Goal: Task Accomplishment & Management: Use online tool/utility

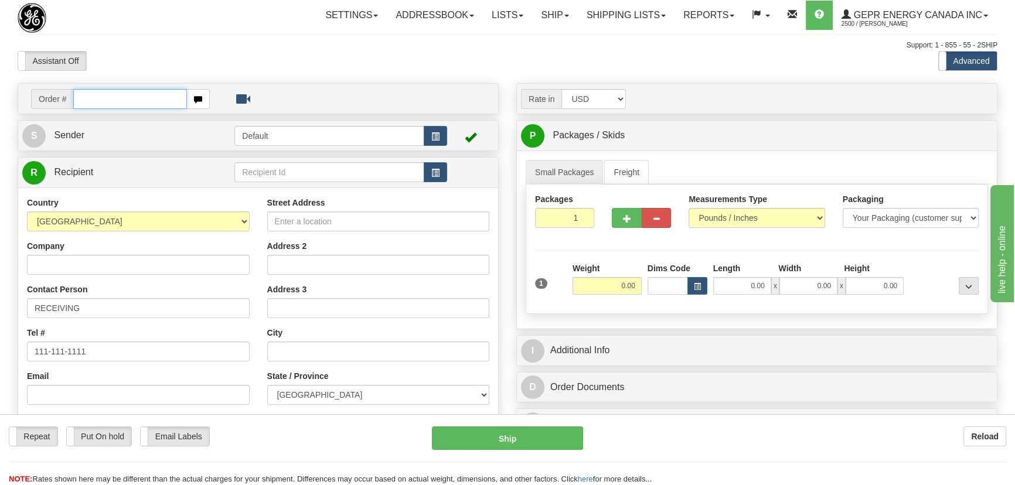
paste input "0086681285"
click at [88, 100] on input "0086681285" at bounding box center [130, 99] width 114 height 20
type input "86681285"
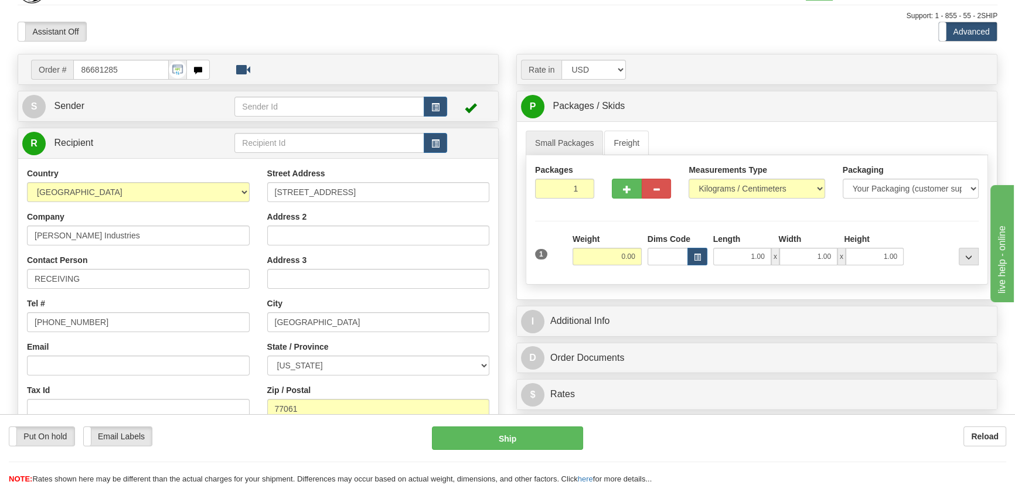
scroll to position [53, 0]
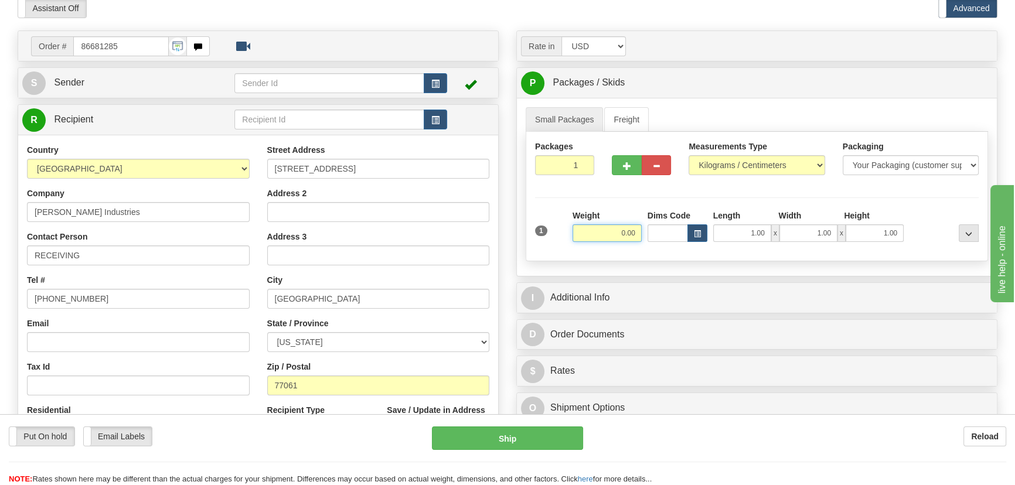
drag, startPoint x: 611, startPoint y: 233, endPoint x: 639, endPoint y: 238, distance: 28.0
click at [639, 238] on input "0.00" at bounding box center [606, 233] width 69 height 18
type input "25.00"
click at [760, 163] on select "Pounds / Inches Kilograms / Centimeters" at bounding box center [756, 165] width 136 height 20
select select "0"
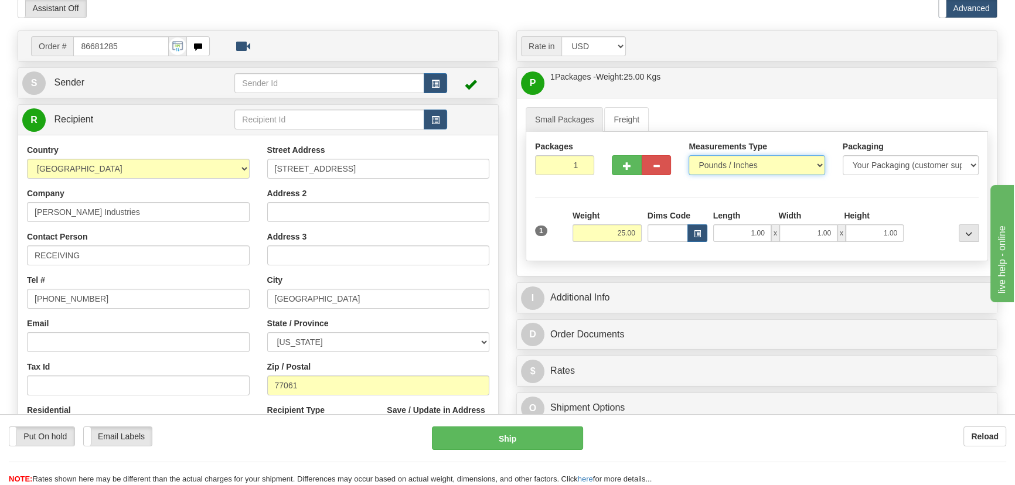
click at [688, 155] on select "Pounds / Inches Kilograms / Centimeters" at bounding box center [756, 165] width 136 height 20
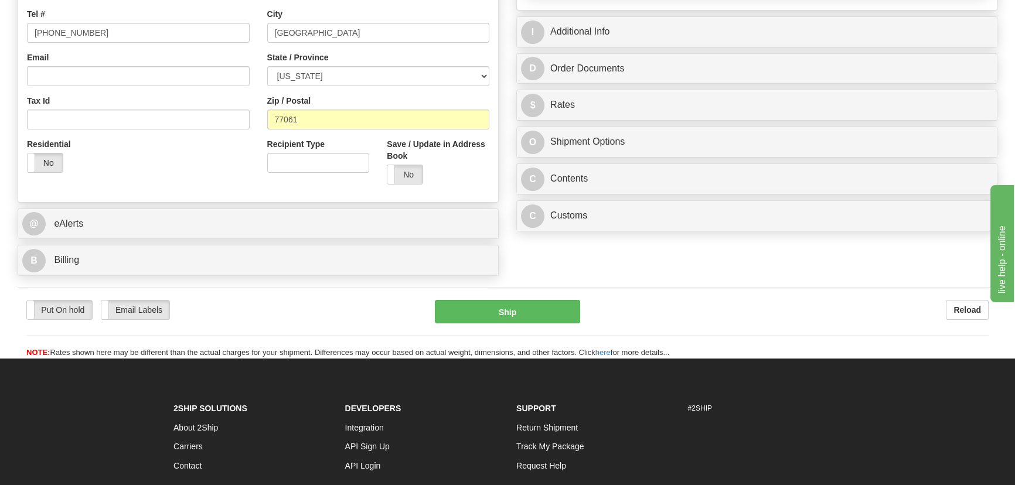
scroll to position [319, 0]
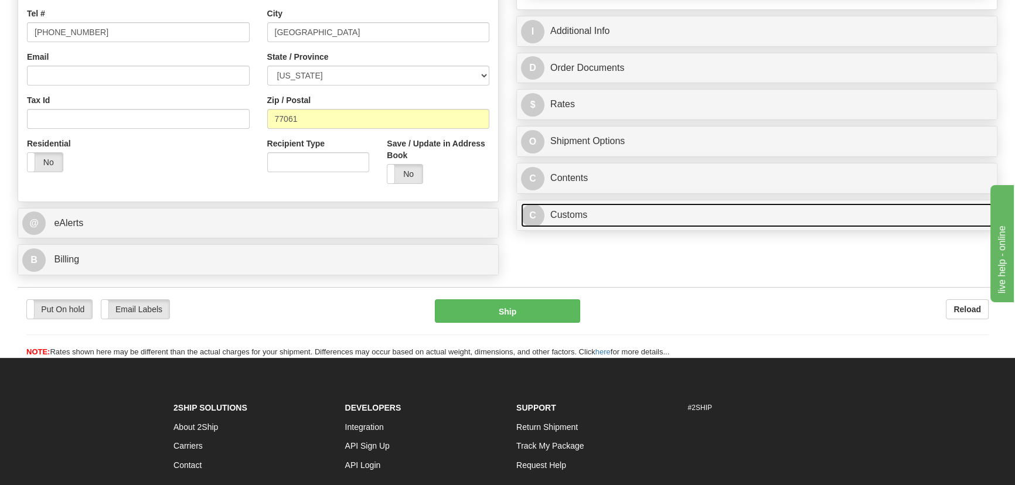
click at [657, 224] on link "C Customs" at bounding box center [757, 215] width 472 height 24
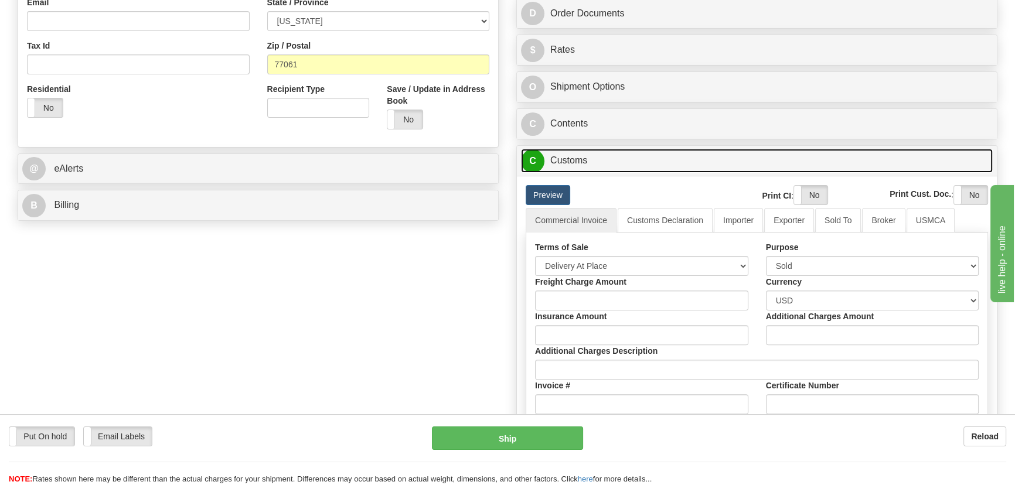
scroll to position [426, 0]
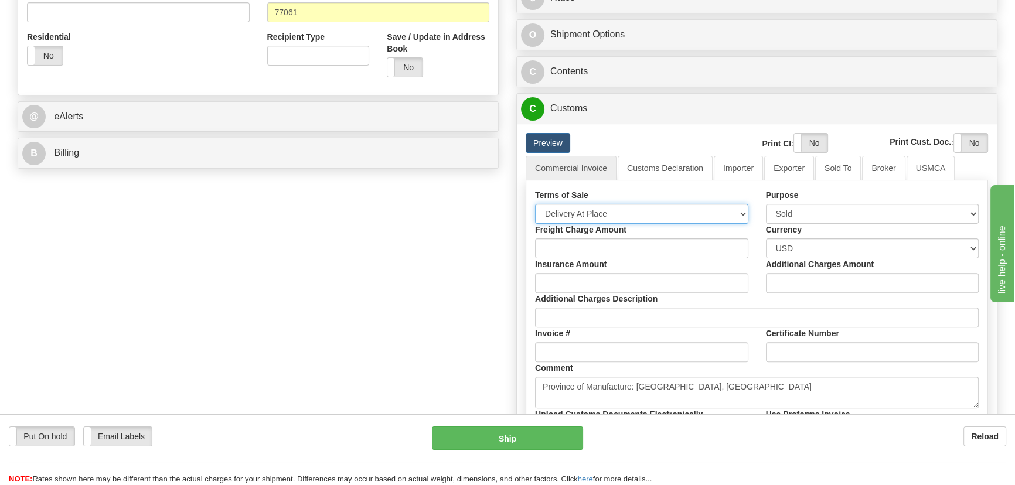
click at [584, 209] on select "Free Carrier Free On Board Ex Works Delivered Duty Unpaid Delivered Duty Paid C…" at bounding box center [641, 214] width 213 height 20
select select "7"
click at [535, 204] on select "Free Carrier Free On Board Ex Works Delivered Duty Unpaid Delivered Duty Paid C…" at bounding box center [641, 214] width 213 height 20
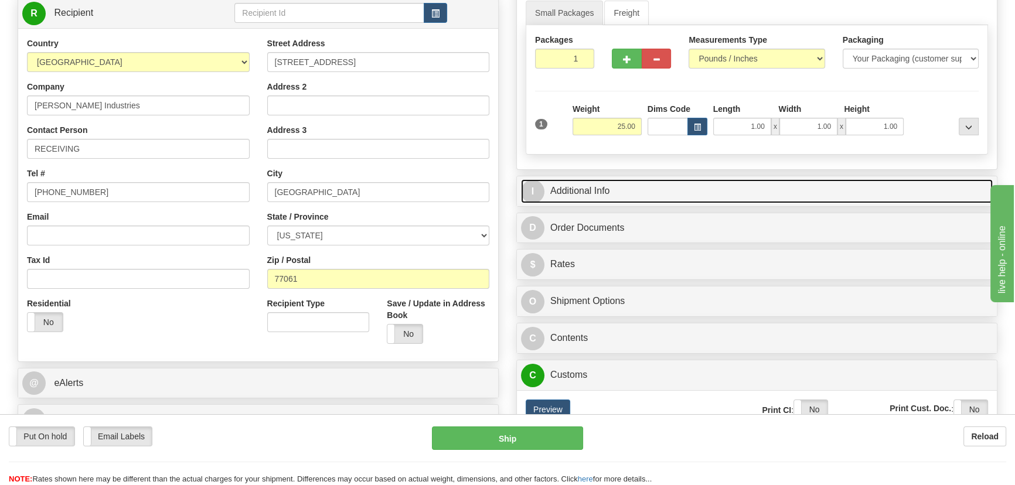
click at [787, 194] on link "I Additional Info" at bounding box center [757, 191] width 472 height 24
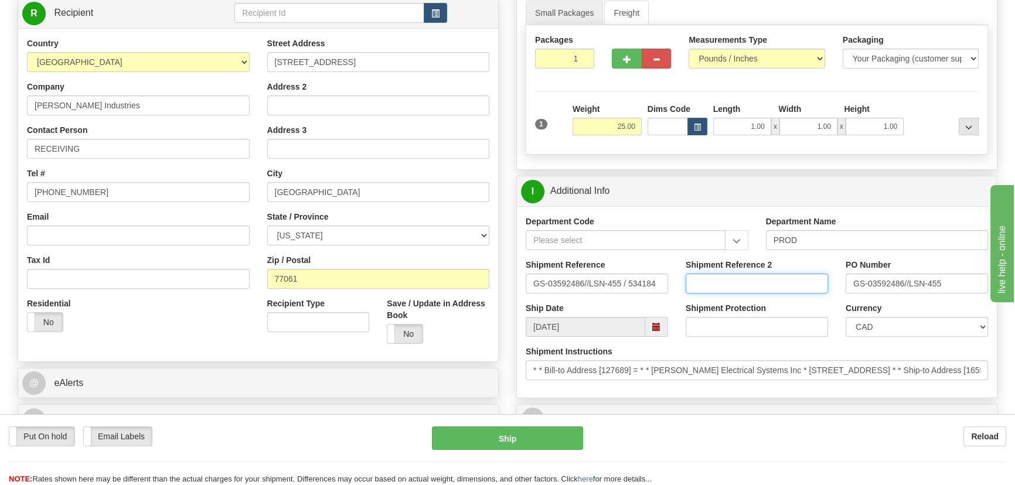
click at [746, 281] on input "Shipment Reference 2" at bounding box center [756, 284] width 142 height 20
type input "5399005464"
click at [882, 328] on select "CAD USD EUR ZAR [PERSON_NAME] ARN AUD AUS AWG BBD BFR BGN BHD BMD BND BRC BRL C…" at bounding box center [916, 327] width 142 height 20
select select "1"
click at [845, 317] on select "CAD USD EUR ZAR [PERSON_NAME] ARN AUD AUS AWG BBD BFR BGN BHD BMD BND BRC BRL C…" at bounding box center [916, 327] width 142 height 20
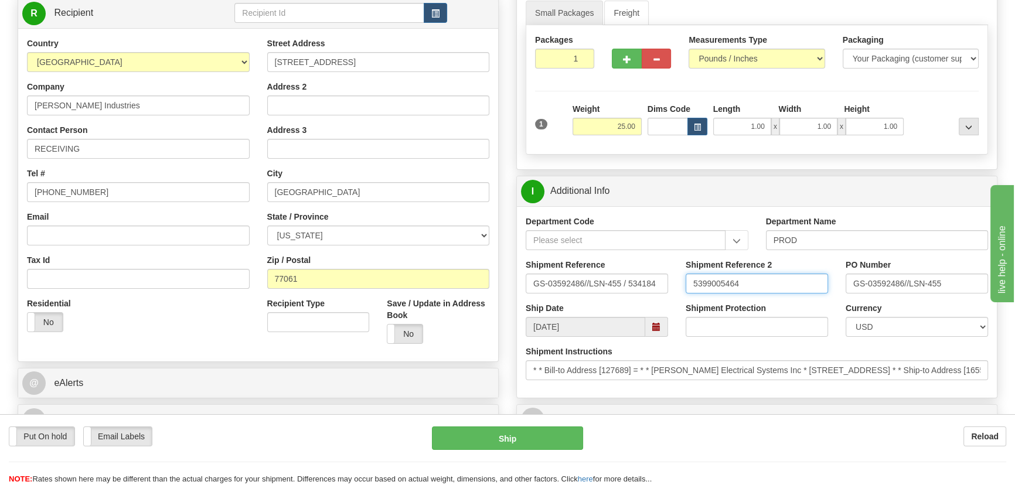
drag, startPoint x: 771, startPoint y: 286, endPoint x: 599, endPoint y: 285, distance: 171.7
click at [594, 286] on div "Shipment Reference GS-03592486//LSN-455 / 534184 Shipment Reference 2 539900546…" at bounding box center [757, 280] width 480 height 43
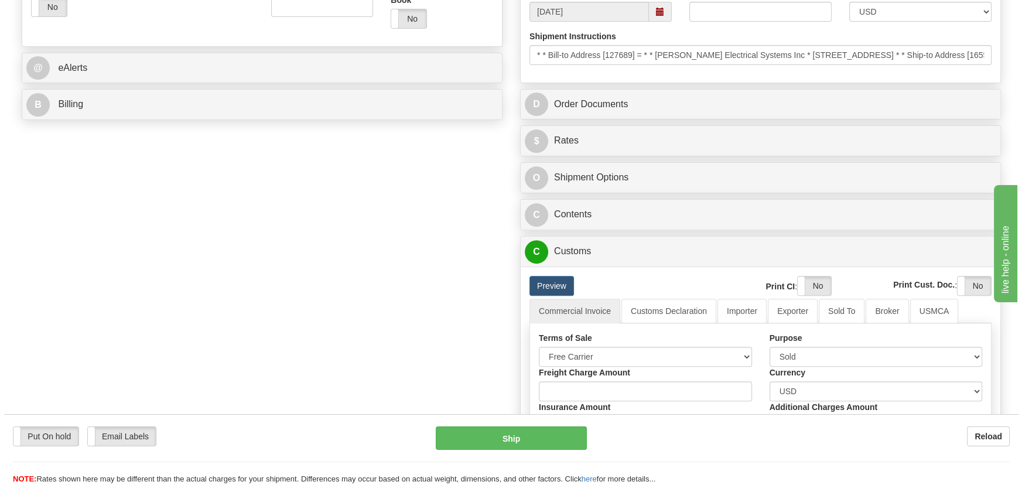
scroll to position [479, 0]
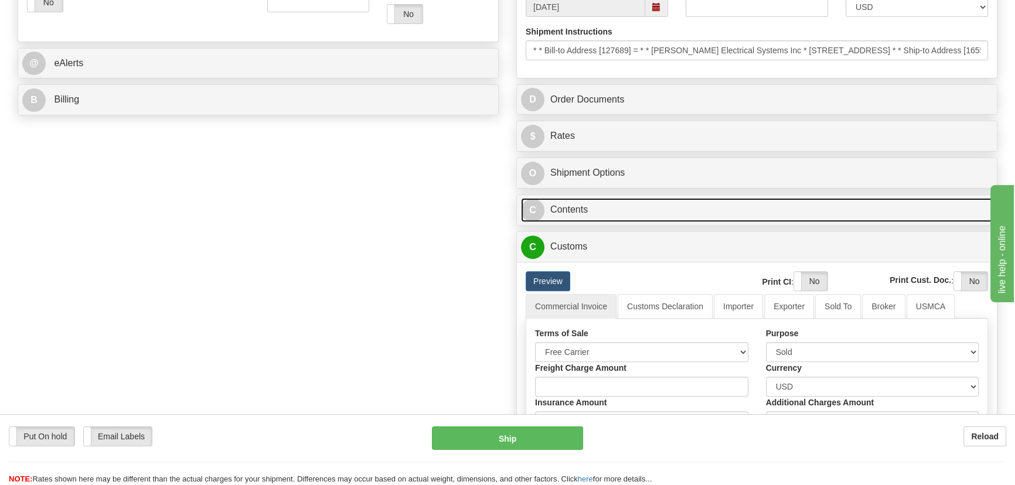
click at [741, 216] on link "C Contents" at bounding box center [757, 210] width 472 height 24
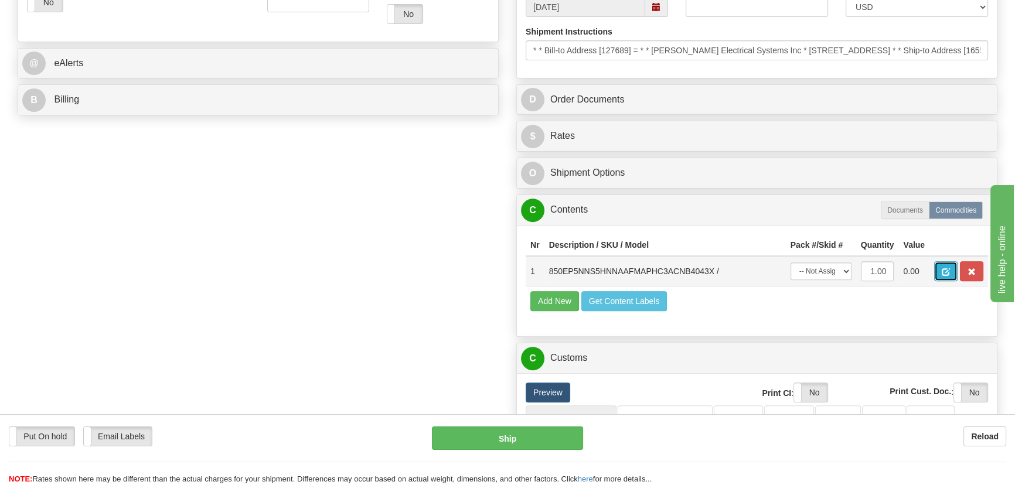
click at [943, 268] on span "button" at bounding box center [945, 272] width 8 height 8
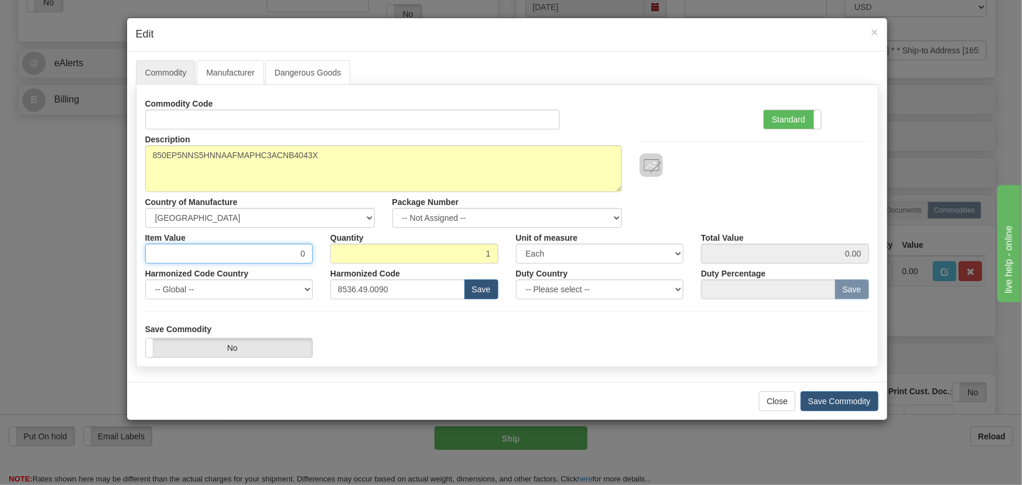
drag, startPoint x: 300, startPoint y: 245, endPoint x: 328, endPoint y: 258, distance: 30.9
click at [325, 258] on div "Item Value 0 Quantity 1 Unit of measure 3 Thousand Square Inches Adjustments 56…" at bounding box center [507, 246] width 742 height 36
paste input "2.004,09"
type input "2004.09"
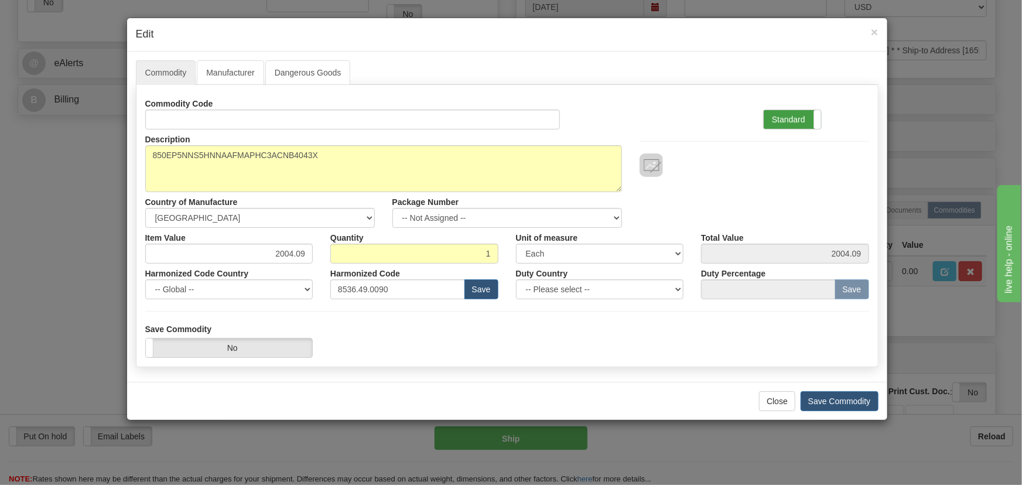
click at [795, 122] on label "Standard" at bounding box center [792, 119] width 57 height 19
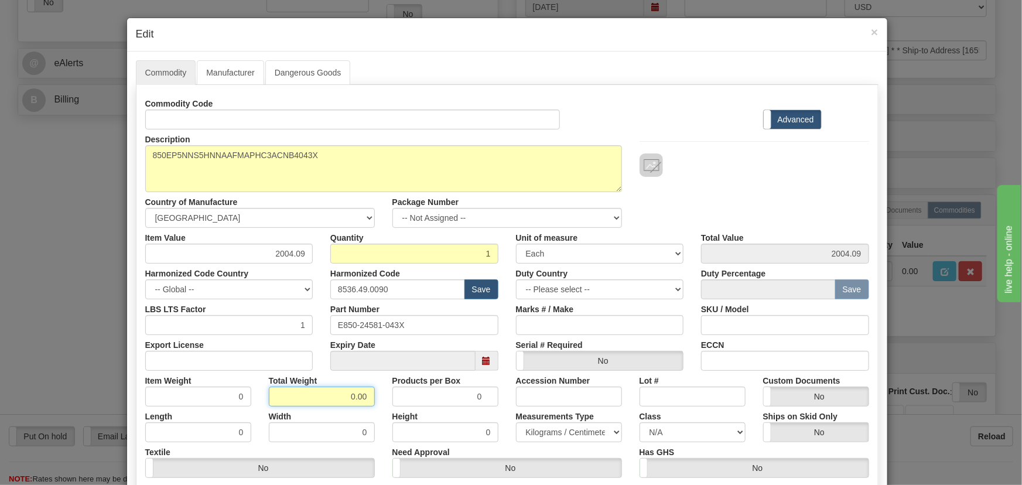
drag, startPoint x: 335, startPoint y: 395, endPoint x: 373, endPoint y: 408, distance: 40.8
click at [373, 408] on div "Commodity Code Standard Advanced Description 850EP5NNS5HNNAAFMAPHC3ACNB4043X Co…" at bounding box center [507, 304] width 724 height 420
type input "1"
type input "1.0000"
click at [373, 409] on div "Width 0" at bounding box center [322, 425] width 124 height 36
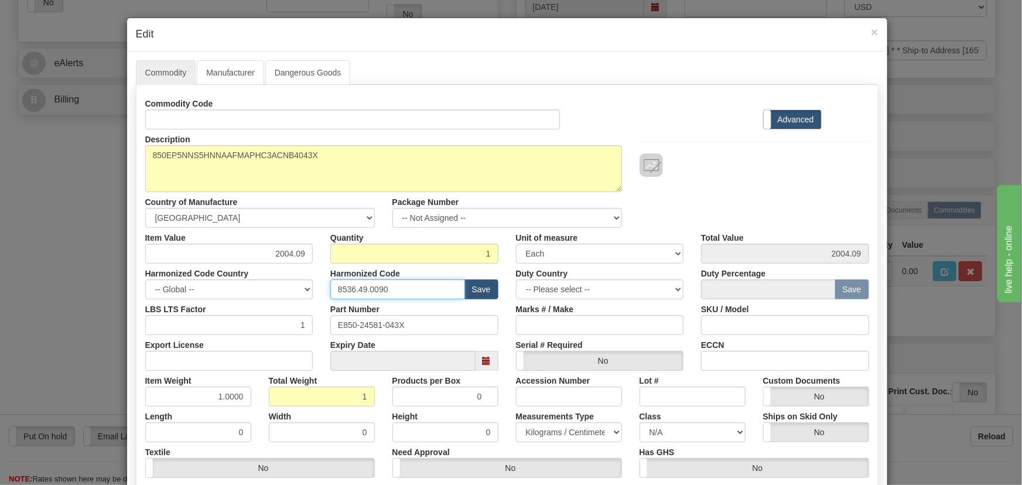
click at [402, 294] on input "8536.49.0090" at bounding box center [397, 289] width 135 height 20
drag, startPoint x: 342, startPoint y: 292, endPoint x: 323, endPoint y: 292, distance: 18.2
click at [323, 292] on div "Harmonized Code 8536.49.0090 Save" at bounding box center [415, 282] width 186 height 36
paste input "7.10.916"
type input "8537.10.9160"
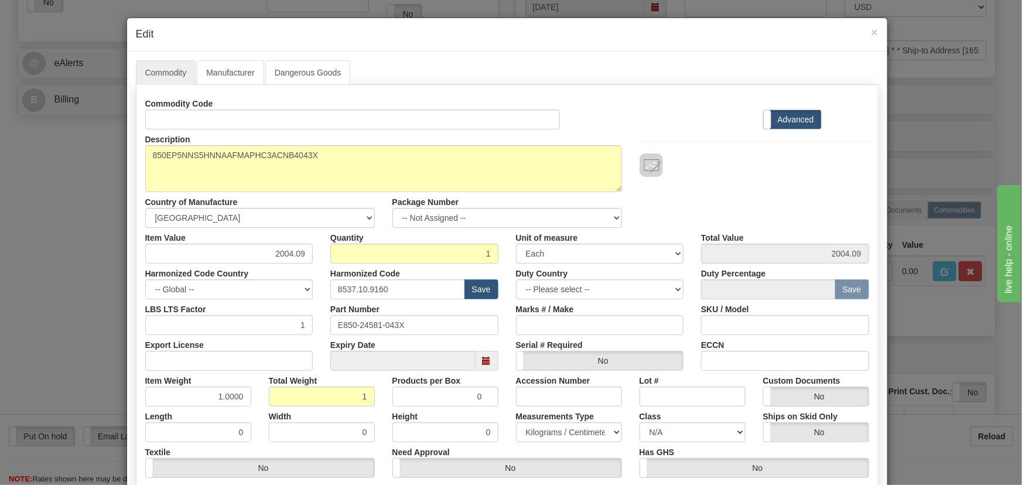
click at [732, 202] on div "Description 850EP5NNS5HNNAAFMAPHC3ACNB4043X Country of Manufacture -- Unknown -…" at bounding box center [507, 178] width 742 height 98
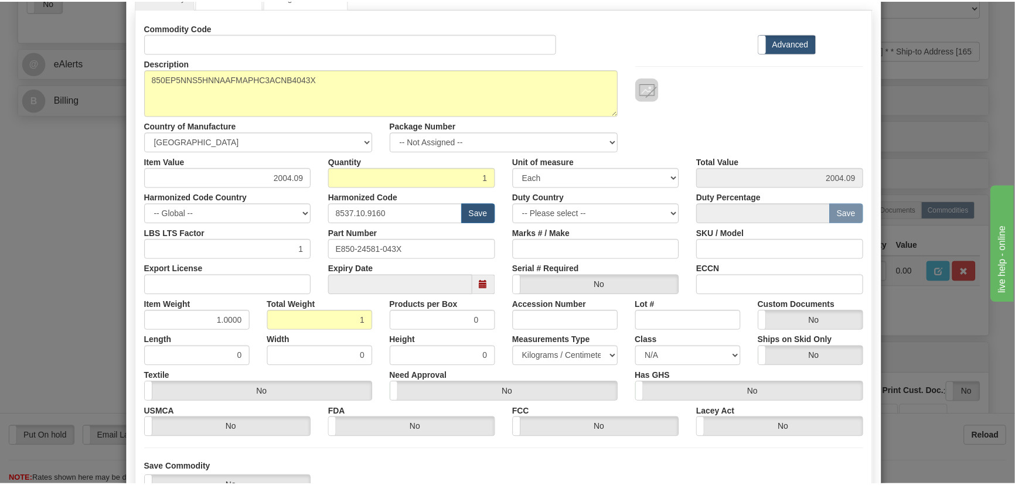
scroll to position [166, 0]
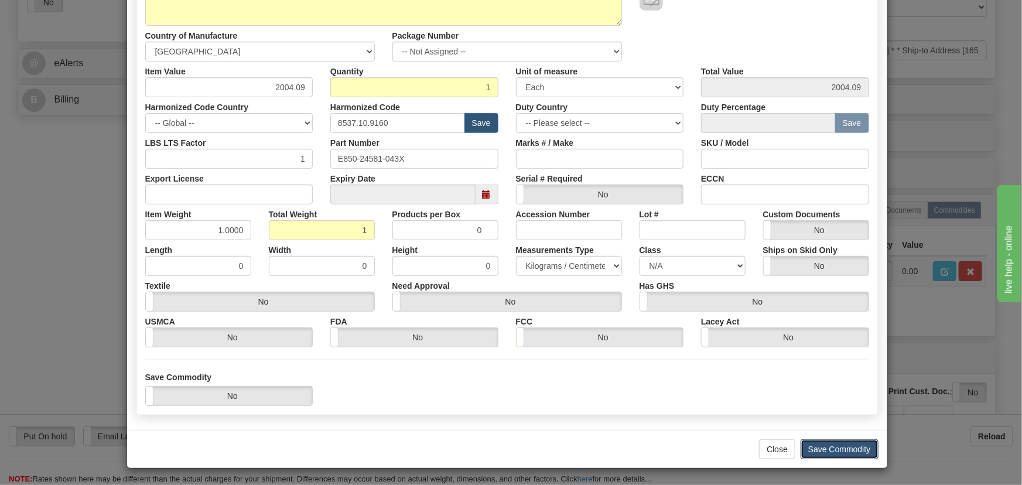
click at [828, 448] on button "Save Commodity" at bounding box center [840, 449] width 78 height 20
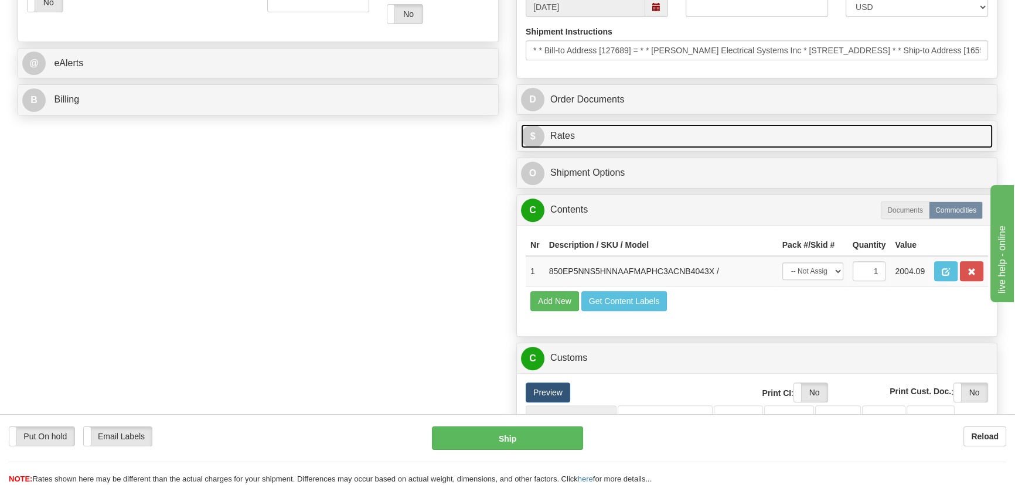
click at [858, 139] on link "$ Rates" at bounding box center [757, 136] width 472 height 24
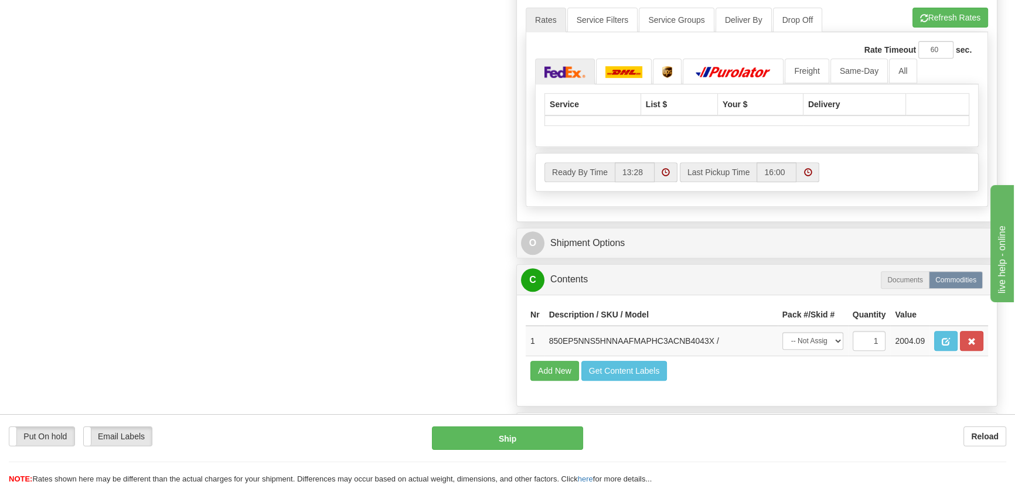
scroll to position [639, 0]
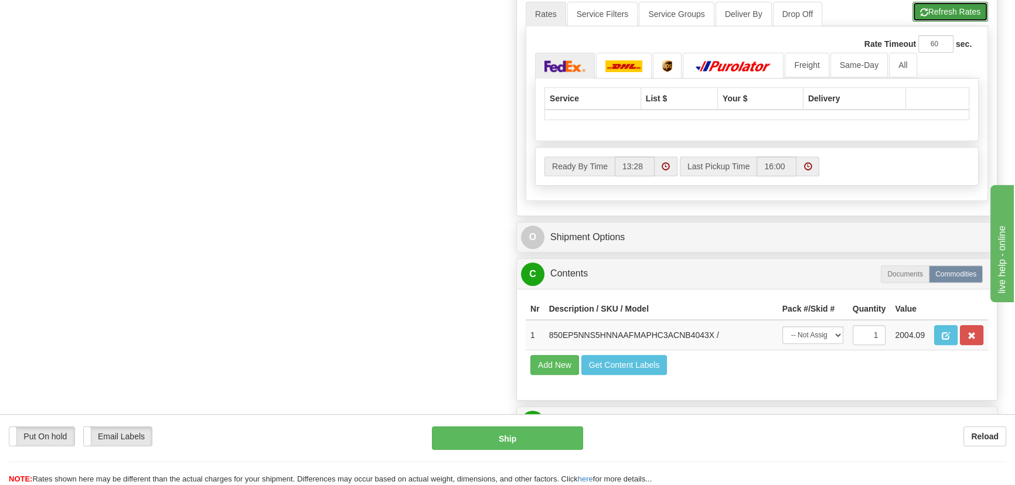
click at [957, 9] on button "Refresh Rates" at bounding box center [950, 12] width 76 height 20
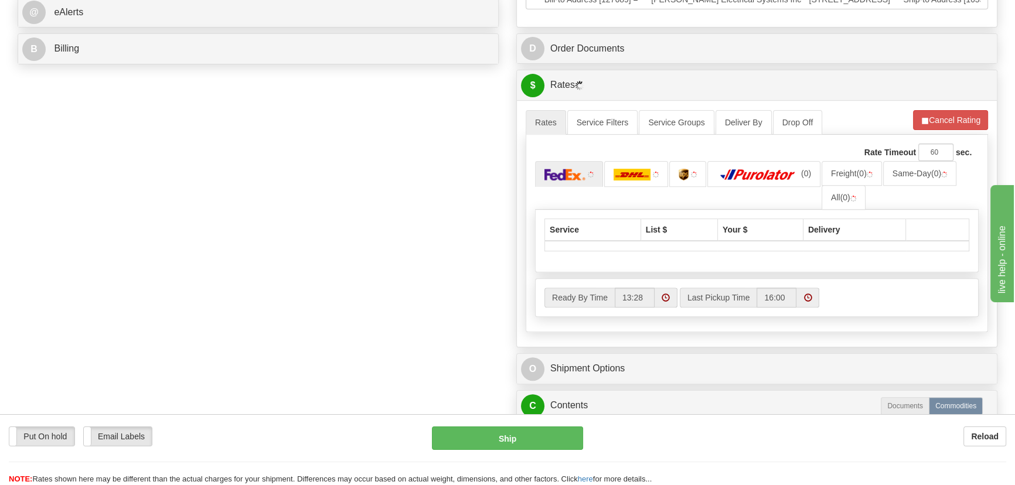
scroll to position [533, 0]
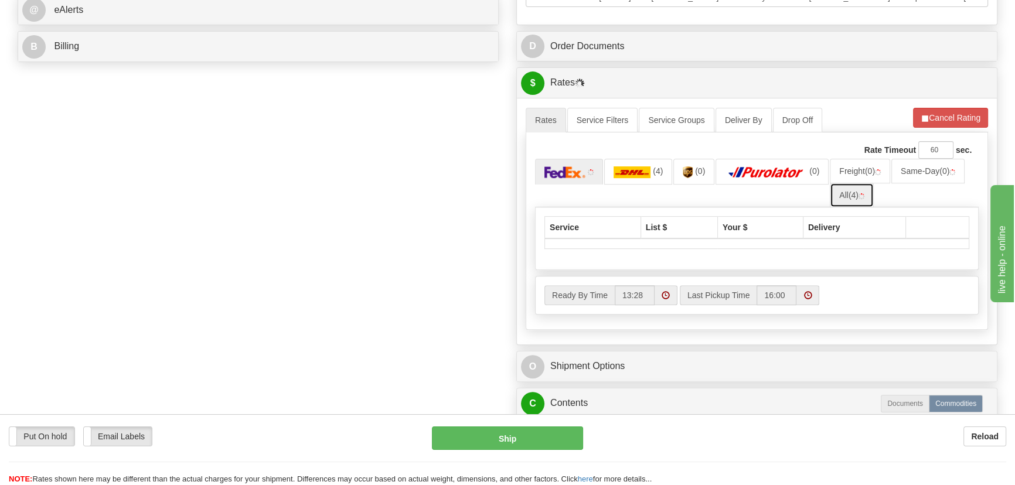
click at [868, 193] on link "All (4)" at bounding box center [852, 195] width 44 height 25
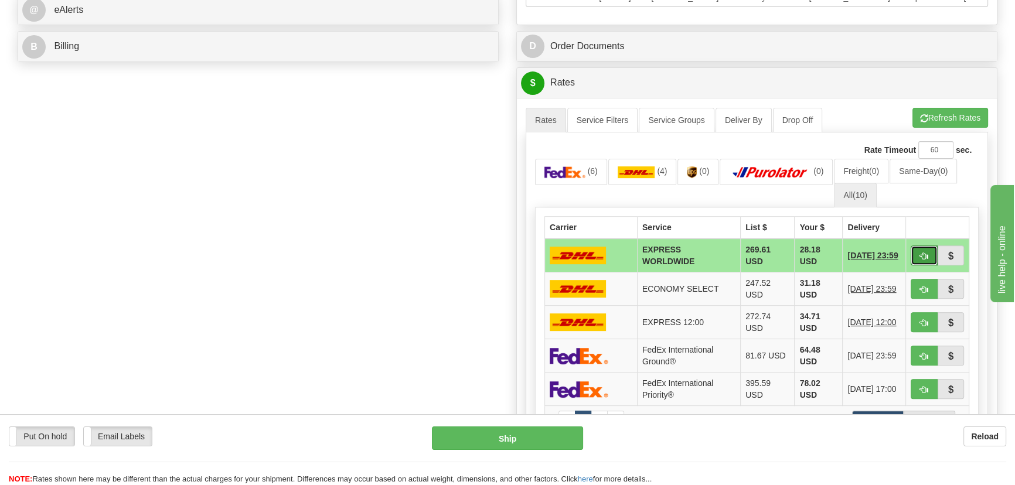
click at [921, 254] on span "button" at bounding box center [924, 256] width 8 height 8
type input "P"
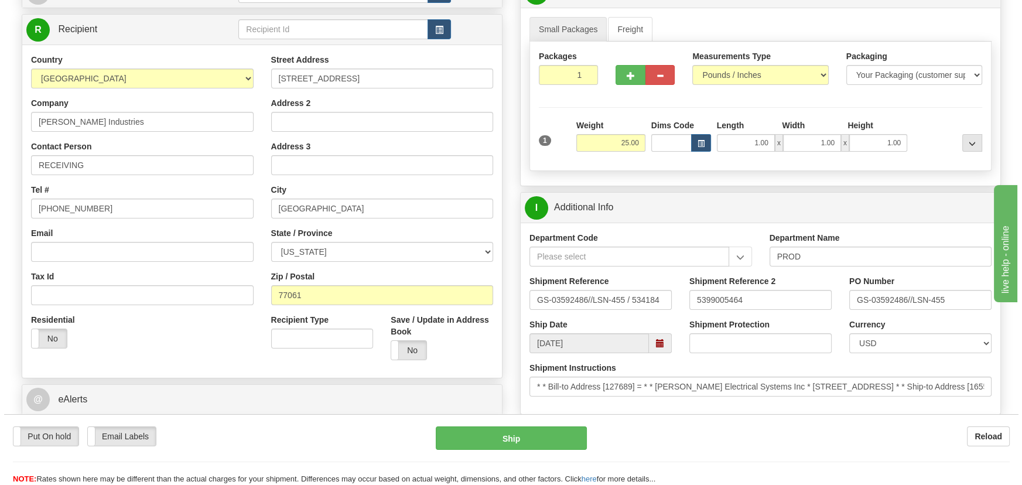
scroll to position [106, 0]
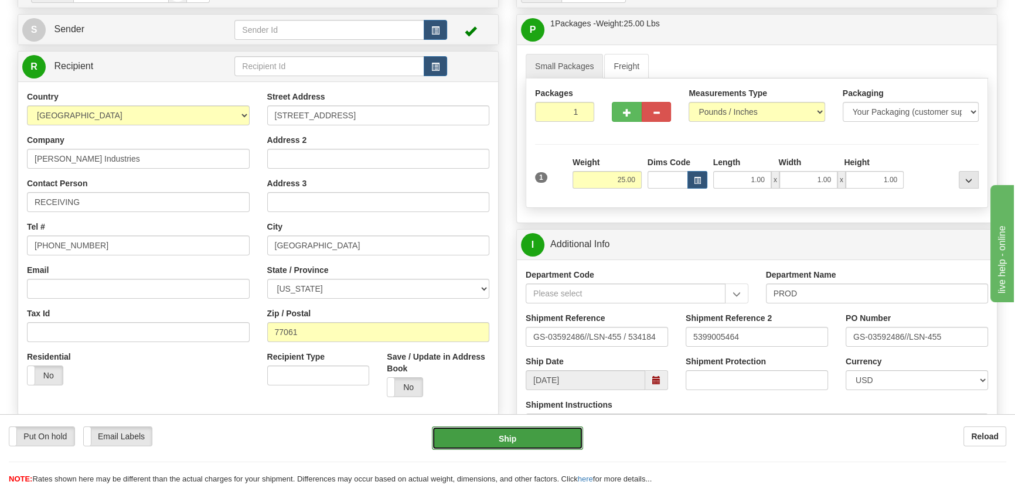
click at [504, 440] on button "Ship" at bounding box center [508, 437] width 152 height 23
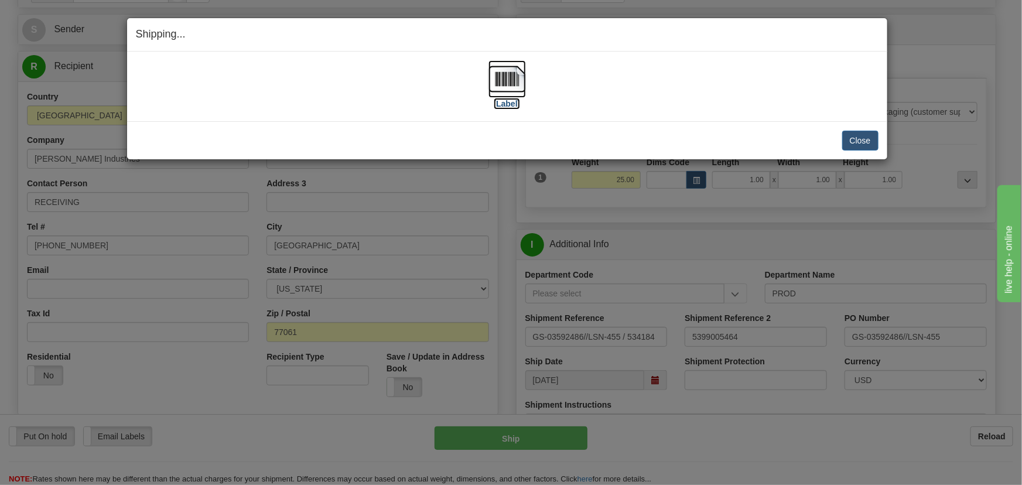
click at [509, 85] on img at bounding box center [507, 78] width 37 height 37
click at [842, 143] on div "Close Cancel" at bounding box center [507, 141] width 743 height 20
click at [866, 142] on button "Close" at bounding box center [860, 141] width 36 height 20
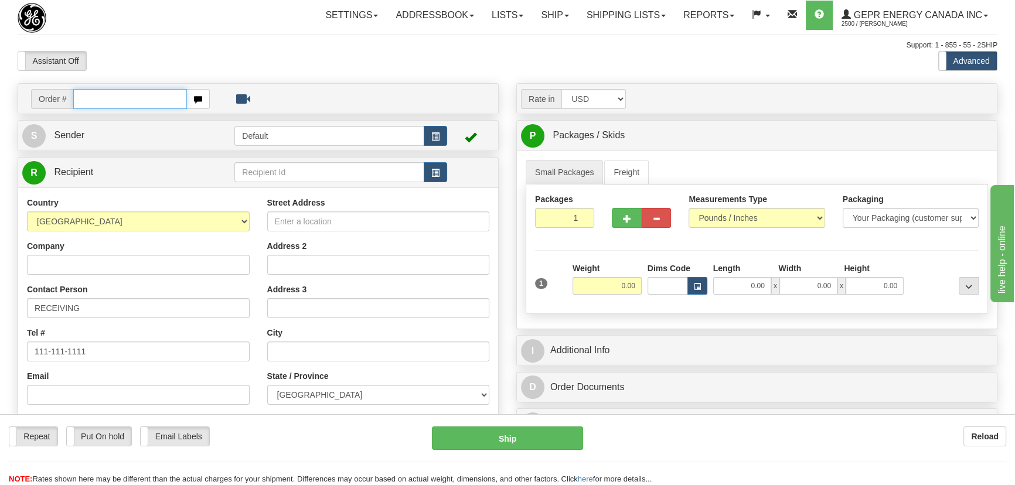
click at [144, 94] on input "text" at bounding box center [130, 99] width 114 height 20
paste input "0086681263"
click at [90, 95] on input "0086681263" at bounding box center [130, 99] width 114 height 20
type input "86681263"
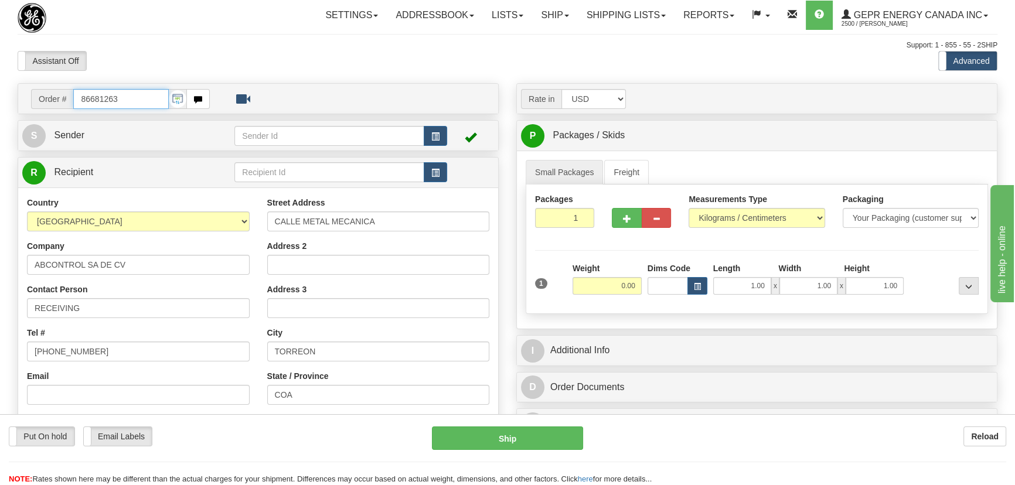
drag, startPoint x: 54, startPoint y: 100, endPoint x: 0, endPoint y: 105, distance: 54.2
click at [0, 105] on div "Toggle navigation Settings Shipping Preferences Fields Preferences New" at bounding box center [507, 330] width 1015 height 660
paste input "0086681264"
type input "86681264"
click at [224, 49] on body "Training Course Close Toggle navigation Settings Shipping Preferences New Recip…" at bounding box center [511, 242] width 1022 height 485
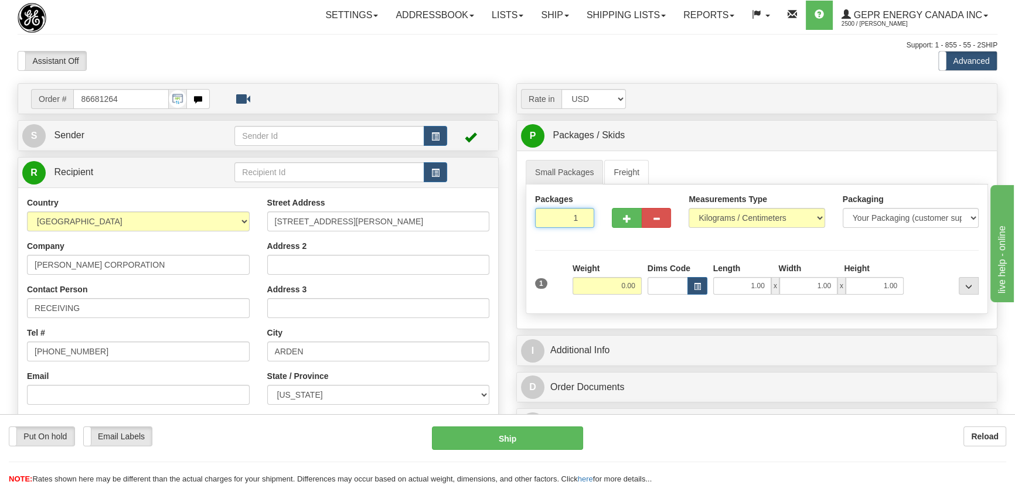
drag, startPoint x: 574, startPoint y: 223, endPoint x: 632, endPoint y: 276, distance: 78.8
click at [617, 244] on div "Packages 1 1 Measurements Type" at bounding box center [756, 249] width 462 height 129
type input "2"
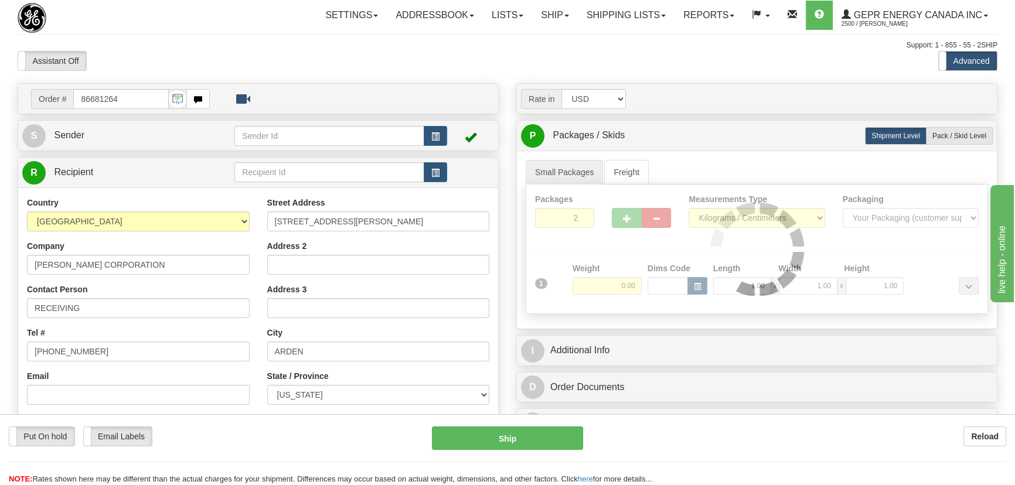
click at [633, 269] on div "Packages 2 1 Measurements Type" at bounding box center [756, 249] width 462 height 129
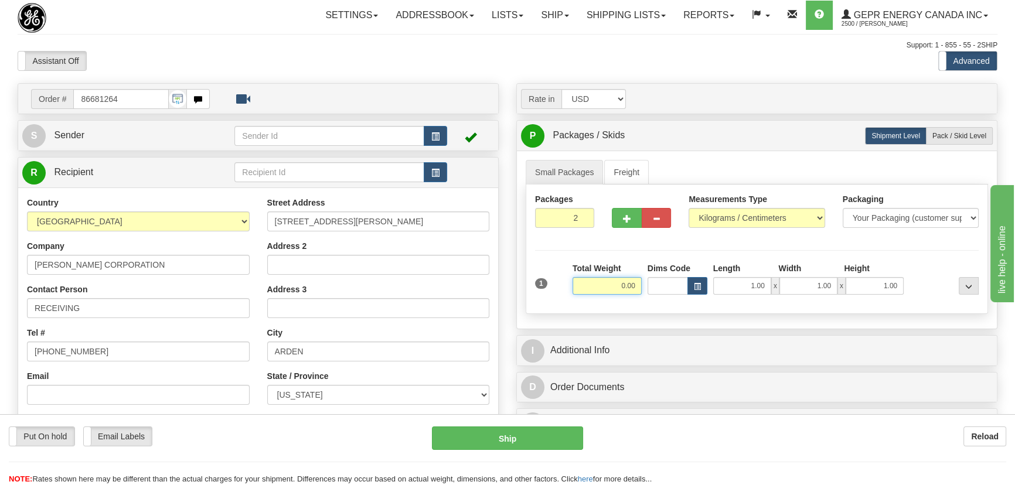
click at [610, 292] on input "0.00" at bounding box center [606, 286] width 69 height 18
type input "20.00"
click at [754, 209] on select "Pounds / Inches Kilograms / Centimeters" at bounding box center [756, 218] width 136 height 20
select select "0"
click at [688, 208] on select "Pounds / Inches Kilograms / Centimeters" at bounding box center [756, 218] width 136 height 20
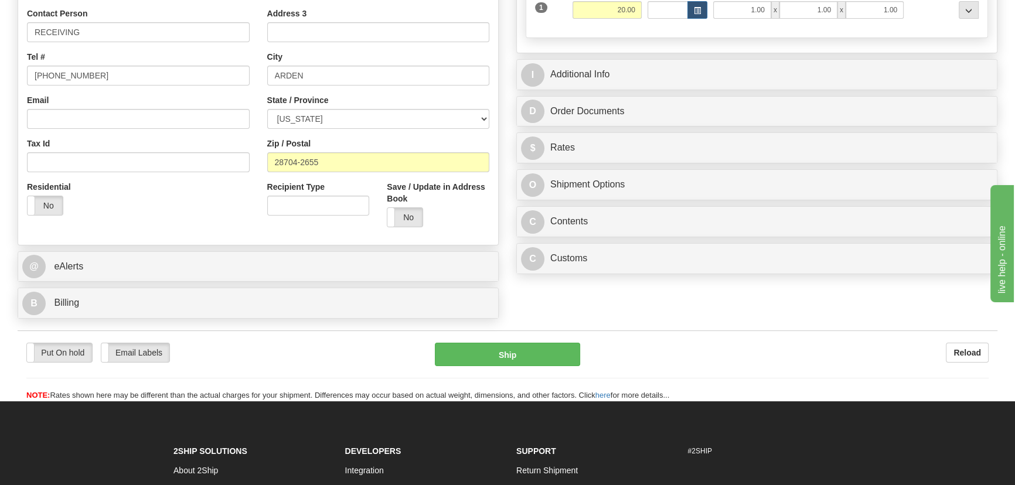
scroll to position [373, 0]
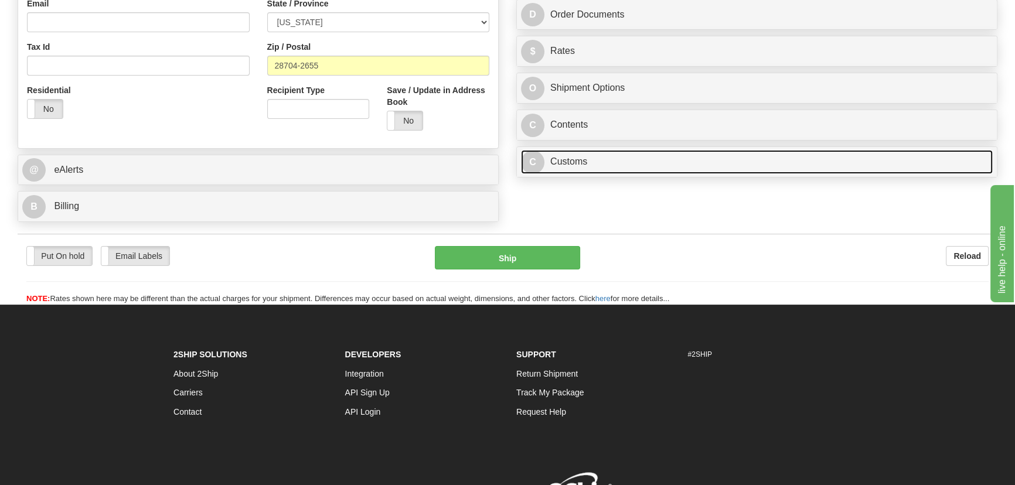
click at [772, 165] on link "C Customs" at bounding box center [757, 162] width 472 height 24
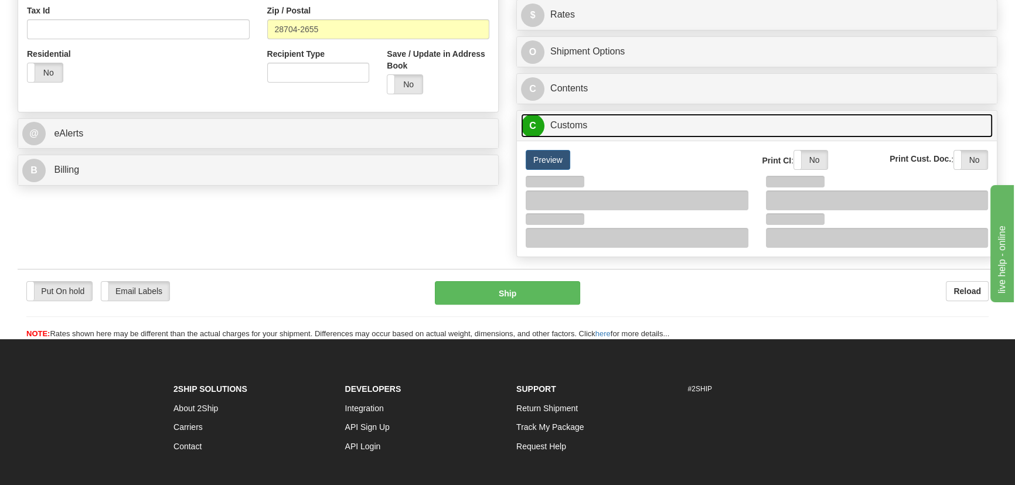
scroll to position [479, 0]
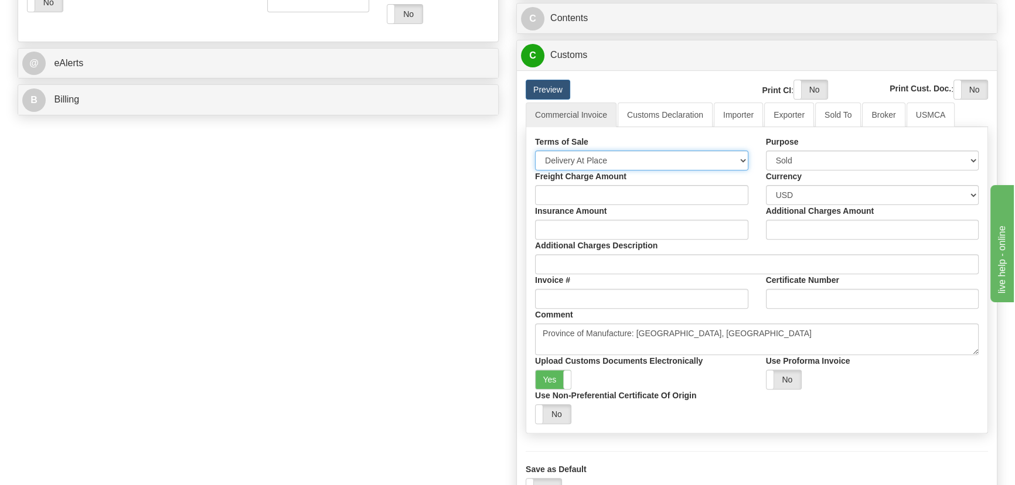
click at [616, 154] on select "Free Carrier Free On Board Ex Works Delivered Duty Unpaid Delivered Duty Paid C…" at bounding box center [641, 161] width 213 height 20
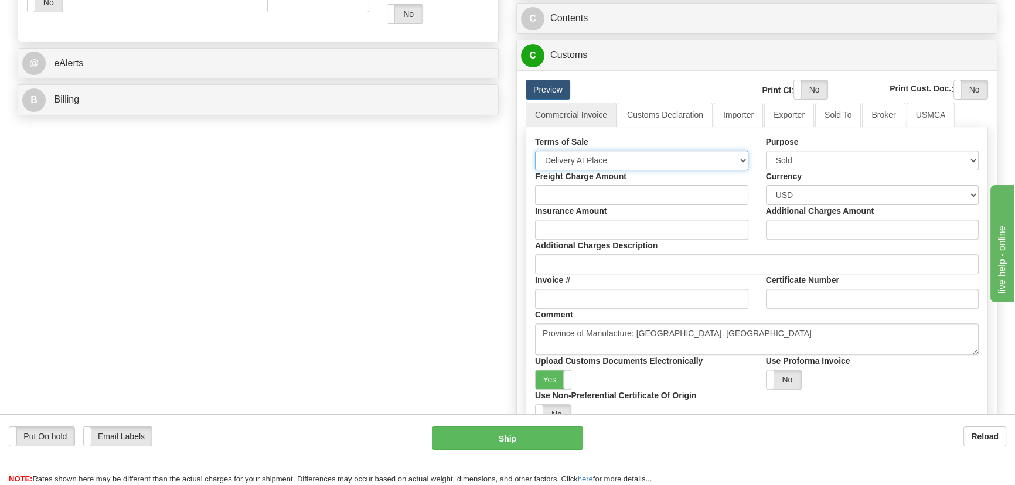
select select "7"
click at [535, 151] on select "Free Carrier Free On Board Ex Works Delivered Duty Unpaid Delivered Duty Paid C…" at bounding box center [641, 161] width 213 height 20
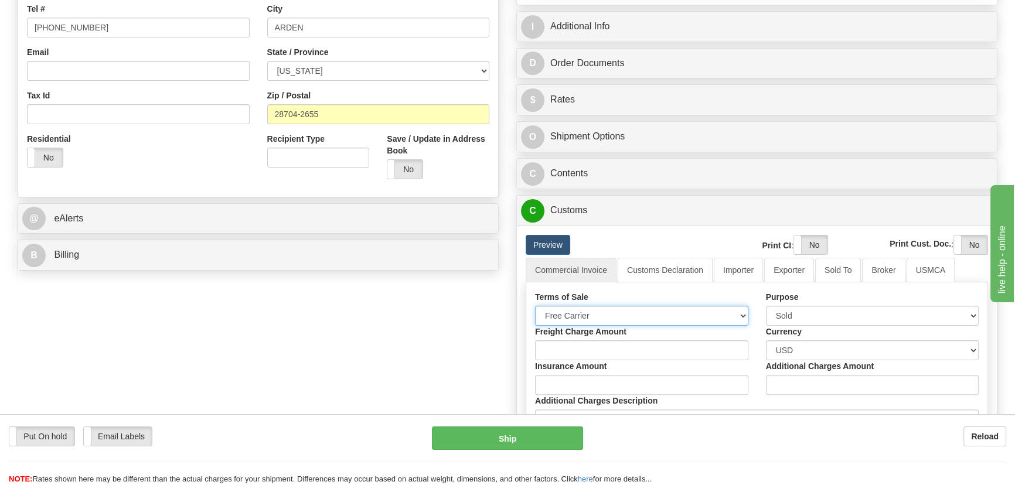
scroll to position [159, 0]
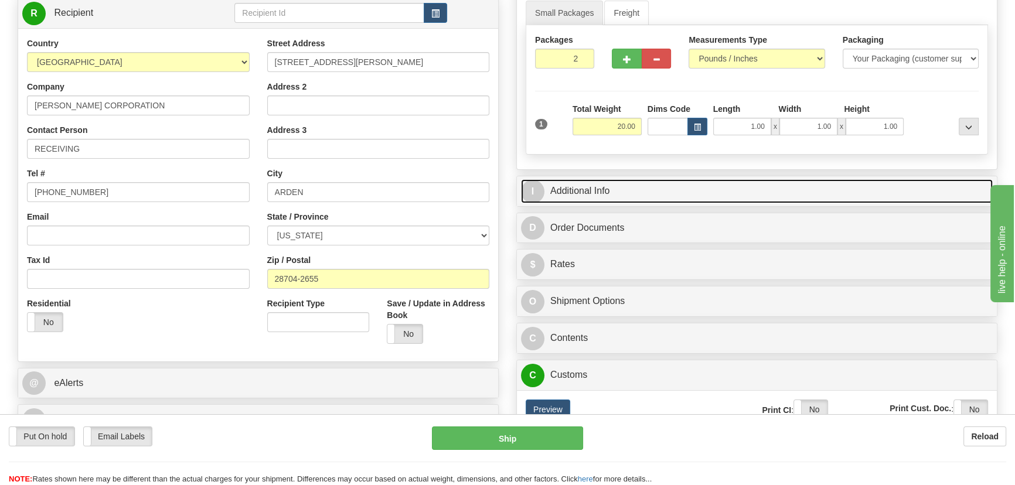
click at [727, 194] on link "I Additional Info" at bounding box center [757, 191] width 472 height 24
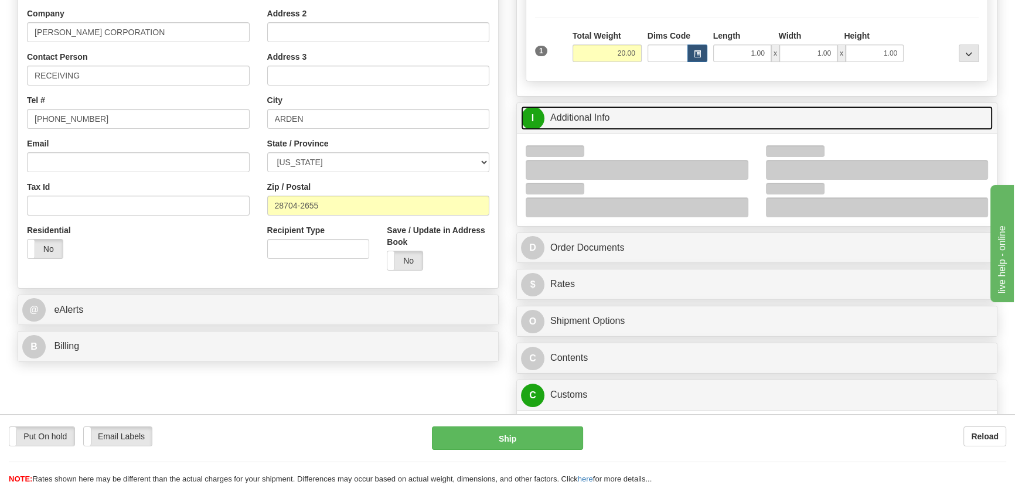
scroll to position [319, 0]
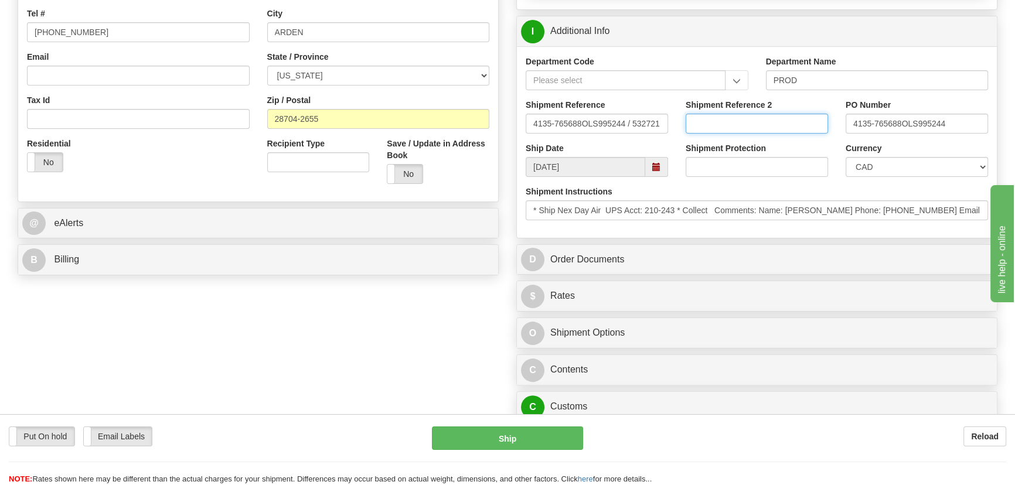
click at [789, 120] on input "Shipment Reference 2" at bounding box center [756, 124] width 142 height 20
type input "5399005346"
click button "Delete" at bounding box center [0, 0] width 0 height 0
drag, startPoint x: 789, startPoint y: 120, endPoint x: 582, endPoint y: 94, distance: 208.9
click at [582, 94] on div "Department Code Department Name PROD Shipment Reference 4135-765688OLS995244 / …" at bounding box center [757, 142] width 480 height 192
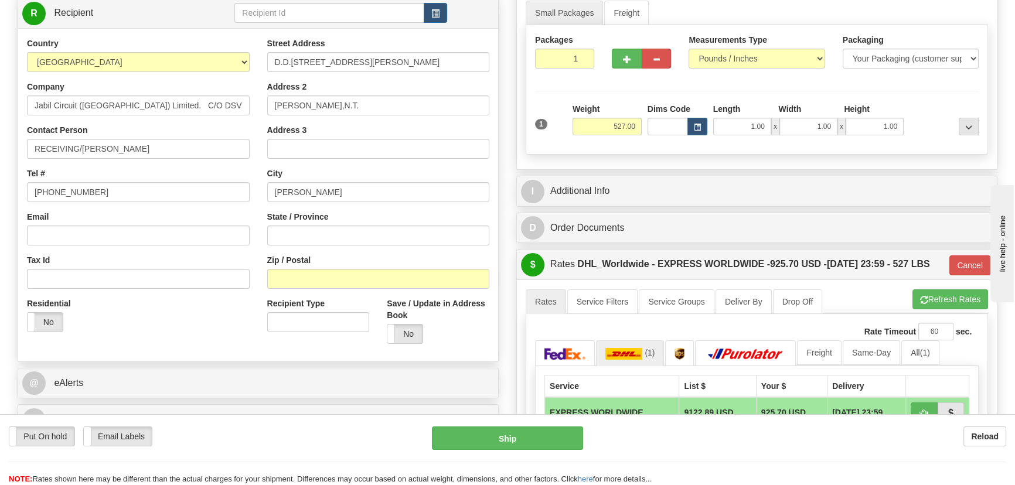
scroll to position [106, 0]
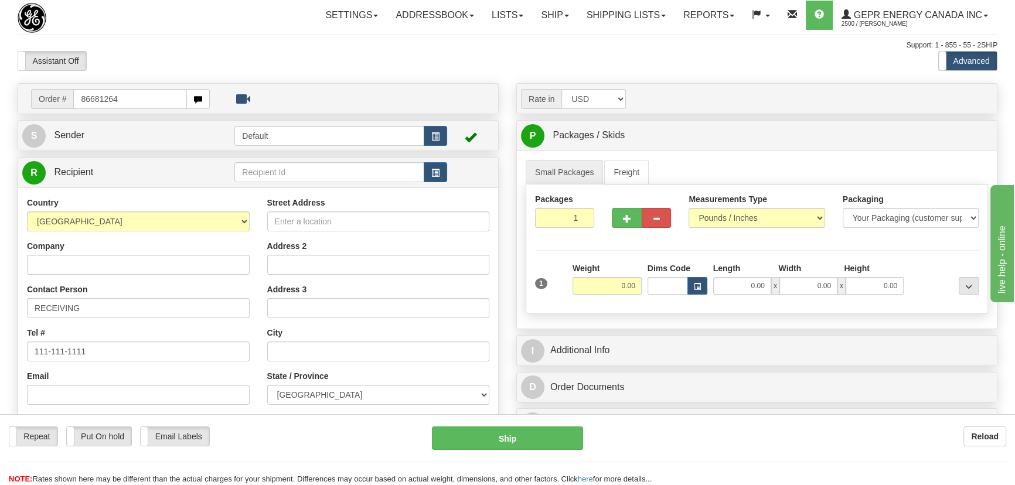
drag, startPoint x: 169, startPoint y: 101, endPoint x: 0, endPoint y: 93, distance: 168.9
click at [0, 93] on div "Toggle navigation Settings Shipping Preferences Fields Preferences New" at bounding box center [507, 330] width 1015 height 660
click at [181, 51] on div "Assistant On Assistant Off Do a return Do a return" at bounding box center [216, 61] width 415 height 20
drag, startPoint x: 149, startPoint y: 91, endPoint x: 0, endPoint y: 98, distance: 149.6
click at [0, 98] on div "Toggle navigation Settings Shipping Preferences Fields Preferences New" at bounding box center [507, 330] width 1015 height 660
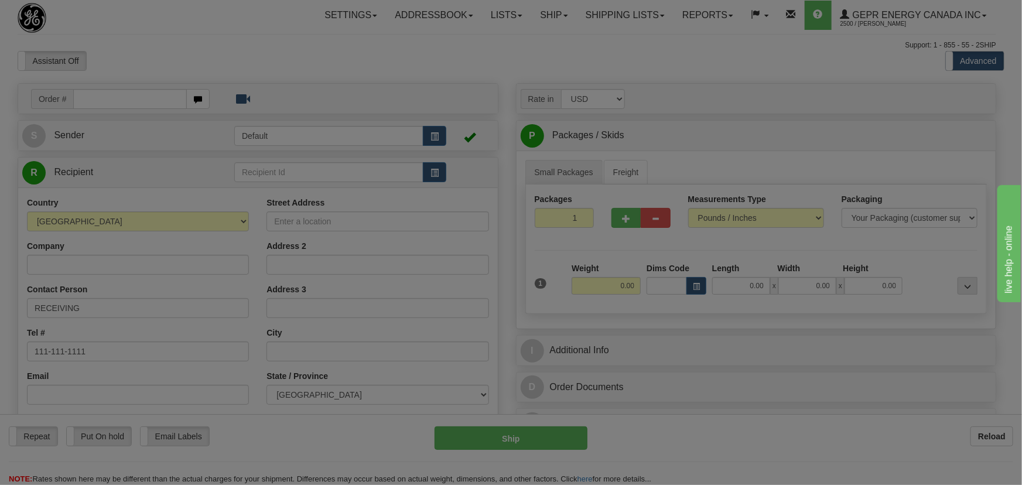
click at [208, 46] on body "Training Course Close Toggle navigation Settings Shipping Preferences New Recip…" at bounding box center [511, 242] width 1022 height 485
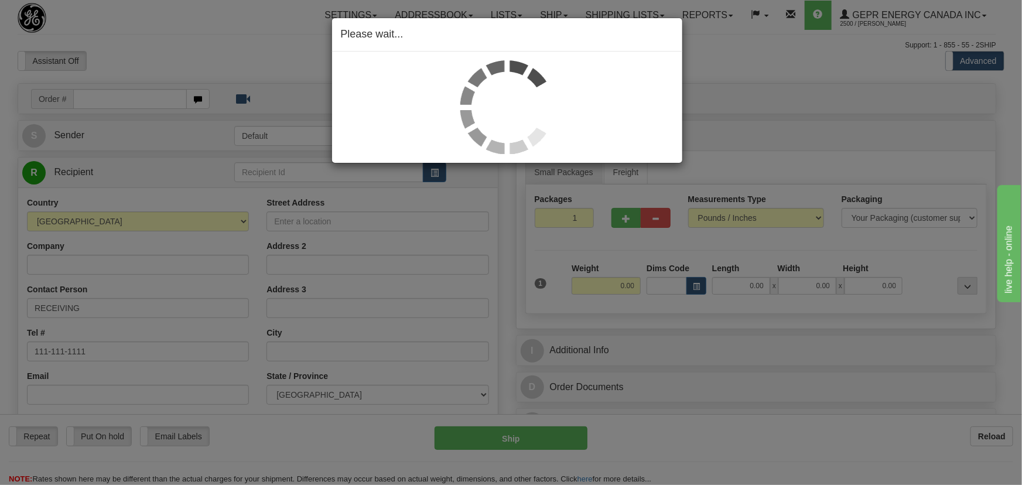
click at [138, 98] on div "Please wait..." at bounding box center [511, 242] width 1022 height 485
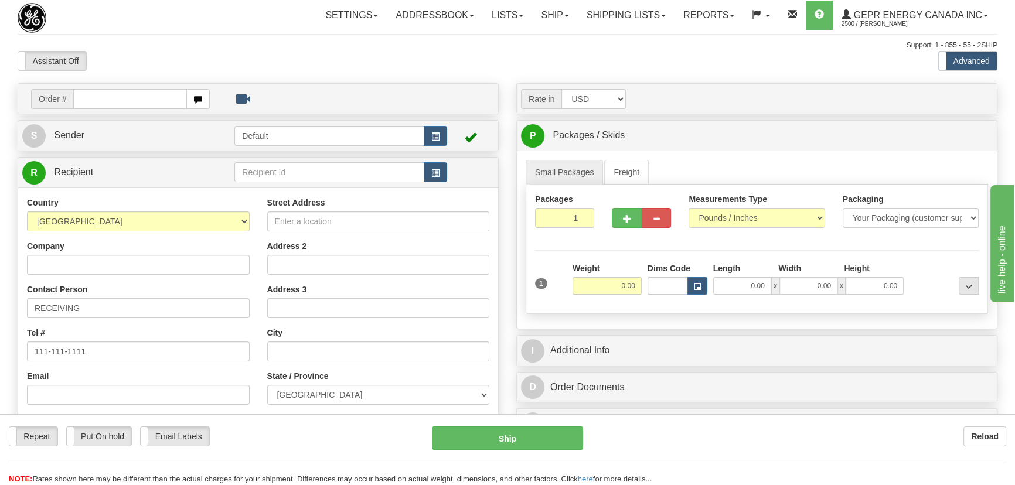
click at [135, 100] on div at bounding box center [507, 242] width 1015 height 485
click at [144, 97] on input "text" at bounding box center [130, 99] width 114 height 20
paste input "86681264"
type input "86681264"
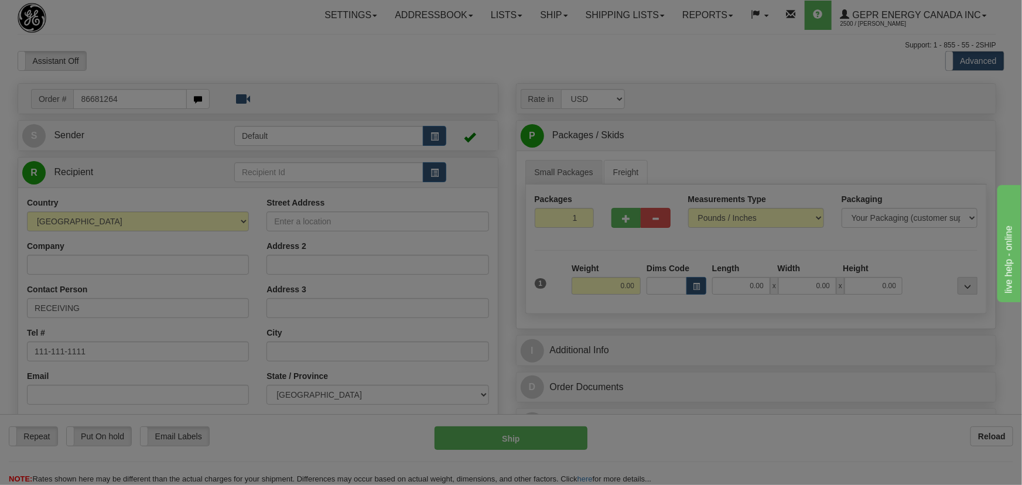
click at [213, 69] on body "Training Course Close Toggle navigation Settings Shipping Preferences New Recip…" at bounding box center [511, 242] width 1022 height 485
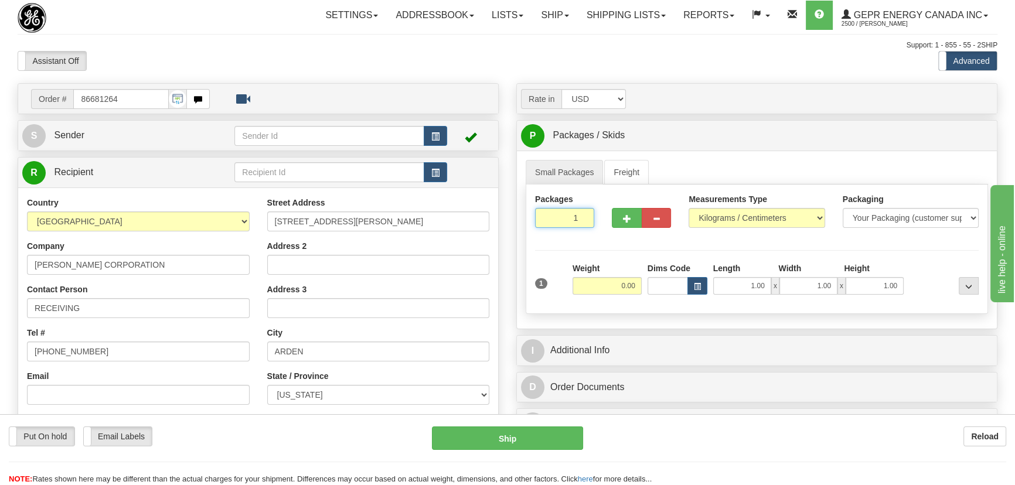
drag, startPoint x: 556, startPoint y: 226, endPoint x: 601, endPoint y: 235, distance: 46.1
click at [599, 234] on div "Packages 1 1" at bounding box center [564, 214] width 77 height 43
type input "2"
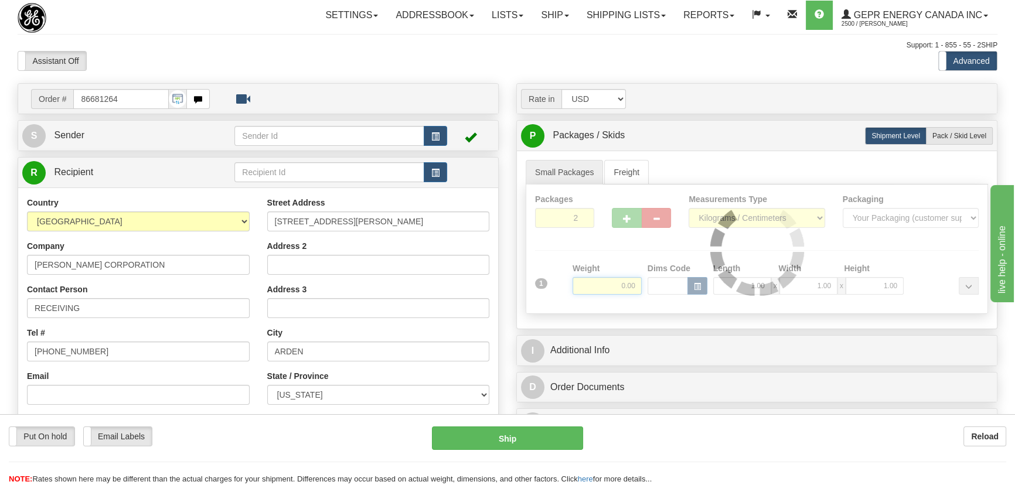
click at [617, 289] on div "Packages 2 1 Measurements Type" at bounding box center [756, 249] width 462 height 129
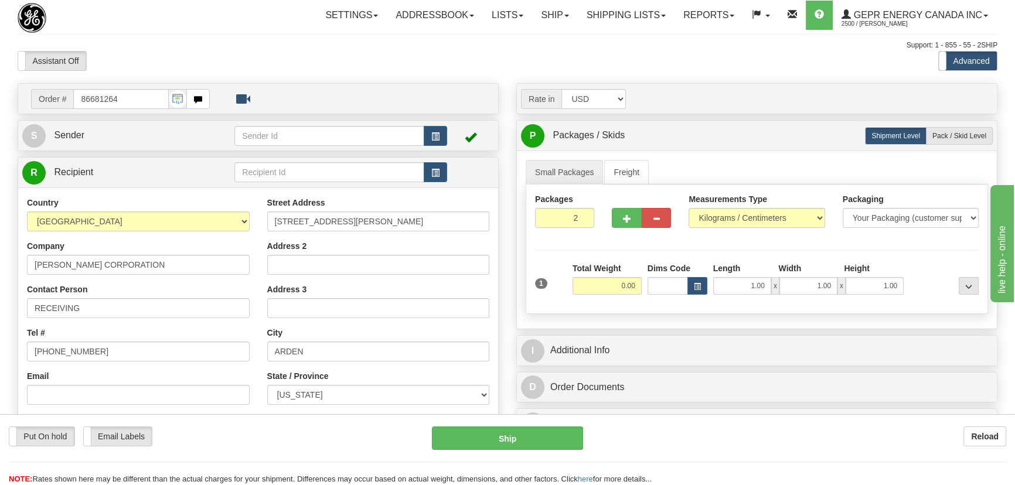
click at [617, 289] on input "0.00" at bounding box center [606, 286] width 69 height 18
type input "20.00"
click at [726, 211] on select "Pounds / Inches Kilograms / Centimeters" at bounding box center [756, 218] width 136 height 20
select select "0"
click at [688, 208] on select "Pounds / Inches Kilograms / Centimeters" at bounding box center [756, 218] width 136 height 20
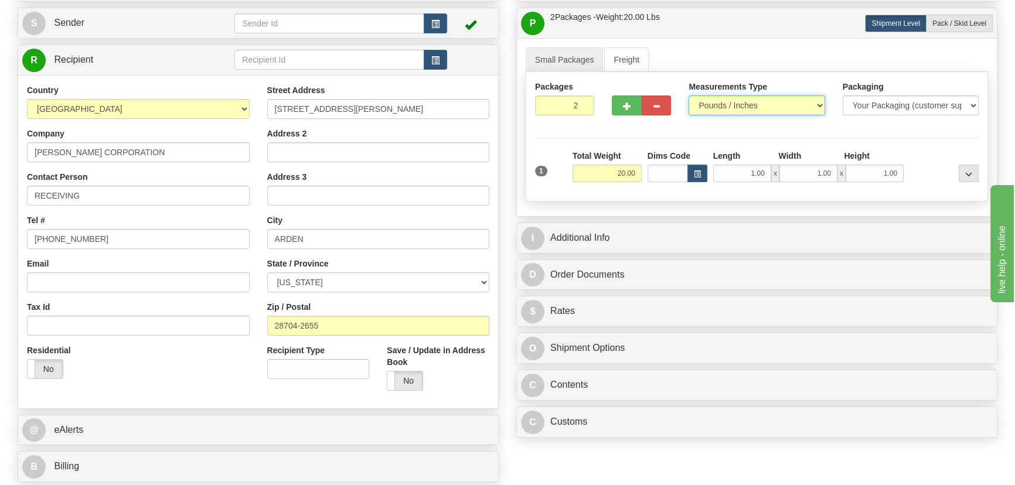
scroll to position [266, 0]
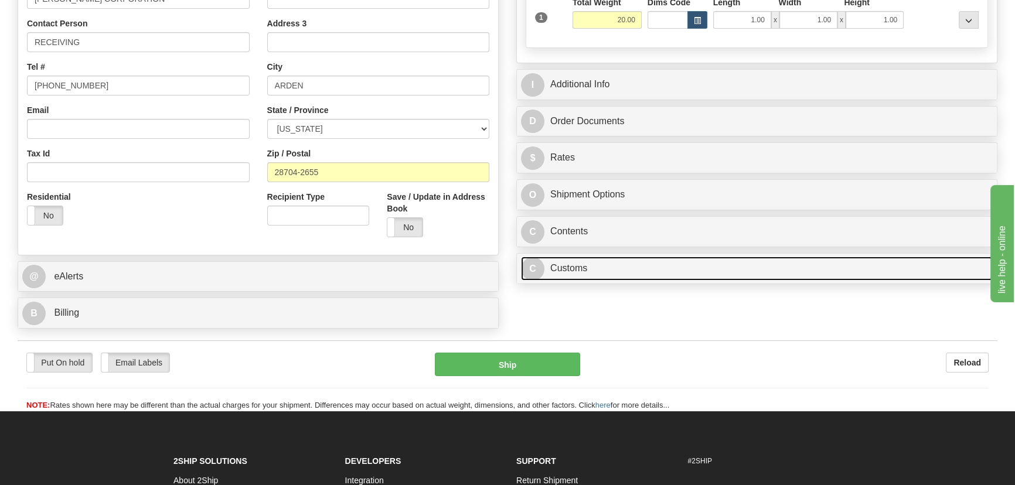
click at [773, 266] on link "C Customs" at bounding box center [757, 269] width 472 height 24
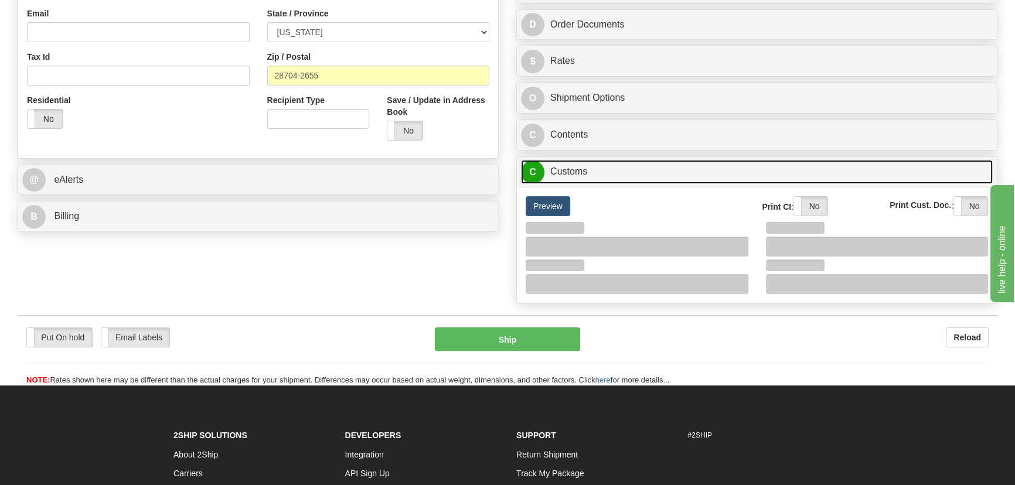
scroll to position [373, 0]
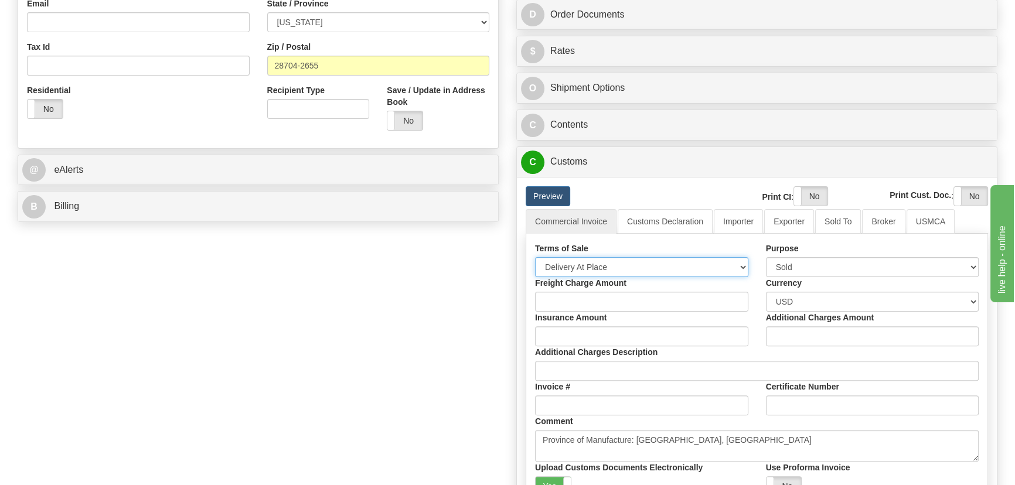
click at [640, 265] on select "Free Carrier Free On Board Ex Works Delivered Duty Unpaid Delivered Duty Paid C…" at bounding box center [641, 267] width 213 height 20
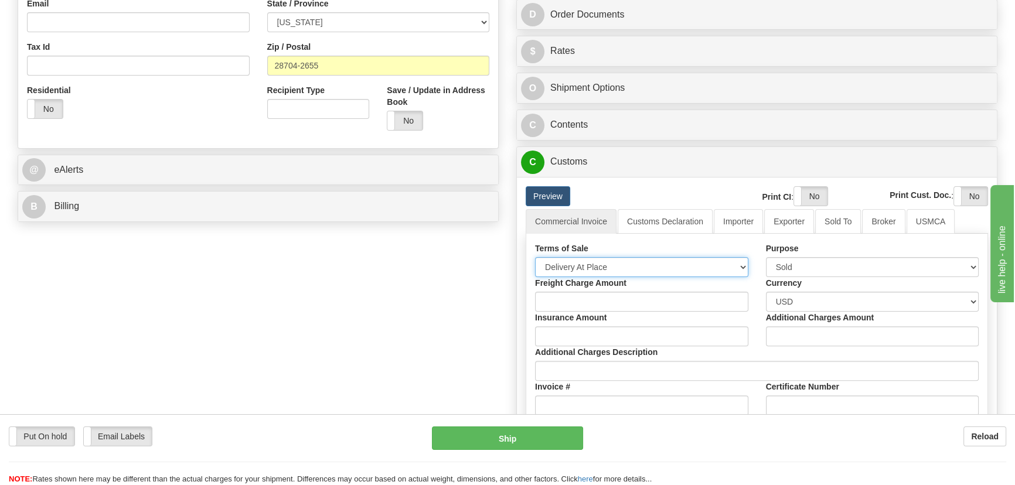
select select "7"
click at [535, 257] on select "Free Carrier Free On Board Ex Works Delivered Duty Unpaid Delivered Duty Paid C…" at bounding box center [641, 267] width 213 height 20
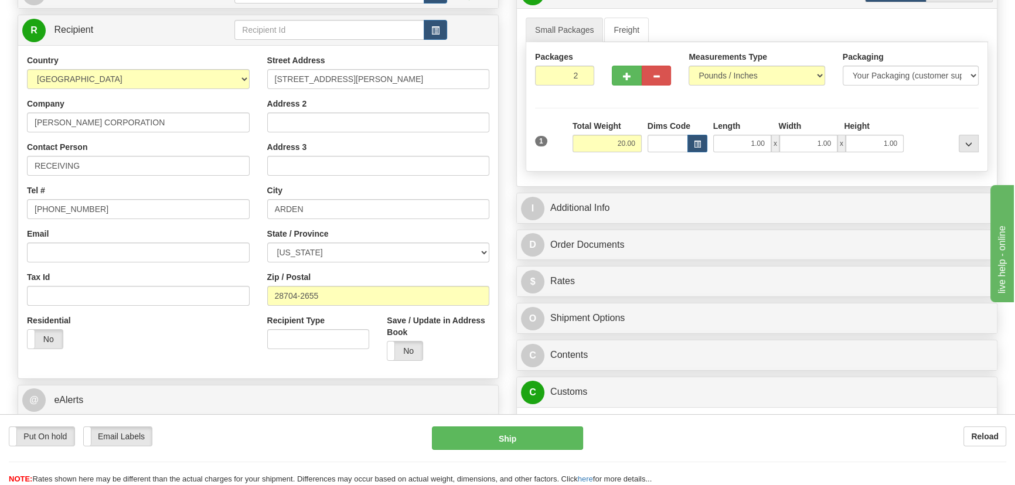
scroll to position [53, 0]
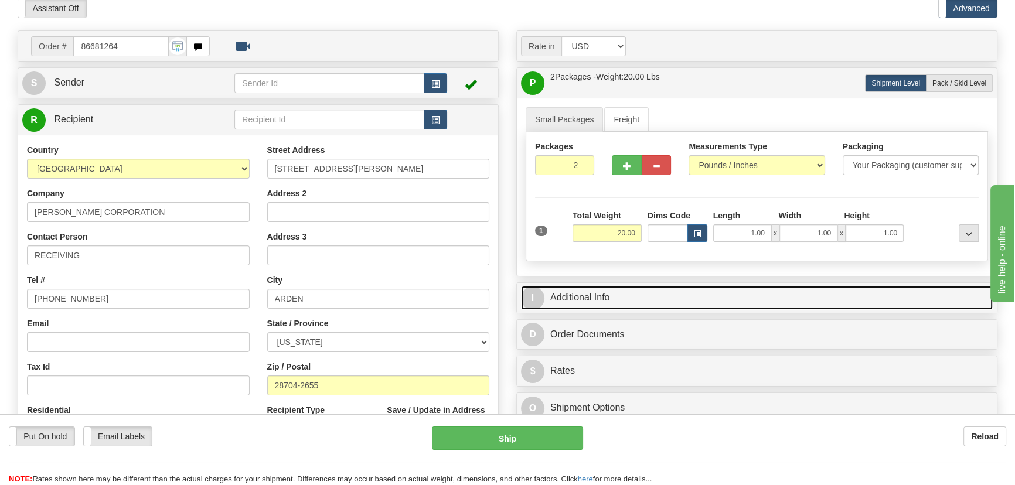
click at [789, 299] on link "I Additional Info" at bounding box center [757, 298] width 472 height 24
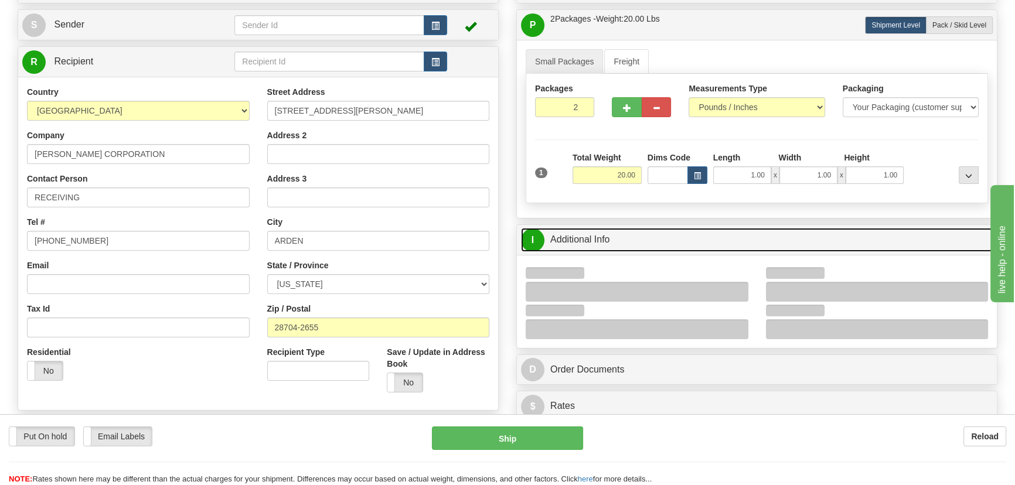
scroll to position [213, 0]
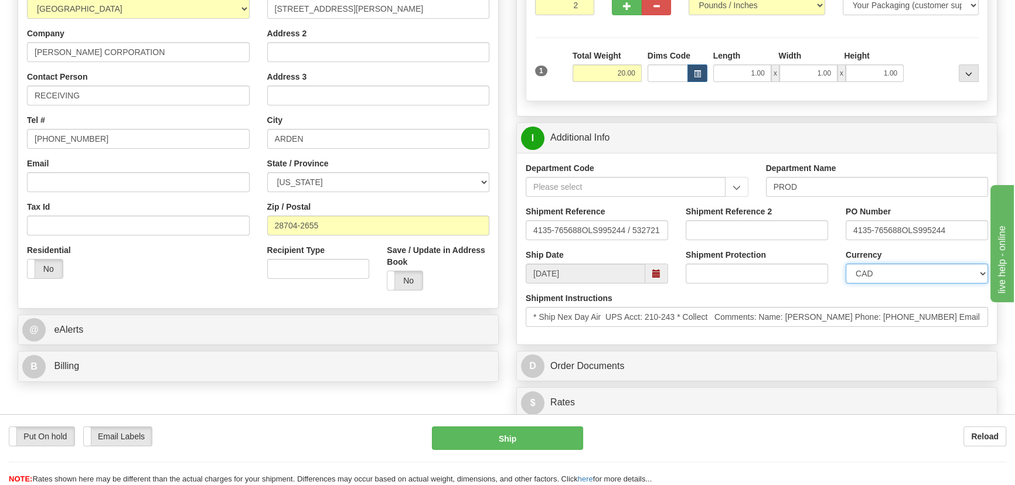
click at [899, 268] on select "CAD USD EUR ZAR [PERSON_NAME] ARN AUD AUS AWG BBD BFR BGN BHD BMD BND BRC BRL C…" at bounding box center [916, 274] width 142 height 20
select select "1"
click at [845, 264] on select "CAD USD EUR ZAR [PERSON_NAME] ARN AUD AUS AWG BBD BFR BGN BHD BMD BND BRC BRL C…" at bounding box center [916, 274] width 142 height 20
click at [755, 223] on input "Shipment Reference 2" at bounding box center [756, 230] width 142 height 20
drag, startPoint x: 755, startPoint y: 223, endPoint x: 562, endPoint y: 242, distance: 194.2
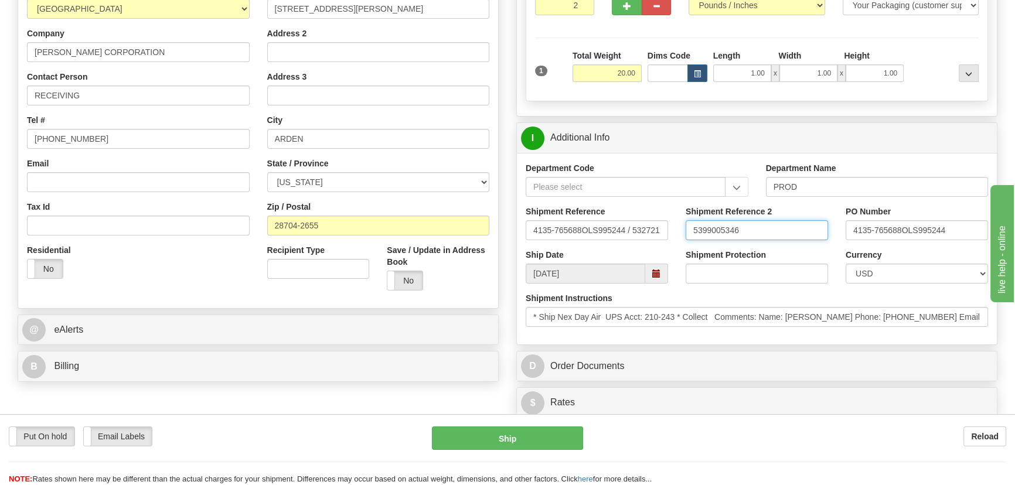
click at [562, 242] on div "Shipment Reference 4135-765688OLS995244 / 532721 Shipment Reference 2 539900534…" at bounding box center [757, 227] width 480 height 43
type input "5399005346"
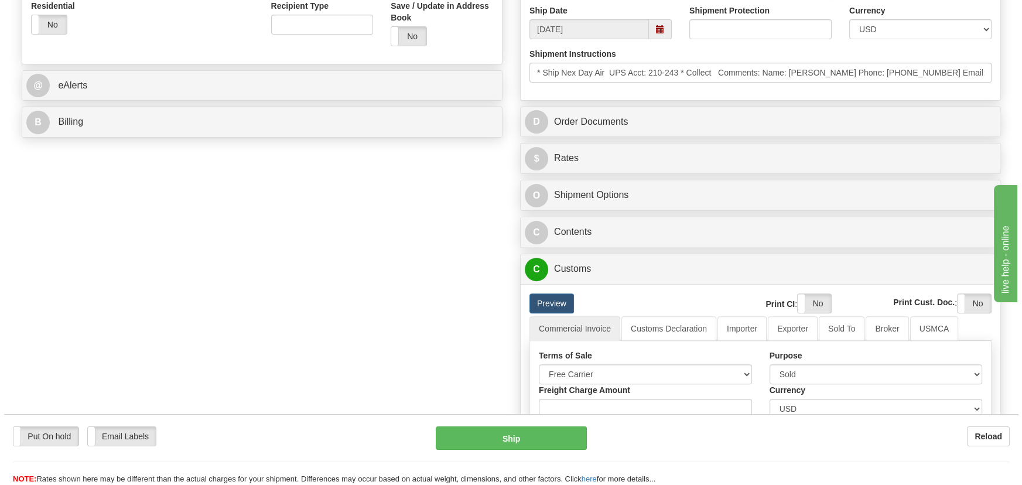
scroll to position [479, 0]
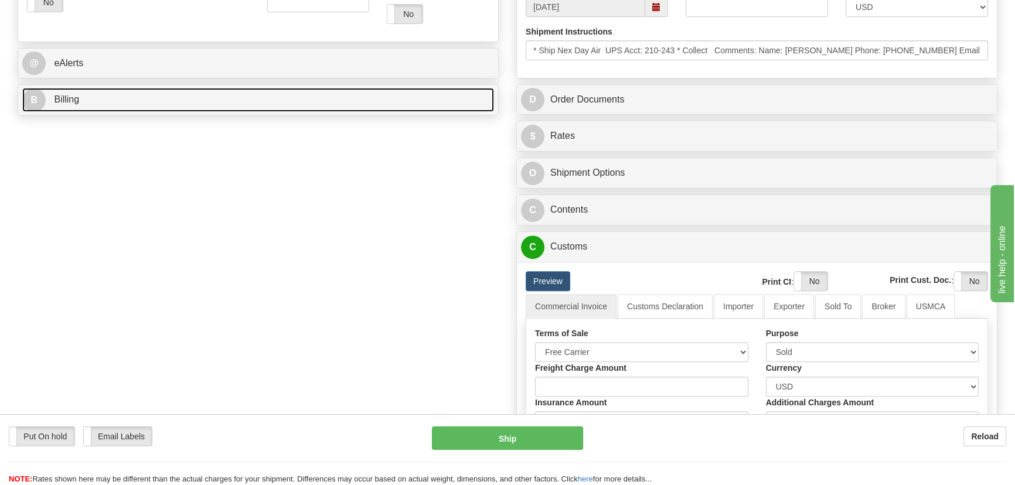
click at [339, 95] on link "B Billing" at bounding box center [258, 100] width 472 height 24
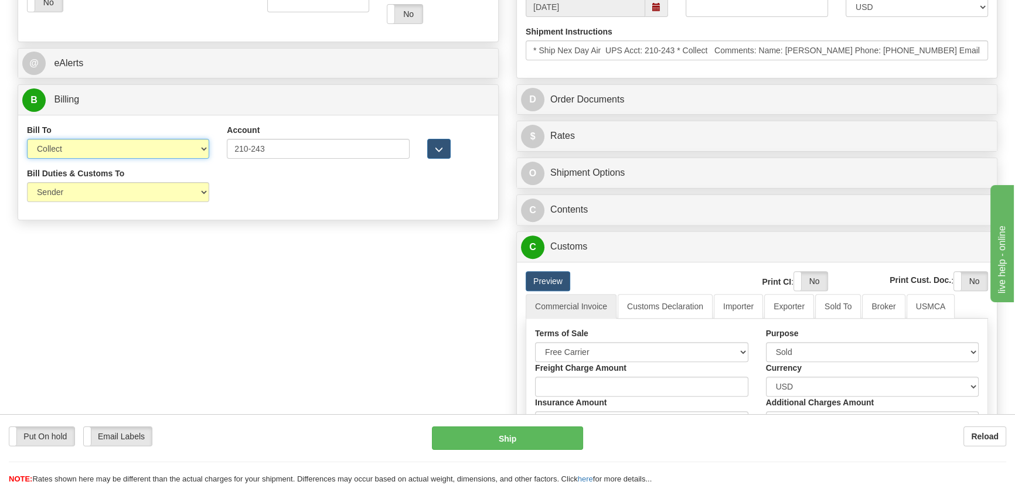
click at [131, 146] on select "Sender Recipient Third Party Collect" at bounding box center [118, 149] width 182 height 20
select select "1"
click at [27, 139] on select "Sender Recipient Third Party Collect" at bounding box center [118, 149] width 182 height 20
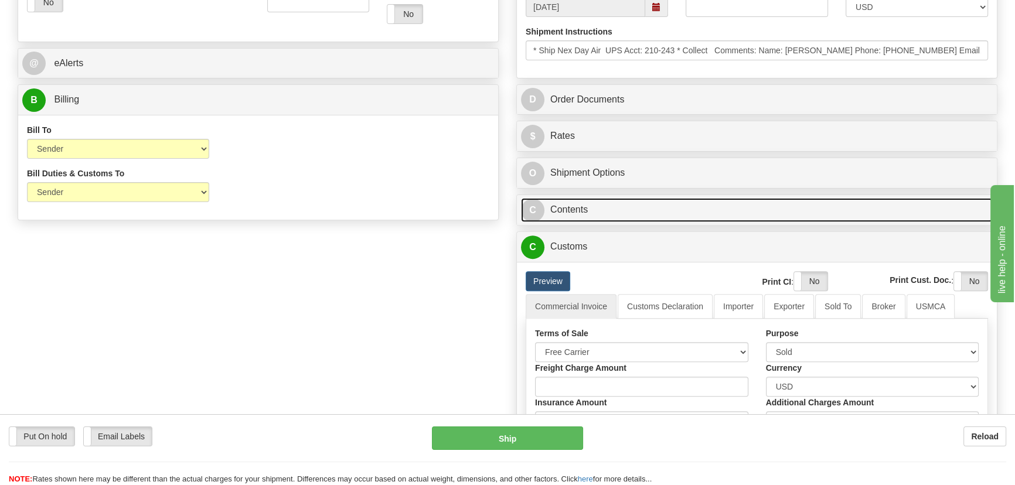
click at [729, 206] on link "C Contents" at bounding box center [757, 210] width 472 height 24
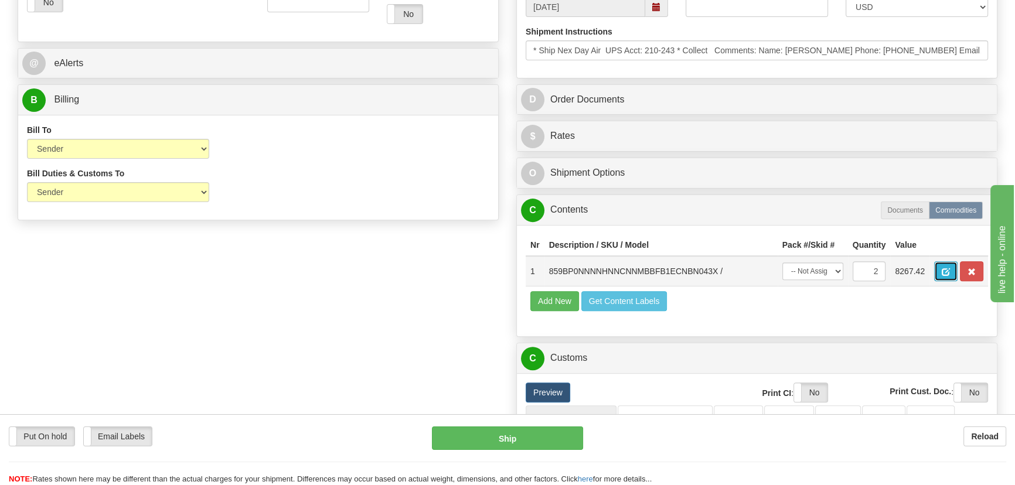
click at [946, 276] on span "button" at bounding box center [945, 272] width 8 height 8
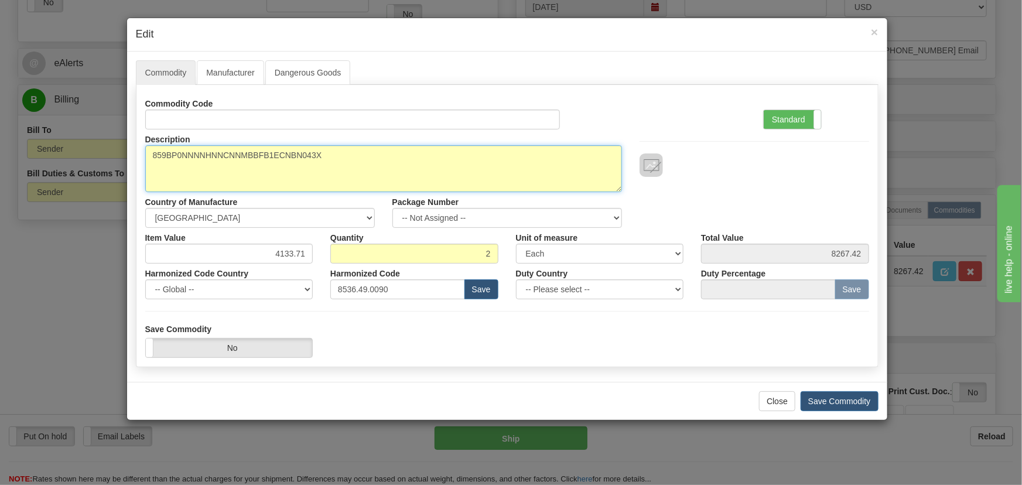
drag, startPoint x: 325, startPoint y: 161, endPoint x: 60, endPoint y: 135, distance: 266.0
click at [60, 135] on div "× Edit Commodity Manufacturer Dangerous Goods Commodity Code Standard Advanced …" at bounding box center [511, 242] width 1022 height 485
paste textarea "E859-00349-"
click at [171, 159] on textarea "859BP0NNNNHNNCNNMBBFB1ECNBN043X" at bounding box center [383, 168] width 477 height 47
type textarea "E859-00349-043X"
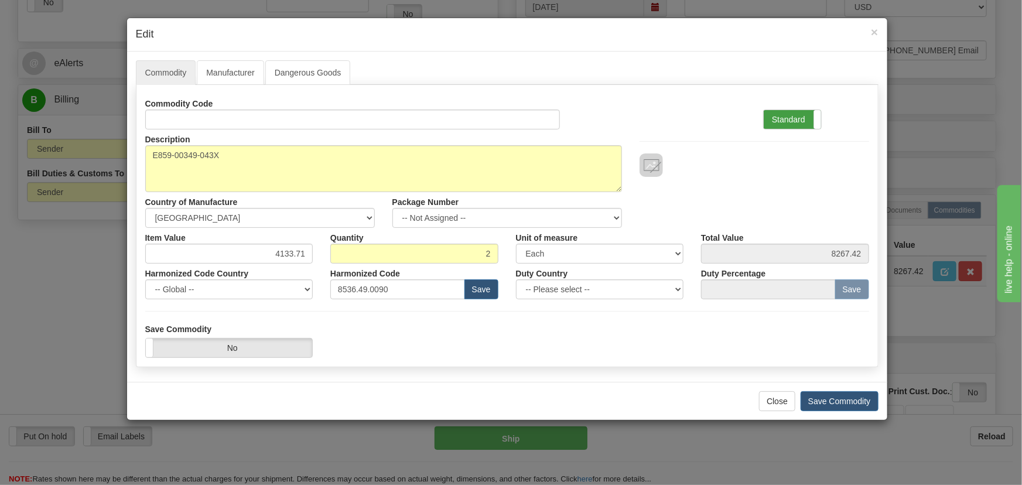
click at [800, 127] on label "Standard" at bounding box center [792, 119] width 57 height 19
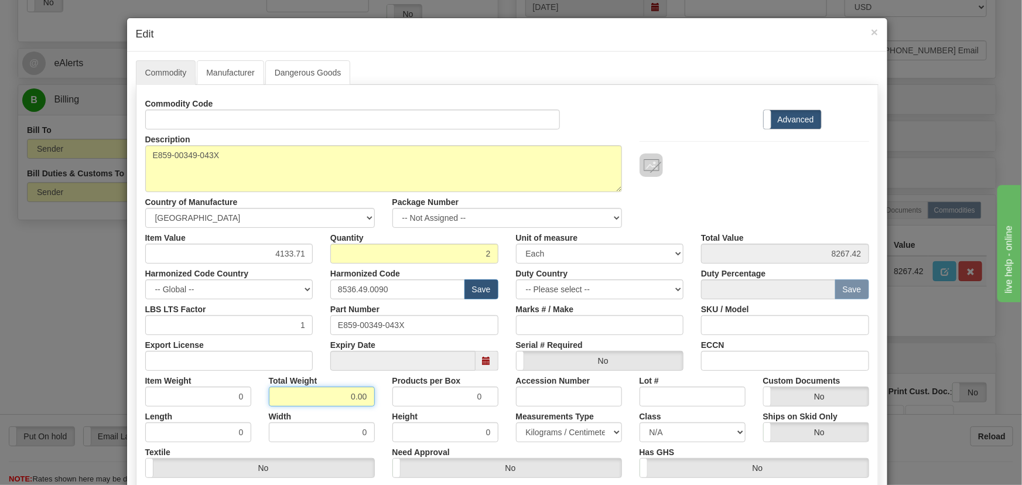
drag, startPoint x: 346, startPoint y: 398, endPoint x: 376, endPoint y: 408, distance: 31.7
click at [376, 408] on div "Commodity Code Standard Advanced Description 859BP0NNNNHNNCNNMBBFB1ECNBN043X Co…" at bounding box center [507, 304] width 724 height 420
type input "2"
type input "1.0000"
drag, startPoint x: 405, startPoint y: 292, endPoint x: 198, endPoint y: 262, distance: 209.0
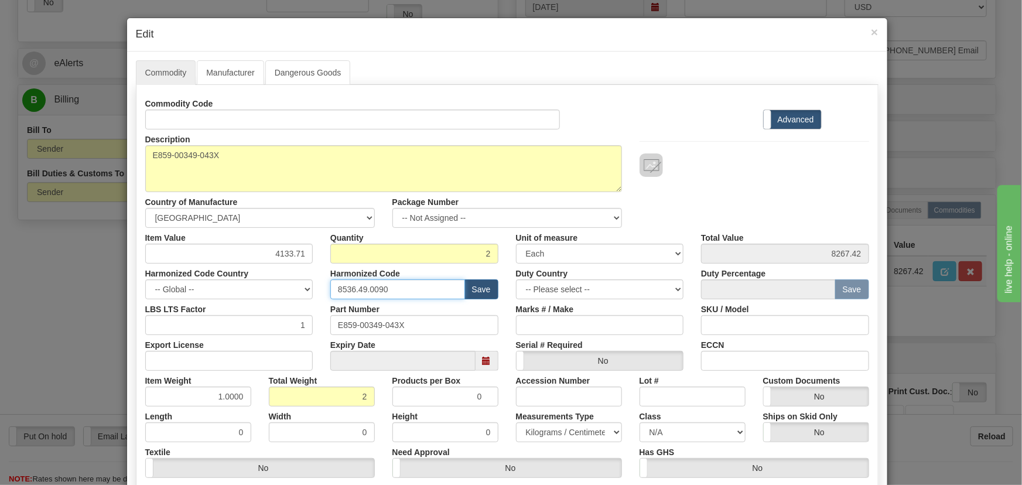
click at [198, 262] on div "Commodity Code Standard Advanced Description 859BP0NNNNHNNCNNMBBFB1ECNBN043X Co…" at bounding box center [507, 304] width 724 height 420
paste input "7.10.916"
type input "8537.10.9160"
drag, startPoint x: 281, startPoint y: 256, endPoint x: 339, endPoint y: 265, distance: 58.2
click at [339, 265] on div "Commodity Code Standard Advanced Description 859BP0NNNNHNNCNNMBBFB1ECNBN043X Co…" at bounding box center [507, 304] width 724 height 420
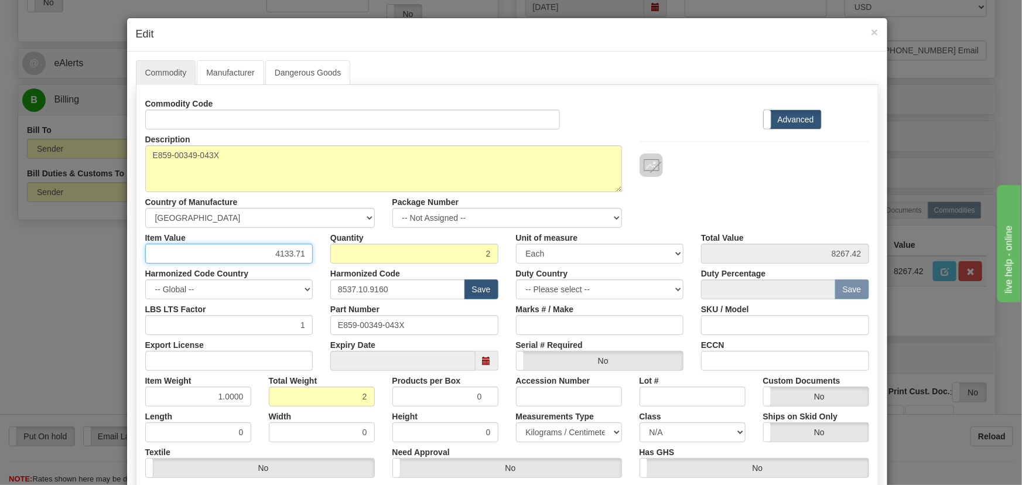
paste input "3.465,42"
type input "3465.42"
type input "6930.84"
click at [678, 112] on div "Commodity Code Standard Advanced" at bounding box center [507, 112] width 742 height 36
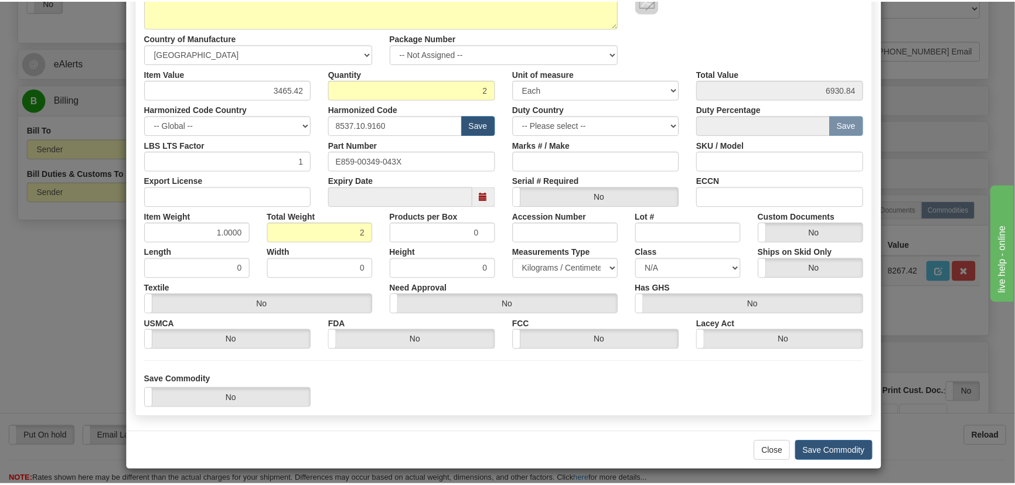
scroll to position [166, 0]
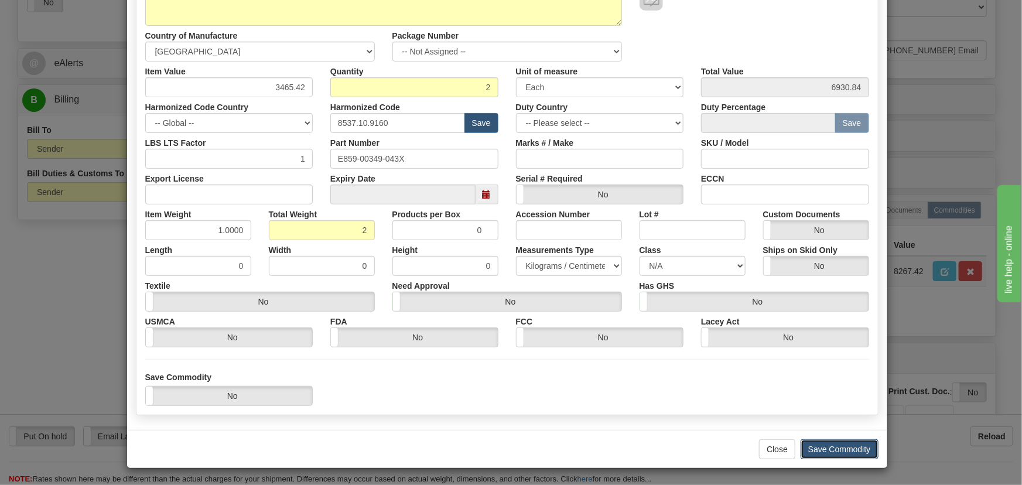
click at [844, 443] on button "Save Commodity" at bounding box center [840, 449] width 78 height 20
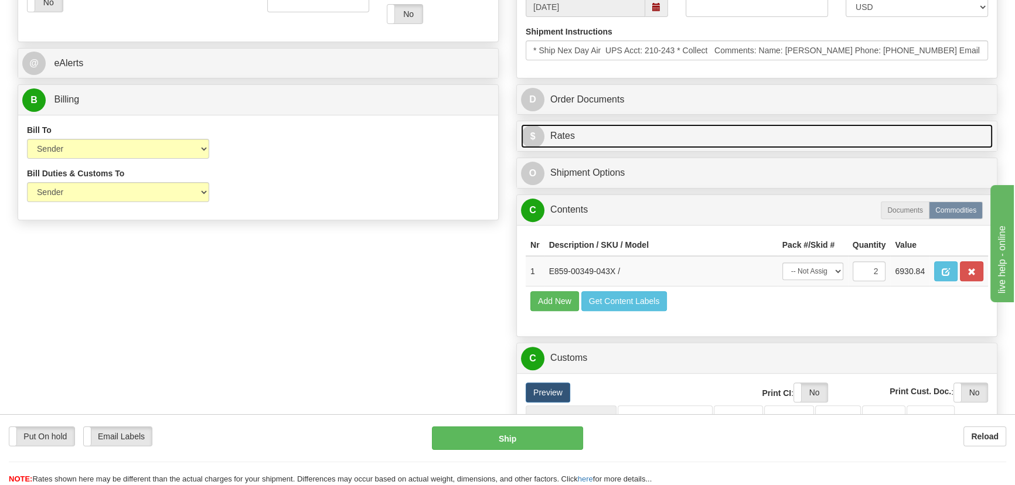
click at [915, 138] on link "$ Rates" at bounding box center [757, 136] width 472 height 24
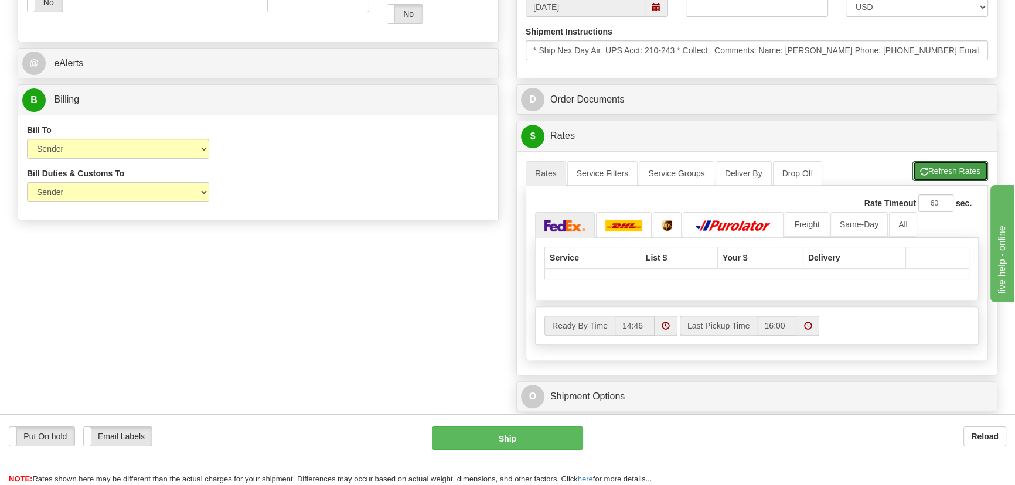
drag, startPoint x: 973, startPoint y: 164, endPoint x: 963, endPoint y: 170, distance: 11.9
click at [973, 164] on button "Refresh Rates" at bounding box center [950, 171] width 76 height 20
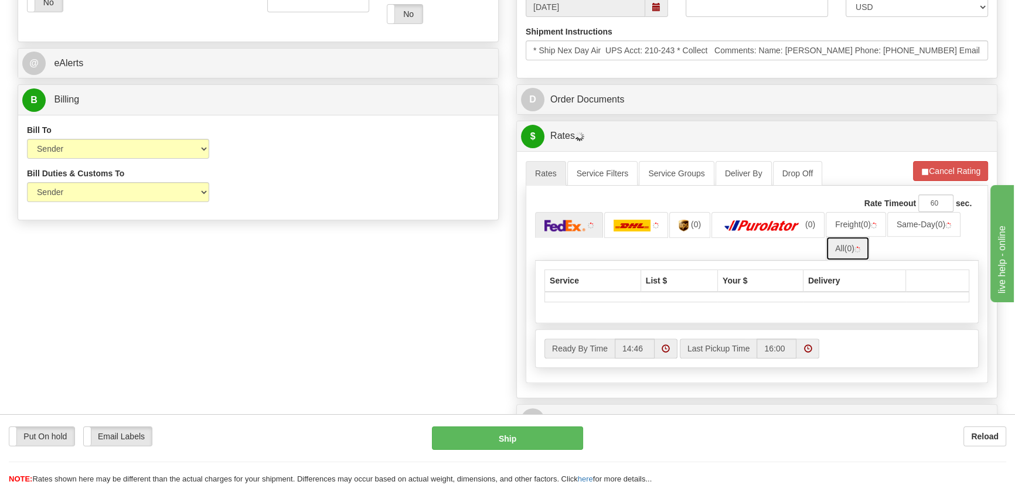
click at [858, 247] on img at bounding box center [857, 250] width 6 height 6
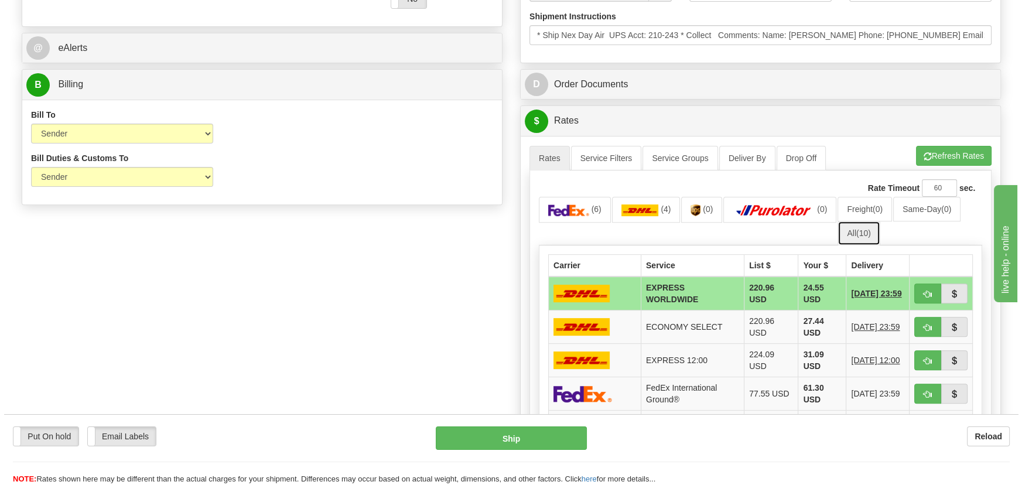
scroll to position [533, 0]
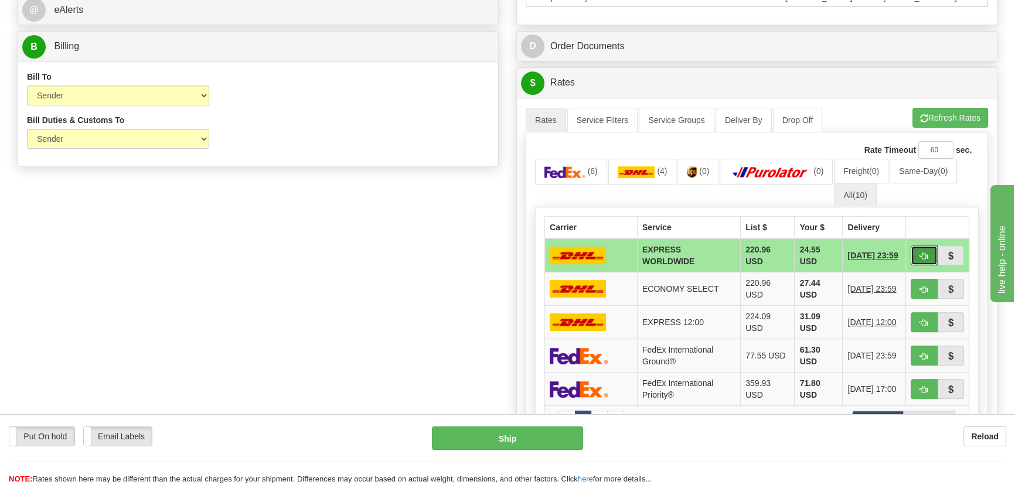
click at [920, 255] on span "button" at bounding box center [924, 256] width 8 height 8
type input "P"
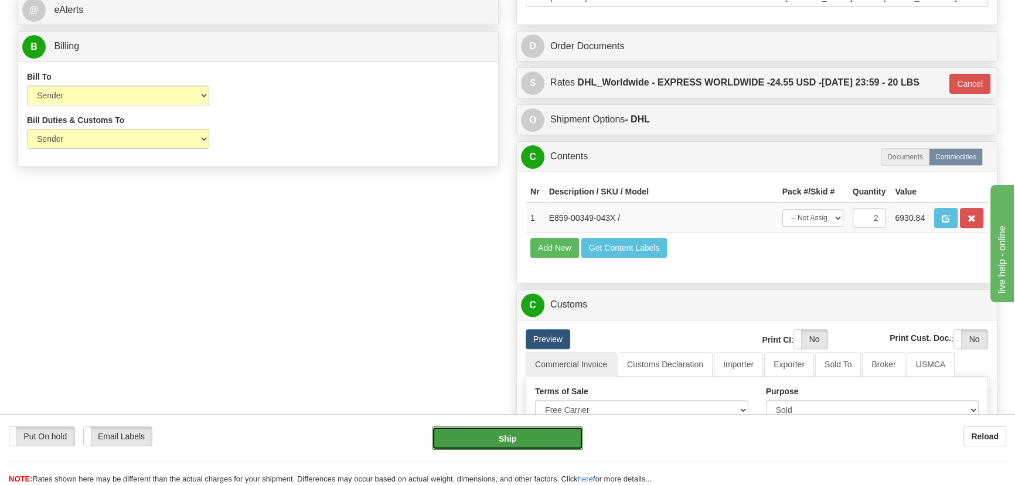
click at [527, 434] on button "Ship" at bounding box center [508, 437] width 152 height 23
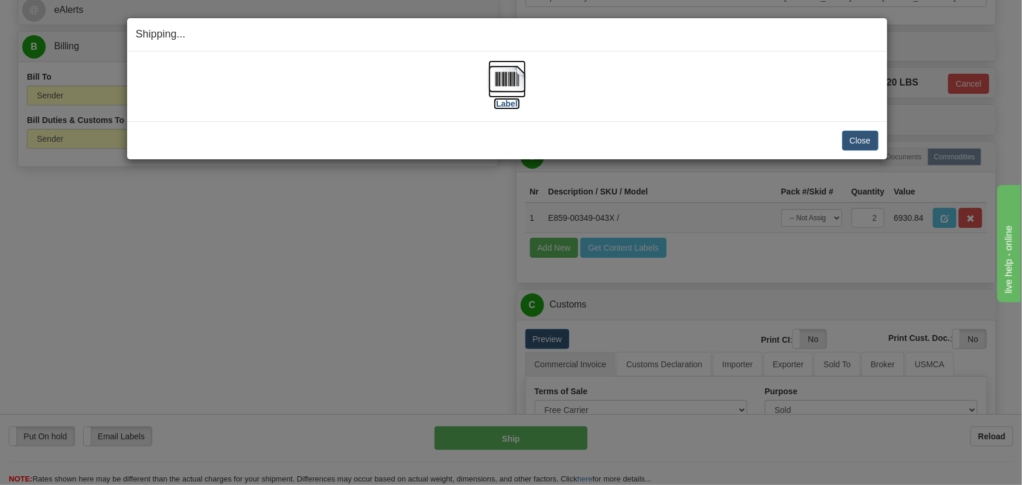
click at [503, 81] on img at bounding box center [507, 78] width 37 height 37
click at [864, 135] on button "Close" at bounding box center [860, 141] width 36 height 20
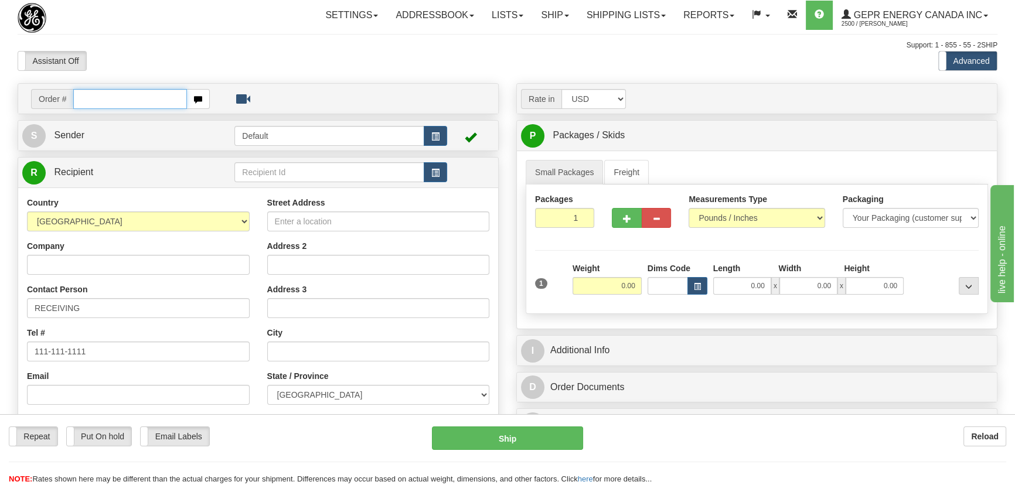
paste input "0086681259"
click at [89, 94] on input "0086681259" at bounding box center [130, 99] width 114 height 20
type input "86681259"
click at [322, 56] on body "Training Course Close Toggle navigation Settings Shipping Preferences New Recip…" at bounding box center [511, 242] width 1022 height 485
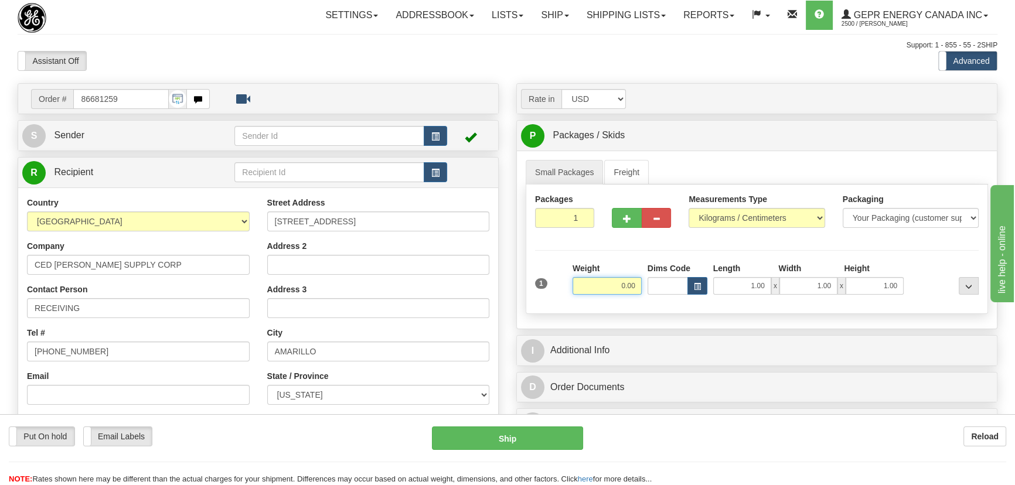
click at [613, 288] on input "0.00" at bounding box center [606, 286] width 69 height 18
type input "4.00"
click at [744, 213] on select "Pounds / Inches Kilograms / Centimeters" at bounding box center [756, 218] width 136 height 20
select select "0"
click at [688, 208] on select "Pounds / Inches Kilograms / Centimeters" at bounding box center [756, 218] width 136 height 20
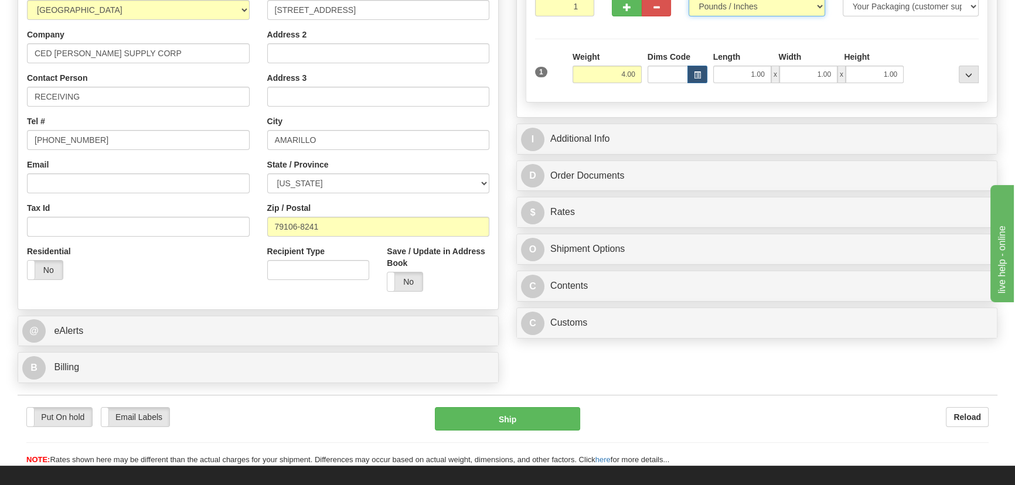
scroll to position [213, 0]
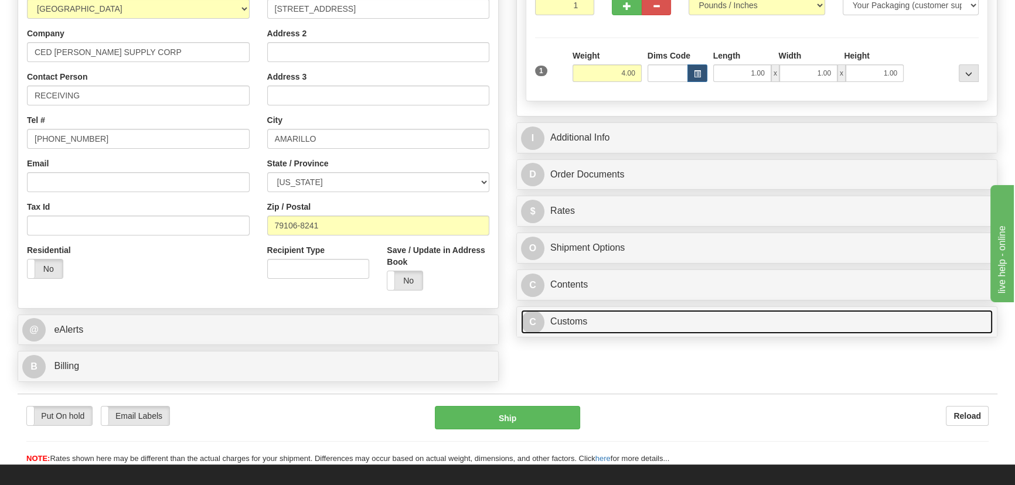
click at [755, 323] on link "C Customs" at bounding box center [757, 322] width 472 height 24
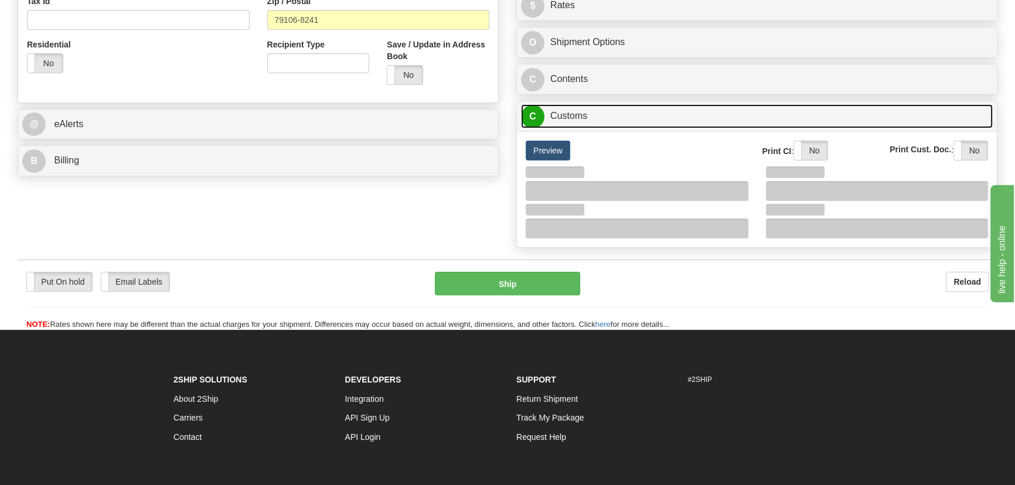
scroll to position [426, 0]
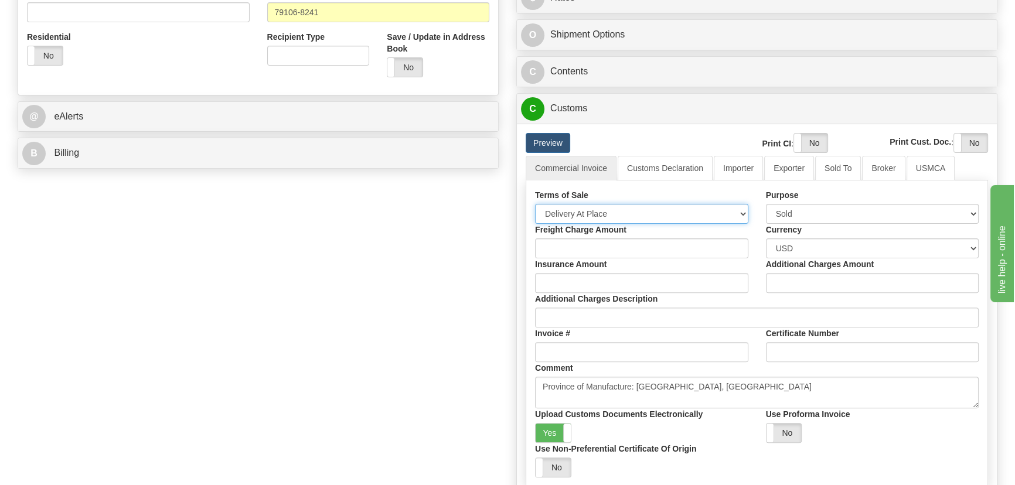
click at [622, 215] on select "Free Carrier Free On Board Ex Works Delivered Duty Unpaid Delivered Duty Paid C…" at bounding box center [641, 214] width 213 height 20
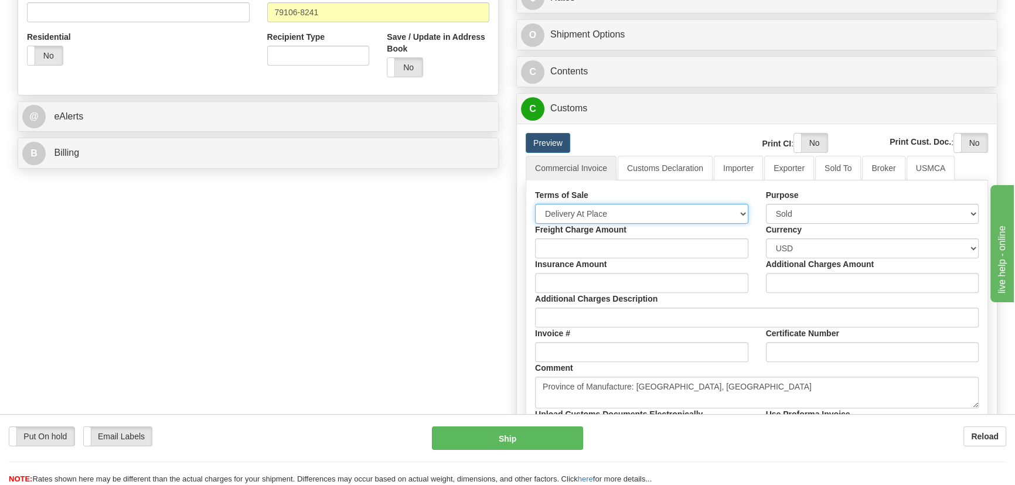
select select "7"
click at [535, 204] on select "Free Carrier Free On Board Ex Works Delivered Duty Unpaid Delivered Duty Paid C…" at bounding box center [641, 214] width 213 height 20
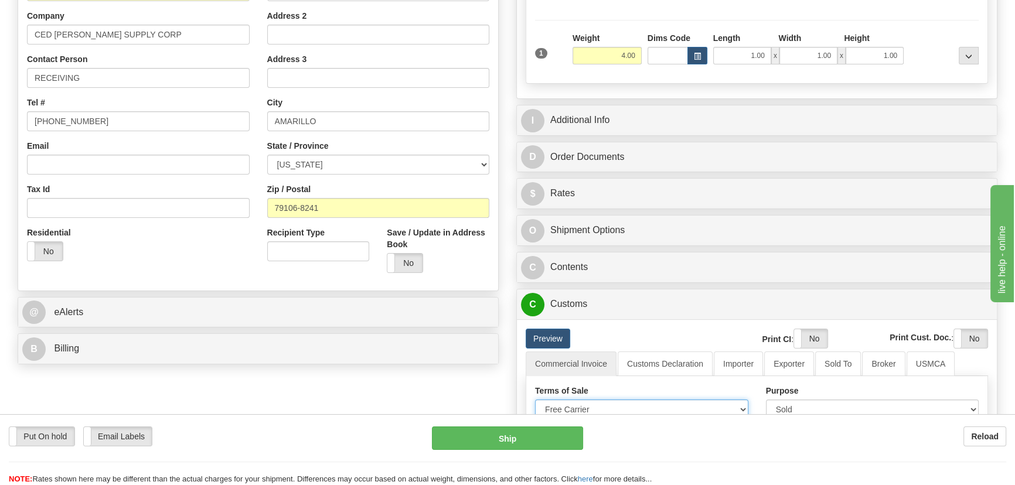
scroll to position [213, 0]
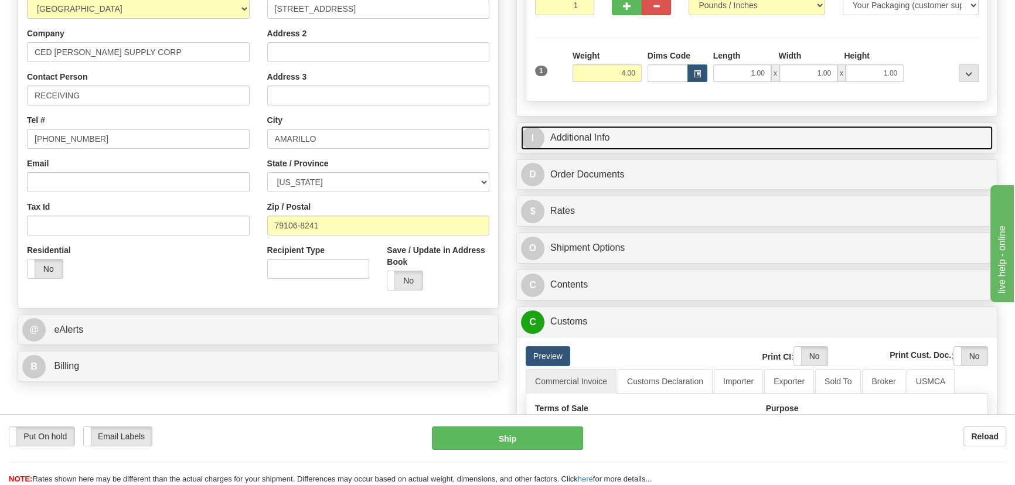
click at [841, 129] on link "I Additional Info" at bounding box center [757, 138] width 472 height 24
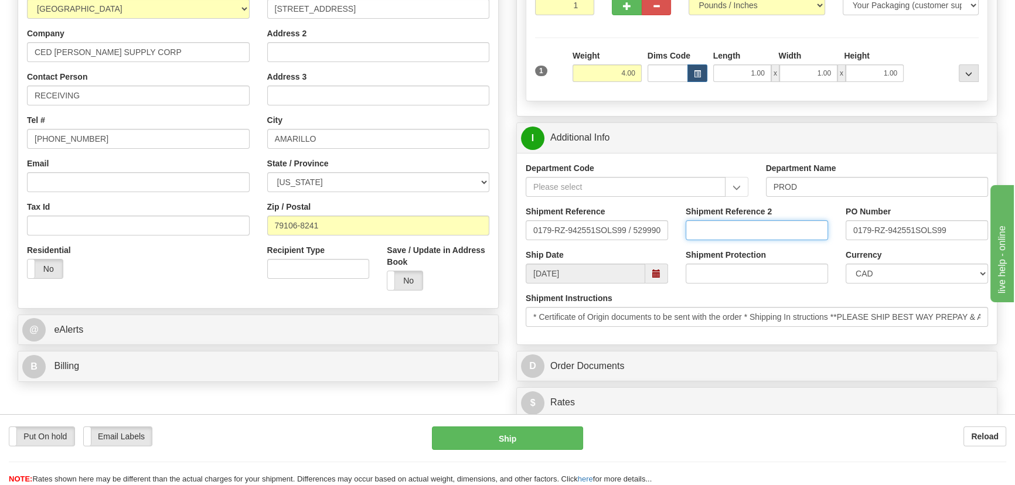
click at [767, 234] on input "Shipment Reference 2" at bounding box center [756, 230] width 142 height 20
type input "5399004074"
click at [899, 278] on select "CAD USD EUR ZAR [PERSON_NAME] ARN AUD AUS AWG BBD BFR BGN BHD BMD BND BRC BRL C…" at bounding box center [916, 274] width 142 height 20
select select "1"
click at [845, 264] on select "CAD USD EUR ZAR [PERSON_NAME] ARN AUD AUS AWG BBD BFR BGN BHD BMD BND BRC BRL C…" at bounding box center [916, 274] width 142 height 20
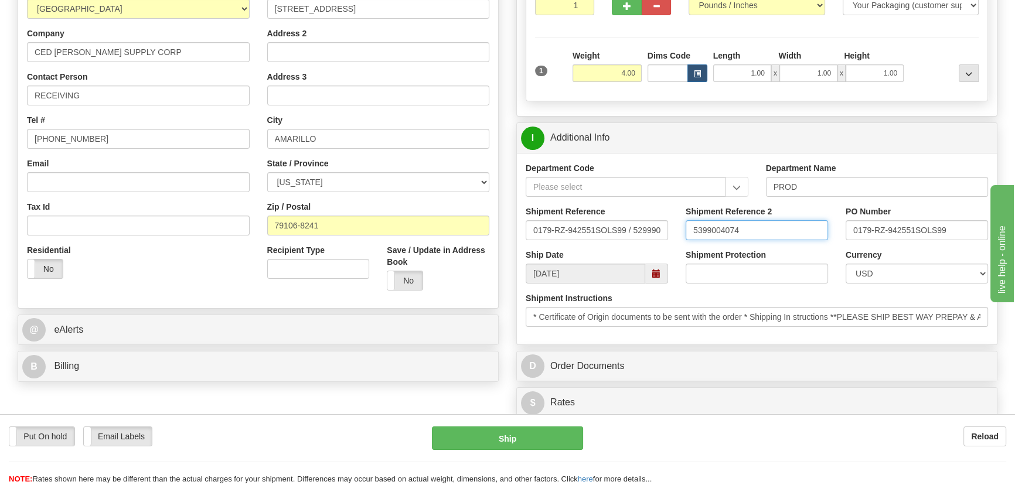
drag, startPoint x: 752, startPoint y: 224, endPoint x: 622, endPoint y: 223, distance: 130.1
click at [622, 223] on div "Shipment Reference 0179-RZ-942551SOLS99 / 529990 Shipment Reference 2 539900407…" at bounding box center [757, 227] width 480 height 43
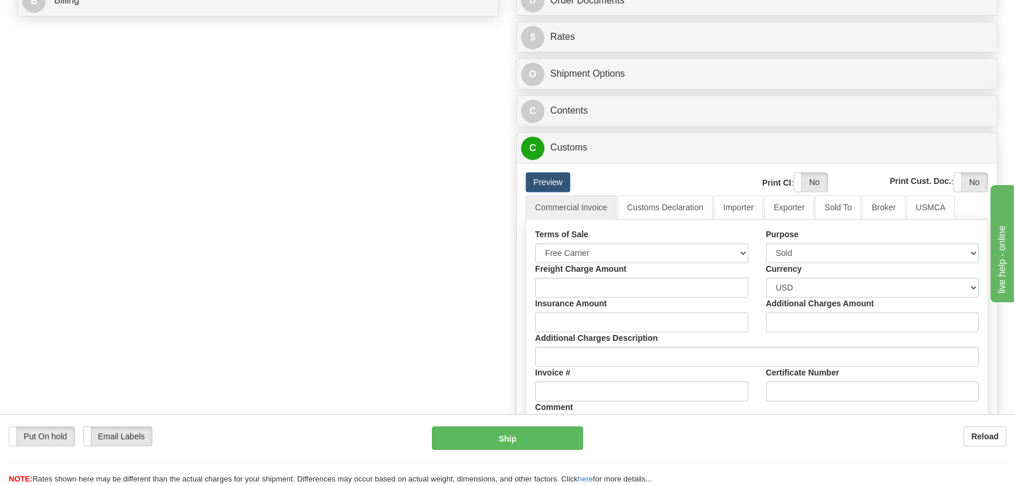
scroll to position [639, 0]
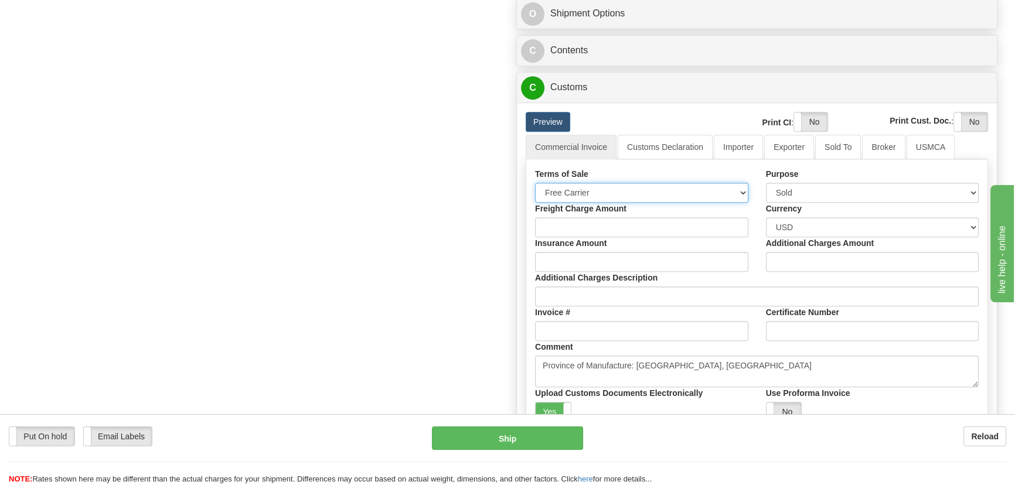
click at [676, 196] on select "Free Carrier Free On Board Ex Works Delivered Duty Unpaid Delivered Duty Paid C…" at bounding box center [641, 193] width 213 height 20
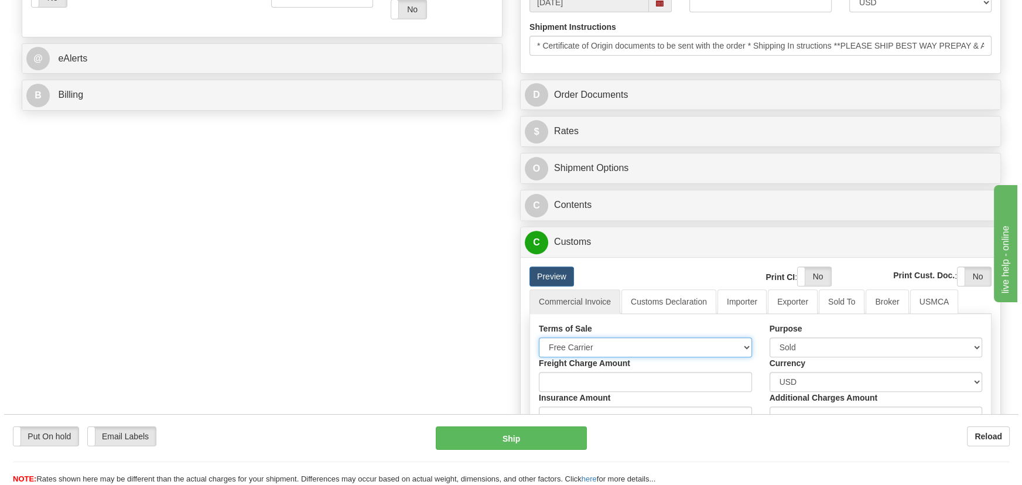
scroll to position [479, 0]
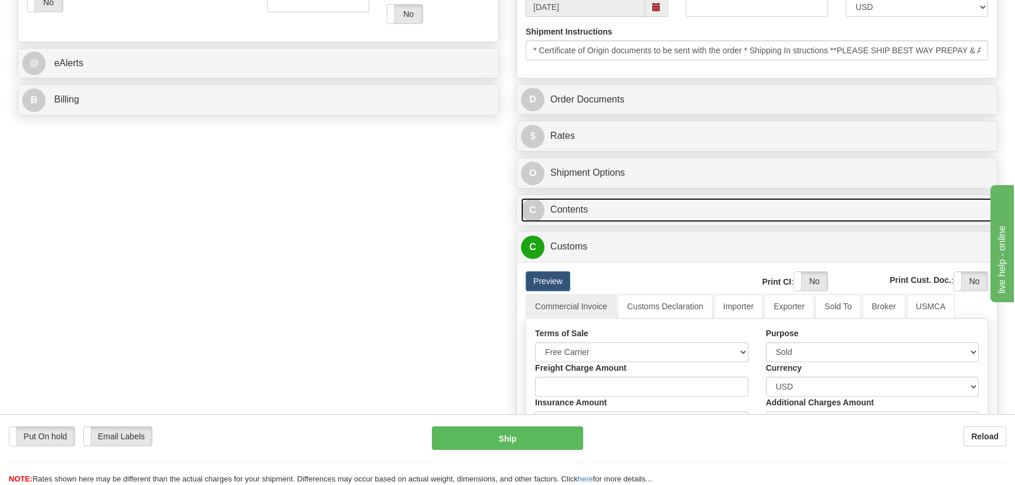
click at [727, 216] on link "C Contents" at bounding box center [757, 210] width 472 height 24
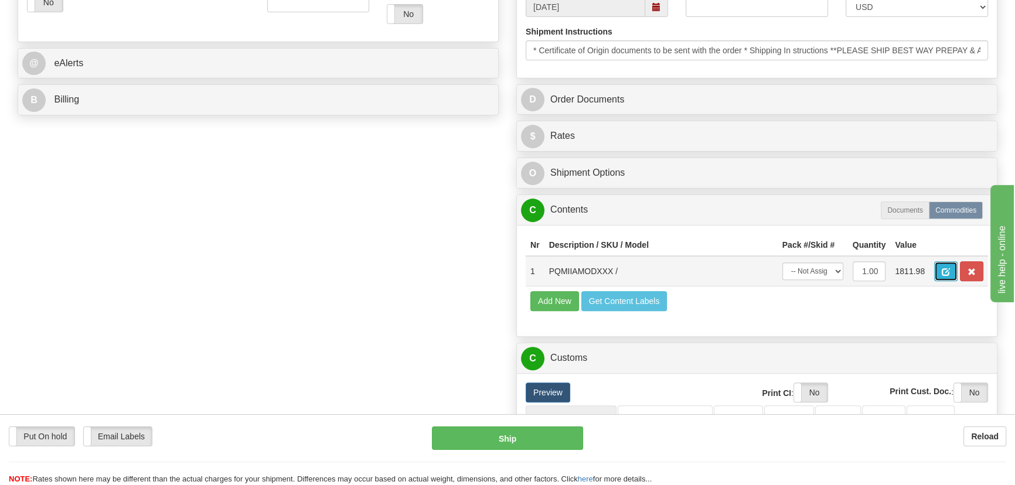
click at [935, 271] on button "button" at bounding box center [945, 271] width 23 height 20
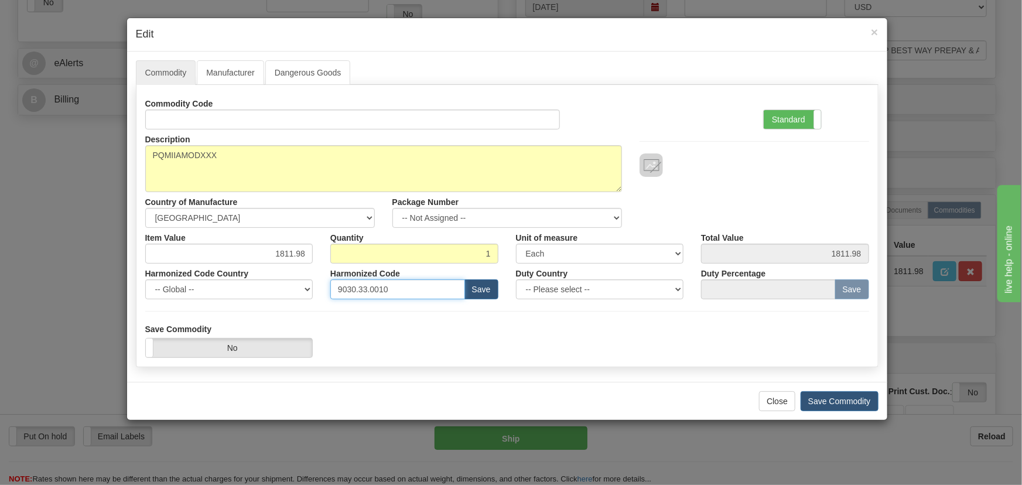
drag, startPoint x: 296, startPoint y: 291, endPoint x: 698, endPoint y: 141, distance: 429.3
click at [244, 284] on div "Harmonized Code Country -- Global -- [GEOGRAPHIC_DATA] [GEOGRAPHIC_DATA] [GEOGR…" at bounding box center [507, 282] width 742 height 36
paste input "28.30.000"
type input "9028.30.0000"
click at [814, 114] on div "Standard Advanced" at bounding box center [821, 119] width 115 height 19
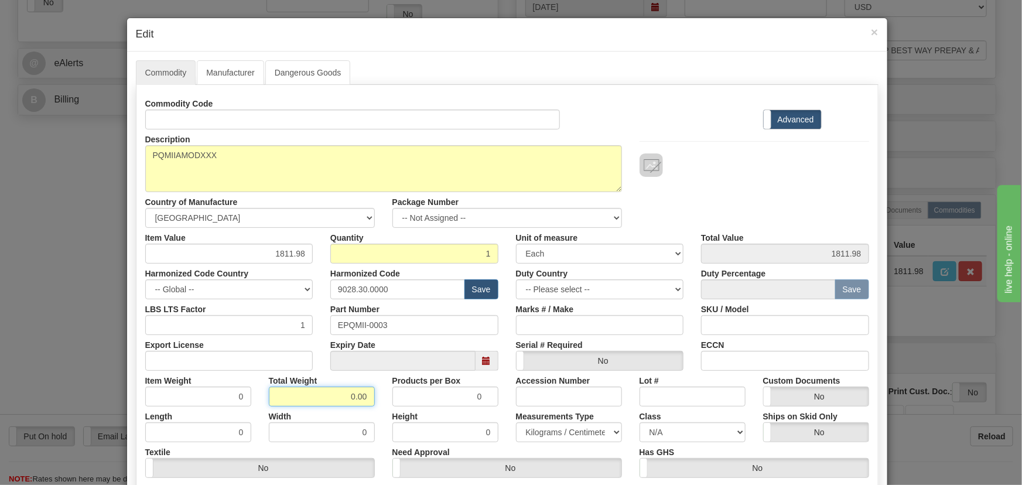
drag, startPoint x: 346, startPoint y: 400, endPoint x: 378, endPoint y: 408, distance: 33.1
click at [378, 408] on div "Commodity Code Standard Advanced Description PQMIIAMODXXX Country of Manufactur…" at bounding box center [507, 304] width 724 height 420
type input "1"
type input "1.0000"
click at [378, 408] on div "Width 0" at bounding box center [322, 425] width 124 height 36
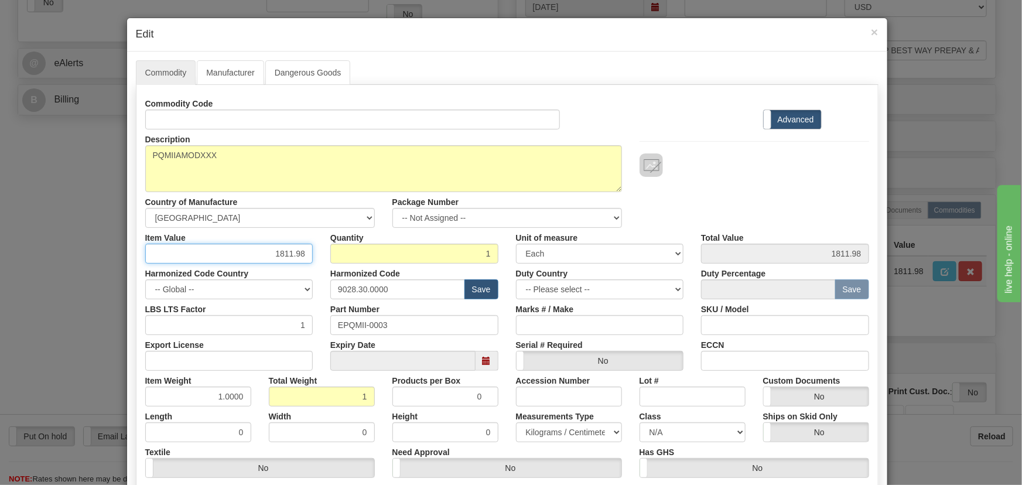
drag, startPoint x: 269, startPoint y: 253, endPoint x: 306, endPoint y: 263, distance: 38.2
click at [306, 263] on div "Commodity Code Standard Advanced Description PQMIIAMODXXX Country of Manufactur…" at bounding box center [507, 304] width 724 height 420
paste input ".594,52"
type input "1594.52"
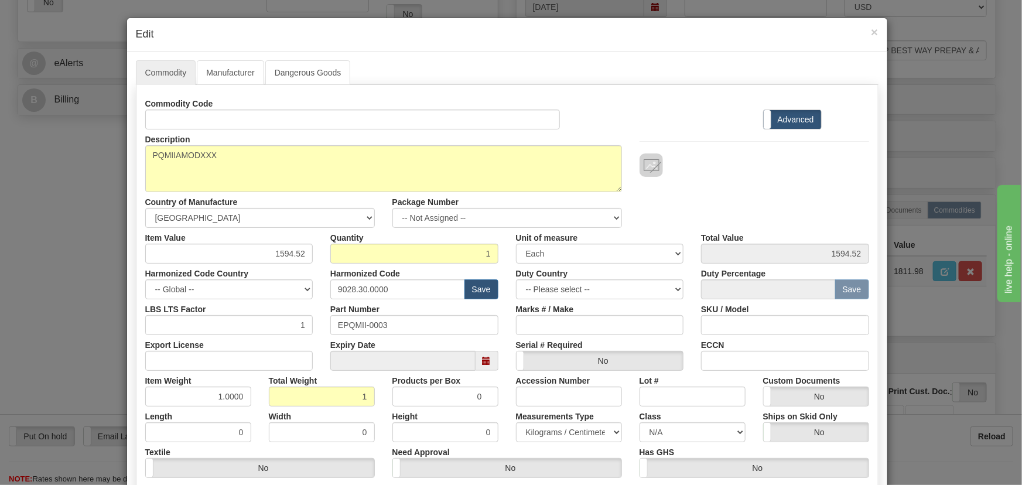
click at [755, 194] on div "Description PQMIIAMODXXX Country of Manufacture -- Unknown -- [GEOGRAPHIC_DATA]…" at bounding box center [507, 178] width 742 height 98
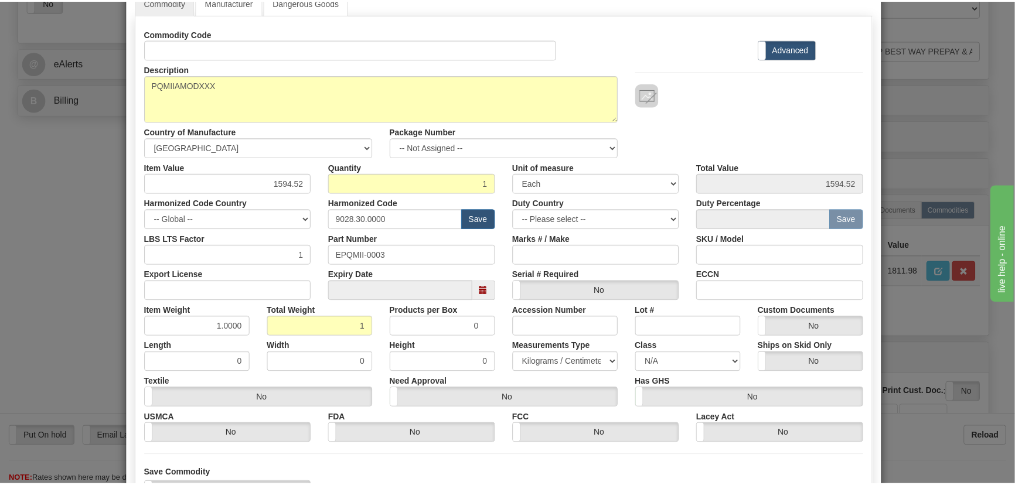
scroll to position [166, 0]
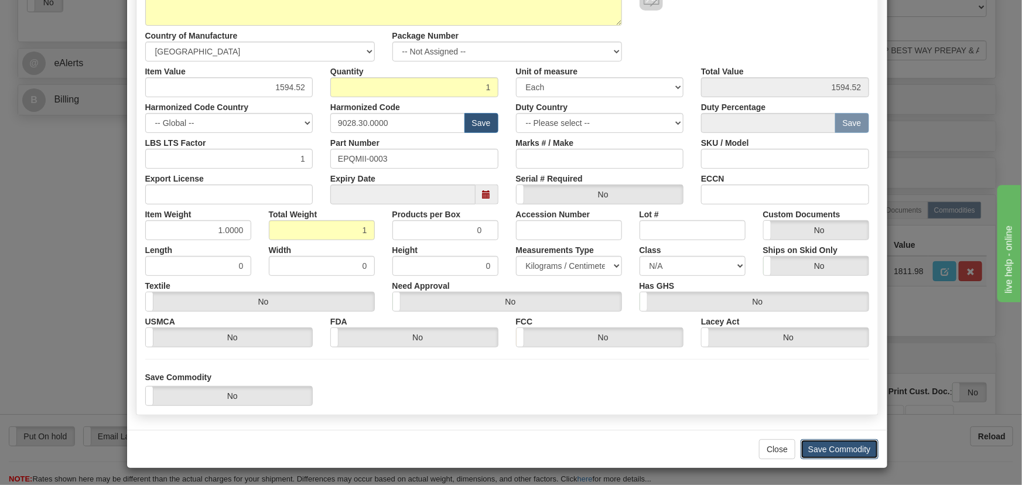
click at [842, 449] on button "Save Commodity" at bounding box center [840, 449] width 78 height 20
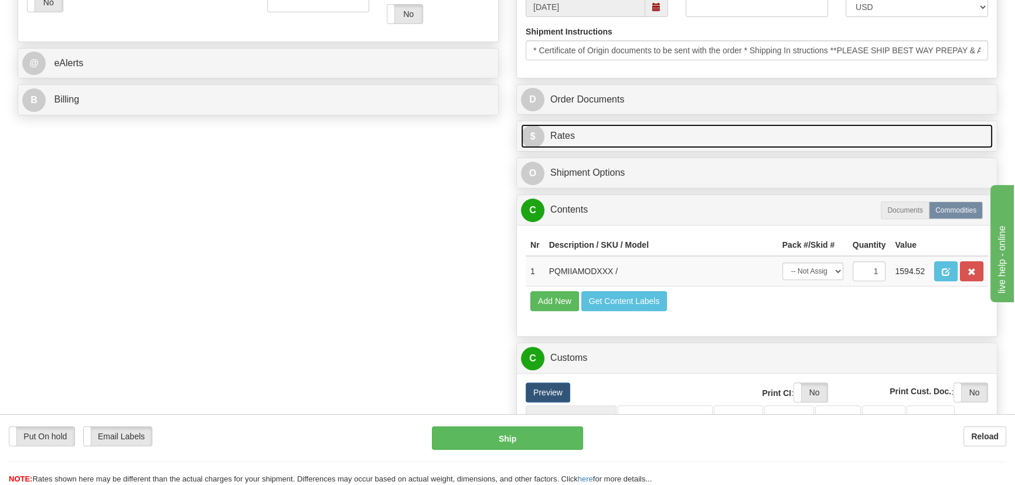
click at [896, 130] on link "$ Rates" at bounding box center [757, 136] width 472 height 24
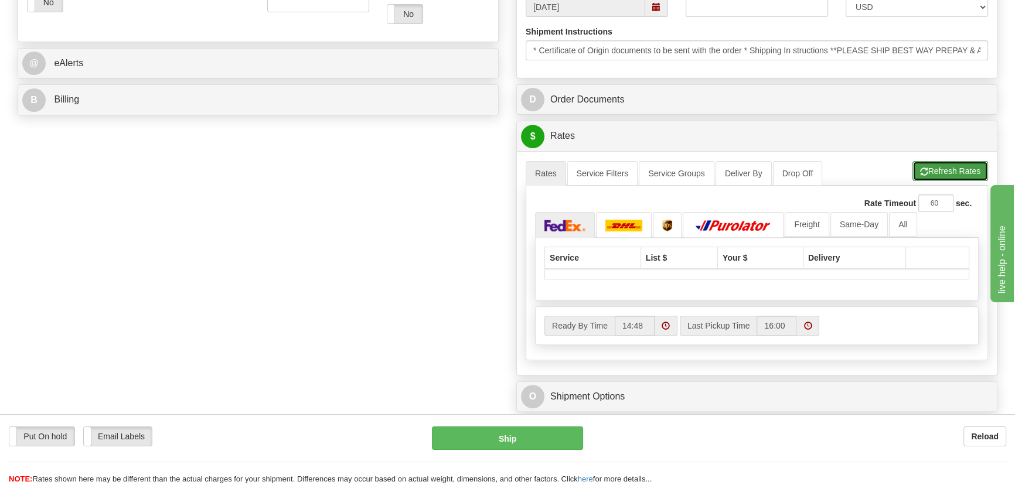
click at [944, 169] on button "Refresh Rates" at bounding box center [950, 171] width 76 height 20
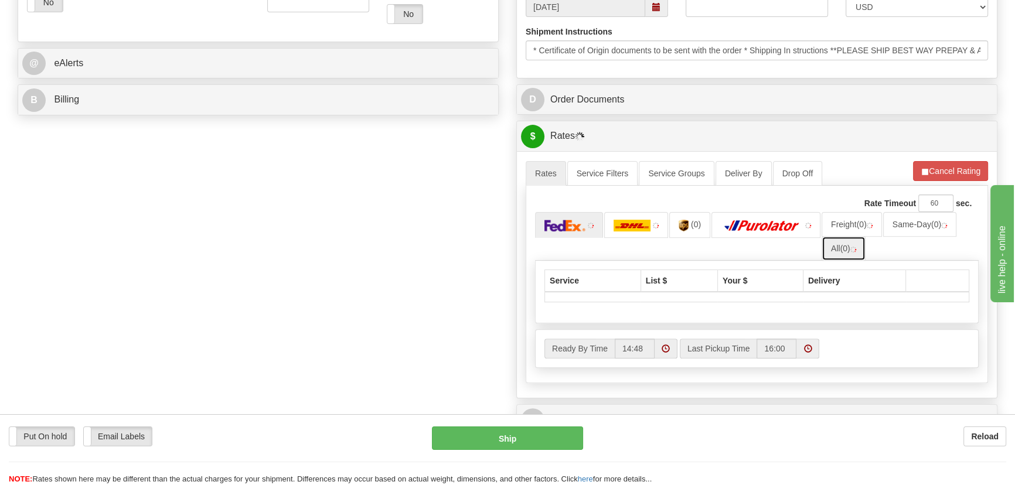
click at [841, 245] on link "All (0)" at bounding box center [843, 248] width 44 height 25
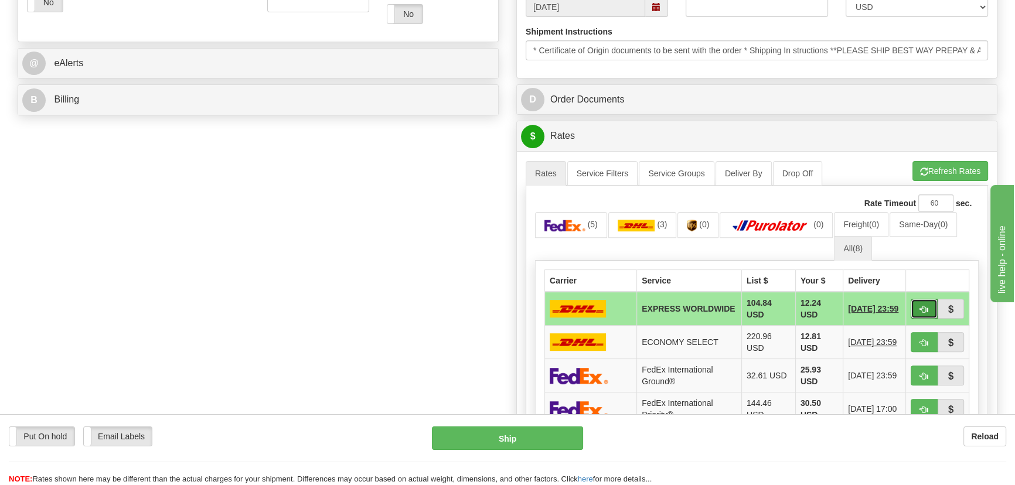
click at [926, 302] on button "button" at bounding box center [923, 309] width 27 height 20
type input "P"
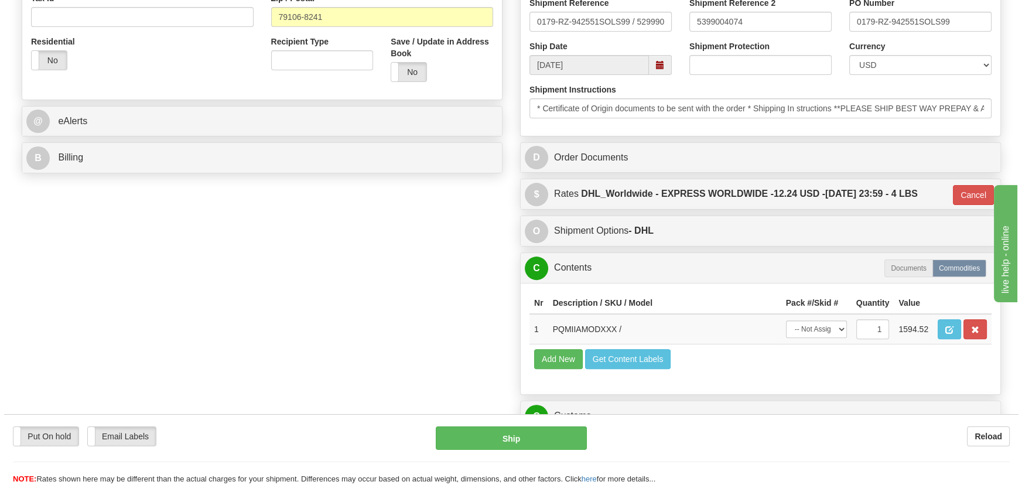
scroll to position [266, 0]
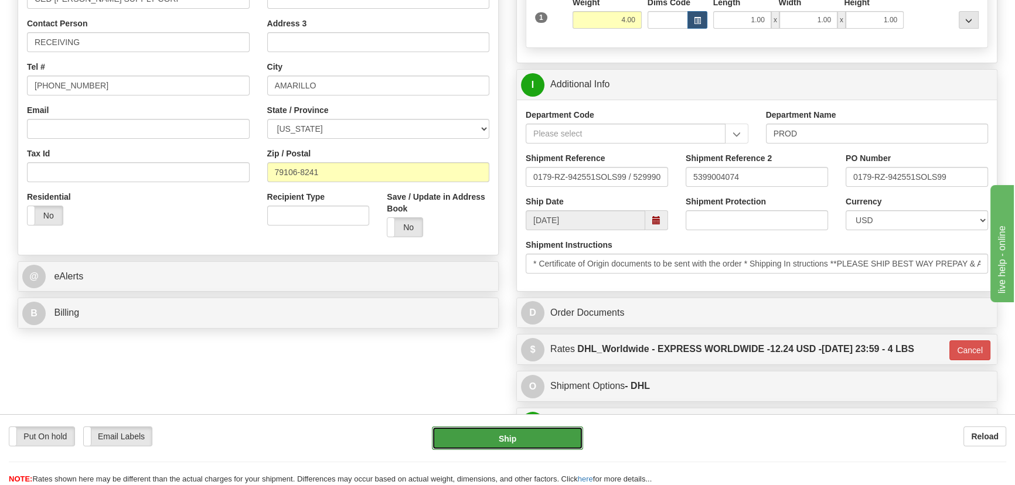
click at [495, 438] on button "Ship" at bounding box center [508, 437] width 152 height 23
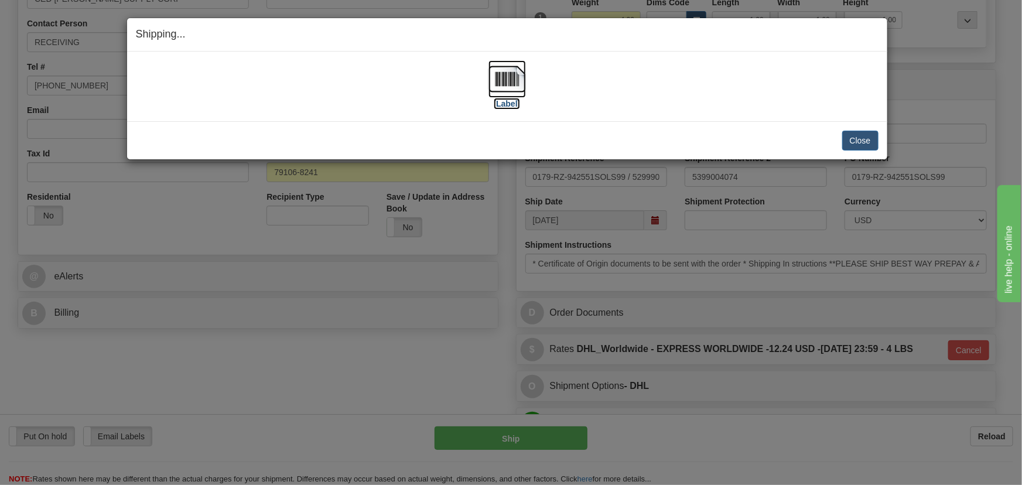
click at [515, 83] on img at bounding box center [507, 78] width 37 height 37
click at [878, 137] on button "Close" at bounding box center [860, 141] width 36 height 20
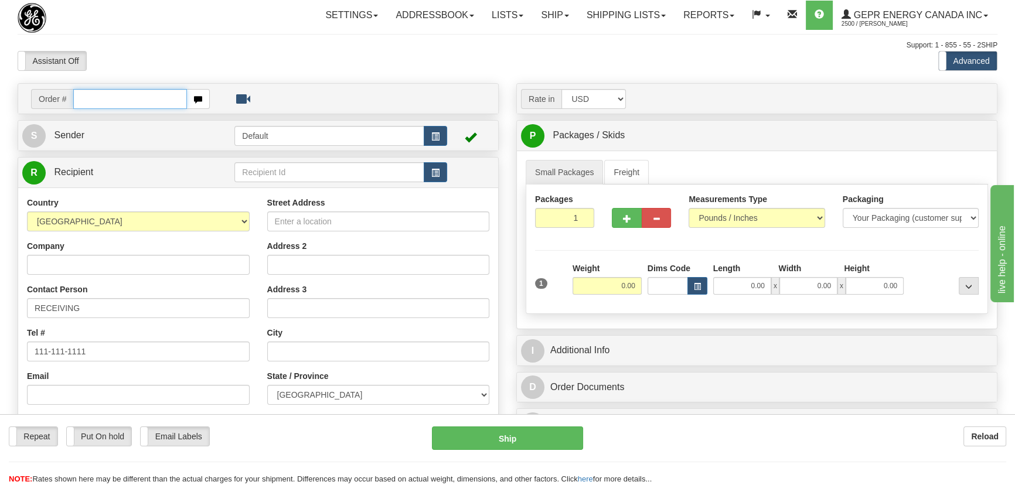
paste input "0086681260"
click at [93, 97] on input "0086681260" at bounding box center [130, 99] width 114 height 20
type input "86681260"
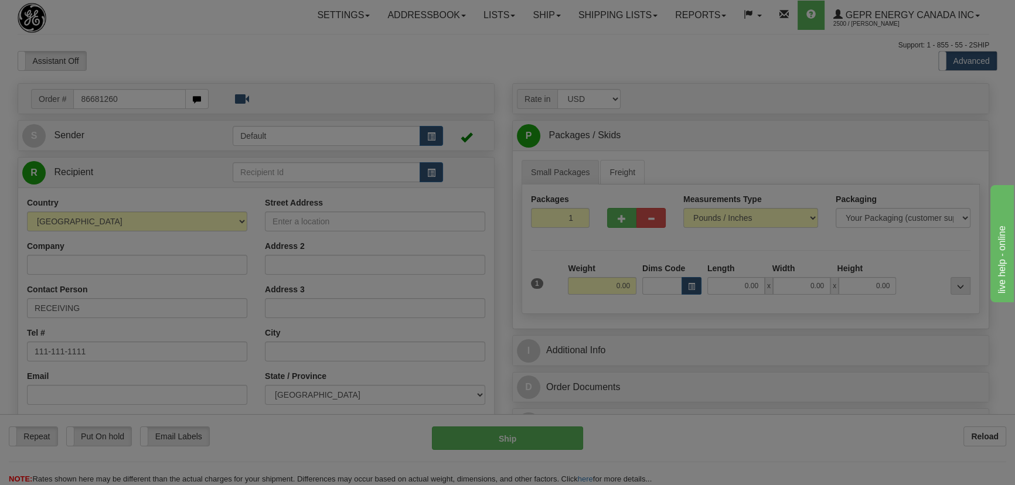
click at [270, 77] on body "Training Course Close Toggle navigation Settings Shipping Preferences New Recip…" at bounding box center [507, 242] width 1015 height 485
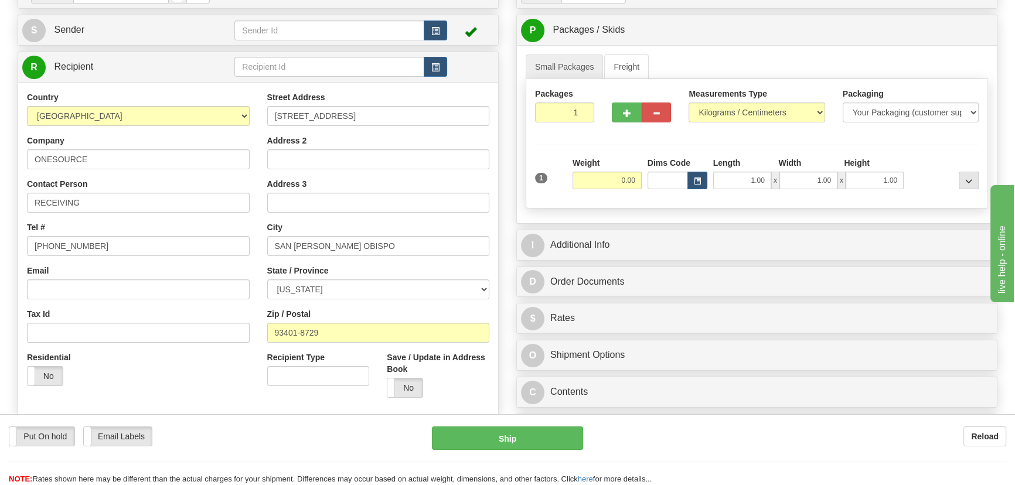
scroll to position [106, 0]
drag, startPoint x: 615, startPoint y: 187, endPoint x: 651, endPoint y: 206, distance: 41.4
click at [650, 191] on div "1 Weight 0.00 Dims Code 1.00" at bounding box center [756, 177] width 449 height 42
type input "4.00"
click at [749, 122] on div "Measurements Type Pounds / Inches Kilograms / Centimeters" at bounding box center [756, 108] width 153 height 43
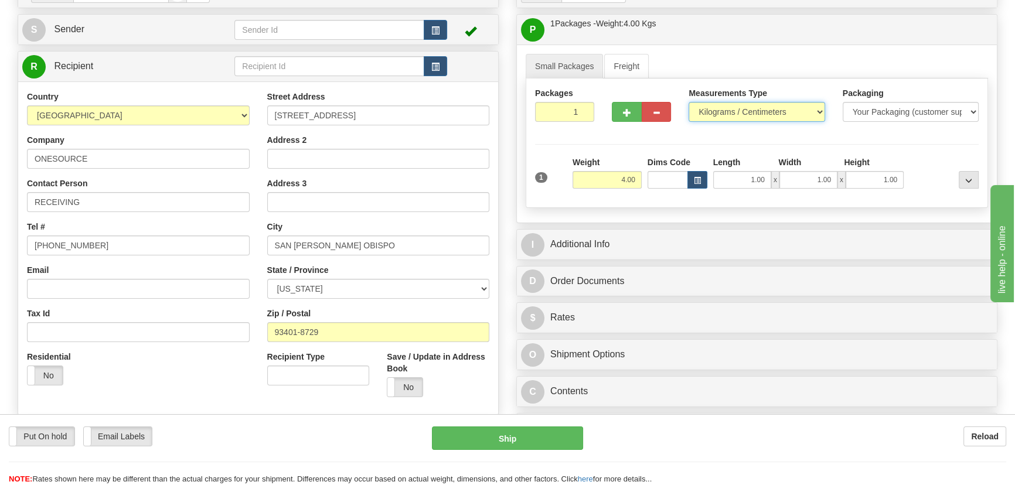
click at [751, 116] on select "Pounds / Inches Kilograms / Centimeters" at bounding box center [756, 112] width 136 height 20
select select "0"
click at [688, 102] on select "Pounds / Inches Kilograms / Centimeters" at bounding box center [756, 112] width 136 height 20
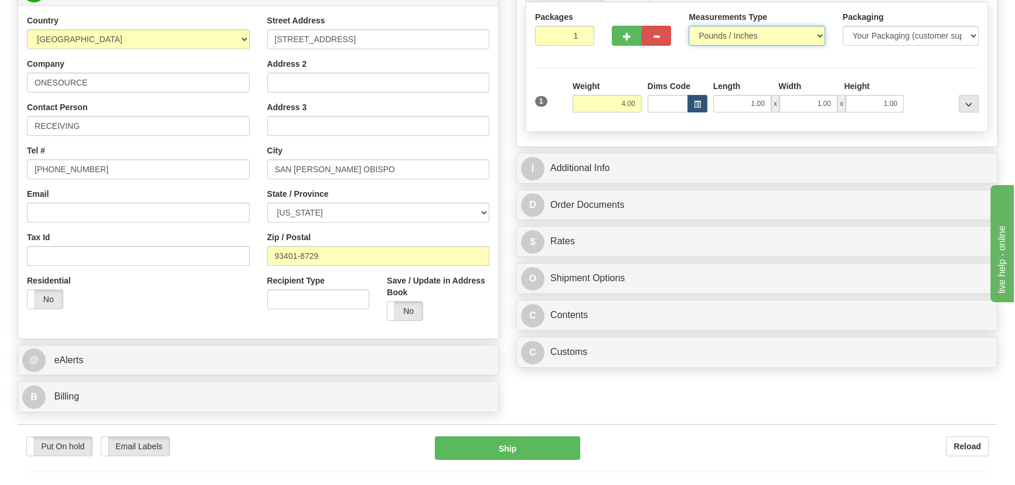
scroll to position [319, 0]
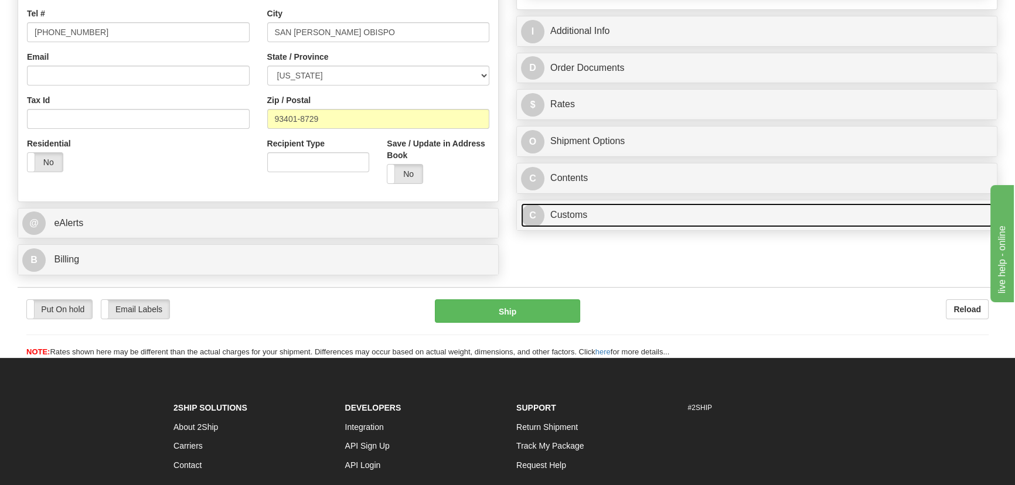
click at [738, 212] on link "C Customs" at bounding box center [757, 215] width 472 height 24
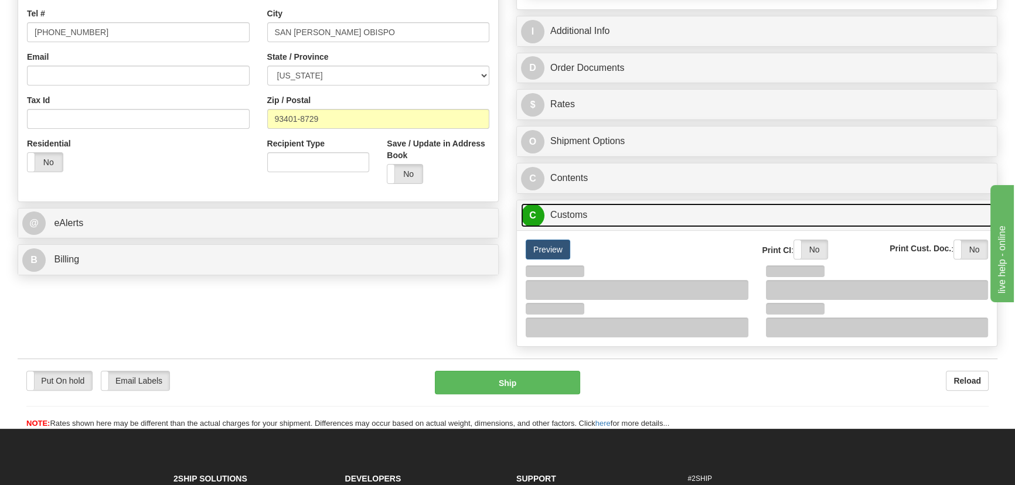
scroll to position [373, 0]
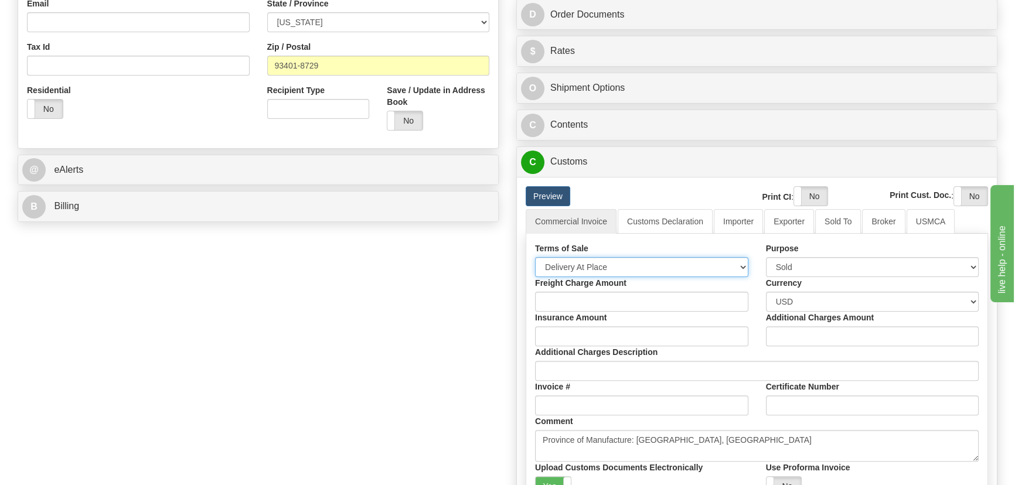
click at [601, 260] on select "Free Carrier Free On Board Ex Works Delivered Duty Unpaid Delivered Duty Paid C…" at bounding box center [641, 267] width 213 height 20
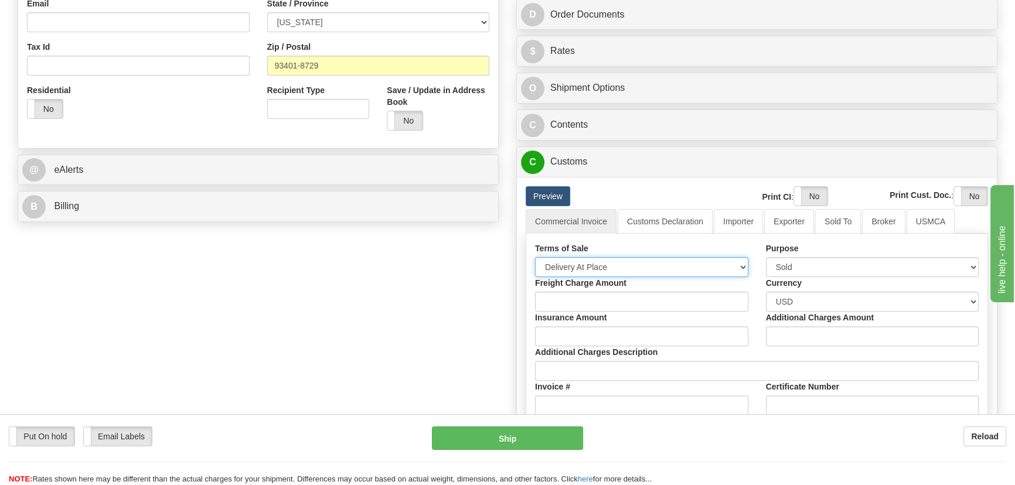
select select "7"
click at [535, 257] on select "Free Carrier Free On Board Ex Works Delivered Duty Unpaid Delivered Duty Paid C…" at bounding box center [641, 267] width 213 height 20
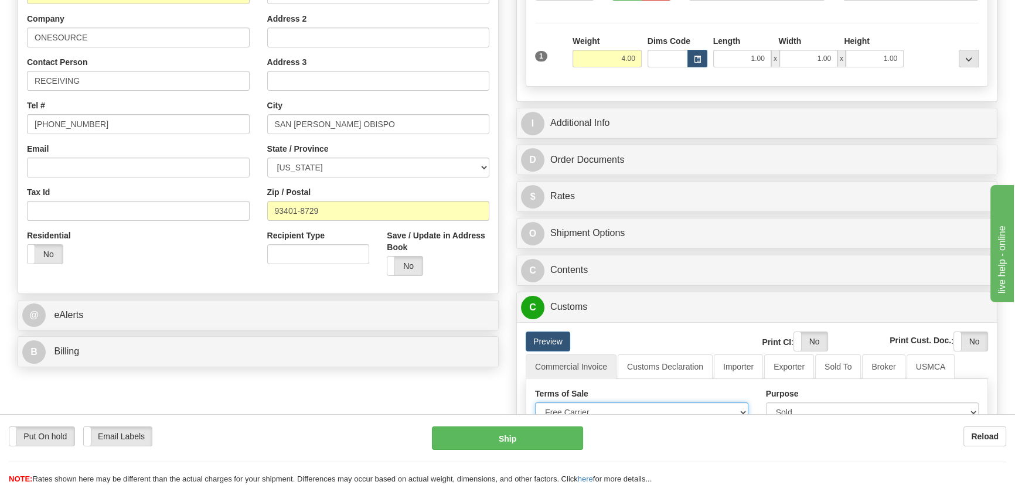
scroll to position [213, 0]
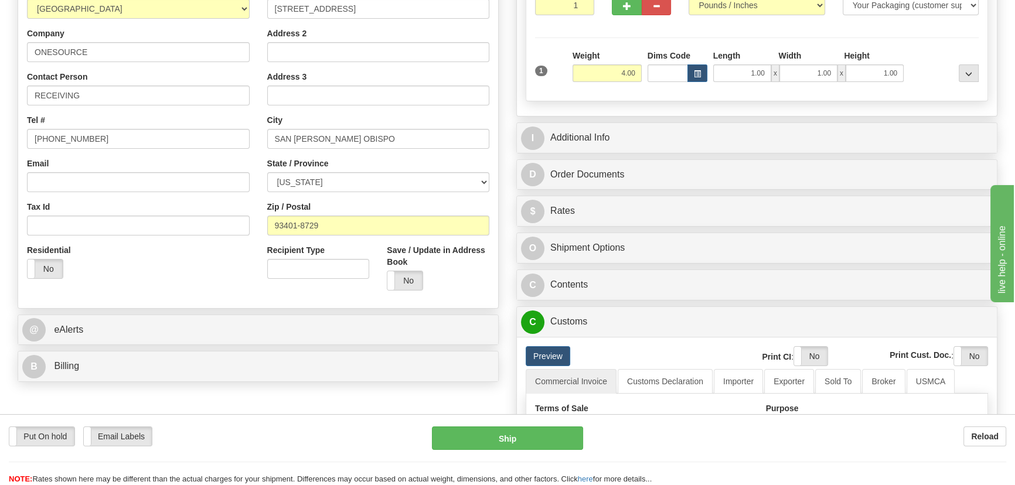
click at [832, 124] on div "I Additional Info" at bounding box center [757, 138] width 480 height 30
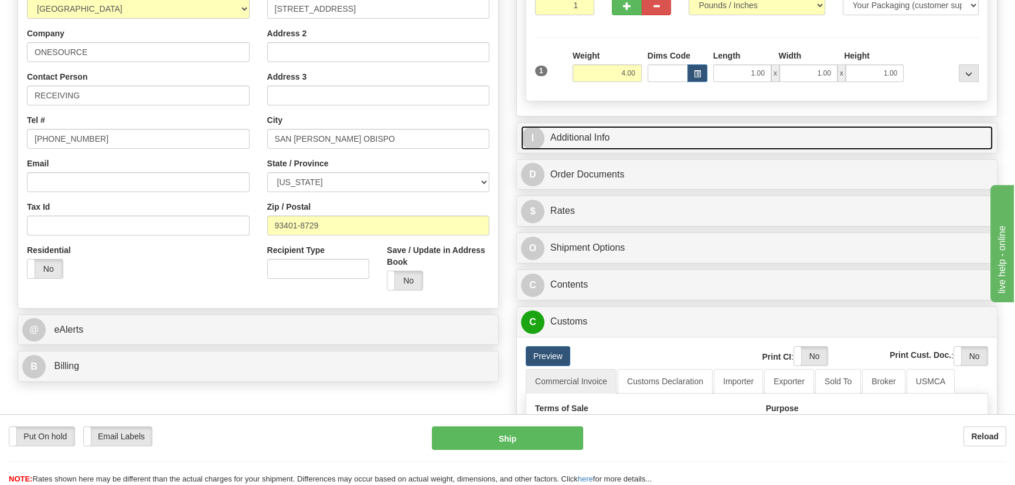
click at [821, 141] on link "I Additional Info" at bounding box center [757, 138] width 472 height 24
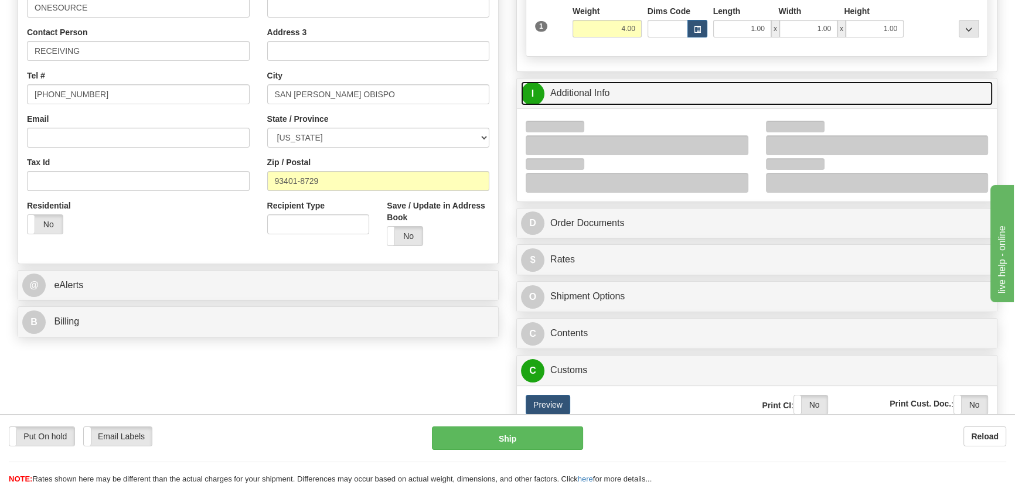
scroll to position [319, 0]
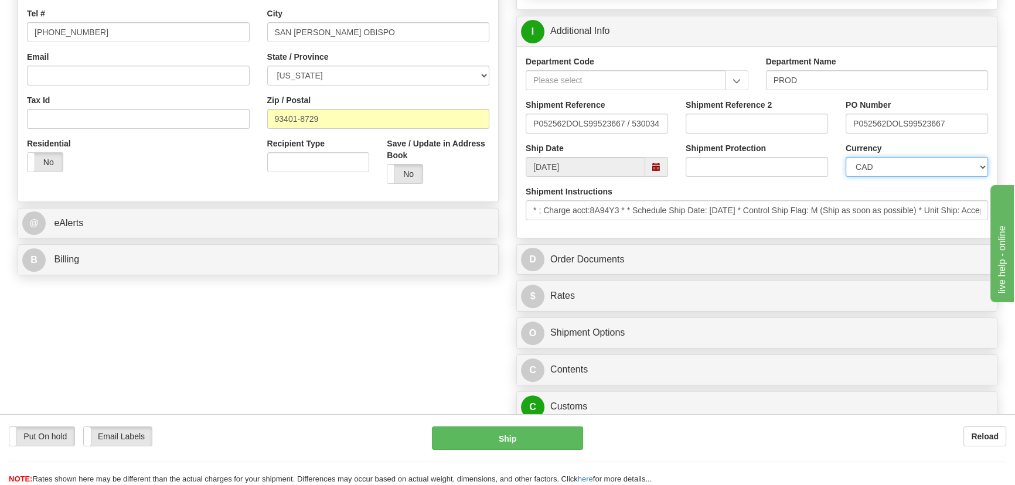
click at [879, 175] on select "CAD USD EUR ZAR [PERSON_NAME] ARN AUD AUS AWG BBD BFR BGN BHD BMD BND BRC BRL C…" at bounding box center [916, 167] width 142 height 20
select select "1"
click at [845, 157] on select "CAD USD EUR ZAR [PERSON_NAME] ARN AUD AUS AWG BBD BFR BGN BHD BMD BND BRC BRL C…" at bounding box center [916, 167] width 142 height 20
click at [764, 125] on input "Shipment Reference 2" at bounding box center [756, 124] width 142 height 20
drag, startPoint x: 764, startPoint y: 125, endPoint x: 577, endPoint y: 127, distance: 186.9
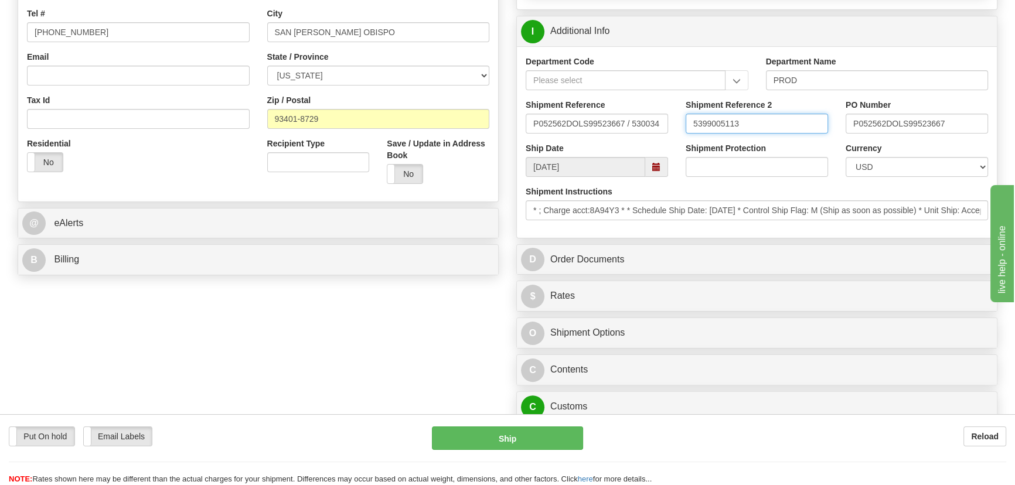
click at [577, 127] on div "Shipment Reference P052562DOLS99523667 / 530034 Shipment Reference 2 5399005113…" at bounding box center [757, 120] width 480 height 43
type input "5399005113"
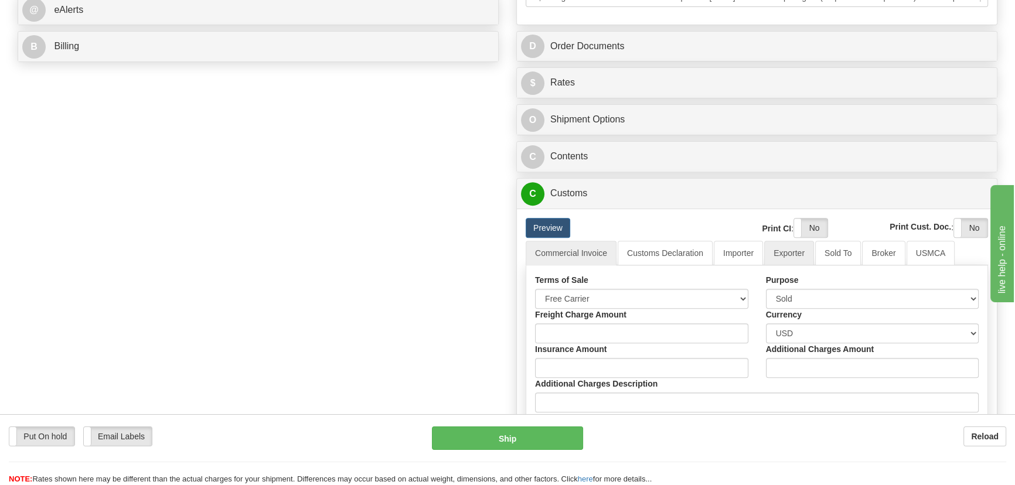
scroll to position [373, 0]
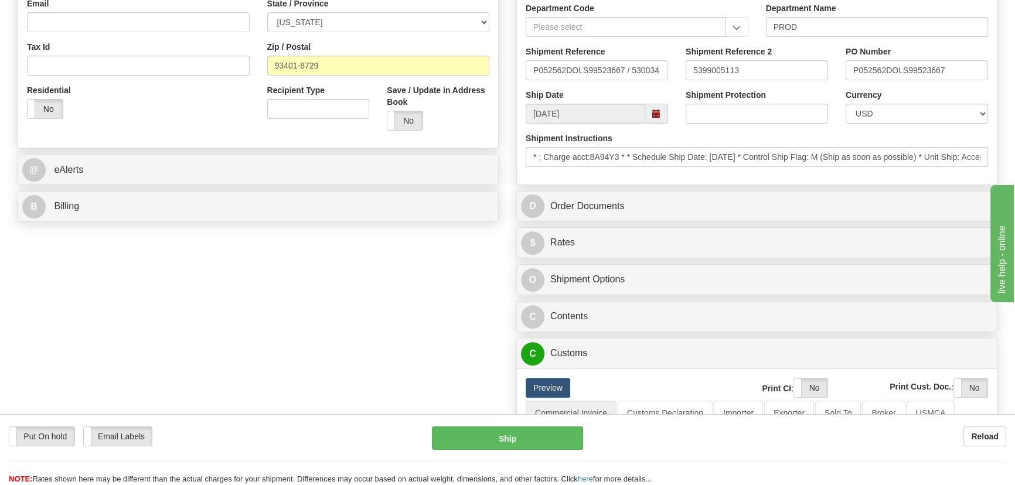
click at [341, 182] on div "@ eAlerts" at bounding box center [258, 170] width 480 height 30
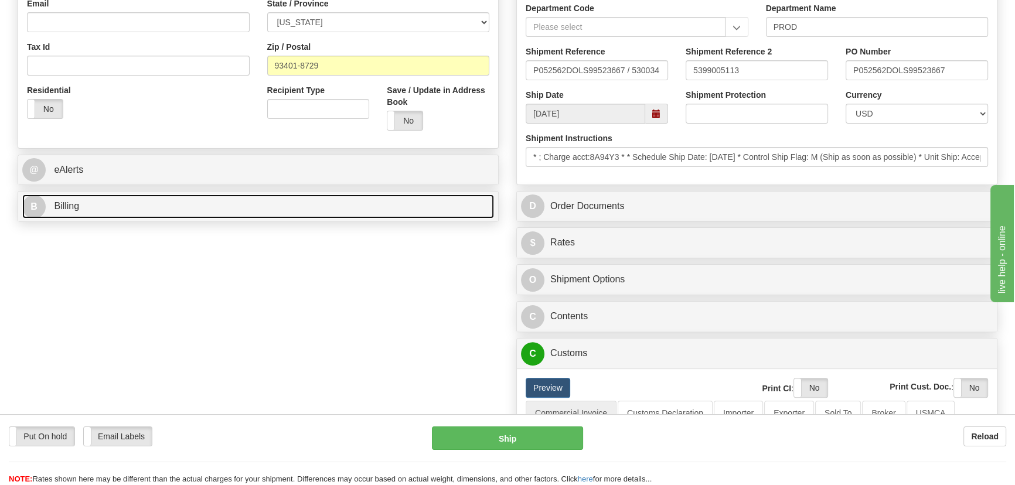
click at [316, 199] on link "B Billing" at bounding box center [258, 206] width 472 height 24
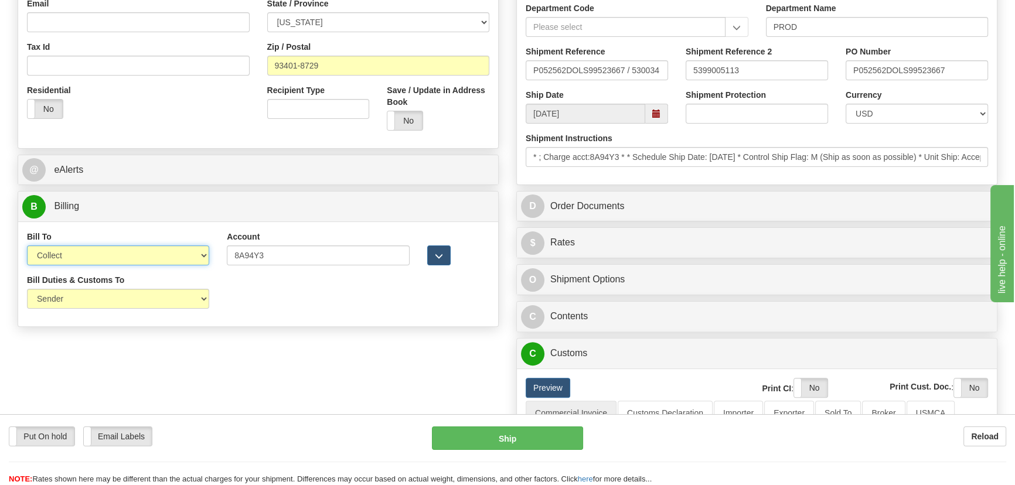
click at [100, 258] on select "Sender Recipient Third Party Collect" at bounding box center [118, 255] width 182 height 20
select select "1"
click at [27, 245] on select "Sender Recipient Third Party Collect" at bounding box center [118, 255] width 182 height 20
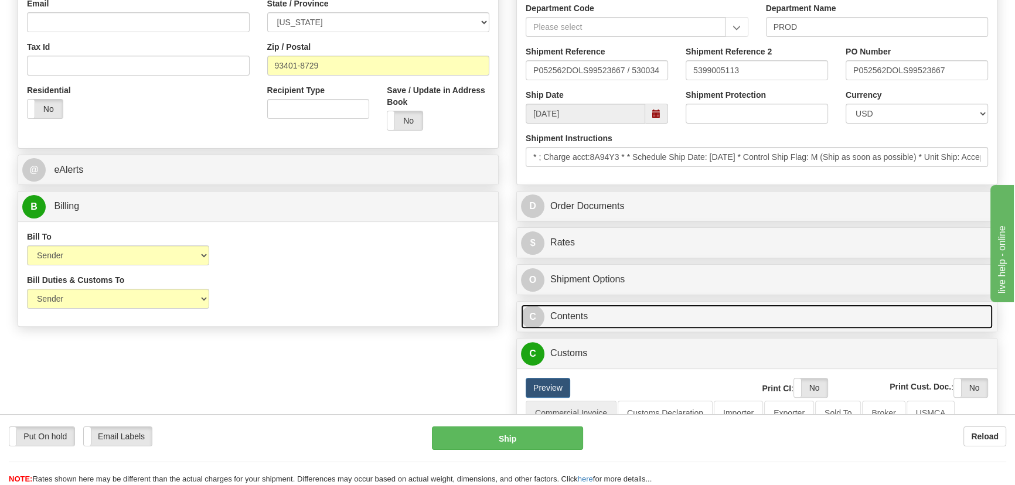
click at [738, 312] on link "C Contents" at bounding box center [757, 317] width 472 height 24
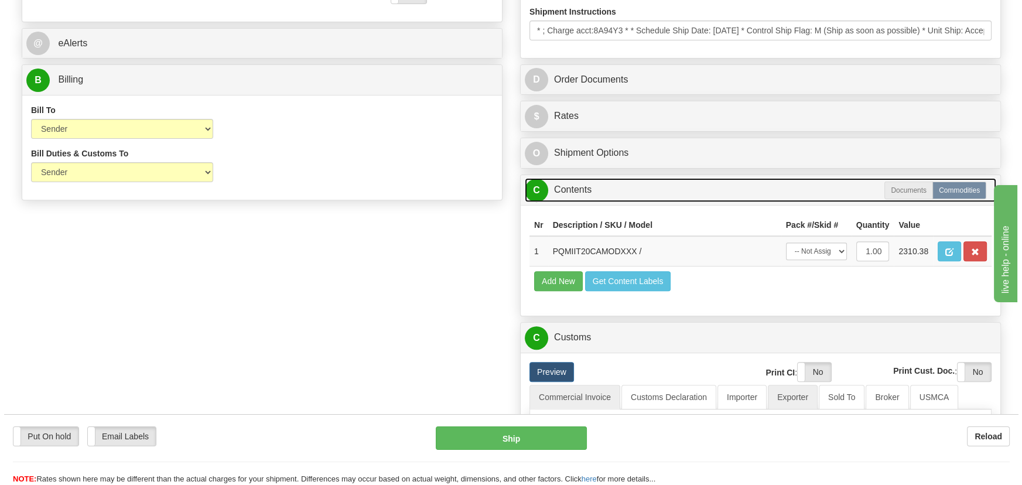
scroll to position [639, 0]
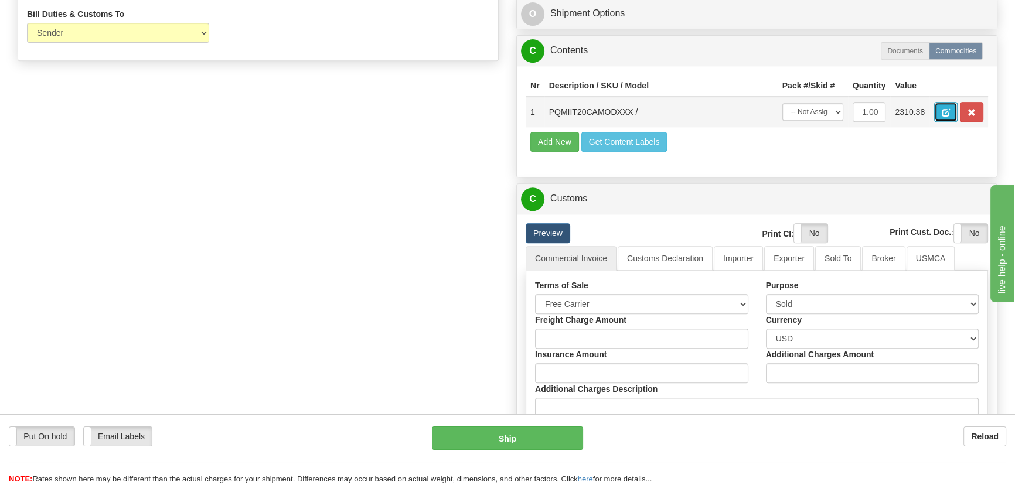
click at [942, 111] on span "button" at bounding box center [945, 113] width 8 height 8
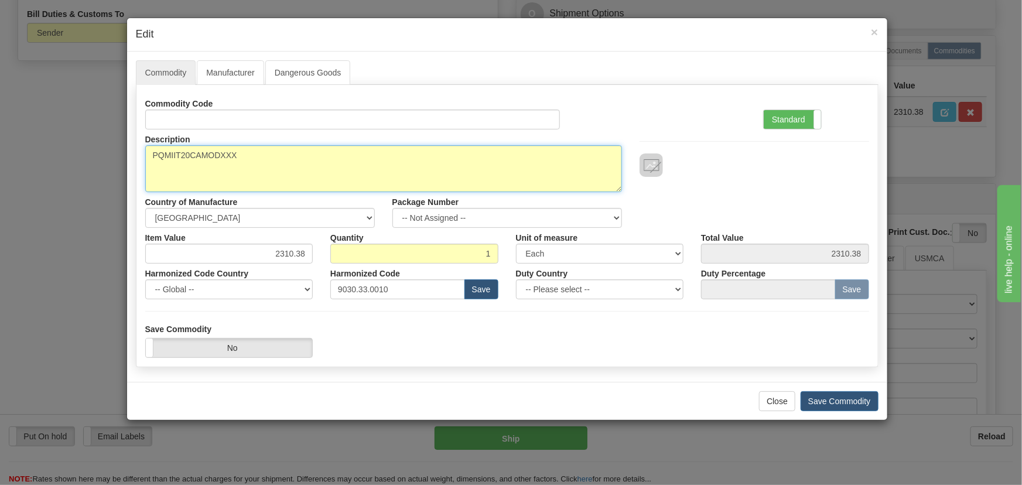
drag, startPoint x: 241, startPoint y: 157, endPoint x: 0, endPoint y: 128, distance: 242.5
click at [0, 128] on div "× Edit Commodity Manufacturer Dangerous Goods Commodity Code Standard Advanced …" at bounding box center [511, 242] width 1022 height 485
paste textarea
click at [173, 156] on textarea "PQMIIT20CAMODXXX" at bounding box center [383, 168] width 477 height 47
type textarea "PQMIIT20CAMODXXX"
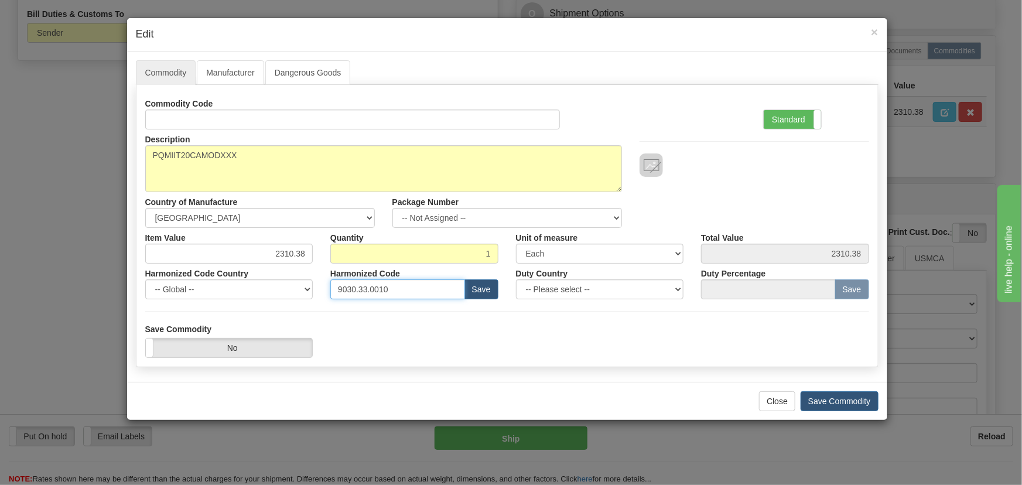
drag, startPoint x: 363, startPoint y: 282, endPoint x: 223, endPoint y: 254, distance: 143.5
click at [199, 254] on div "Commodity Code Standard Advanced Description PQMIIT20CAMODXXX Country of Manufa…" at bounding box center [507, 197] width 724 height 206
paste input "28.30.000"
type input "9028.30.0000"
click at [797, 119] on label "Standard" at bounding box center [792, 119] width 57 height 19
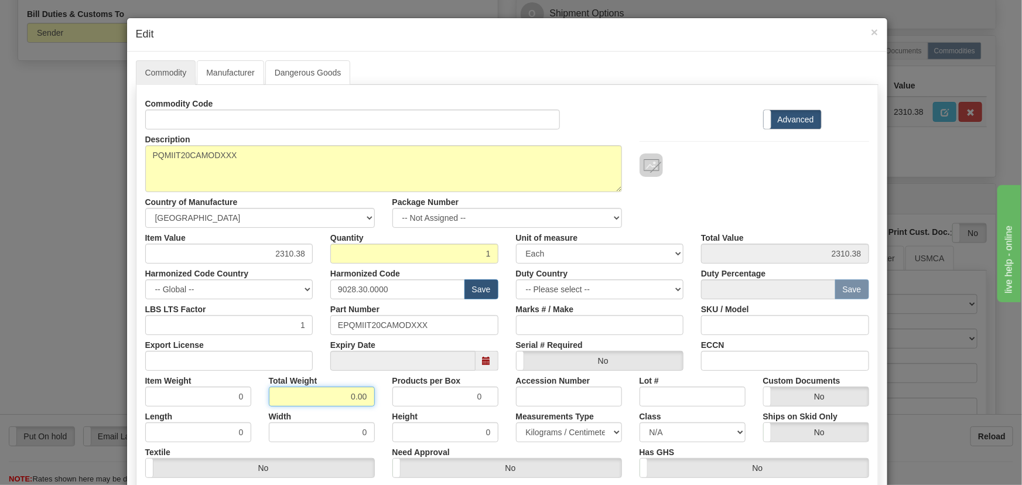
drag, startPoint x: 339, startPoint y: 394, endPoint x: 371, endPoint y: 406, distance: 33.9
click at [371, 406] on div "Commodity Code Standard Advanced Description PQMIIT20CAMODXXX Country of Manufa…" at bounding box center [507, 304] width 724 height 420
type input "1"
type input "1.0000"
click at [371, 407] on div "Width 0" at bounding box center [322, 425] width 124 height 36
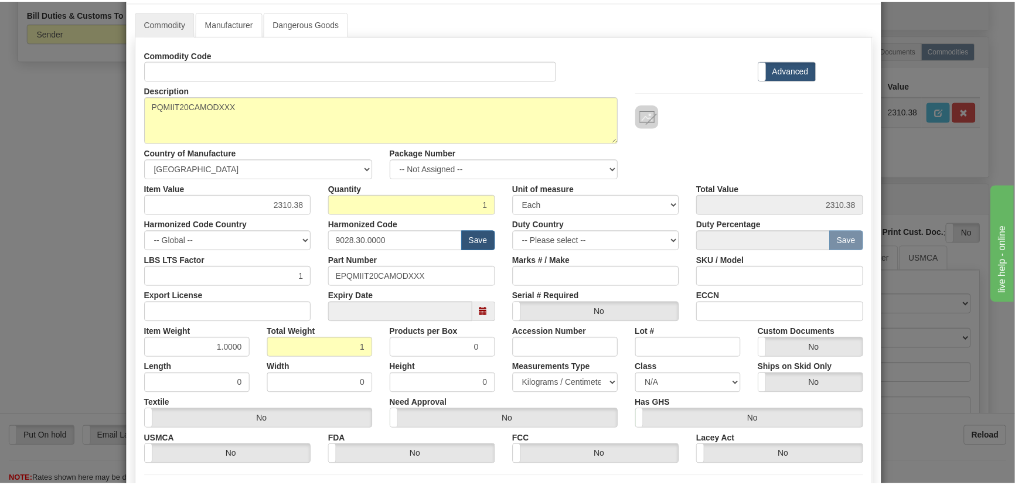
scroll to position [166, 0]
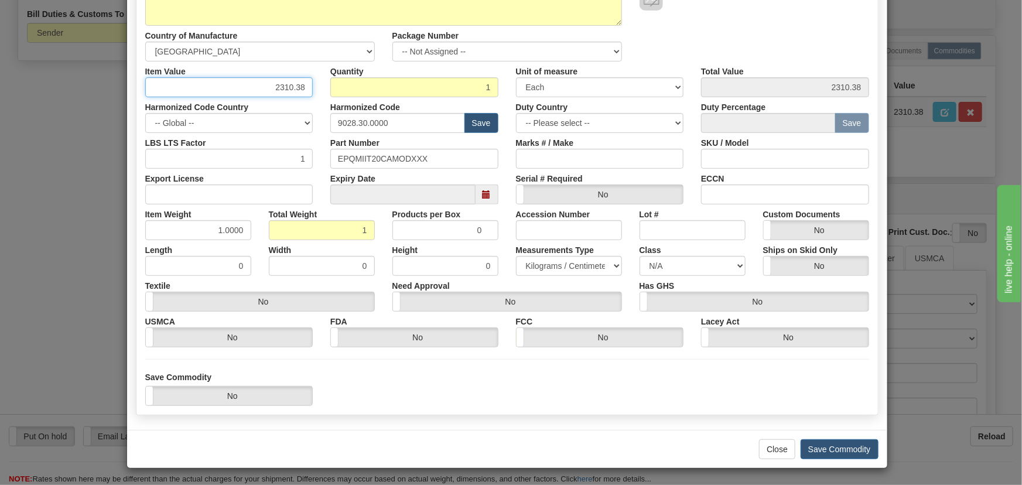
drag, startPoint x: 269, startPoint y: 84, endPoint x: 346, endPoint y: 99, distance: 77.6
click at [338, 98] on div "Commodity Code Standard Advanced Description PQMIIT20CAMODXXX Country of Manufa…" at bounding box center [507, 137] width 724 height 420
paste input "1.594,52"
type input "1594.52"
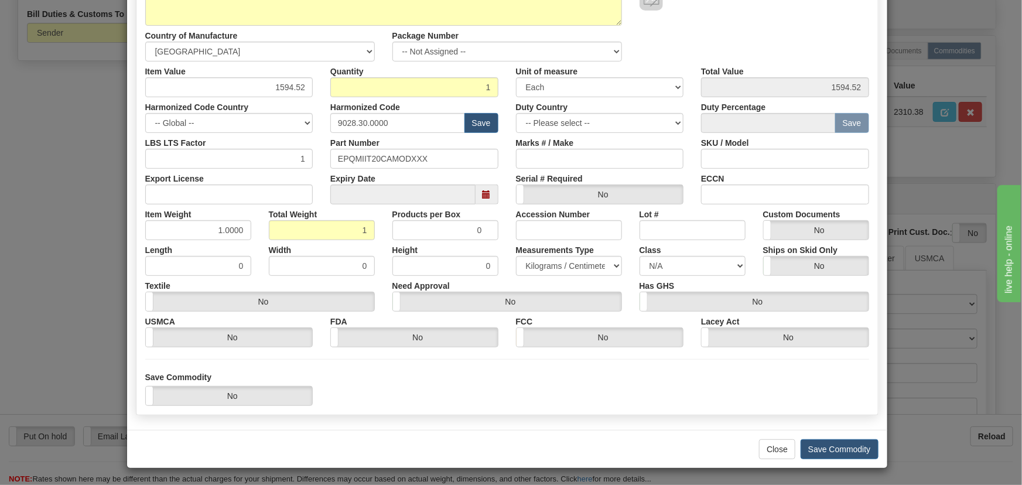
click at [760, 50] on div "Description PQMIIT20CAMODXXX Country of Manufacture -- Unknown -- AFGHANISTAN A…" at bounding box center [507, 12] width 742 height 98
click at [841, 448] on button "Save Commodity" at bounding box center [840, 449] width 78 height 20
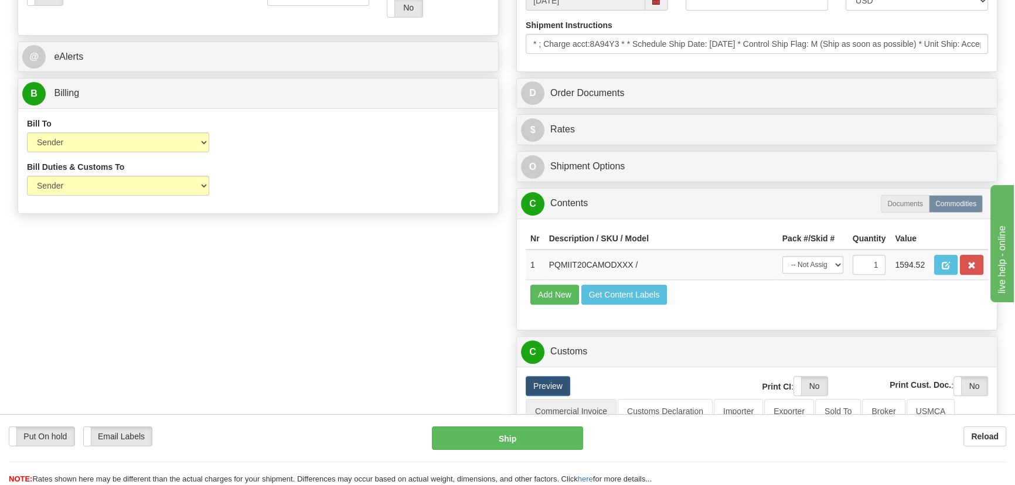
scroll to position [479, 0]
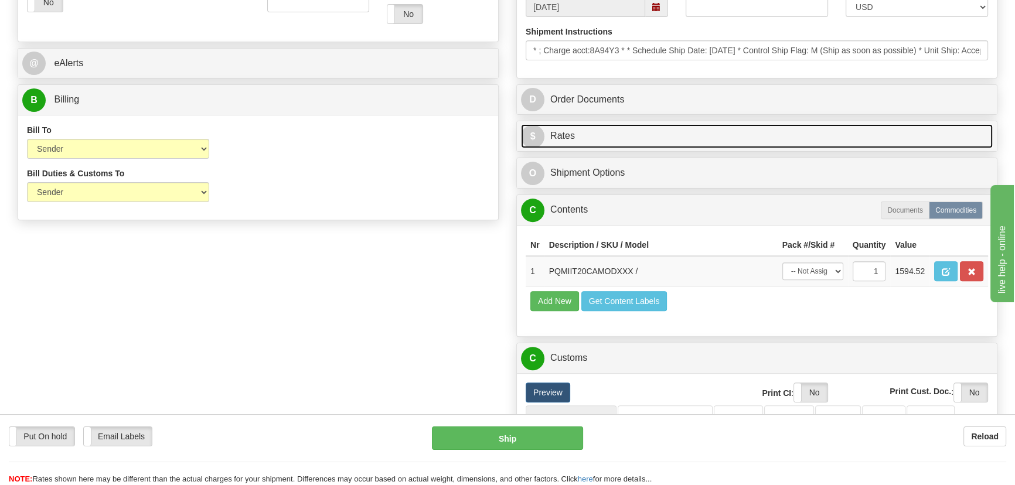
click at [838, 124] on link "$ Rates" at bounding box center [757, 136] width 472 height 24
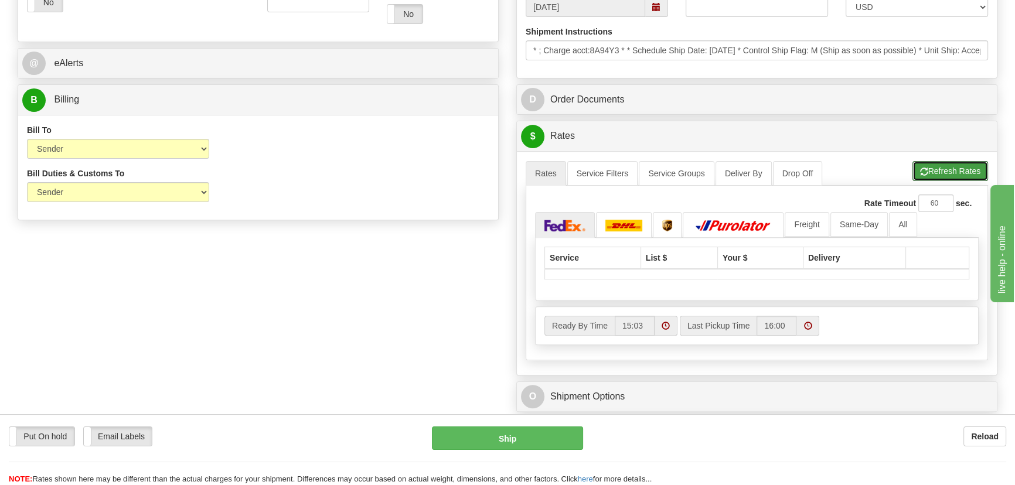
click at [936, 171] on button "Refresh Rates" at bounding box center [950, 171] width 76 height 20
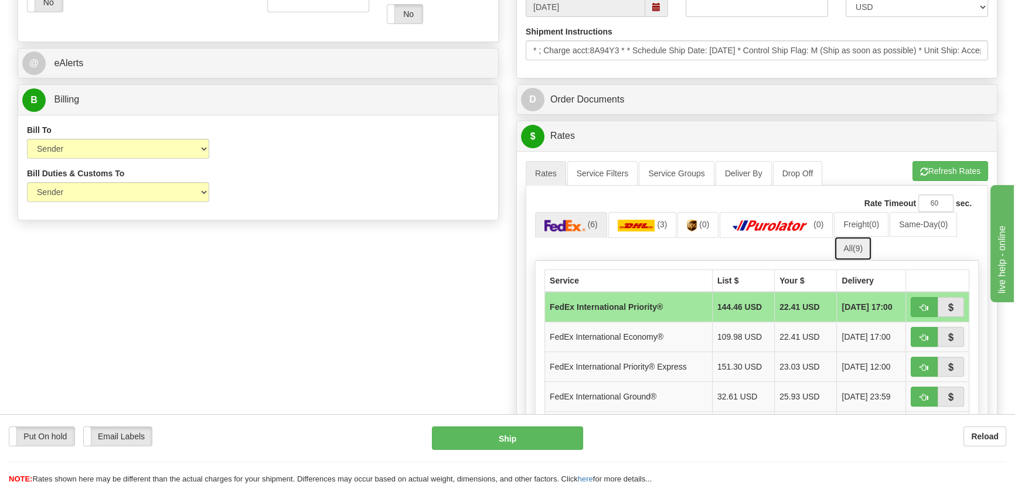
click at [866, 248] on link "All (9)" at bounding box center [853, 248] width 38 height 25
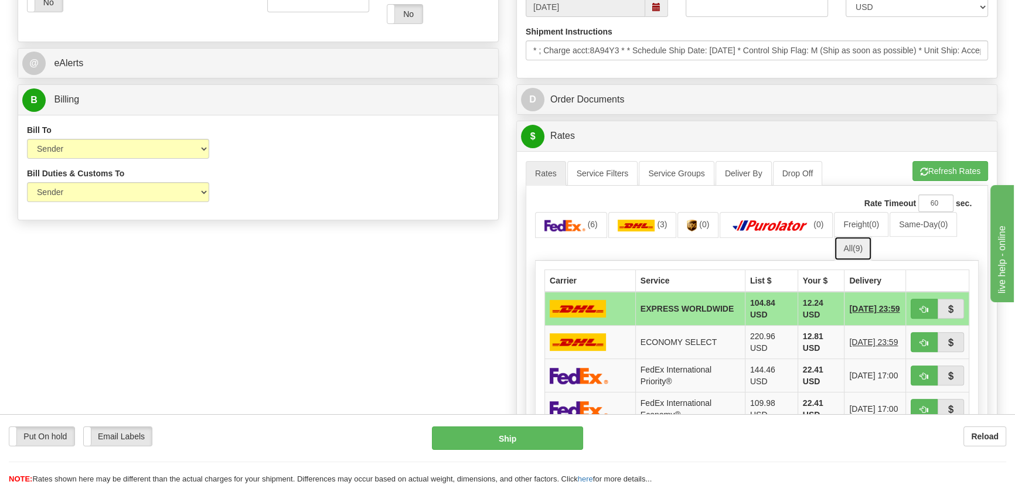
scroll to position [586, 0]
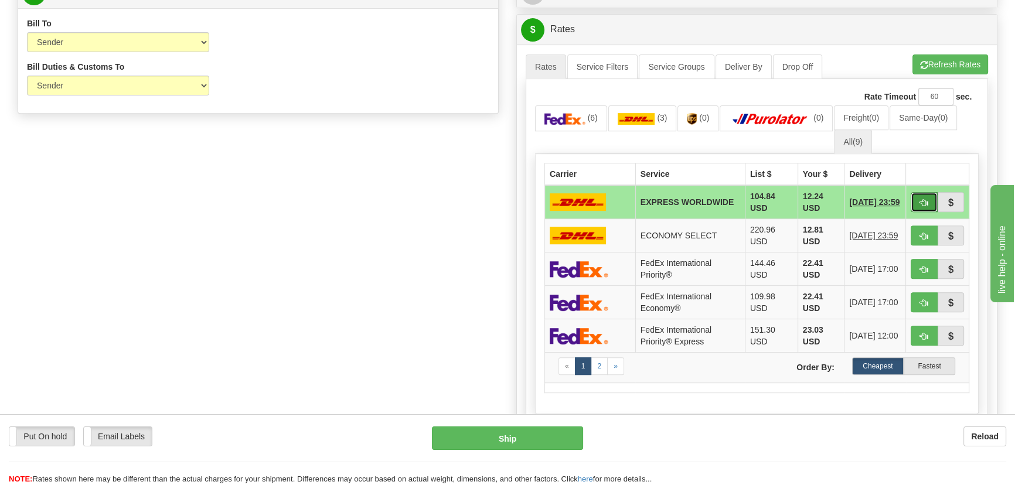
click at [922, 199] on span "button" at bounding box center [924, 203] width 8 height 8
type input "P"
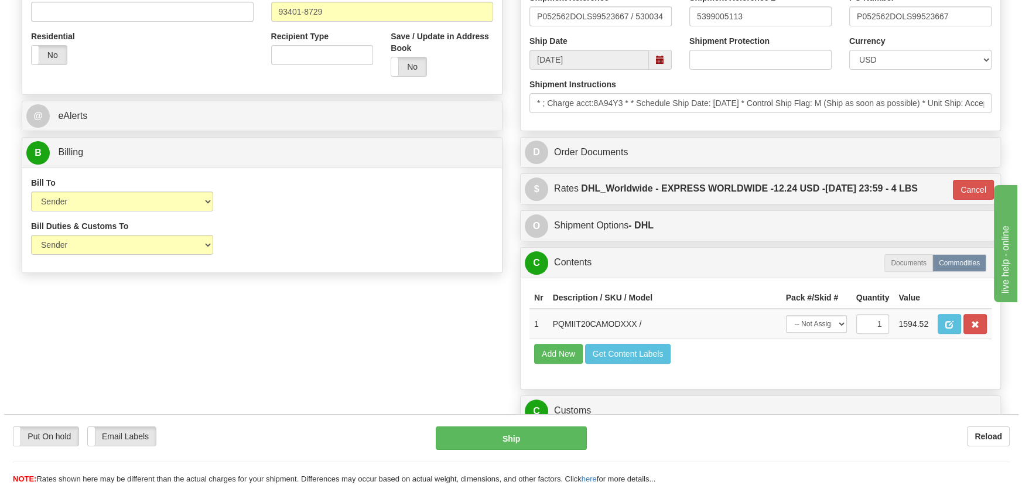
scroll to position [426, 0]
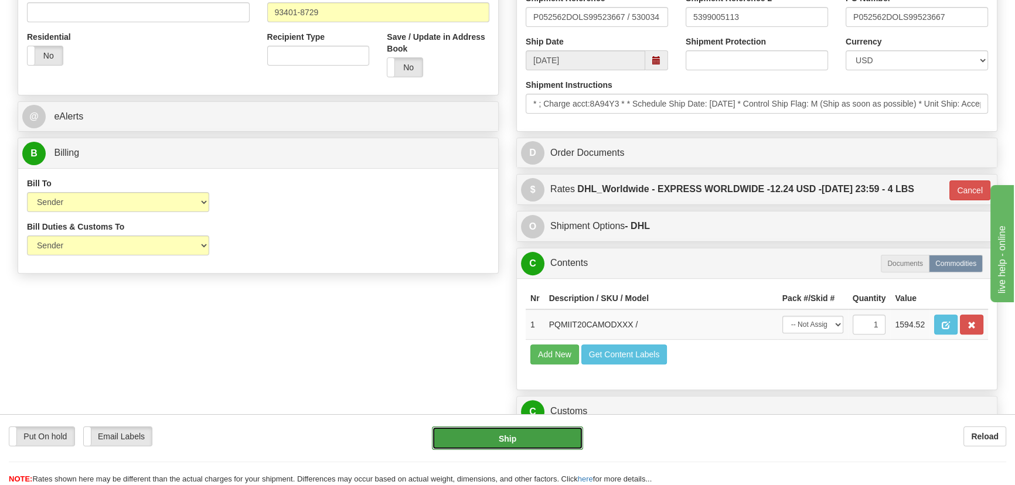
click at [507, 436] on button "Ship" at bounding box center [508, 437] width 152 height 23
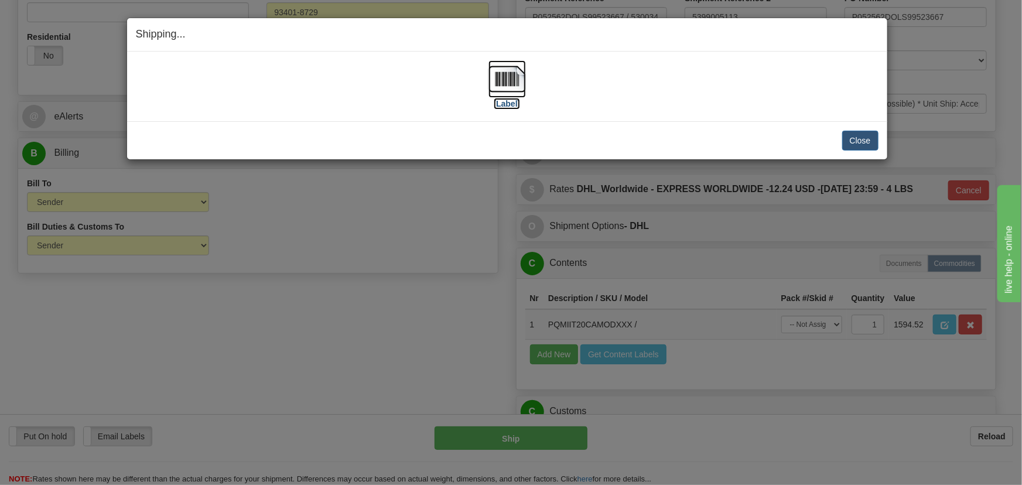
click at [514, 84] on img at bounding box center [507, 78] width 37 height 37
click at [842, 148] on div "Close Cancel" at bounding box center [507, 141] width 743 height 20
click at [852, 141] on button "Close" at bounding box center [860, 141] width 36 height 20
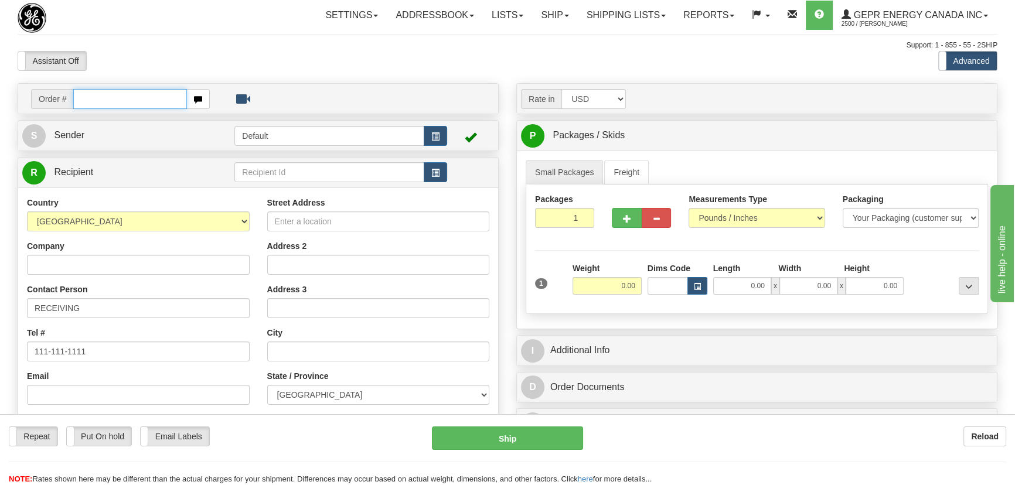
paste input "0086681270"
click at [88, 100] on input "0086681270" at bounding box center [130, 99] width 114 height 20
type input "86681270"
click at [289, 62] on body "Training Course Close Toggle navigation Settings Shipping Preferences New Recip…" at bounding box center [507, 242] width 1015 height 485
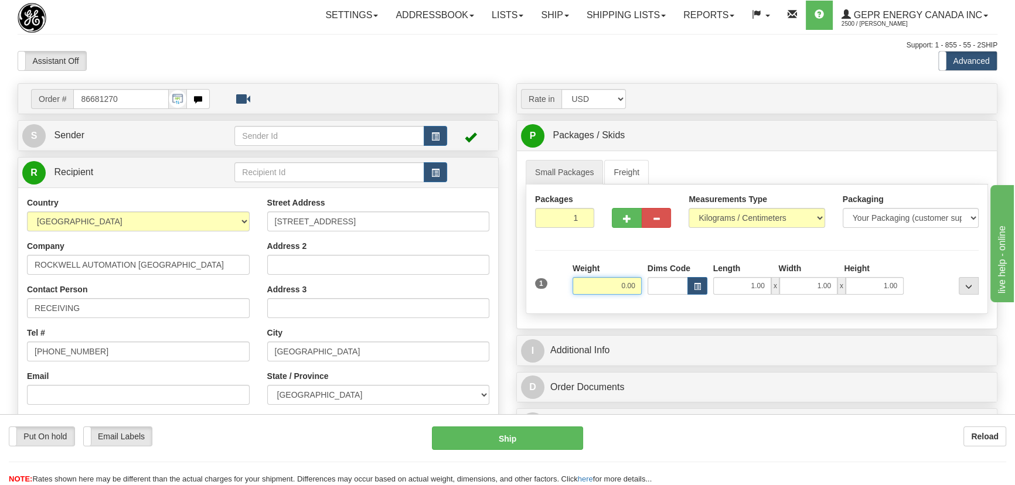
click at [613, 287] on input "0.00" at bounding box center [606, 286] width 69 height 18
type input "10.00"
click at [734, 220] on select "Pounds / Inches Kilograms / Centimeters" at bounding box center [756, 218] width 136 height 20
select select "0"
click at [688, 208] on select "Pounds / Inches Kilograms / Centimeters" at bounding box center [756, 218] width 136 height 20
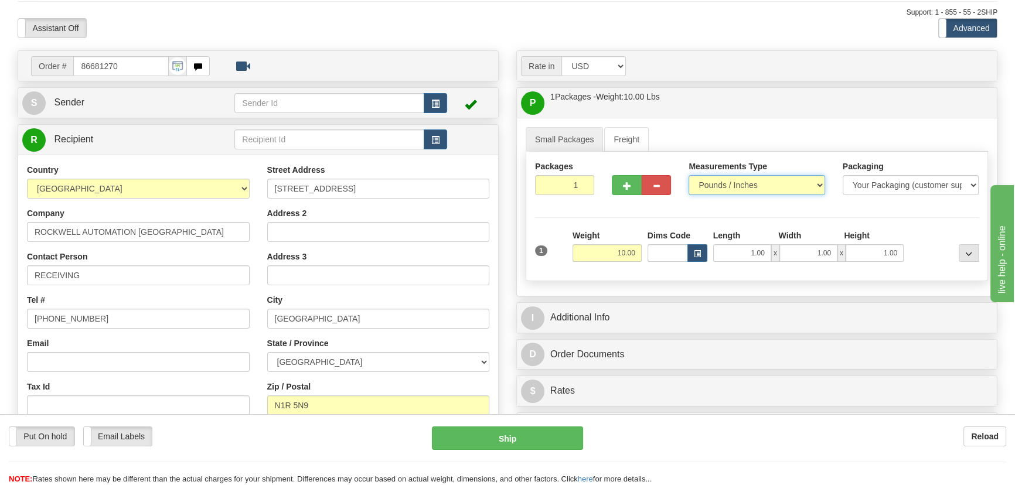
scroll to position [266, 0]
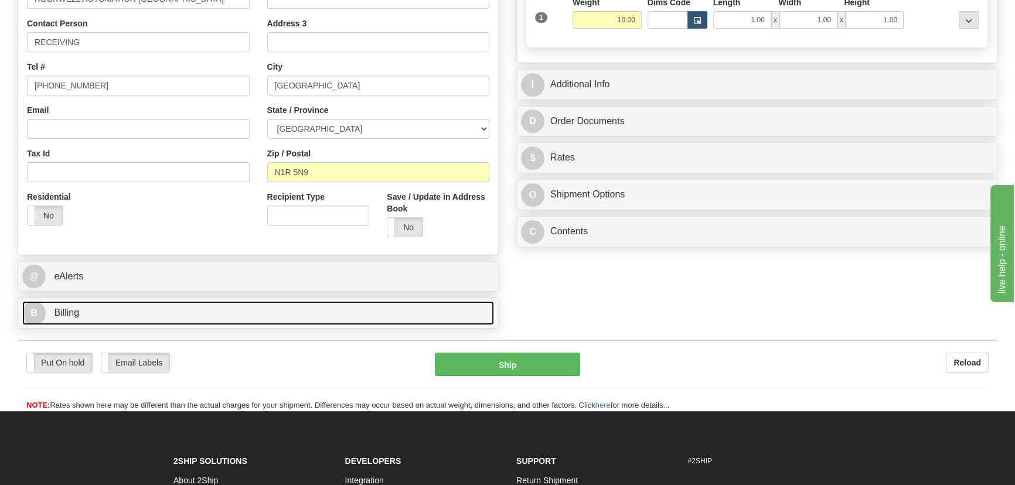
click at [199, 314] on link "B Billing" at bounding box center [258, 313] width 472 height 24
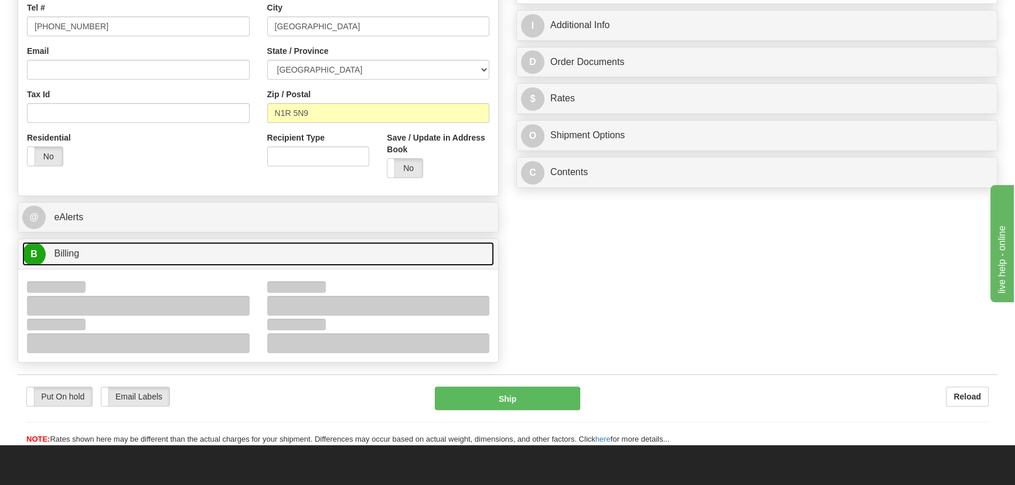
scroll to position [373, 0]
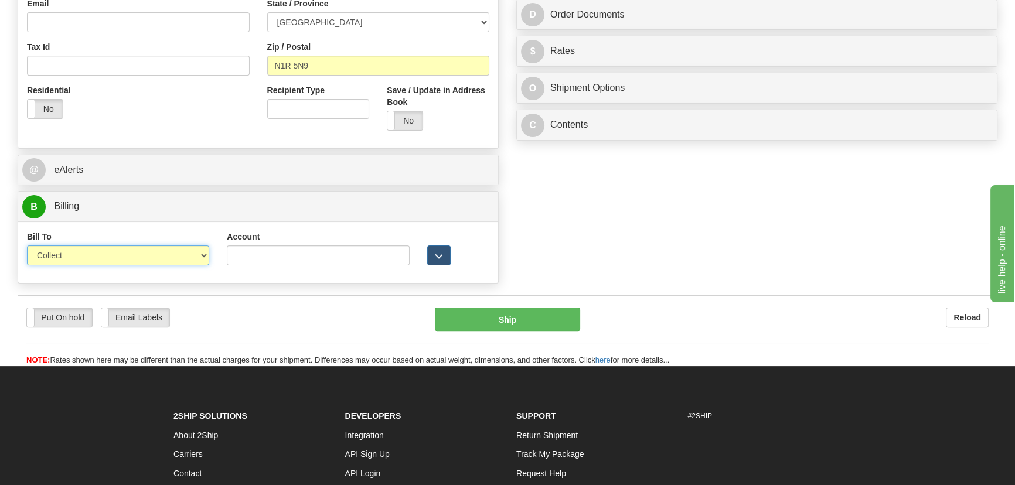
click at [146, 254] on select "Sender Recipient Third Party Collect" at bounding box center [118, 255] width 182 height 20
select select "2"
click at [27, 245] on select "Sender Recipient Third Party Collect" at bounding box center [118, 255] width 182 height 20
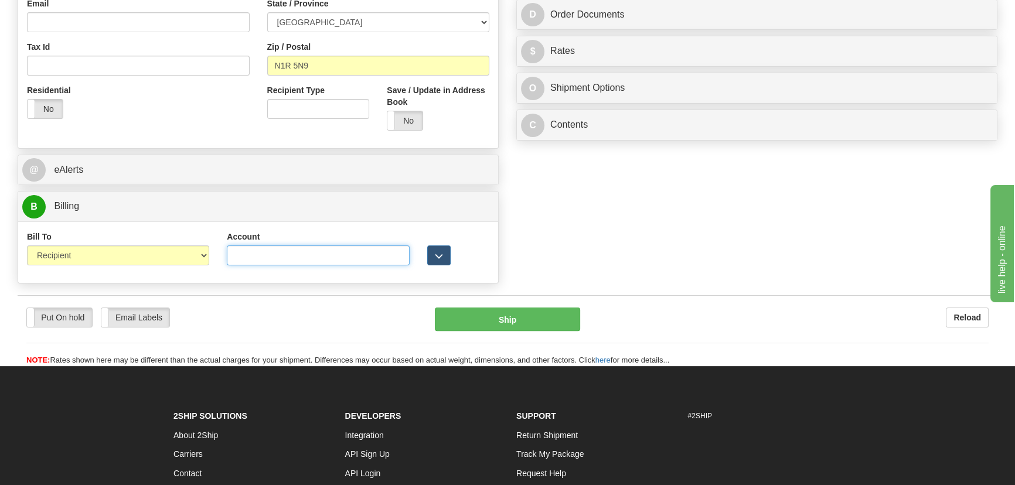
click at [272, 248] on input "Account" at bounding box center [318, 255] width 182 height 20
type input "0666089"
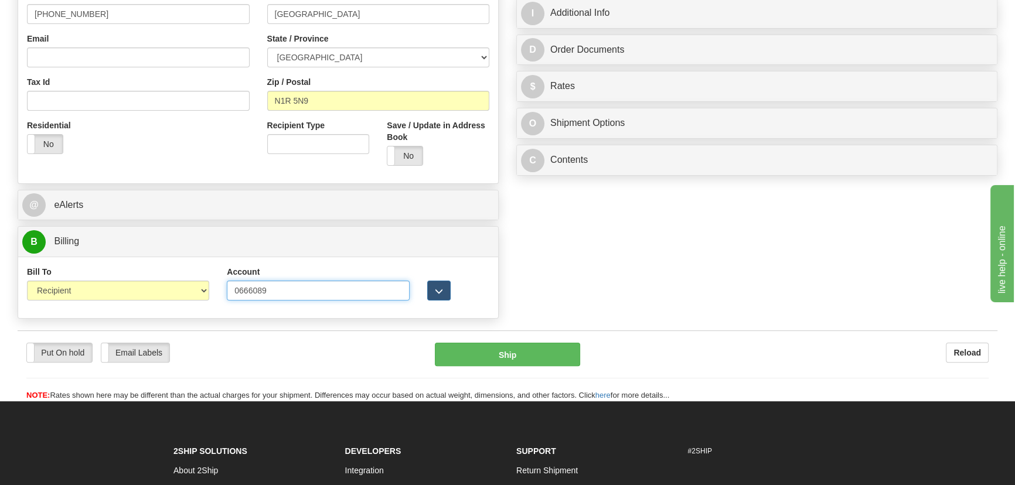
scroll to position [319, 0]
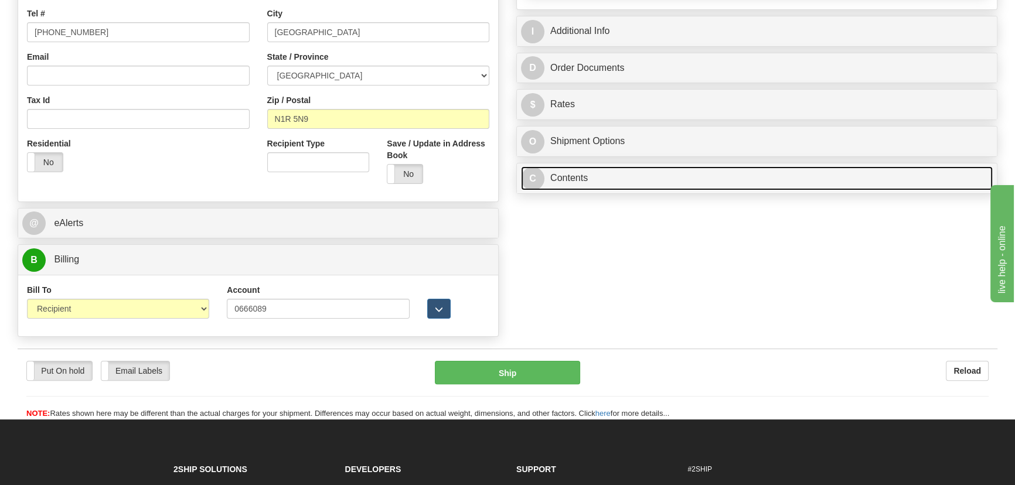
click at [756, 187] on link "C Contents" at bounding box center [757, 178] width 472 height 24
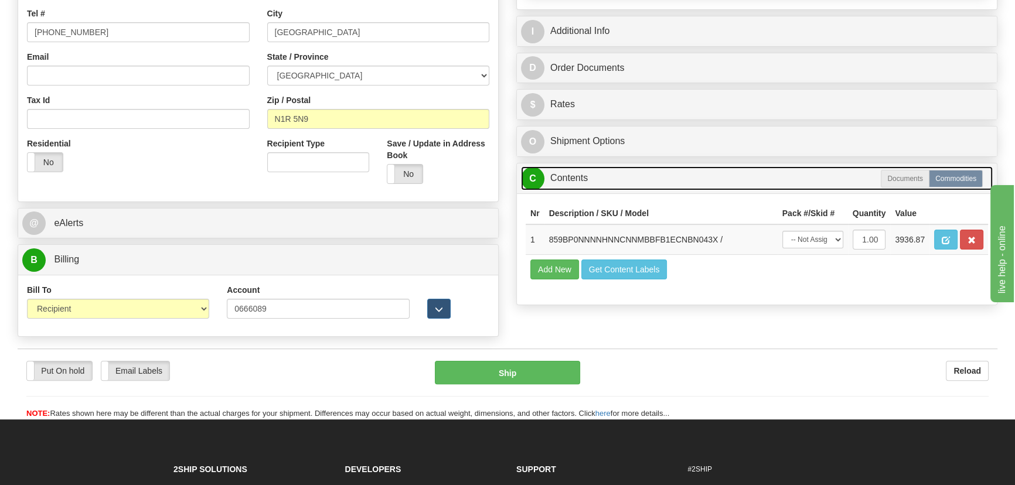
click at [762, 176] on link "C Contents" at bounding box center [757, 178] width 472 height 24
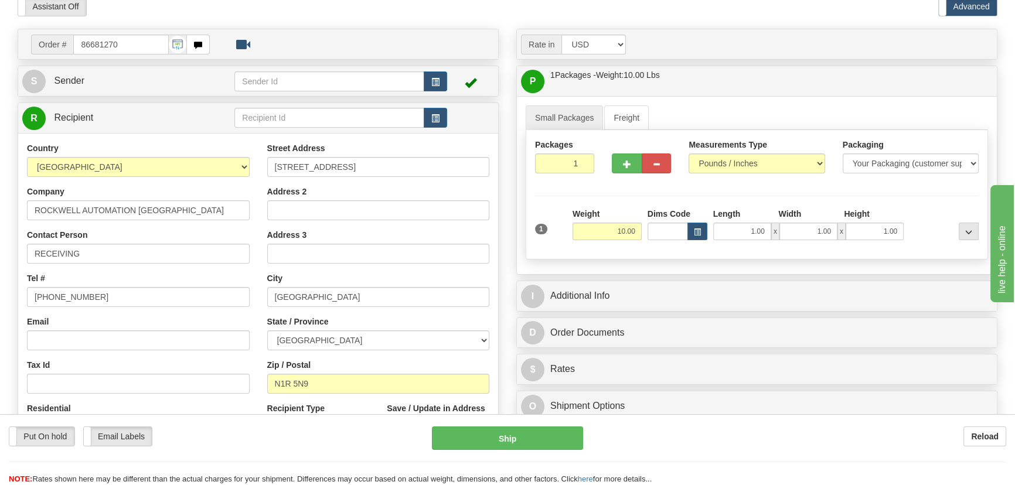
scroll to position [53, 0]
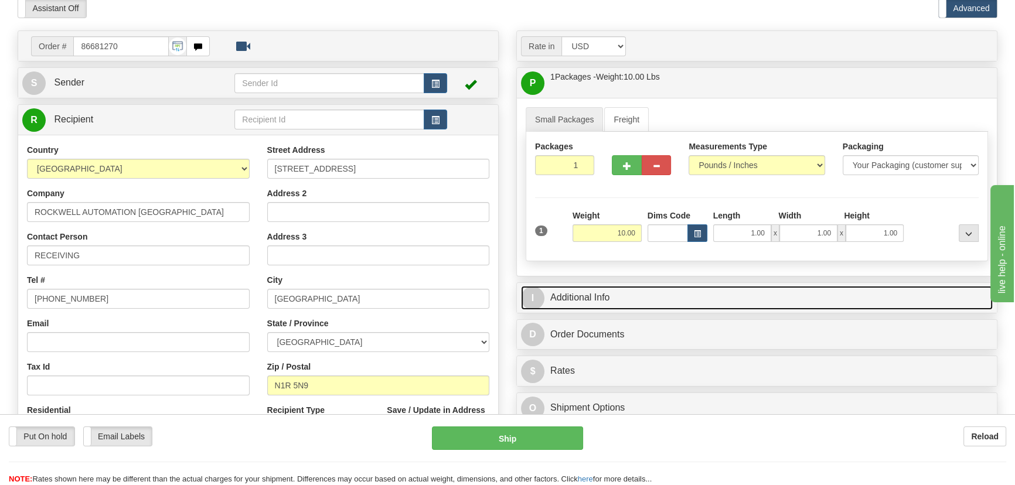
click at [821, 286] on link "I Additional Info" at bounding box center [757, 298] width 472 height 24
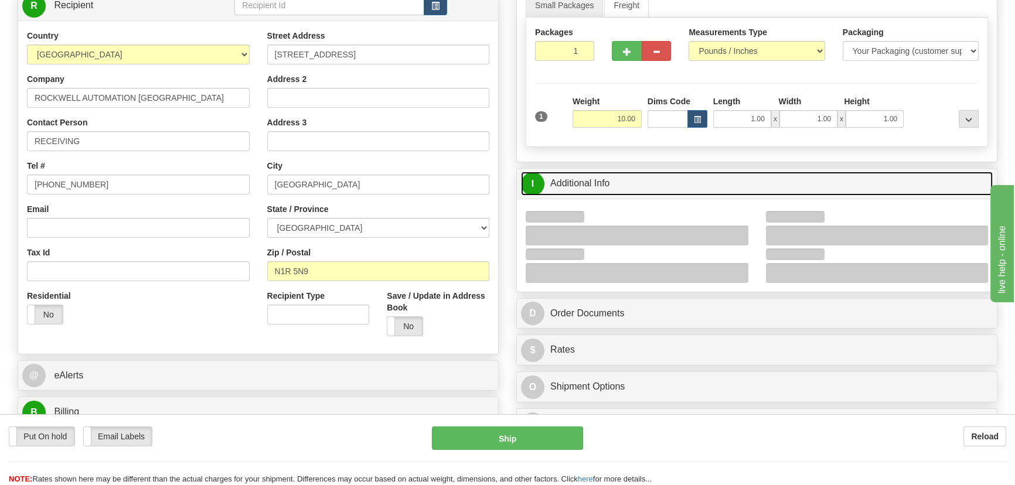
scroll to position [266, 0]
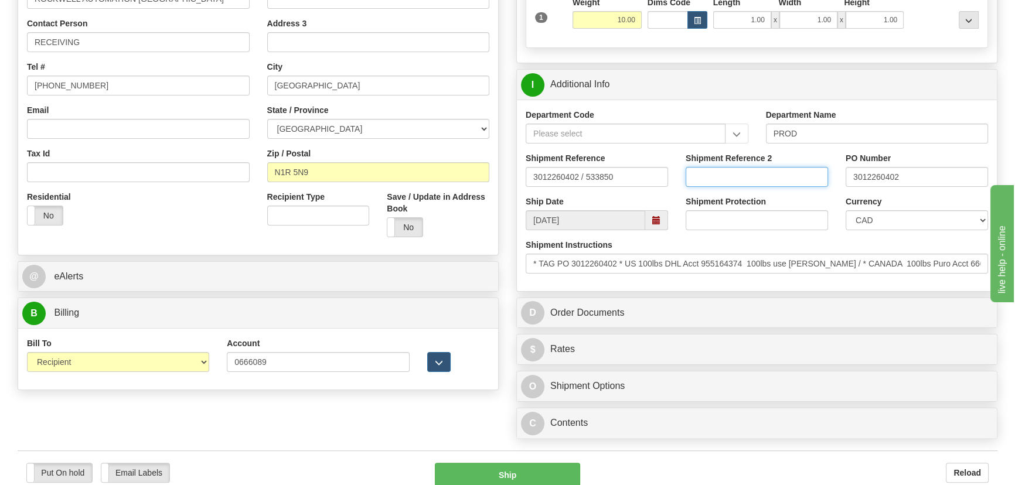
click at [764, 176] on input "Shipment Reference 2" at bounding box center [756, 177] width 142 height 20
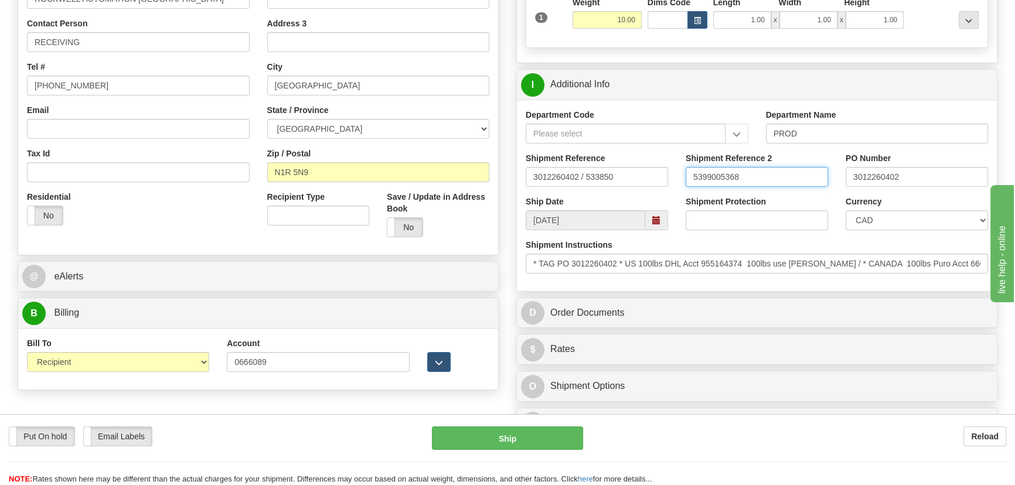
drag, startPoint x: 764, startPoint y: 176, endPoint x: 668, endPoint y: 172, distance: 96.2
click at [668, 172] on div "Shipment Reference 3012260402 / 533850 Shipment Reference 2 5399005368 PO Numbe…" at bounding box center [757, 173] width 480 height 43
type input "5399005368"
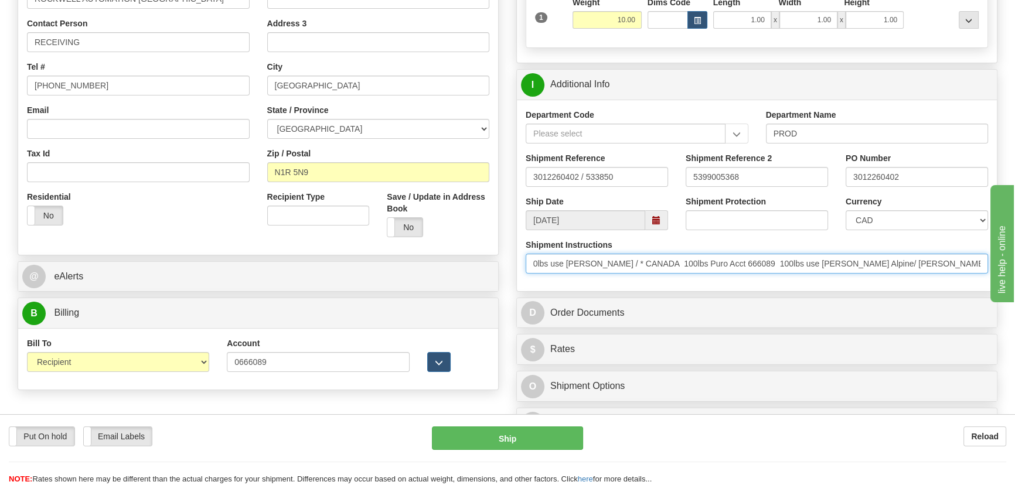
drag, startPoint x: 532, startPoint y: 262, endPoint x: 1227, endPoint y: 249, distance: 695.5
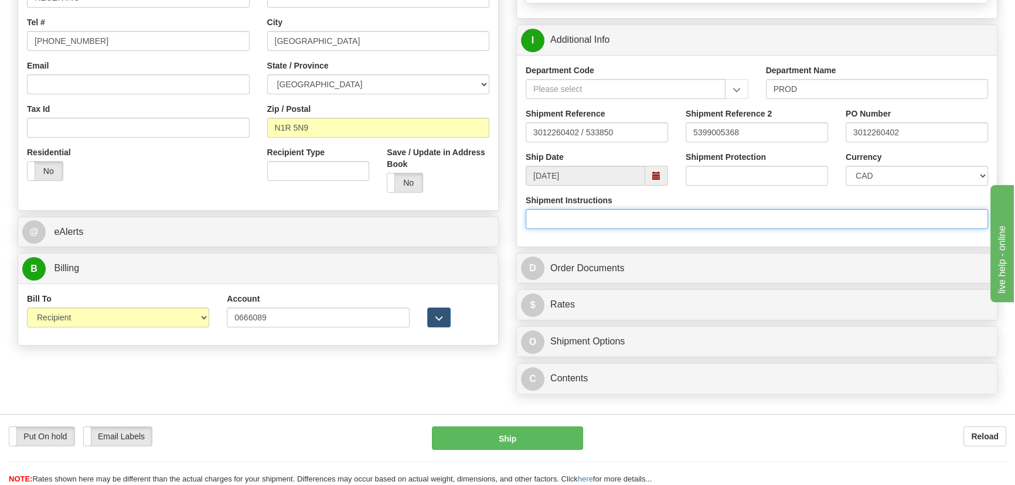
scroll to position [373, 0]
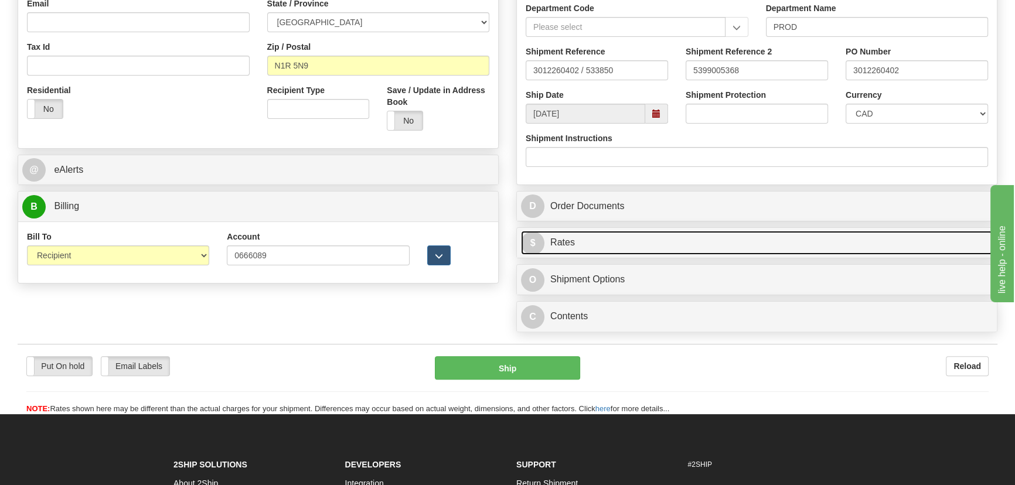
click at [763, 234] on link "$ Rates" at bounding box center [757, 243] width 472 height 24
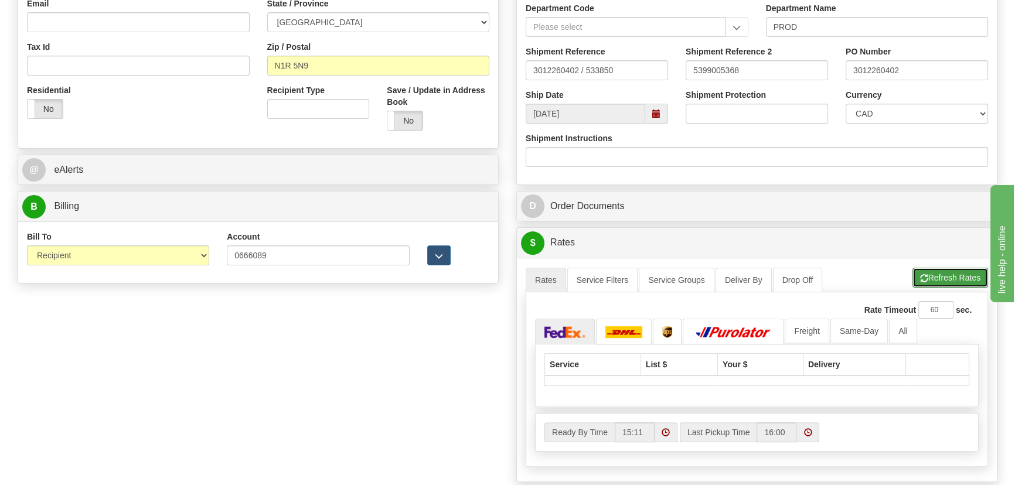
click at [936, 272] on button "Refresh Rates" at bounding box center [950, 278] width 76 height 20
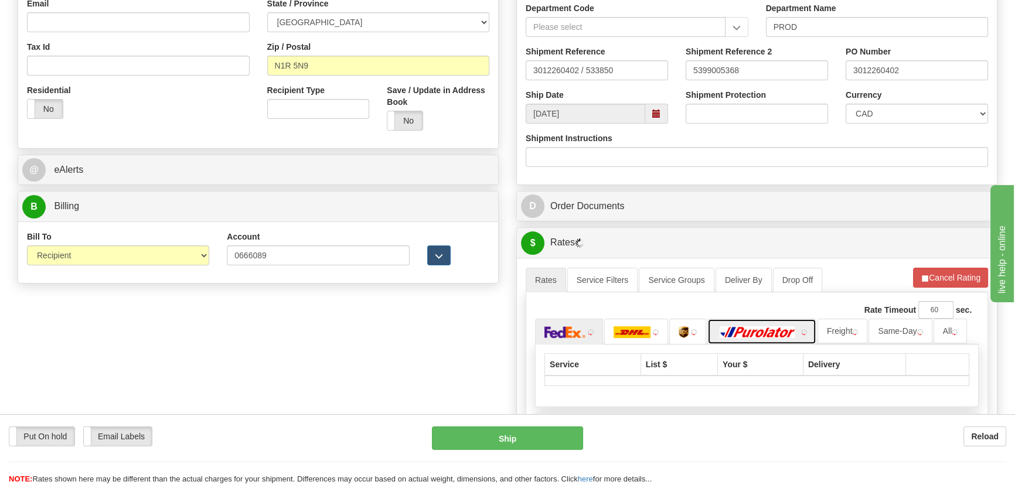
click at [785, 332] on img at bounding box center [757, 332] width 82 height 12
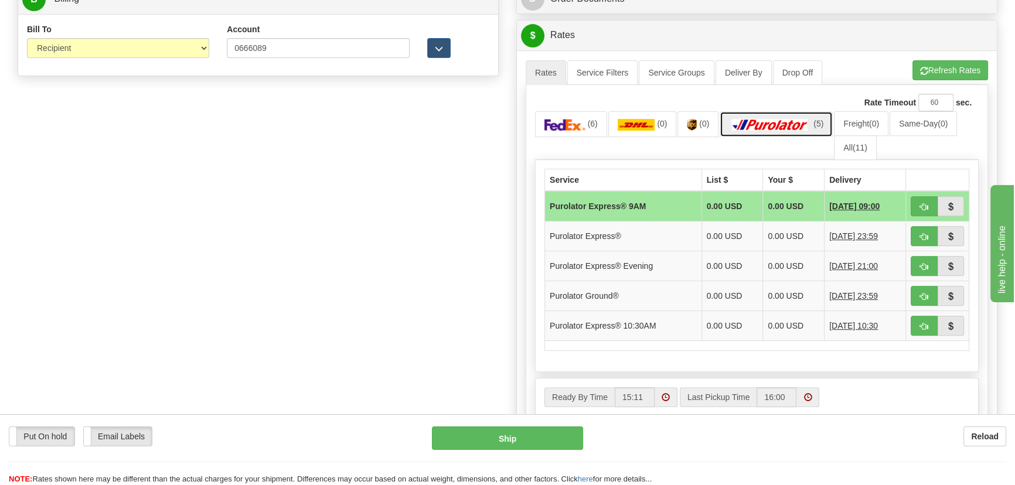
scroll to position [586, 0]
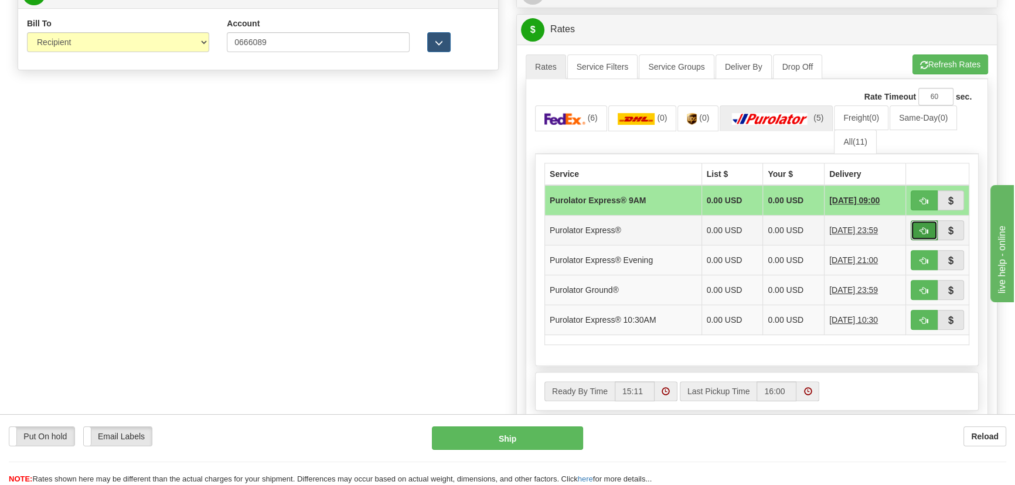
click at [920, 231] on span "button" at bounding box center [924, 231] width 8 height 8
type input "202"
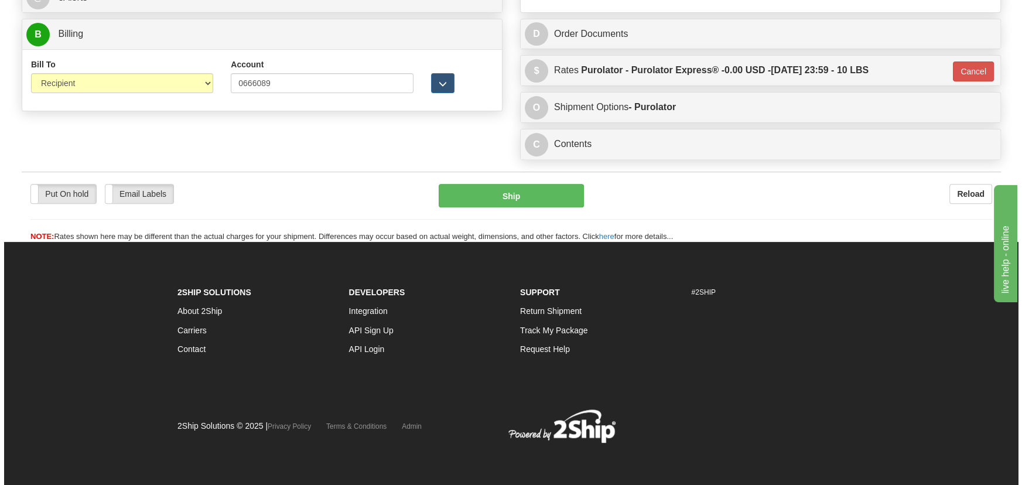
scroll to position [545, 0]
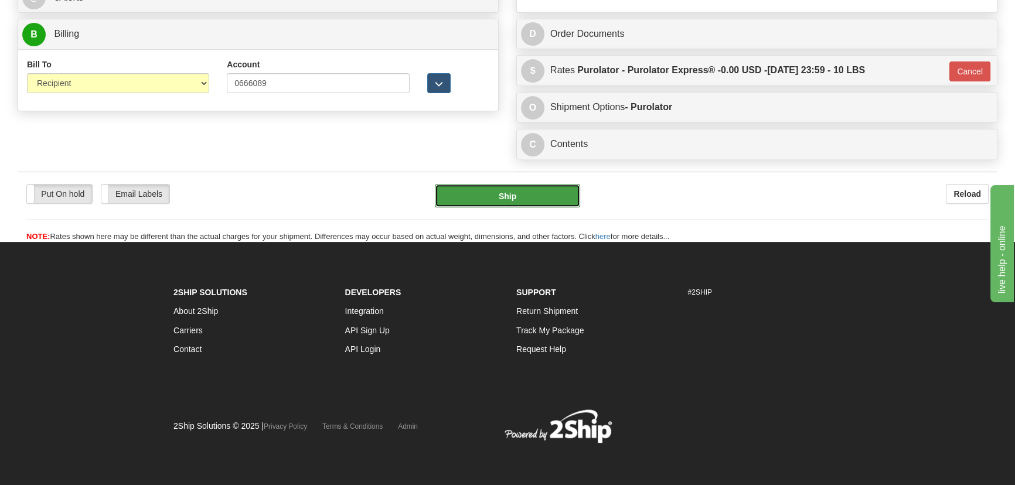
click at [515, 196] on button "Ship" at bounding box center [508, 195] width 146 height 23
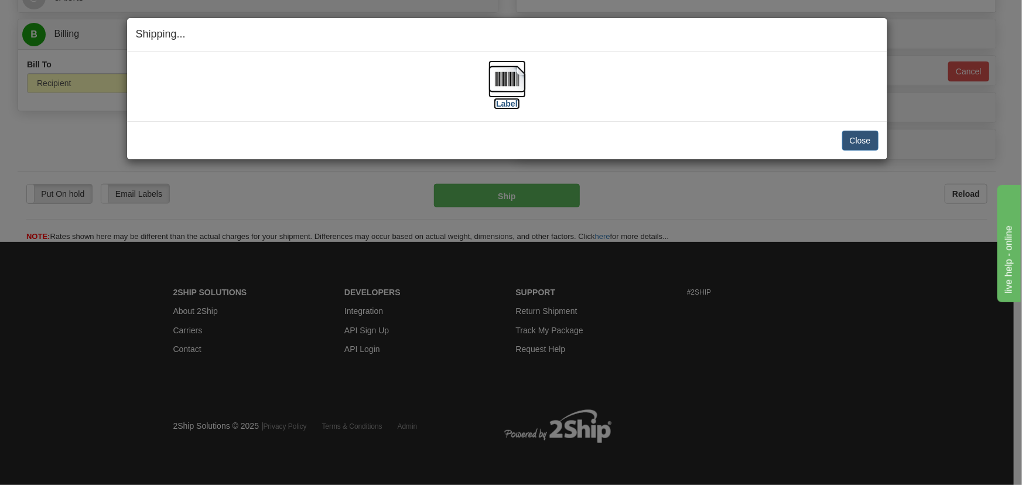
click at [514, 76] on img at bounding box center [507, 78] width 37 height 37
click at [854, 136] on button "Close" at bounding box center [860, 141] width 36 height 20
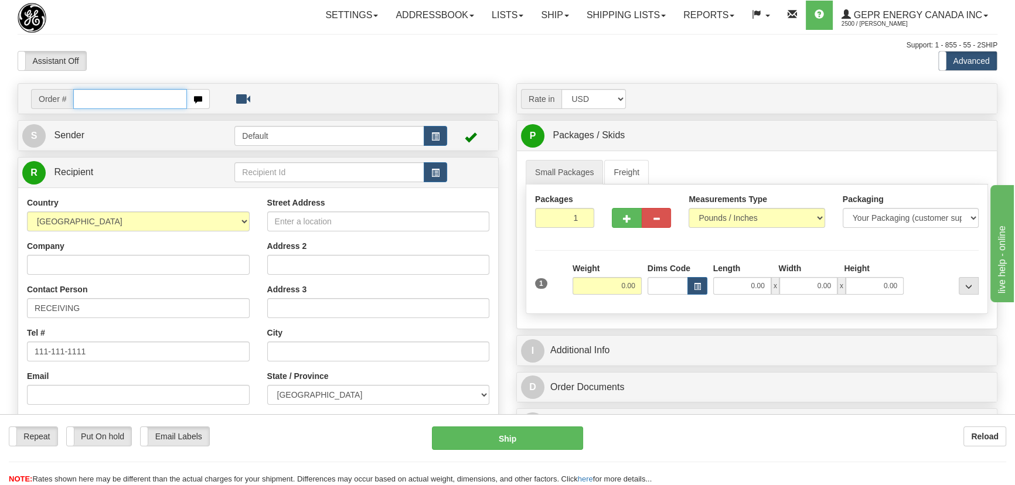
paste input "0086681269"
click at [86, 98] on input "0086681269" at bounding box center [130, 99] width 114 height 20
type input "86681269"
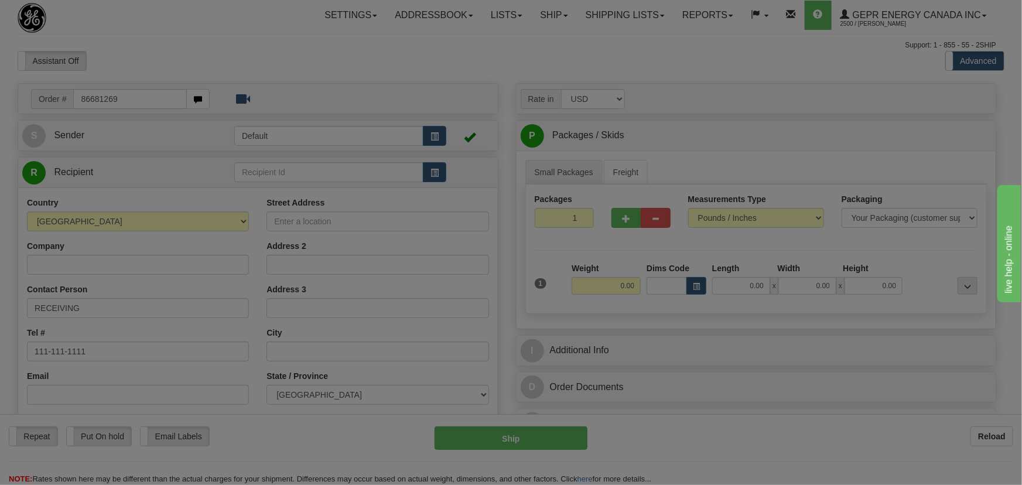
click at [304, 61] on body "Training Course Close Toggle navigation Settings Shipping Preferences New Recip…" at bounding box center [511, 242] width 1022 height 485
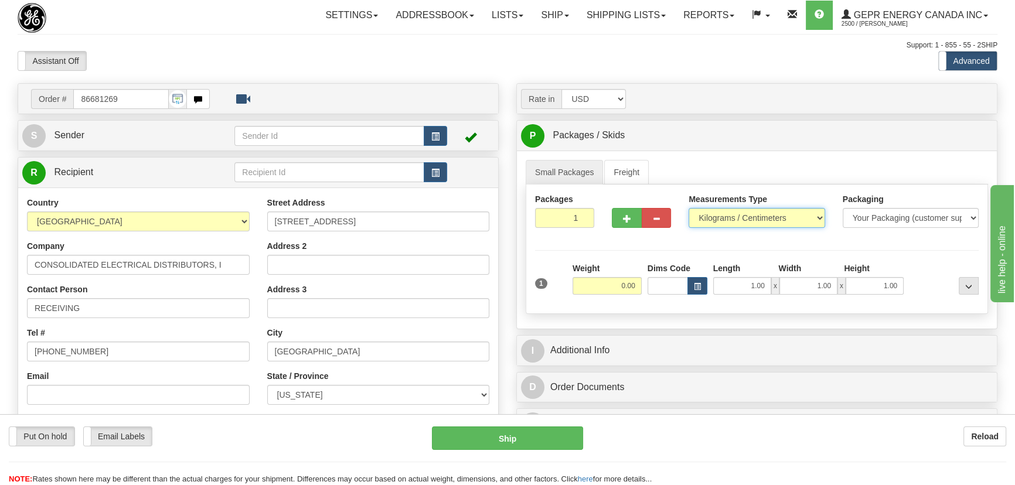
click at [722, 221] on select "Pounds / Inches Kilograms / Centimeters" at bounding box center [756, 218] width 136 height 20
select select "0"
click at [688, 208] on select "Pounds / Inches Kilograms / Centimeters" at bounding box center [756, 218] width 136 height 20
drag, startPoint x: 633, startPoint y: 295, endPoint x: 644, endPoint y: 298, distance: 11.9
click at [644, 298] on div "1 Weight 0.00 Dims Code 1.00" at bounding box center [756, 283] width 449 height 42
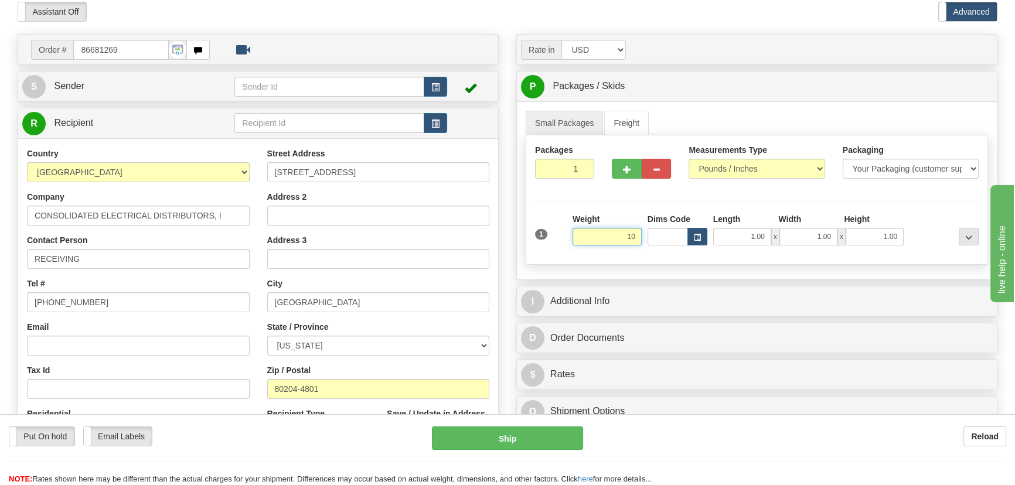
scroll to position [213, 0]
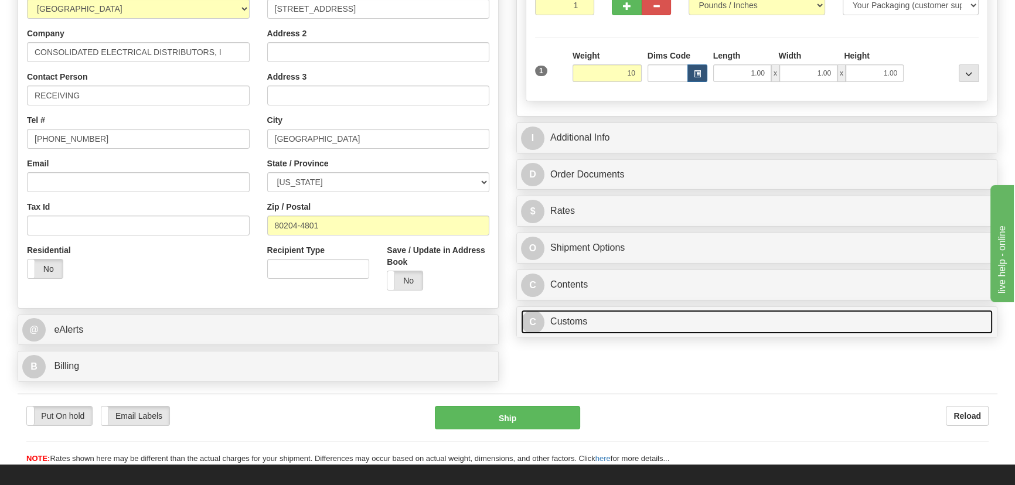
type input "10.00"
click at [728, 316] on link "C Customs" at bounding box center [757, 322] width 472 height 24
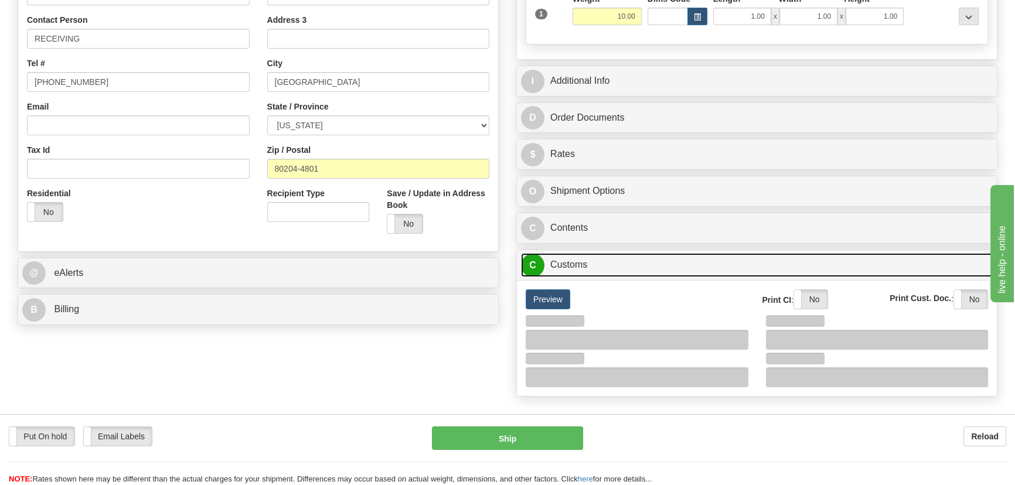
scroll to position [373, 0]
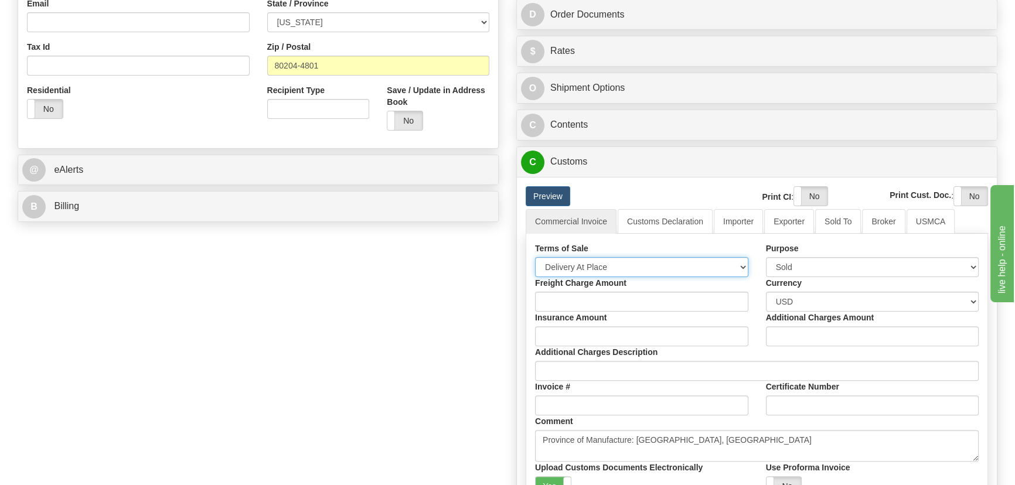
click at [609, 269] on select "Free Carrier Free On Board Ex Works Delivered Duty Unpaid Delivered Duty Paid C…" at bounding box center [641, 267] width 213 height 20
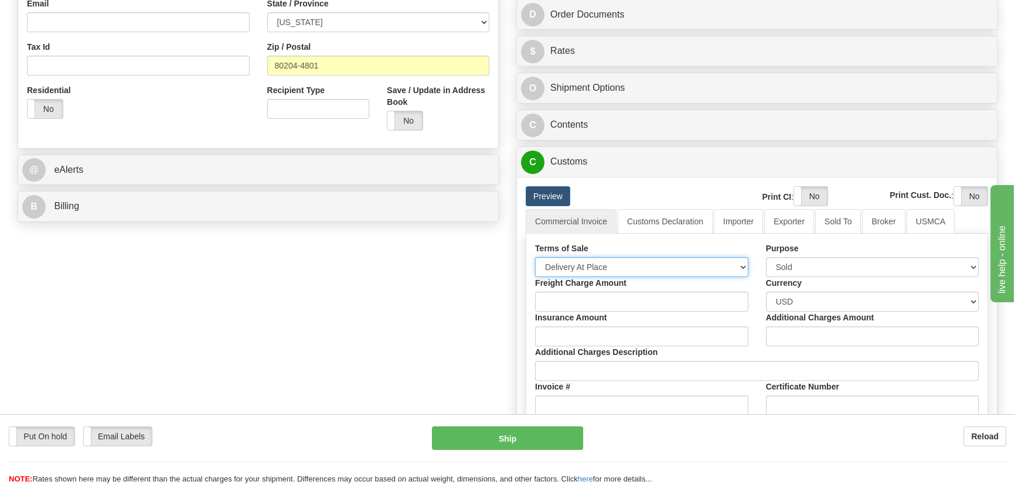
select select "7"
click at [535, 257] on select "Free Carrier Free On Board Ex Works Delivered Duty Unpaid Delivered Duty Paid C…" at bounding box center [641, 267] width 213 height 20
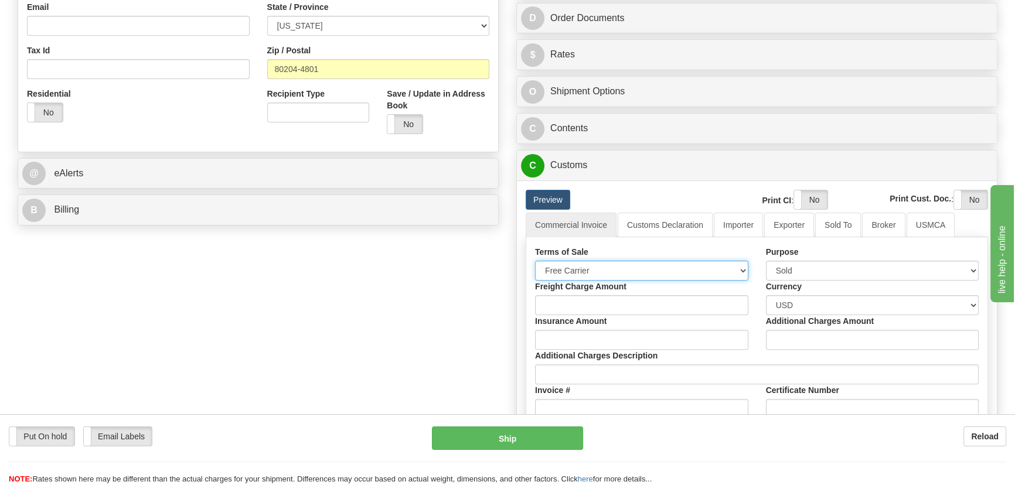
scroll to position [159, 0]
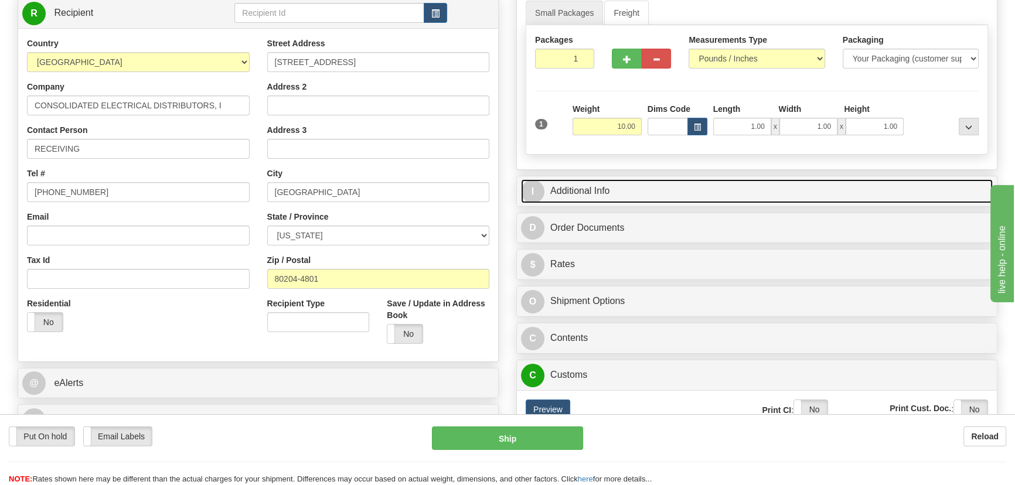
click at [797, 187] on link "I Additional Info" at bounding box center [757, 191] width 472 height 24
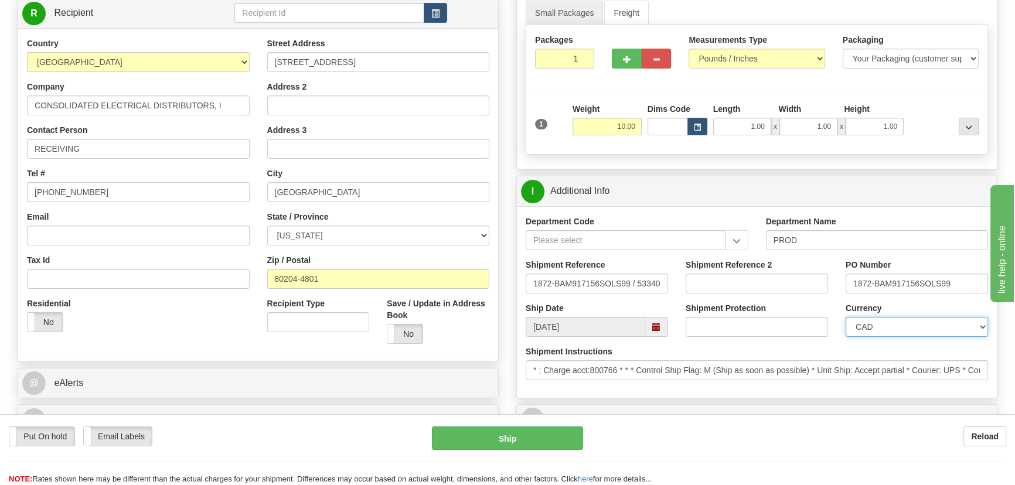
click at [876, 327] on select "CAD USD EUR ZAR [PERSON_NAME] ARN AUD AUS AWG BBD BFR BGN BHD BMD BND BRC BRL C…" at bounding box center [916, 327] width 142 height 20
select select "1"
click at [845, 317] on select "CAD USD EUR ZAR [PERSON_NAME] ARN AUD AUS AWG BBD BFR BGN BHD BMD BND BRC BRL C…" at bounding box center [916, 327] width 142 height 20
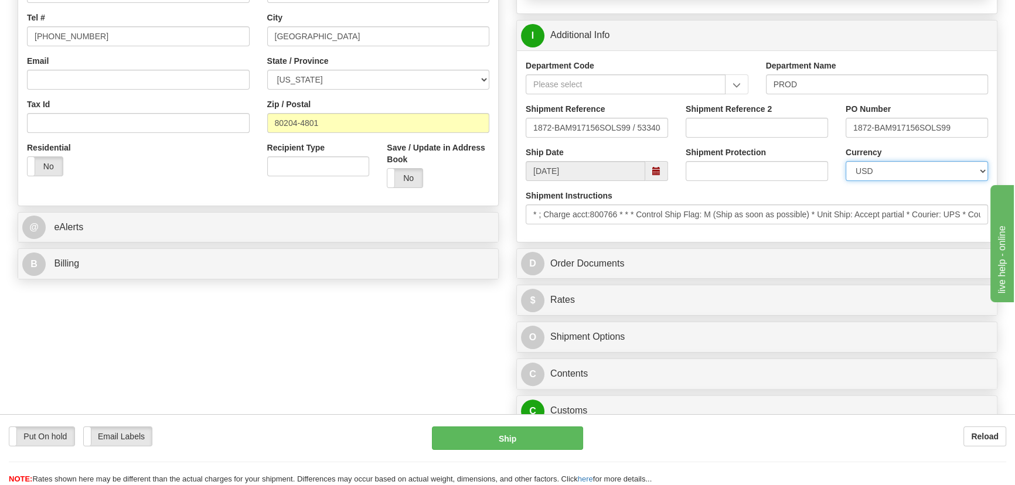
scroll to position [319, 0]
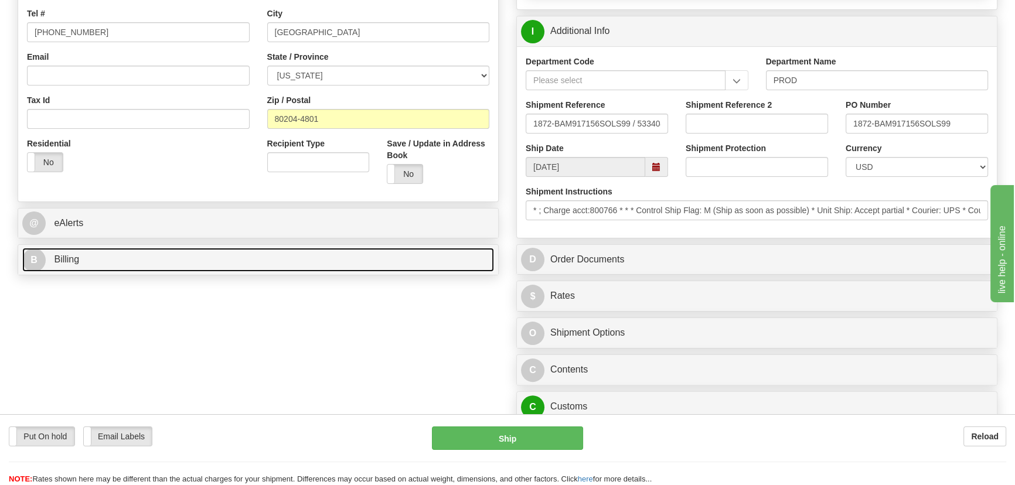
click at [269, 268] on link "B Billing" at bounding box center [258, 260] width 472 height 24
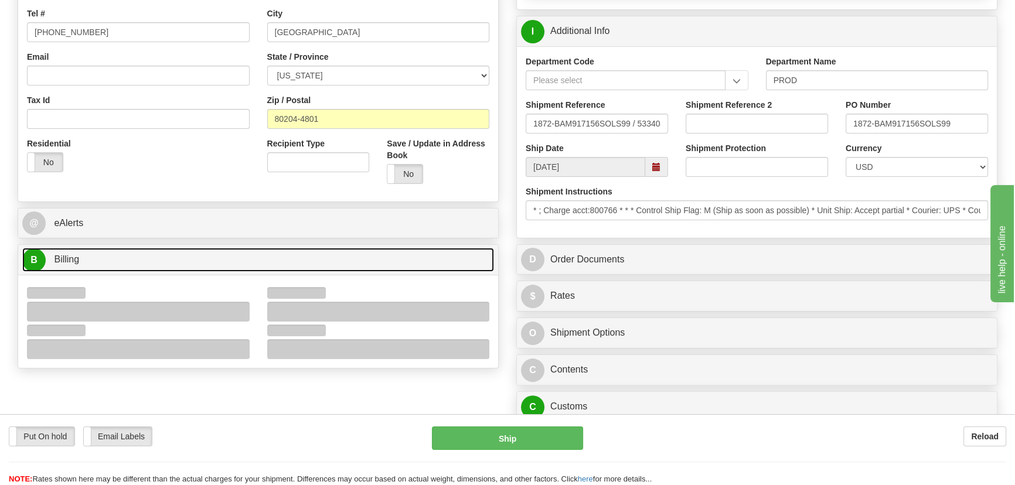
click at [275, 260] on link "B Billing" at bounding box center [258, 260] width 472 height 24
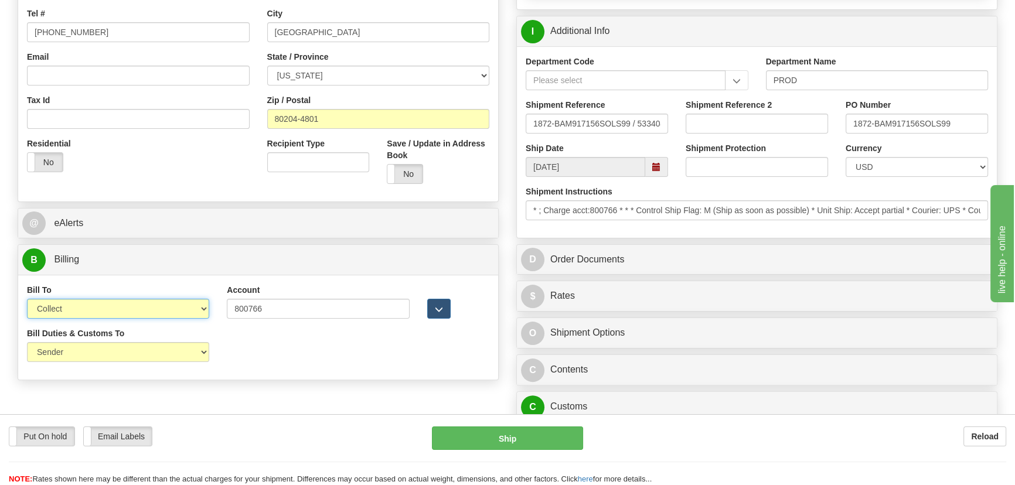
click at [174, 308] on select "Sender Recipient Third Party Collect" at bounding box center [118, 309] width 182 height 20
select select "1"
click at [27, 299] on select "Sender Recipient Third Party Collect" at bounding box center [118, 309] width 182 height 20
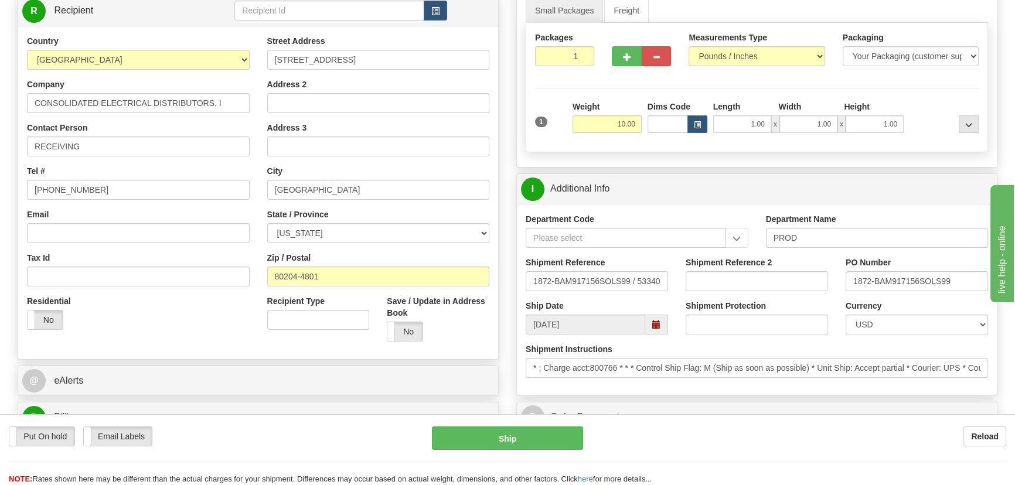
scroll to position [213, 0]
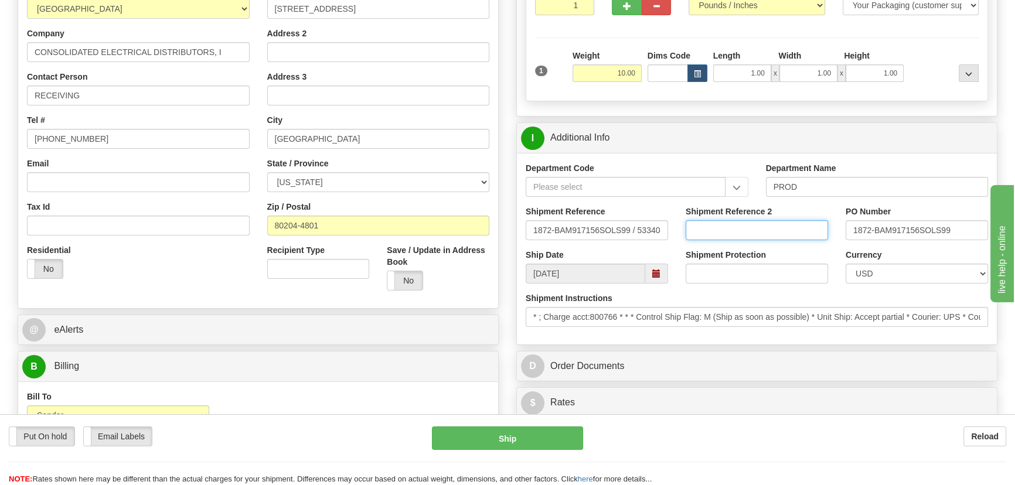
click at [711, 228] on input "Shipment Reference 2" at bounding box center [756, 230] width 142 height 20
drag, startPoint x: 749, startPoint y: 228, endPoint x: 633, endPoint y: 211, distance: 116.7
click at [633, 211] on div "Shipment Reference 1872-BAM917156SOLS99 / 533404 Shipment Reference 2 539900538…" at bounding box center [757, 227] width 480 height 43
type input "5399005387"
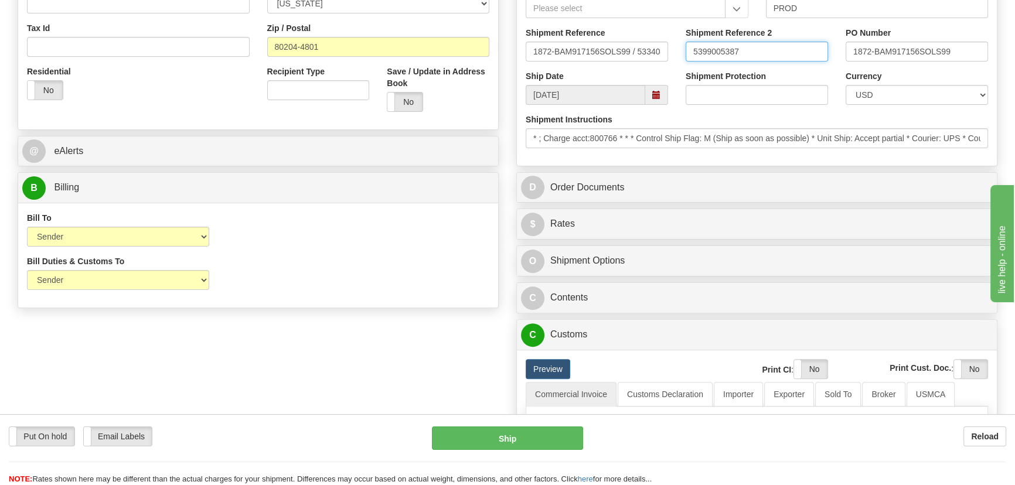
scroll to position [426, 0]
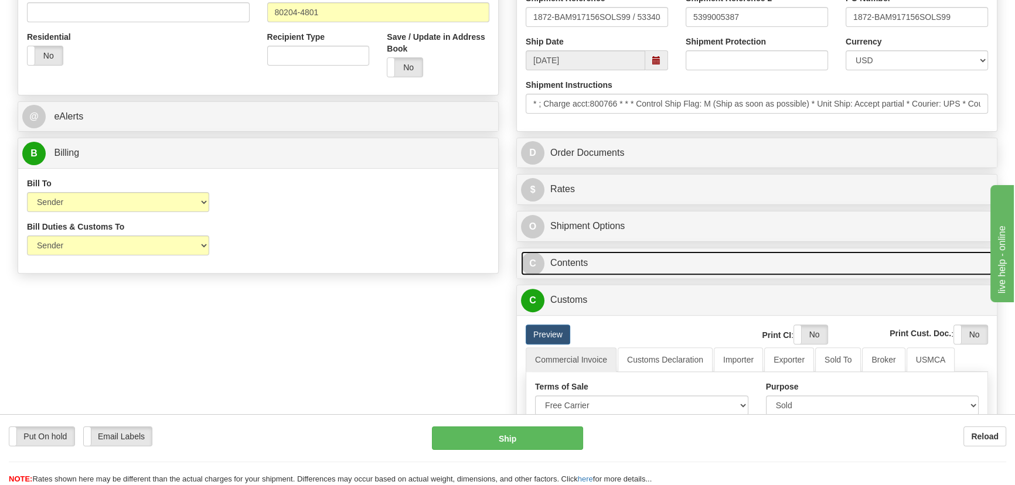
click at [691, 262] on link "C Contents" at bounding box center [757, 263] width 472 height 24
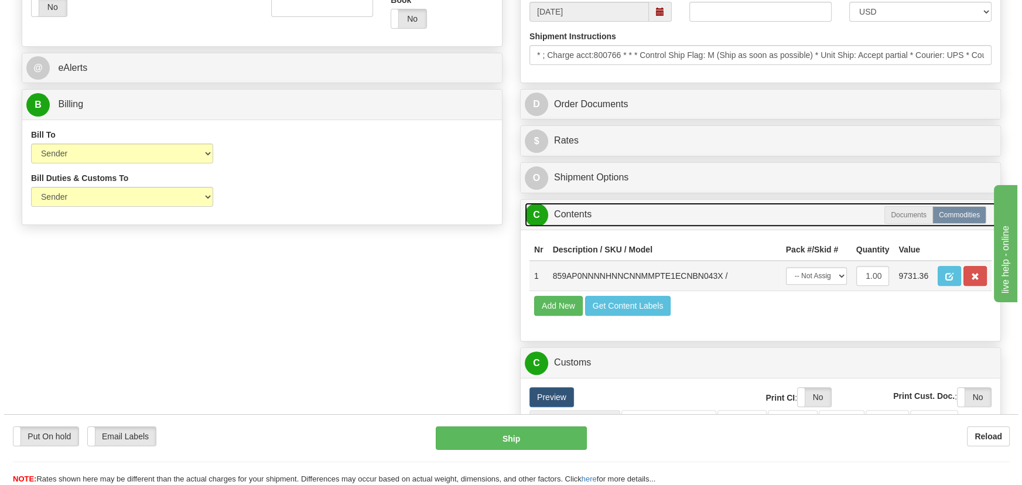
scroll to position [533, 0]
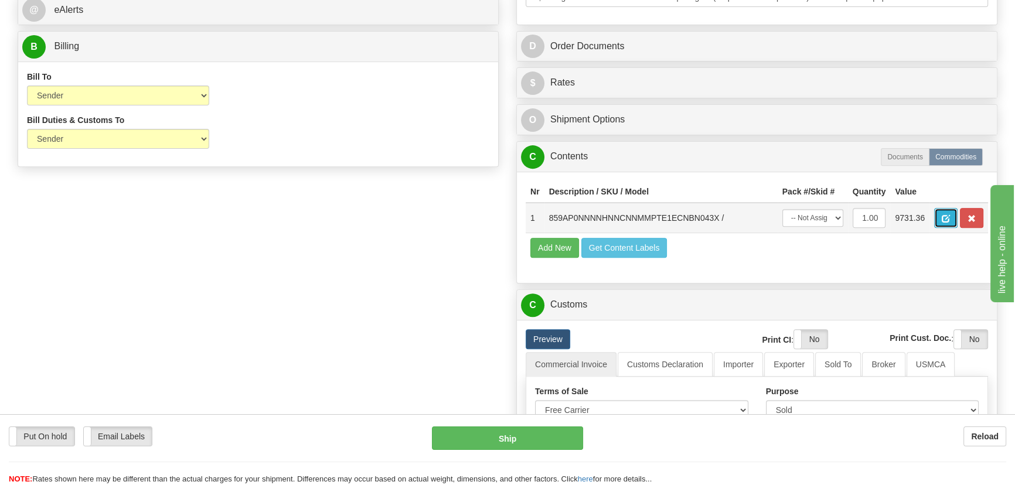
click at [944, 217] on span "button" at bounding box center [945, 219] width 8 height 8
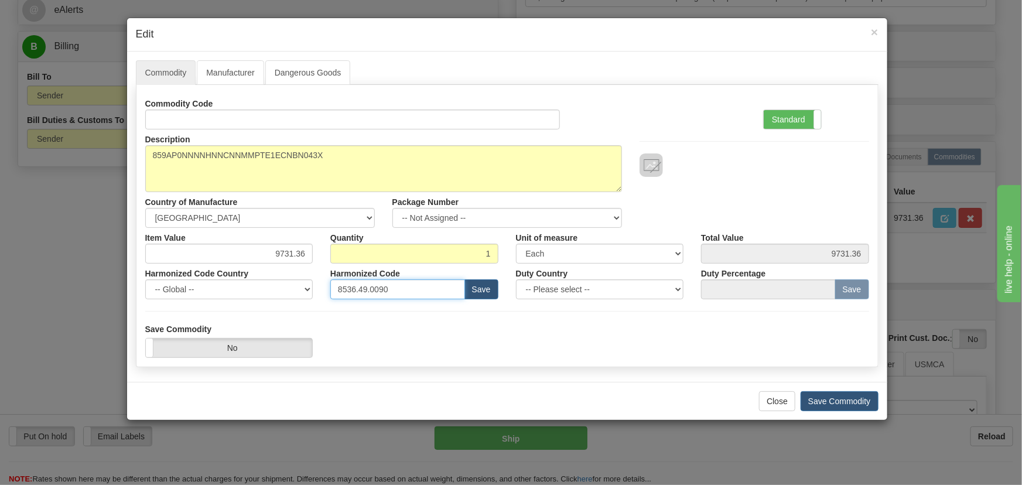
drag, startPoint x: 407, startPoint y: 286, endPoint x: 292, endPoint y: 282, distance: 114.9
click at [293, 282] on div "Harmonized Code Country -- Global -- [GEOGRAPHIC_DATA] [GEOGRAPHIC_DATA] [GEOGR…" at bounding box center [507, 282] width 742 height 36
paste input "7.10.906"
type input "8537.10.9060"
click at [790, 124] on label "Standard" at bounding box center [792, 119] width 57 height 19
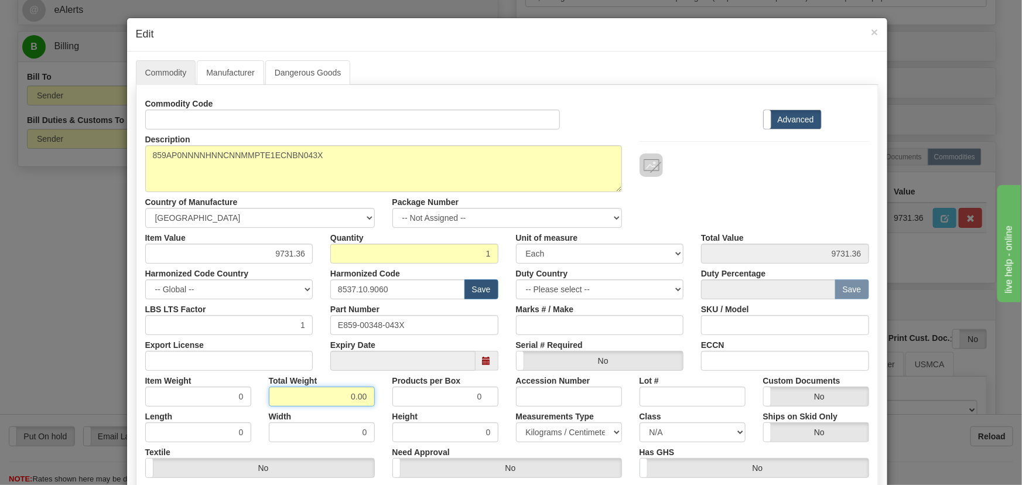
drag, startPoint x: 346, startPoint y: 395, endPoint x: 373, endPoint y: 406, distance: 29.7
click at [373, 406] on div "Commodity Code Standard Advanced Description 859AP0NNNNHNNCNNMMPTE1ECNBN043X Co…" at bounding box center [507, 304] width 724 height 420
type input "1"
type input "1.0000"
click at [371, 407] on div "Width 0" at bounding box center [322, 425] width 124 height 36
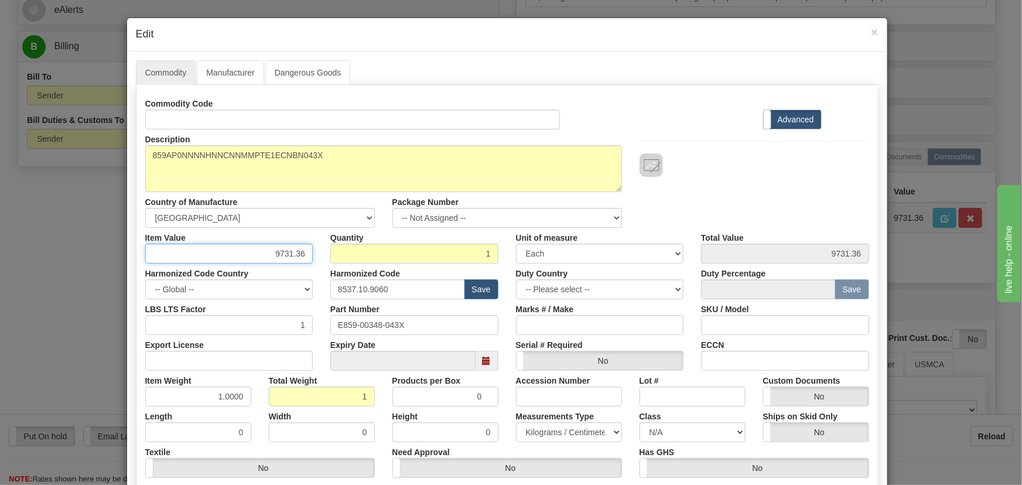
drag, startPoint x: 274, startPoint y: 256, endPoint x: 304, endPoint y: 262, distance: 30.4
click at [305, 262] on input "9731.36" at bounding box center [229, 254] width 168 height 20
drag, startPoint x: 262, startPoint y: 249, endPoint x: 307, endPoint y: 267, distance: 48.6
click at [313, 263] on div "Commodity Code Standard Advanced Description 859AP0NNNNHNNCNNMMPTE1ECNBN043X Co…" at bounding box center [507, 304] width 724 height 420
paste input "3.456,25"
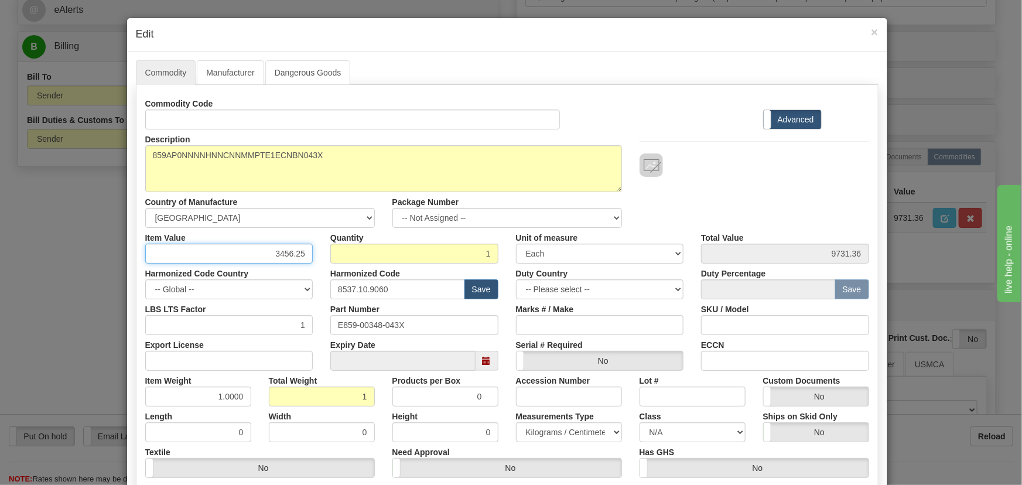
type input "3456.25"
click at [708, 213] on div "Description 859AP0NNNNHNNCNNMMPTE1ECNBN043X Country of Manufacture -- Unknown -…" at bounding box center [507, 178] width 742 height 98
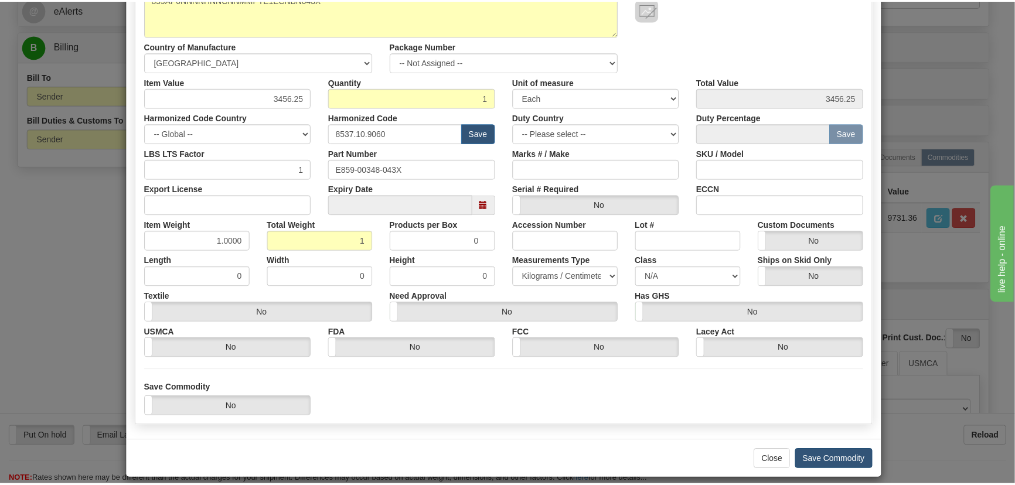
scroll to position [166, 0]
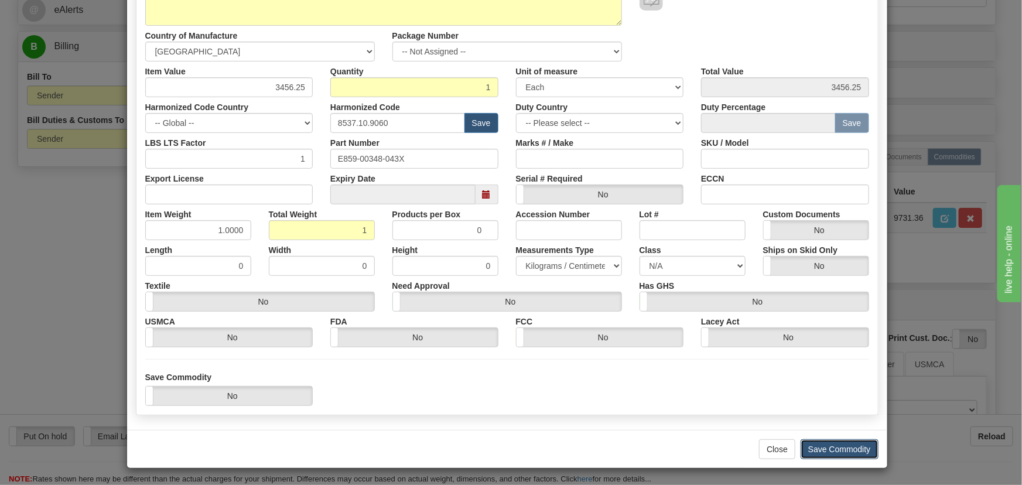
click at [857, 442] on button "Save Commodity" at bounding box center [840, 449] width 78 height 20
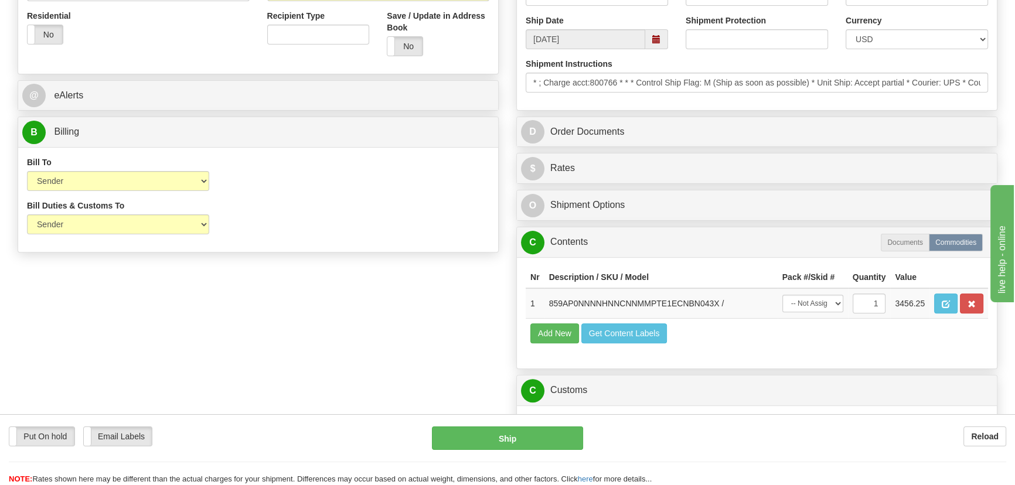
scroll to position [319, 0]
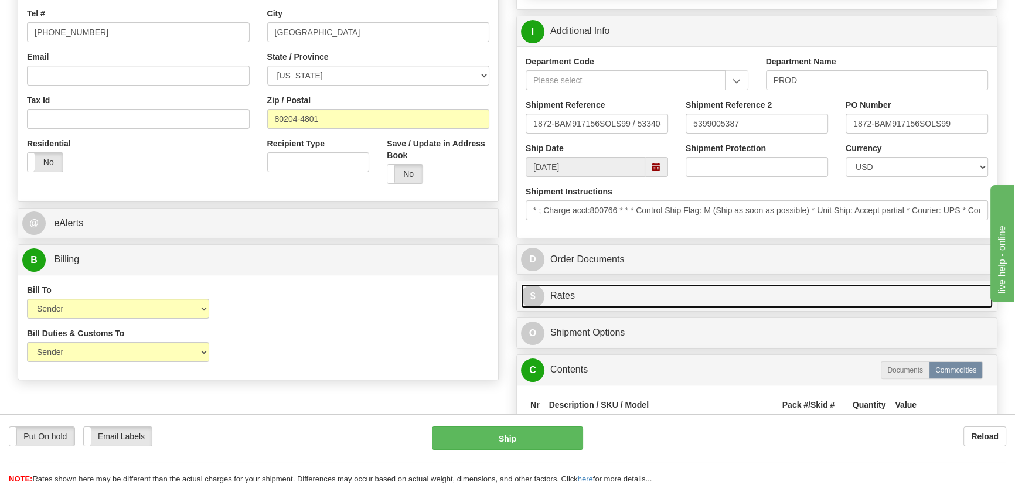
click at [820, 294] on link "$ Rates" at bounding box center [757, 296] width 472 height 24
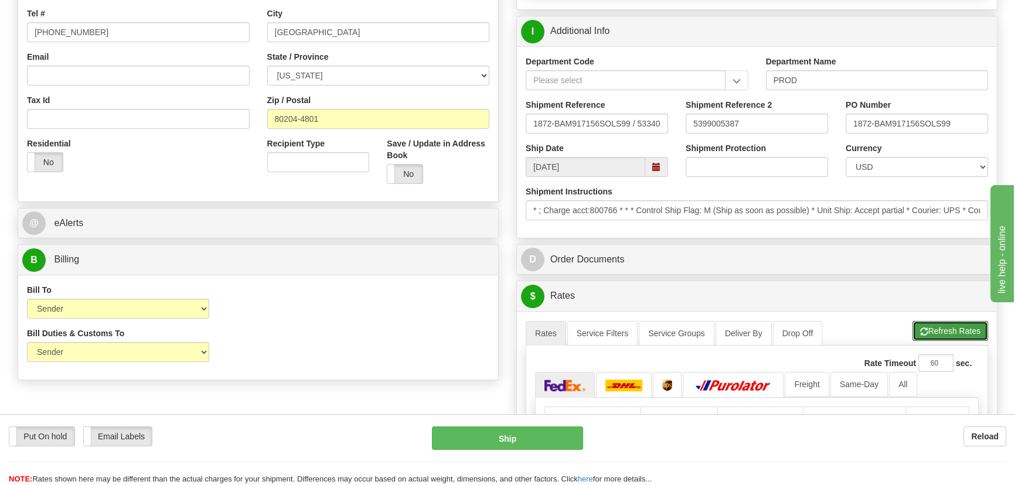
click at [937, 332] on button "Refresh Rates" at bounding box center [950, 331] width 76 height 20
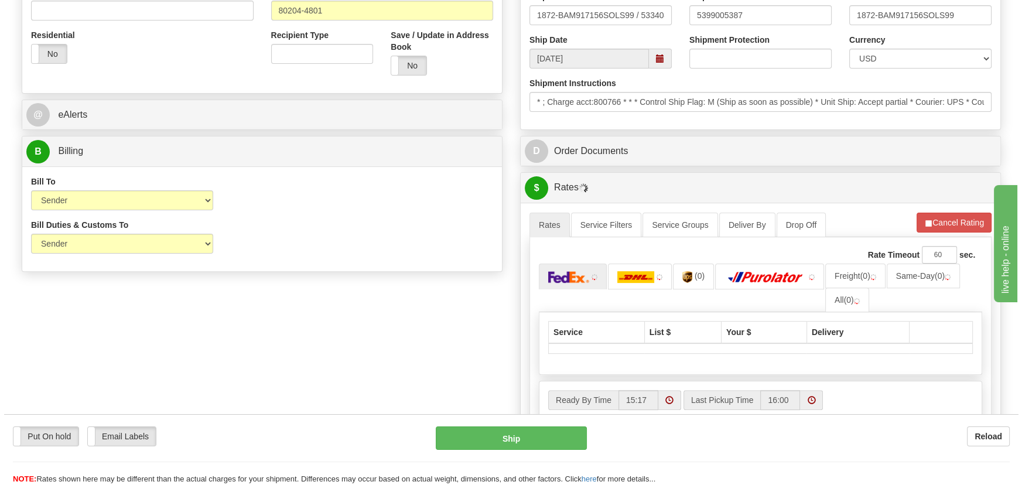
scroll to position [533, 0]
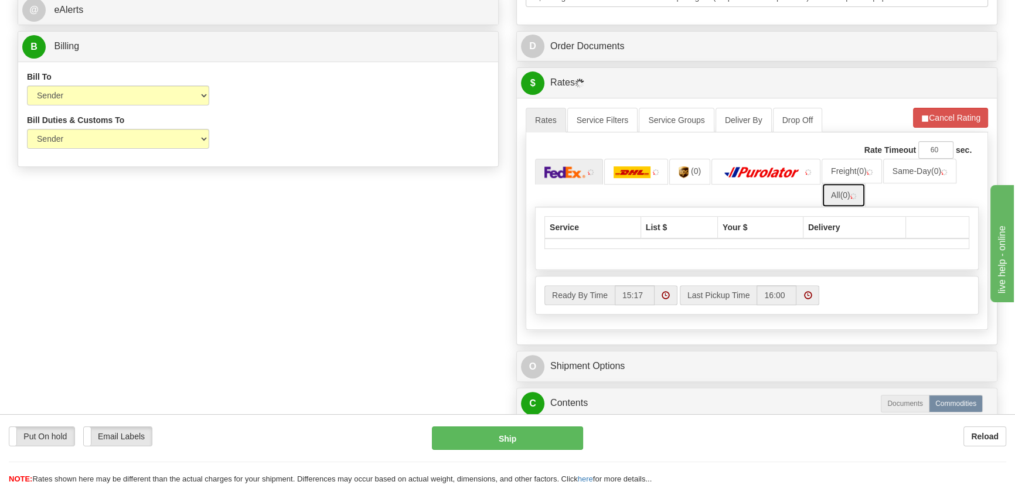
click at [848, 202] on link "All (0)" at bounding box center [843, 195] width 44 height 25
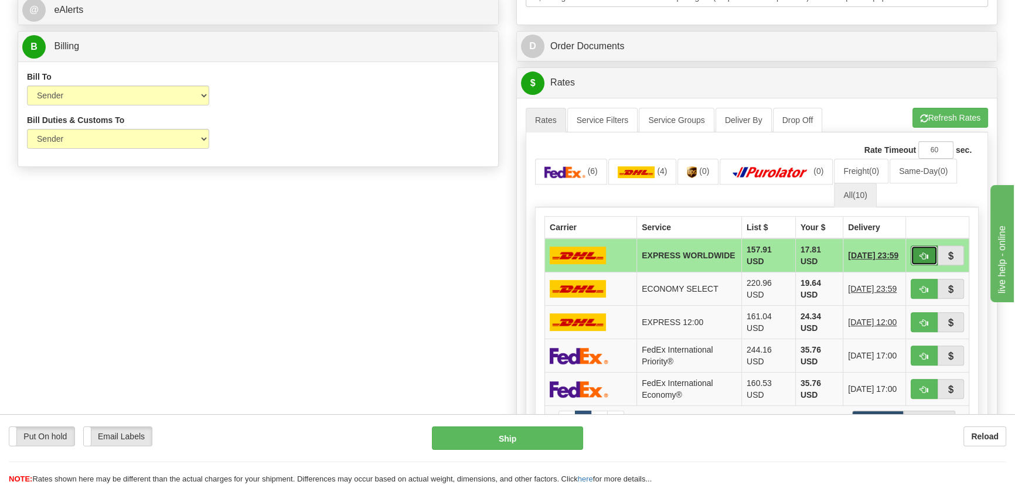
click at [914, 259] on button "button" at bounding box center [923, 255] width 27 height 20
type input "P"
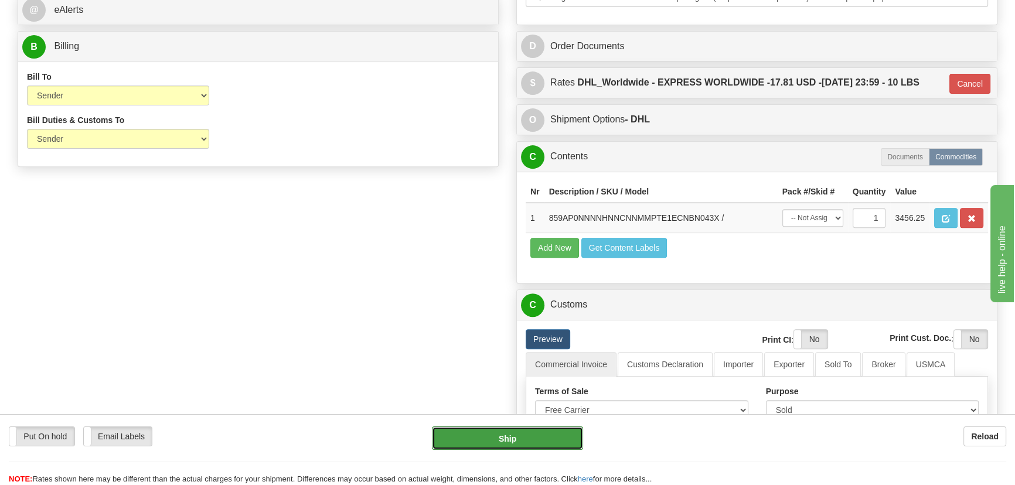
click at [516, 436] on button "Ship" at bounding box center [508, 437] width 152 height 23
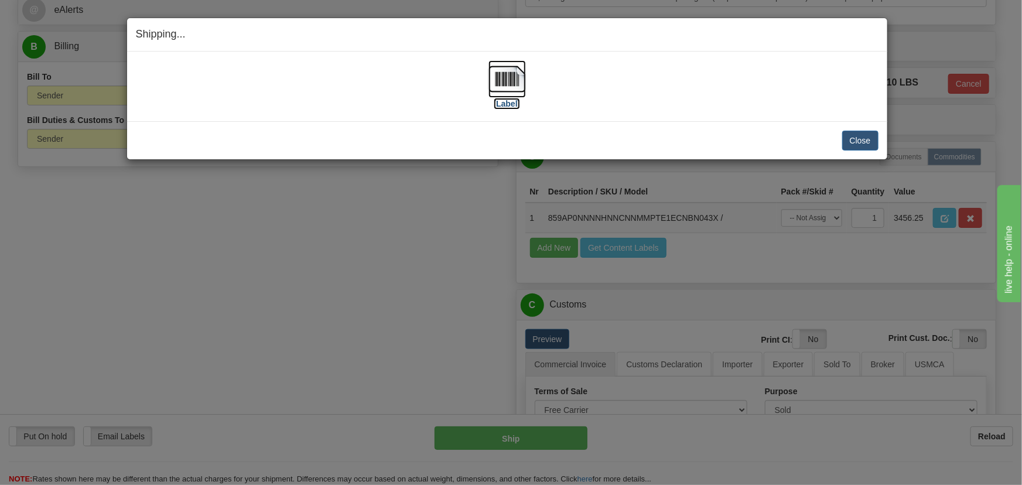
click at [511, 84] on img at bounding box center [507, 78] width 37 height 37
click at [863, 146] on button "Close" at bounding box center [860, 141] width 36 height 20
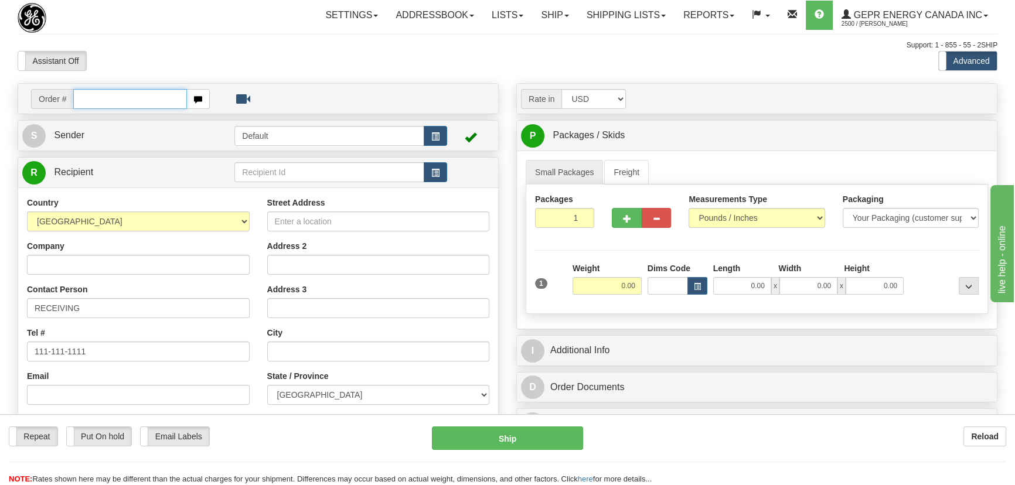
paste input "0086681267"
click at [88, 96] on input "0086681267" at bounding box center [130, 99] width 114 height 20
type input "86681267"
click at [449, 54] on body "Training Course Close Toggle navigation Settings Shipping Preferences New Recip…" at bounding box center [511, 242] width 1022 height 485
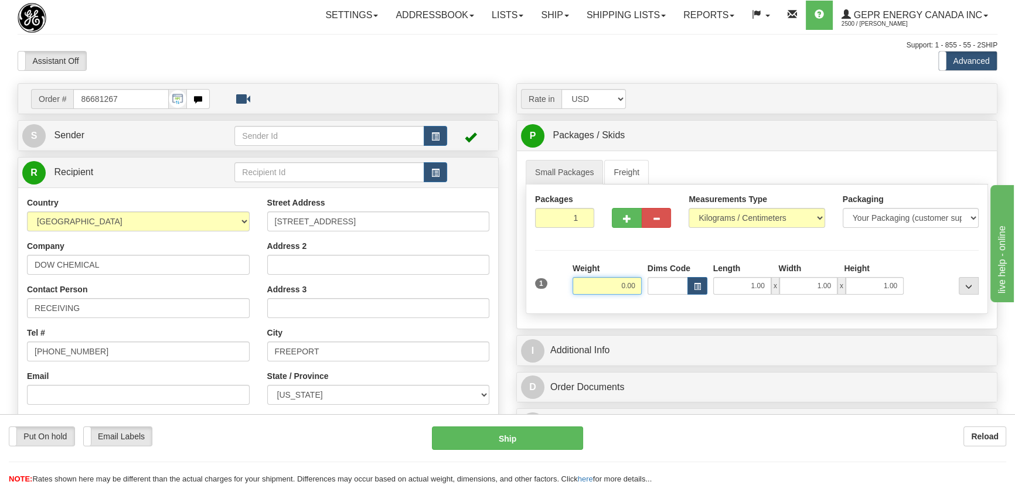
drag, startPoint x: 603, startPoint y: 286, endPoint x: 635, endPoint y: 295, distance: 33.2
click at [635, 295] on div "Weight 0.00" at bounding box center [606, 282] width 75 height 41
type input "10.00"
click at [766, 226] on select "Pounds / Inches Kilograms / Centimeters" at bounding box center [756, 218] width 136 height 20
select select "0"
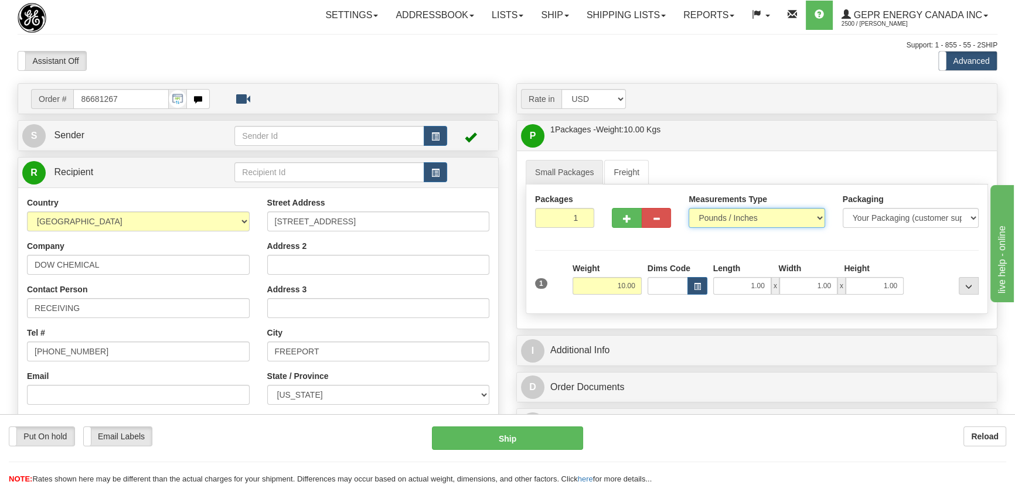
click at [688, 208] on select "Pounds / Inches Kilograms / Centimeters" at bounding box center [756, 218] width 136 height 20
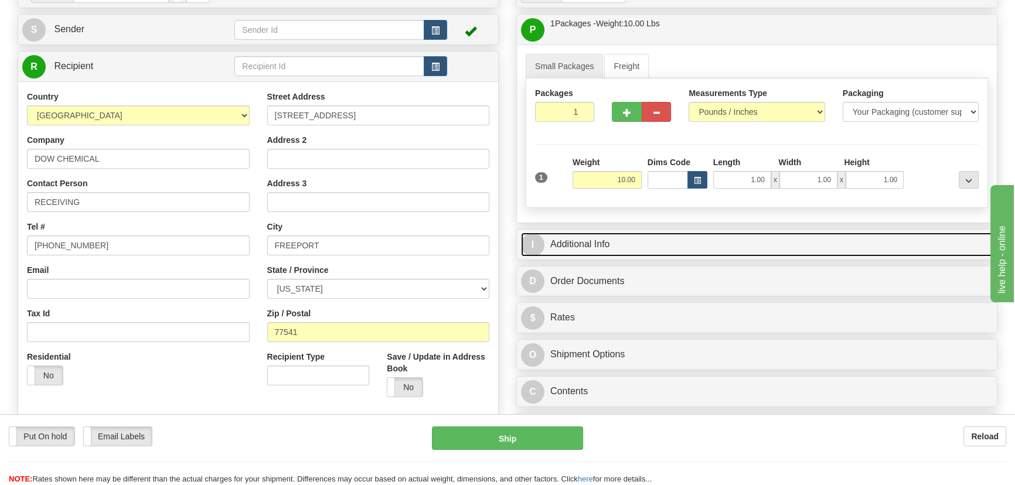
click at [753, 240] on link "I Additional Info" at bounding box center [757, 245] width 472 height 24
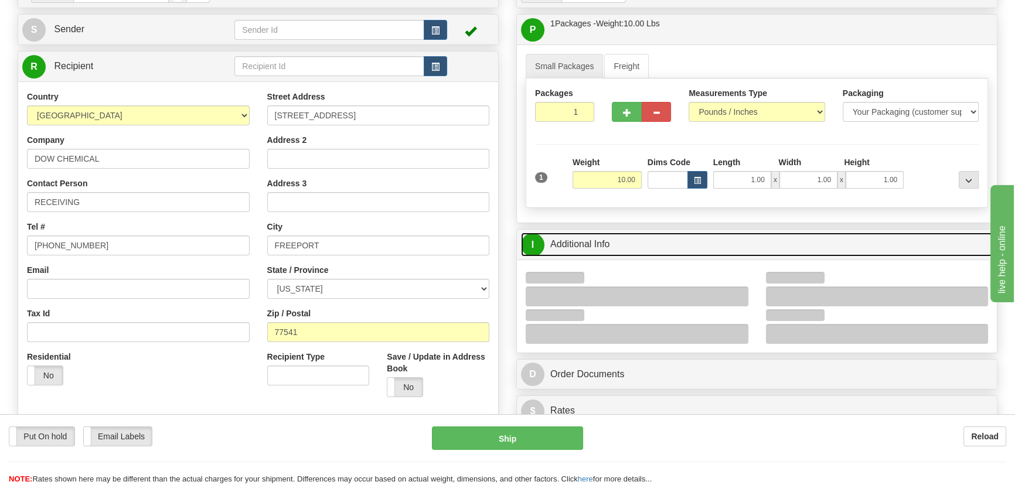
scroll to position [213, 0]
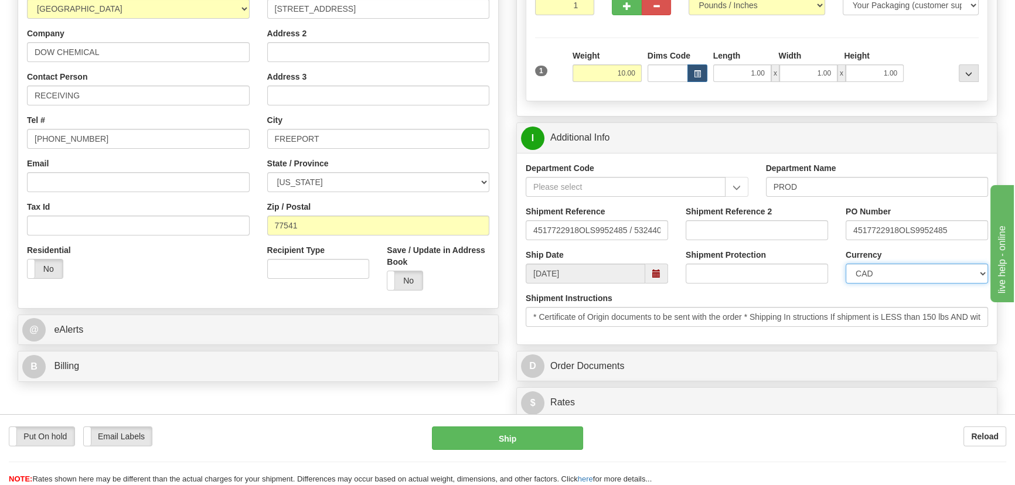
click at [893, 274] on select "CAD USD EUR ZAR [PERSON_NAME] ARN AUD AUS AWG BBD BFR BGN BHD BMD BND BRC BRL C…" at bounding box center [916, 274] width 142 height 20
select select "1"
click at [845, 264] on select "CAD USD EUR ZAR [PERSON_NAME] ARN AUD AUS AWG BBD BFR BGN BHD BMD BND BRC BRL C…" at bounding box center [916, 274] width 142 height 20
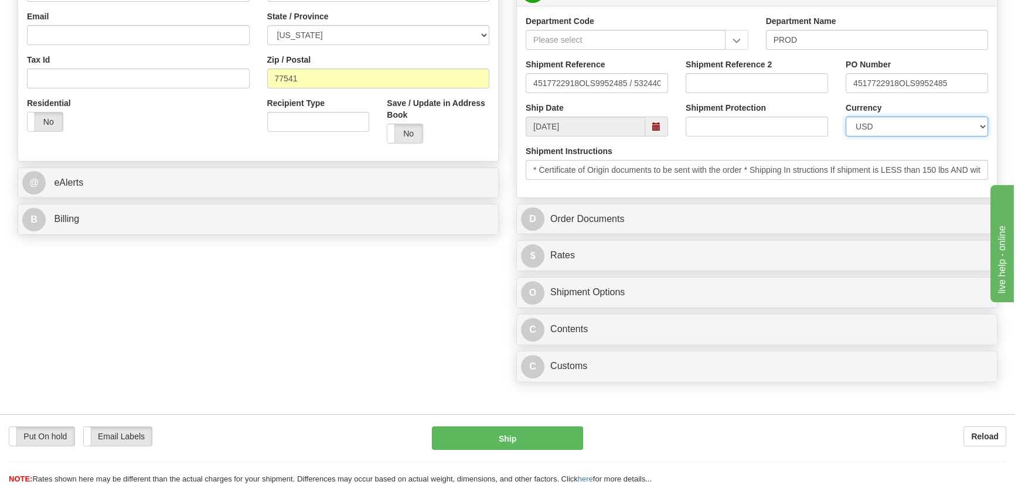
scroll to position [373, 0]
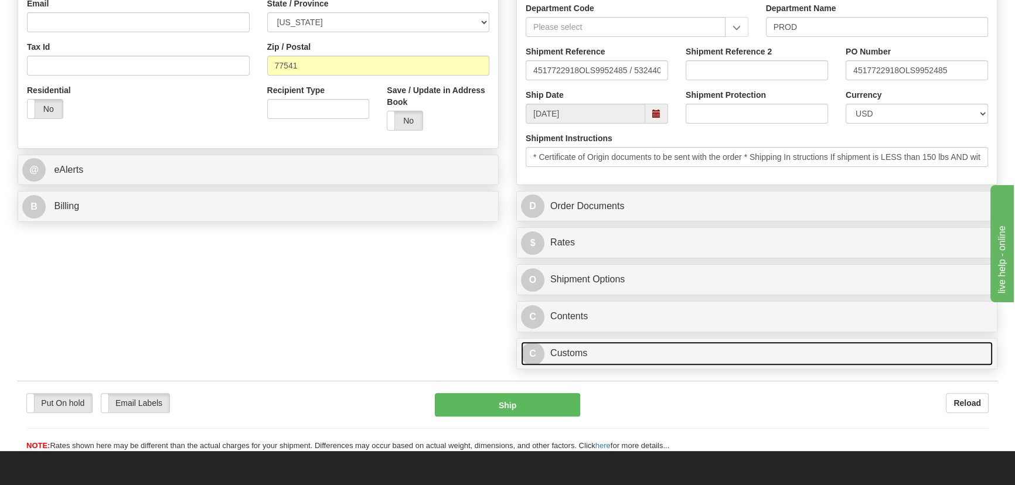
click at [674, 357] on link "C Customs" at bounding box center [757, 354] width 472 height 24
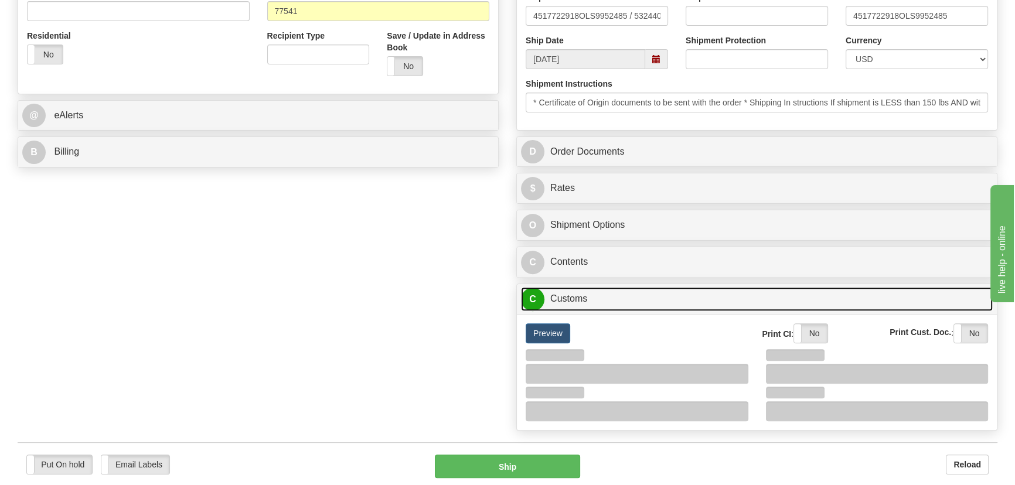
scroll to position [479, 0]
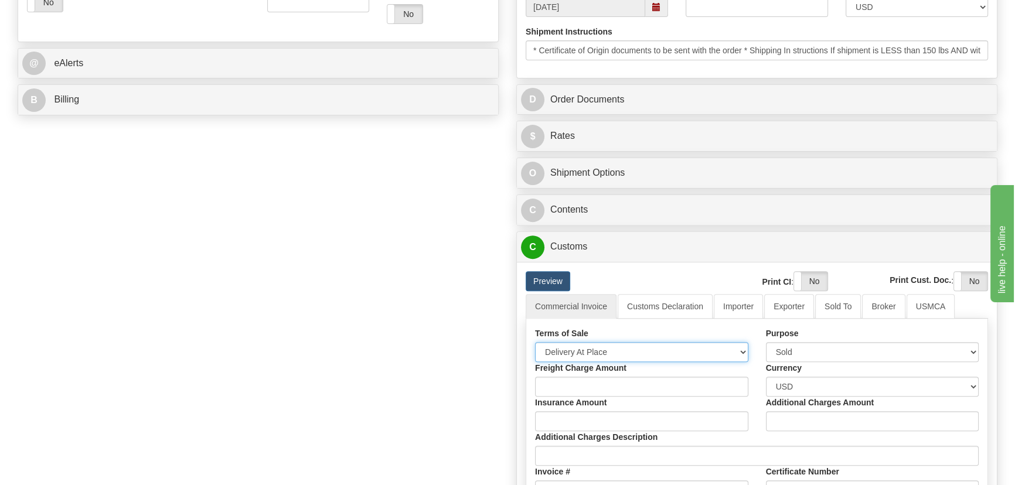
click at [603, 344] on select "Free Carrier Free On Board Ex Works Delivered Duty Unpaid Delivered Duty Paid C…" at bounding box center [641, 352] width 213 height 20
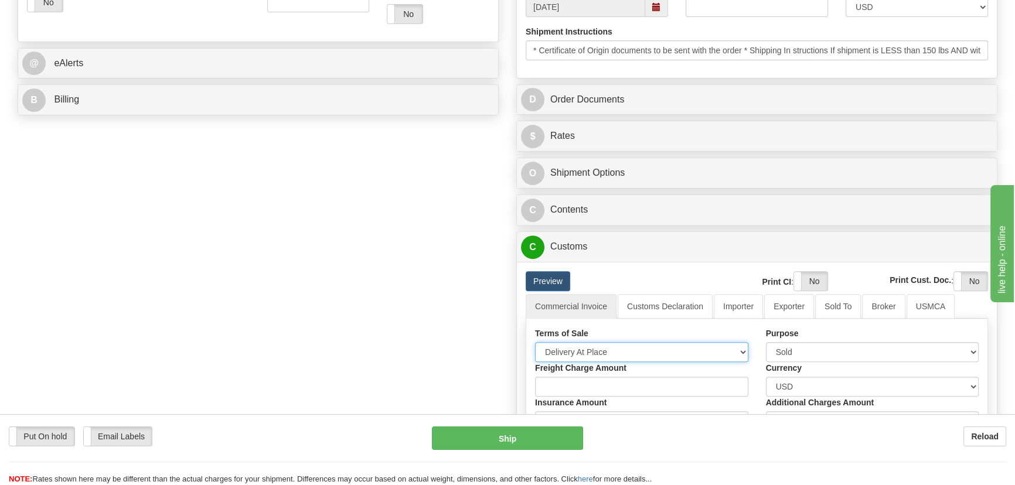
select select "7"
click at [535, 342] on select "Free Carrier Free On Board Ex Works Delivered Duty Unpaid Delivered Duty Paid C…" at bounding box center [641, 352] width 213 height 20
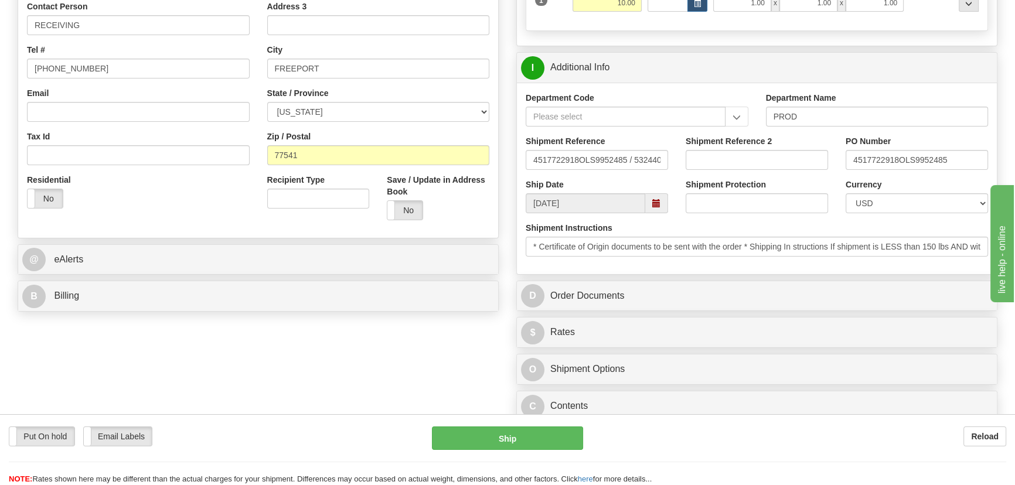
scroll to position [266, 0]
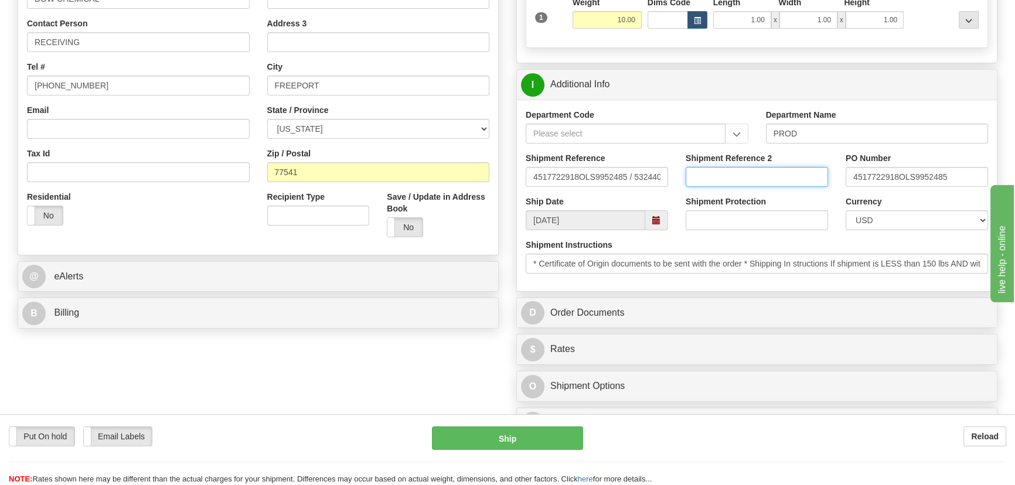
click at [760, 171] on input "Shipment Reference 2" at bounding box center [756, 177] width 142 height 20
drag, startPoint x: 760, startPoint y: 171, endPoint x: 636, endPoint y: 164, distance: 125.0
click at [636, 164] on div "Shipment Reference 4517722918OLS9952485 / 532440 Shipment Reference 2 539900536…" at bounding box center [757, 173] width 480 height 43
type input "5399005367"
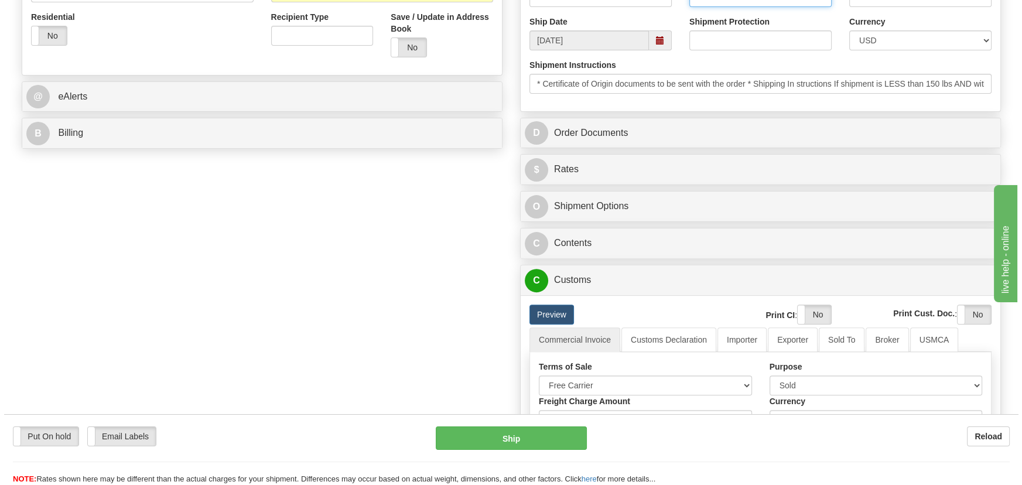
scroll to position [479, 0]
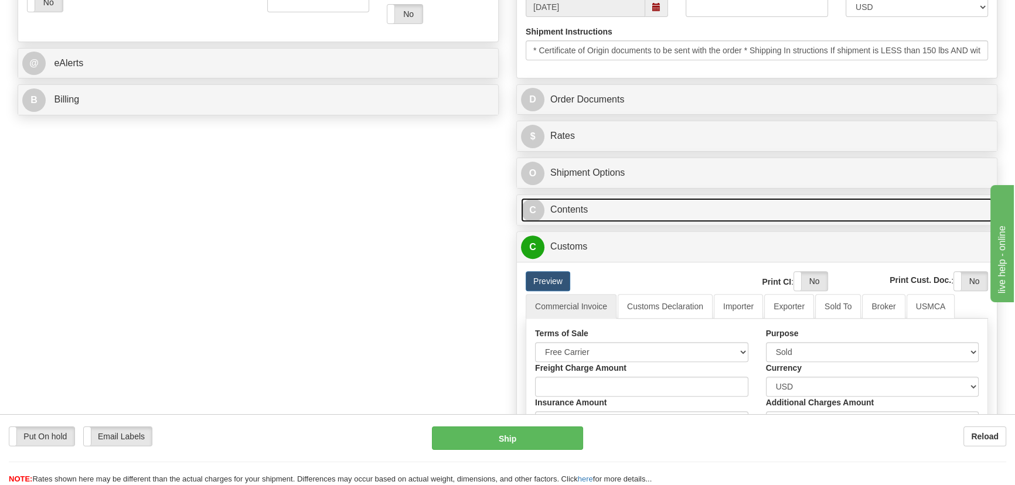
click at [891, 215] on link "C Contents" at bounding box center [757, 210] width 472 height 24
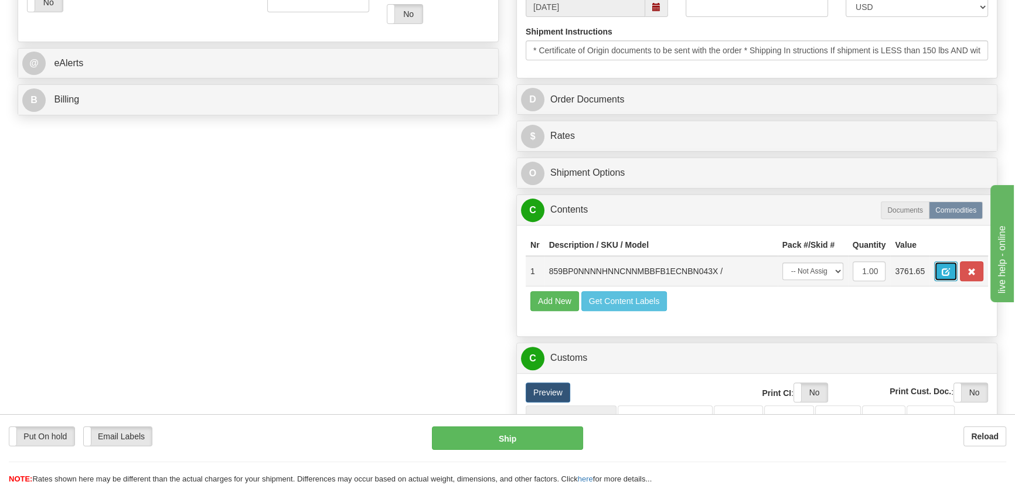
click at [940, 271] on button "button" at bounding box center [945, 271] width 23 height 20
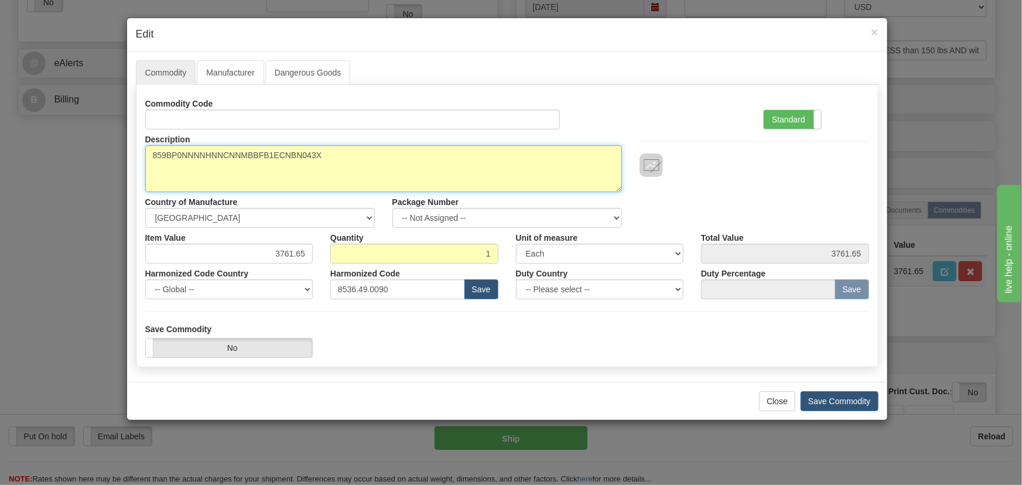
drag, startPoint x: 335, startPoint y: 156, endPoint x: 0, endPoint y: 125, distance: 335.9
click at [0, 125] on div "× Edit Commodity Manufacturer Dangerous Goods Commodity Code Standard Advanced …" at bounding box center [511, 242] width 1022 height 485
paste textarea "E859-00349-"
drag, startPoint x: 171, startPoint y: 154, endPoint x: 169, endPoint y: 169, distance: 14.8
click at [171, 155] on textarea "859BP0NNNNHNNCNNMBBFB1ECNBN043X" at bounding box center [383, 168] width 477 height 47
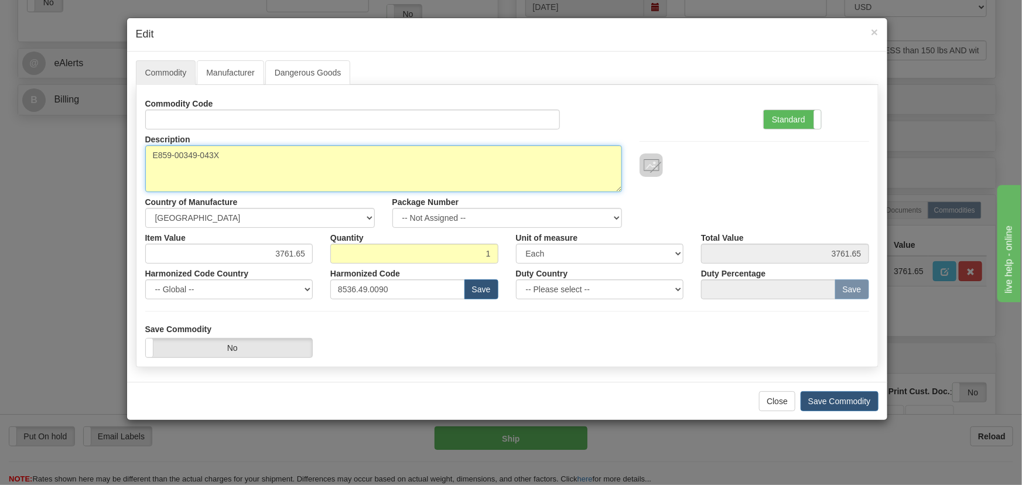
type textarea "E859-00349-043X"
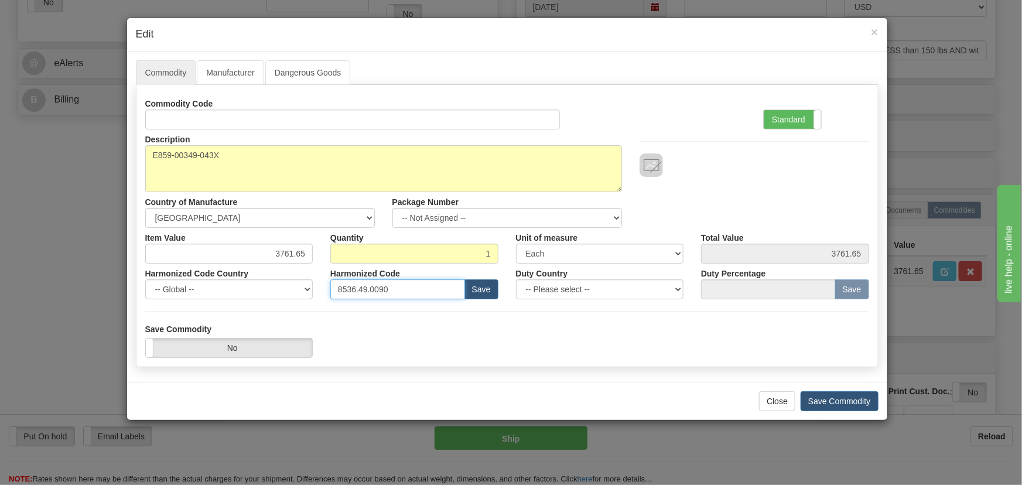
drag, startPoint x: 363, startPoint y: 282, endPoint x: 228, endPoint y: 269, distance: 134.7
click at [228, 269] on div "Harmonized Code Country -- Global -- [GEOGRAPHIC_DATA] [GEOGRAPHIC_DATA] [GEOGR…" at bounding box center [507, 282] width 742 height 36
paste input "7.10.916"
type input "8537.10.9160"
click at [784, 106] on div "Standard Advanced" at bounding box center [817, 112] width 124 height 36
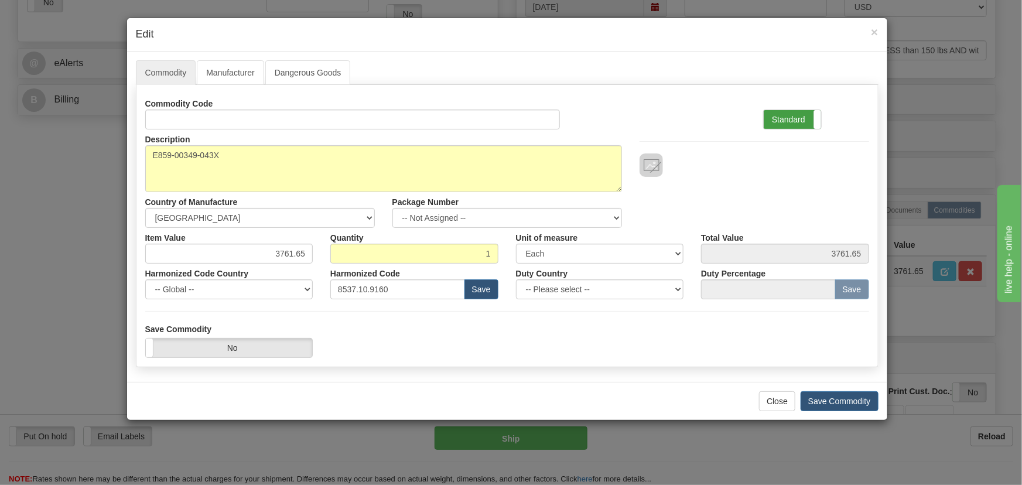
click at [783, 115] on label "Standard" at bounding box center [792, 119] width 57 height 19
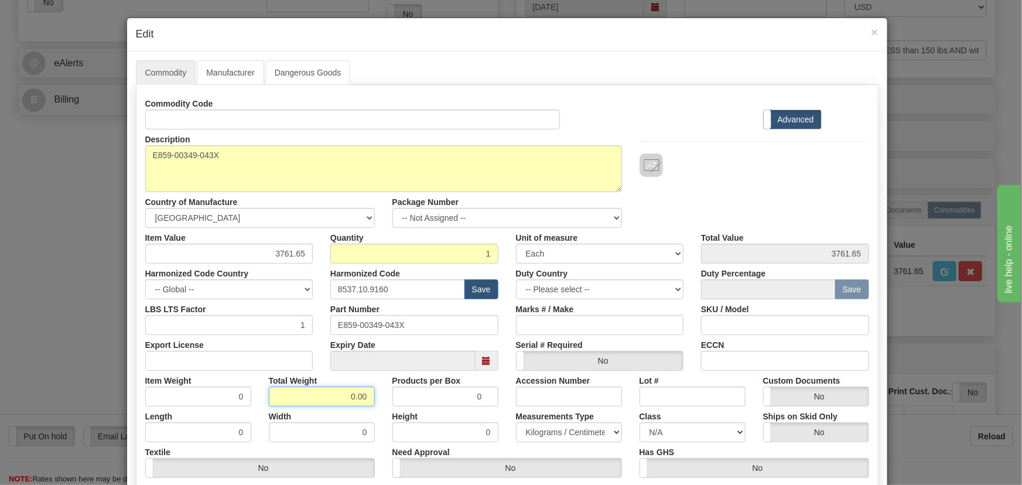
drag, startPoint x: 325, startPoint y: 396, endPoint x: 373, endPoint y: 409, distance: 49.7
click at [371, 408] on div "Commodity Code Standard Advanced Description 859BP0NNNNHNNCNNMBBFB1ECNBN043X Co…" at bounding box center [507, 304] width 724 height 420
type input "1"
type input "1.0000"
click at [384, 414] on div "Height 0" at bounding box center [446, 425] width 124 height 36
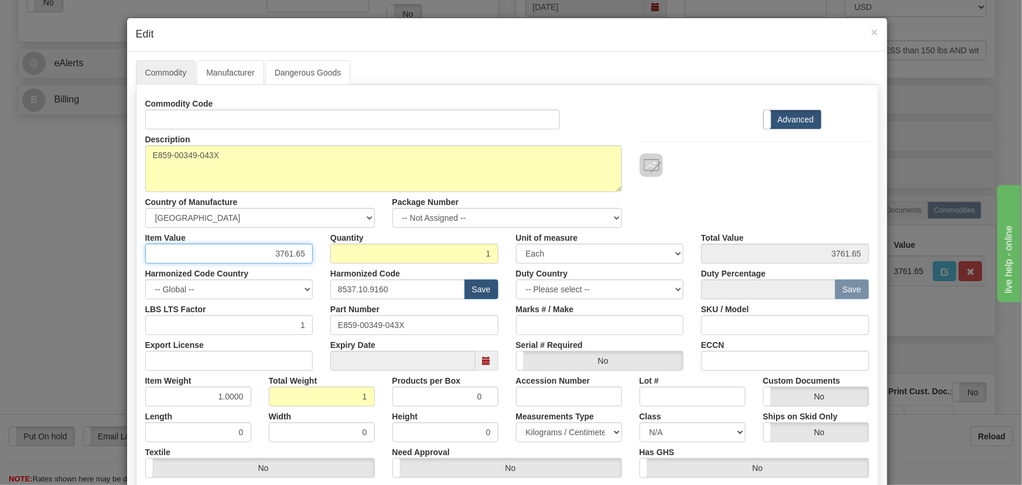
drag, startPoint x: 279, startPoint y: 256, endPoint x: 329, endPoint y: 271, distance: 51.5
click at [329, 272] on div "Commodity Code Standard Advanced Description 859BP0NNNNHNNCNNMBBFB1ECNBN043X Co…" at bounding box center [507, 304] width 724 height 420
paste input ".465,41"
type input "3465.41"
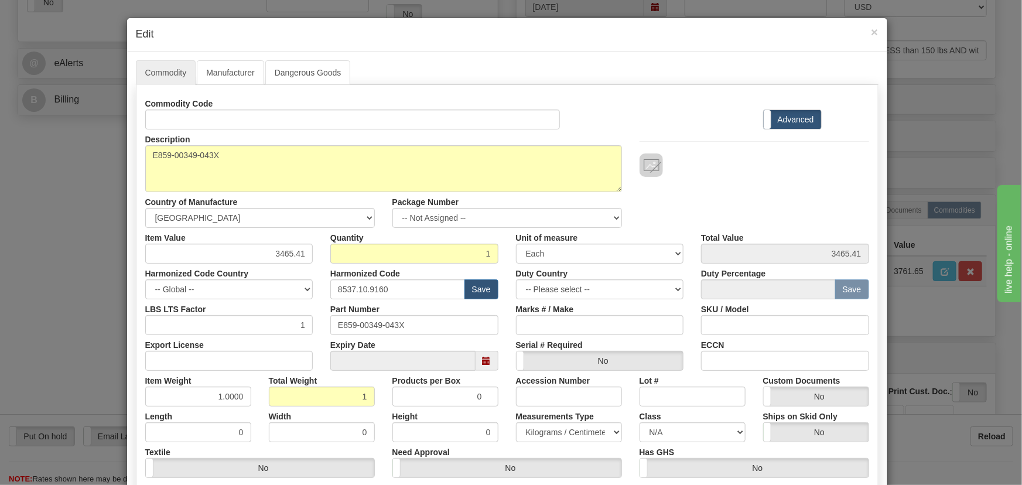
click at [657, 129] on div at bounding box center [754, 152] width 247 height 47
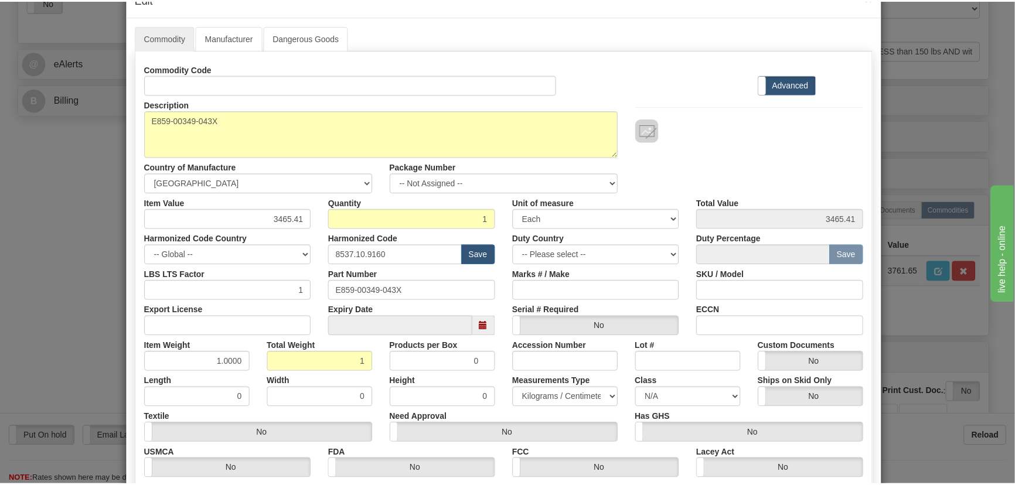
scroll to position [166, 0]
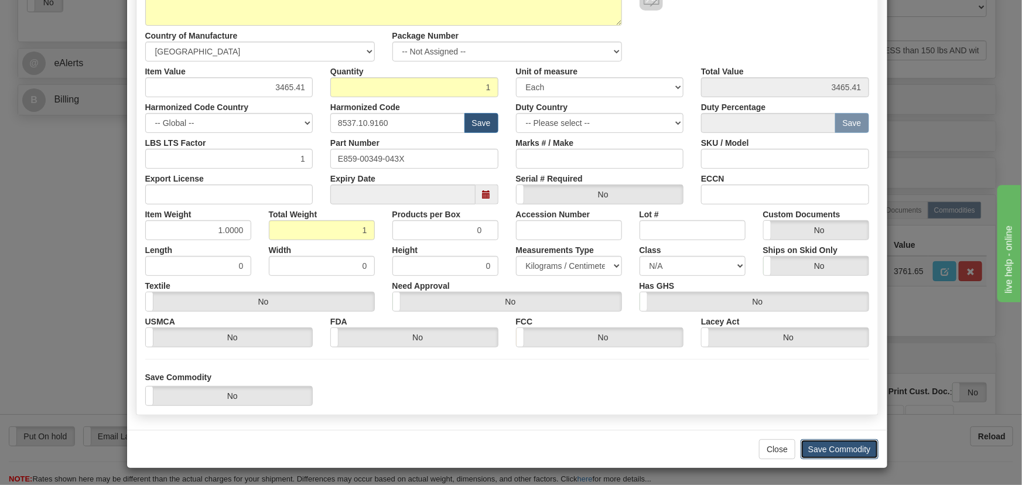
click at [838, 446] on button "Save Commodity" at bounding box center [840, 449] width 78 height 20
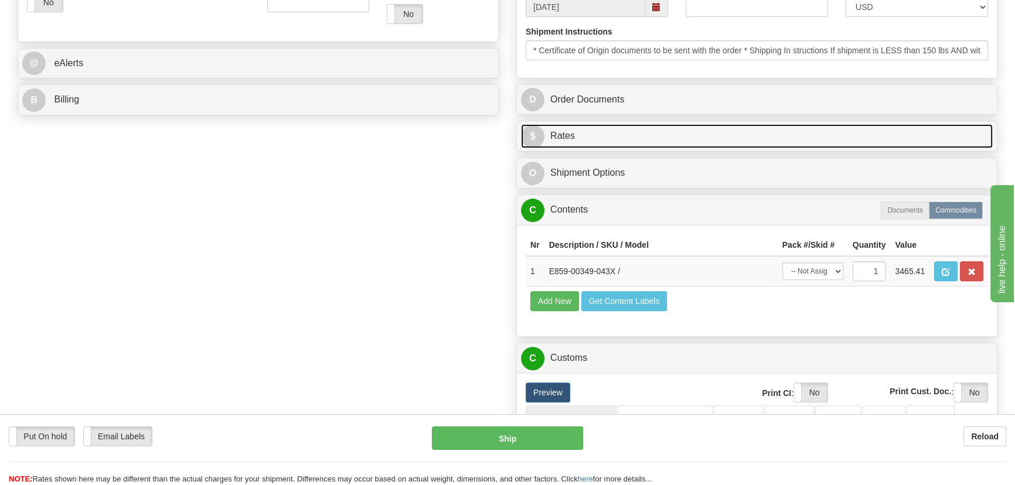
click at [892, 125] on link "$ Rates" at bounding box center [757, 136] width 472 height 24
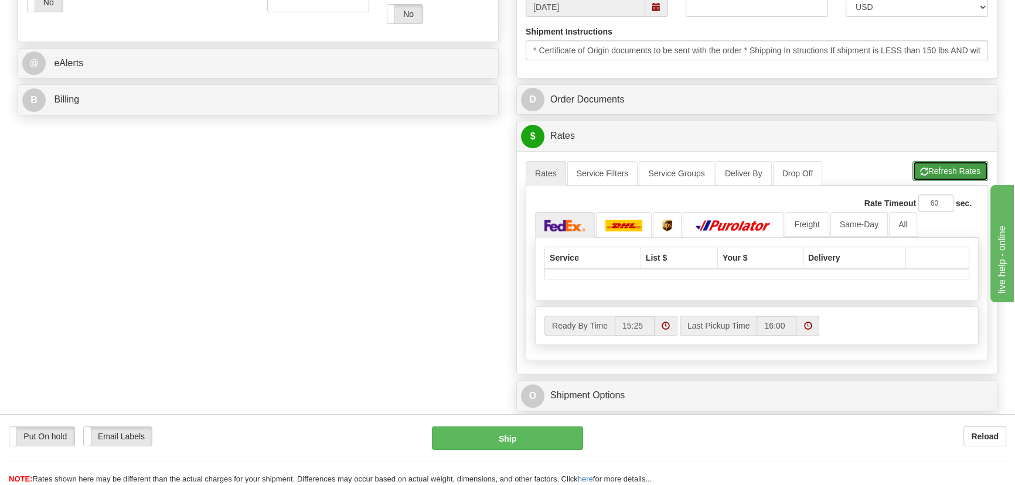
click at [933, 169] on button "Refresh Rates" at bounding box center [950, 171] width 76 height 20
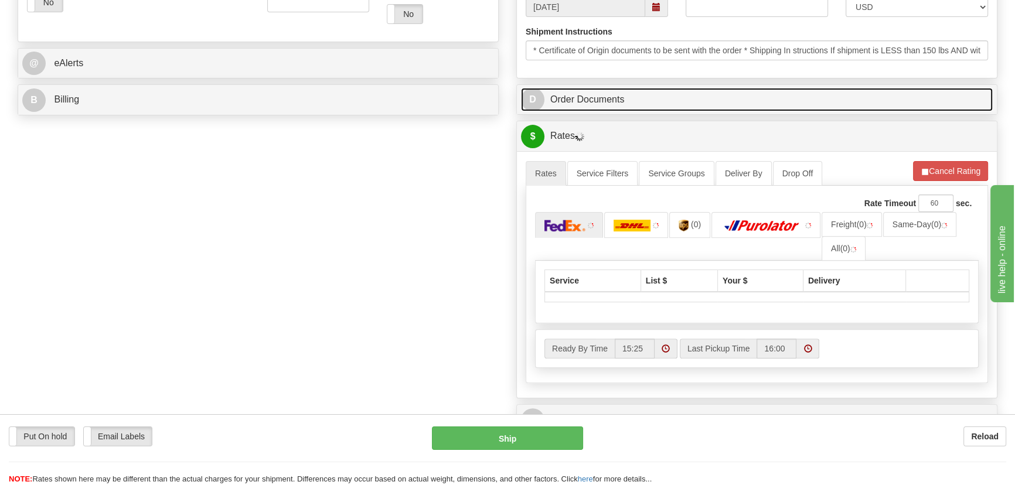
click at [886, 101] on link "D Order Documents" at bounding box center [757, 100] width 472 height 24
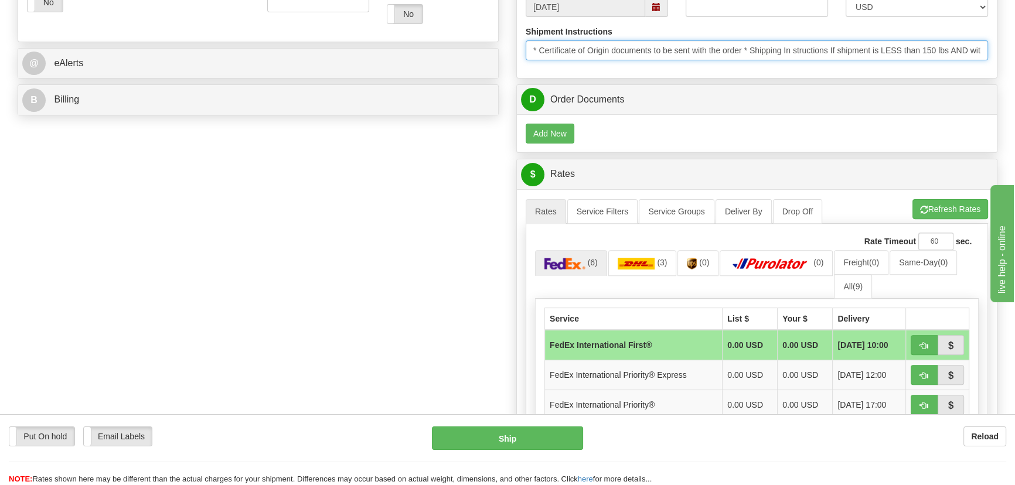
click at [924, 52] on input "* Certificate of Origin documents to be sent with the order * Shipping In struc…" at bounding box center [756, 50] width 462 height 20
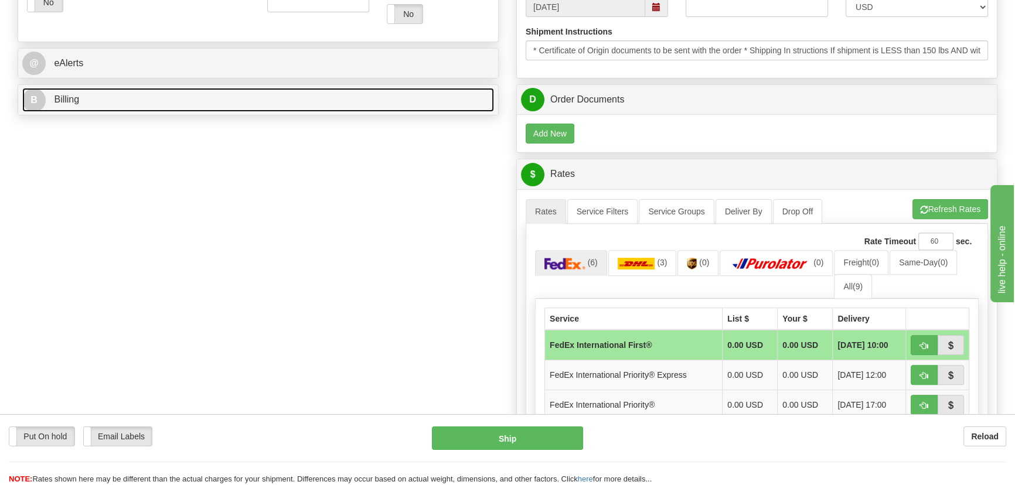
click at [261, 94] on link "B Billing" at bounding box center [258, 100] width 472 height 24
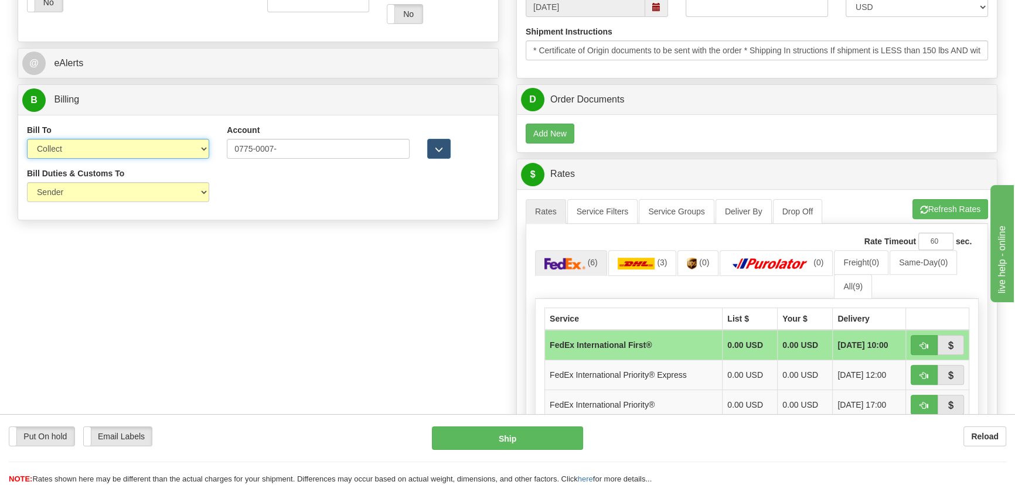
click at [121, 152] on select "Sender Recipient Third Party Collect" at bounding box center [118, 149] width 182 height 20
select select "2"
click at [27, 139] on select "Sender Recipient Third Party Collect" at bounding box center [118, 149] width 182 height 20
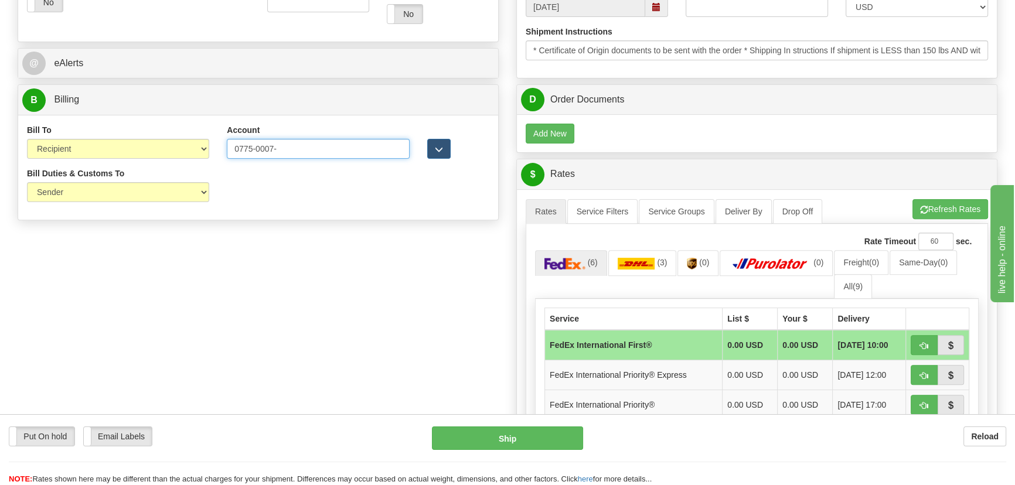
drag, startPoint x: 298, startPoint y: 152, endPoint x: 81, endPoint y: 158, distance: 216.8
click at [81, 158] on div "Bill To Sender Recipient Third Party Collect Account 0775-0007- 3rd Party Accou…" at bounding box center [258, 145] width 480 height 43
paste input "3"
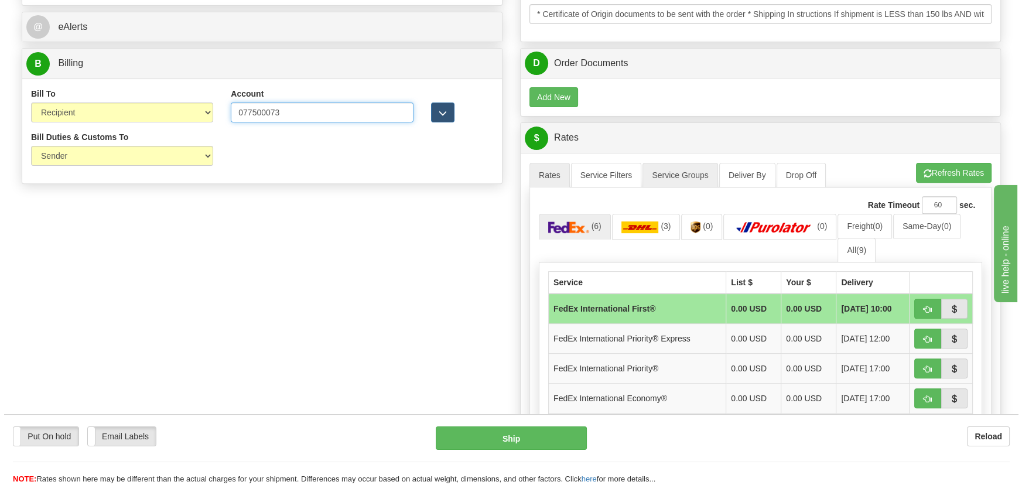
scroll to position [586, 0]
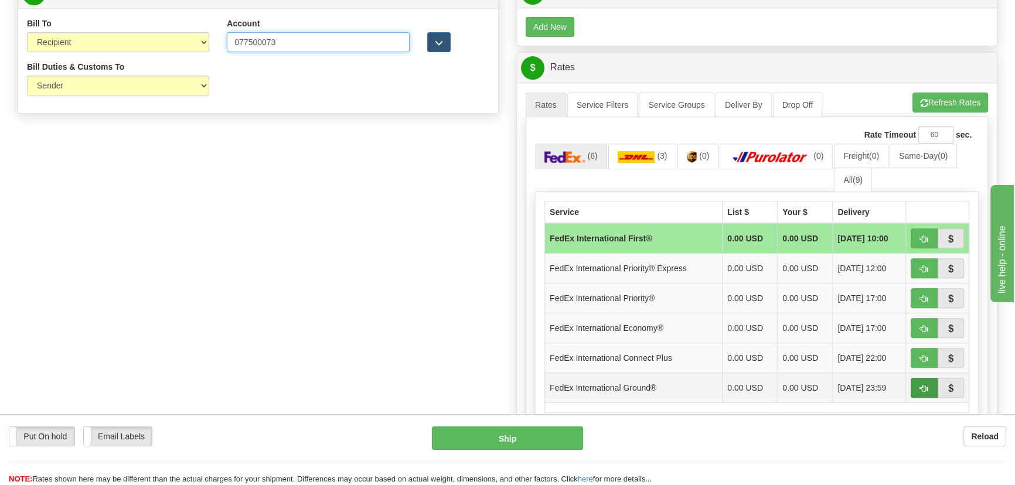
type input "077500073"
click at [922, 385] on span "button" at bounding box center [924, 389] width 8 height 8
type input "92"
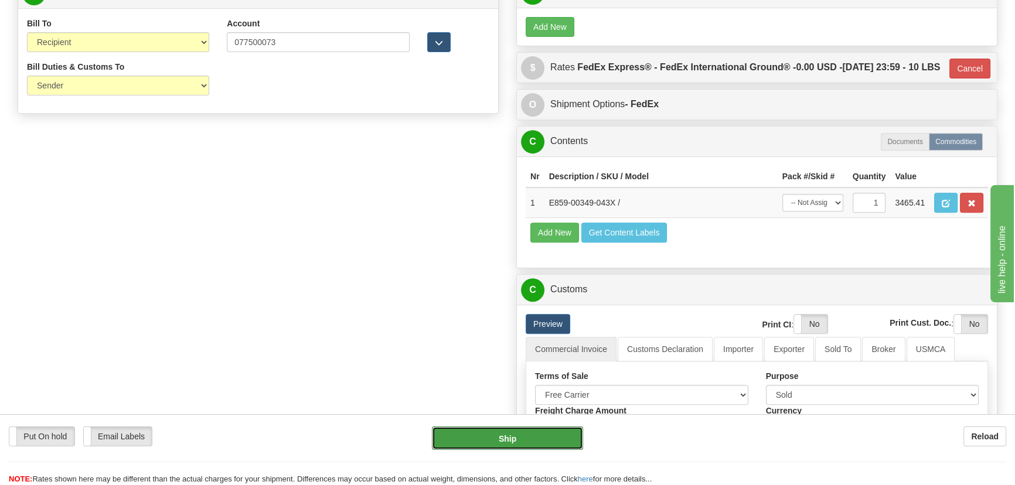
click at [503, 434] on button "Ship" at bounding box center [508, 437] width 152 height 23
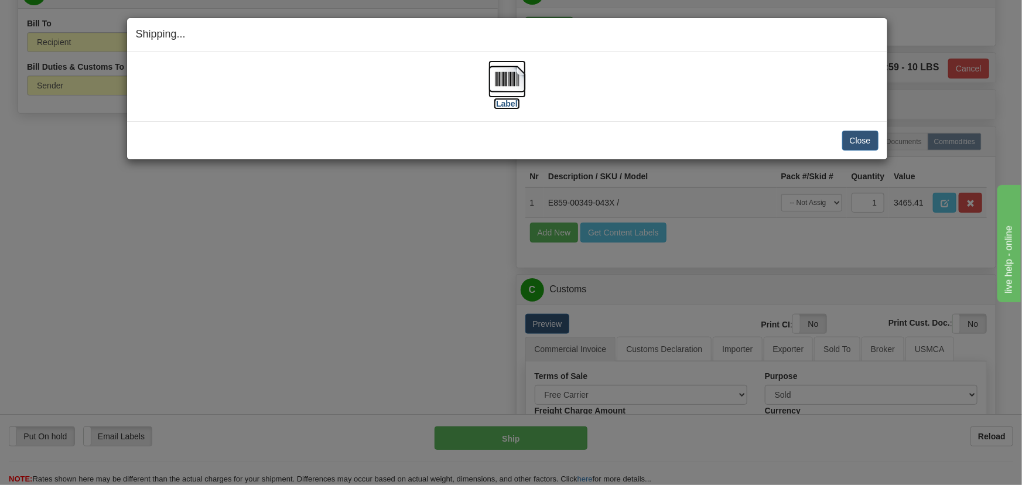
click at [503, 84] on img at bounding box center [507, 78] width 37 height 37
click at [868, 142] on button "Close" at bounding box center [860, 141] width 36 height 20
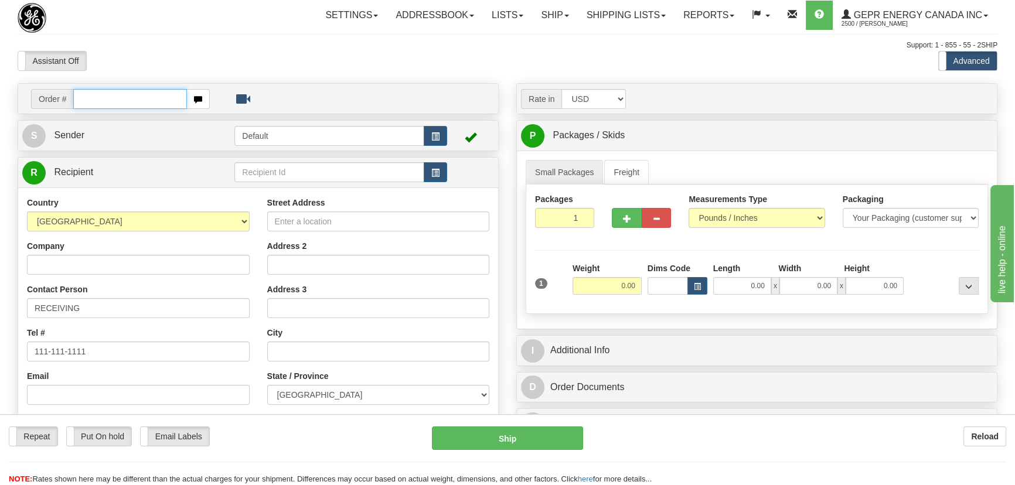
drag, startPoint x: 97, startPoint y: 101, endPoint x: 103, endPoint y: 101, distance: 5.9
click at [97, 101] on input "text" at bounding box center [130, 99] width 114 height 20
paste input "0086681271"
type input "86681271"
click at [211, 67] on body "Training Course Close Toggle navigation Settings Shipping Preferences New Recip…" at bounding box center [511, 242] width 1022 height 485
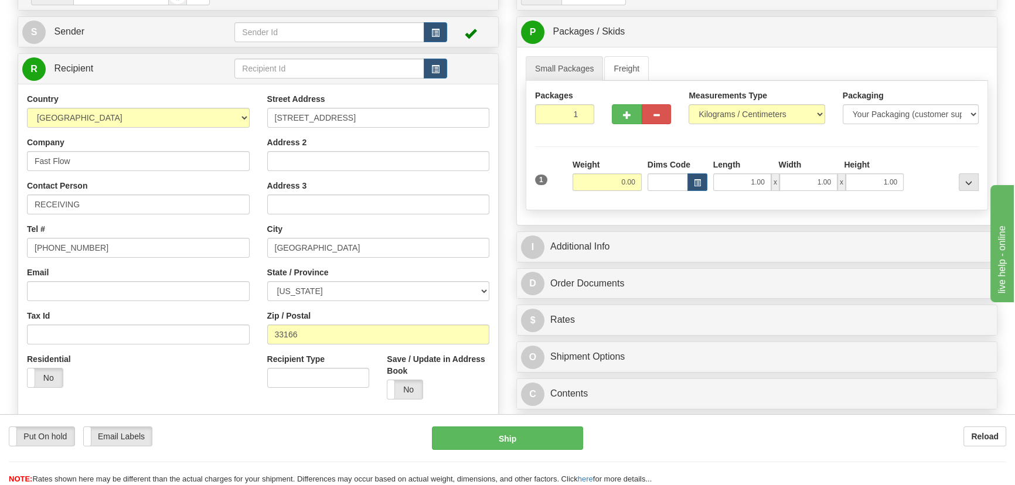
scroll to position [106, 0]
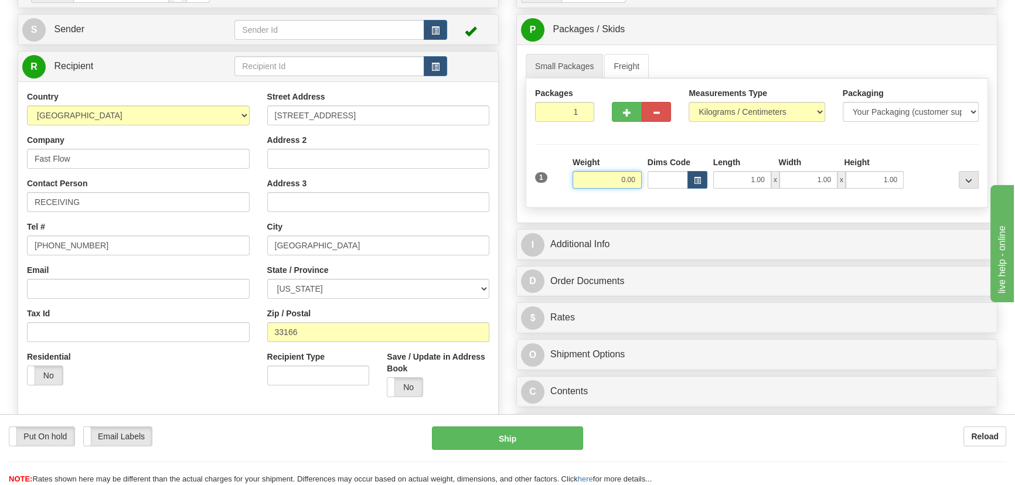
drag, startPoint x: 588, startPoint y: 179, endPoint x: 666, endPoint y: 192, distance: 79.0
click at [668, 192] on div "1 Weight 0.00 Dims Code 1.00" at bounding box center [756, 177] width 449 height 42
type input "10.00"
click at [727, 120] on select "Pounds / Inches Kilograms / Centimeters" at bounding box center [756, 112] width 136 height 20
select select "0"
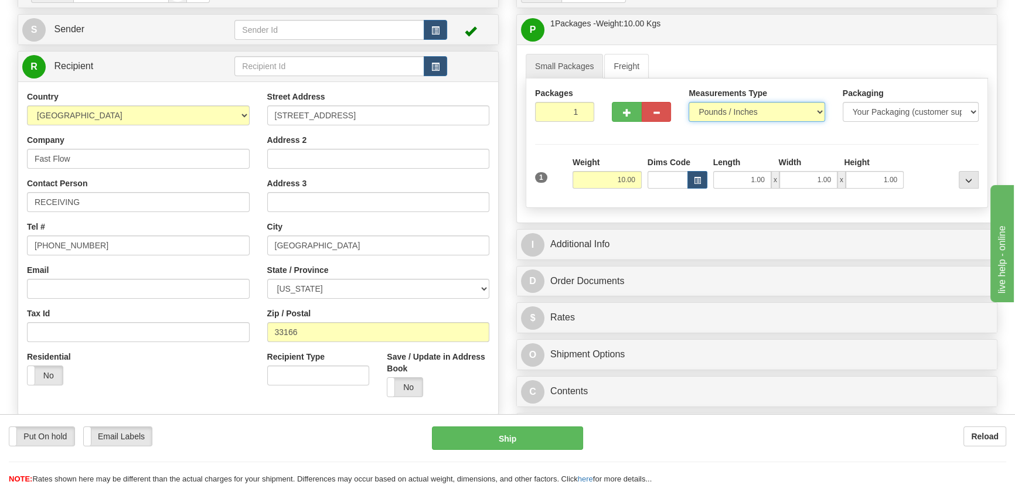
click at [688, 102] on select "Pounds / Inches Kilograms / Centimeters" at bounding box center [756, 112] width 136 height 20
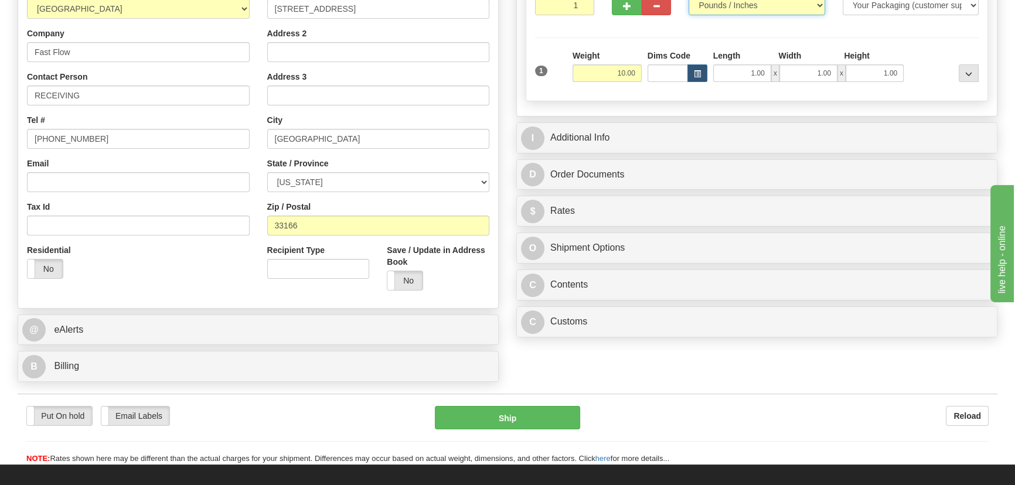
scroll to position [319, 0]
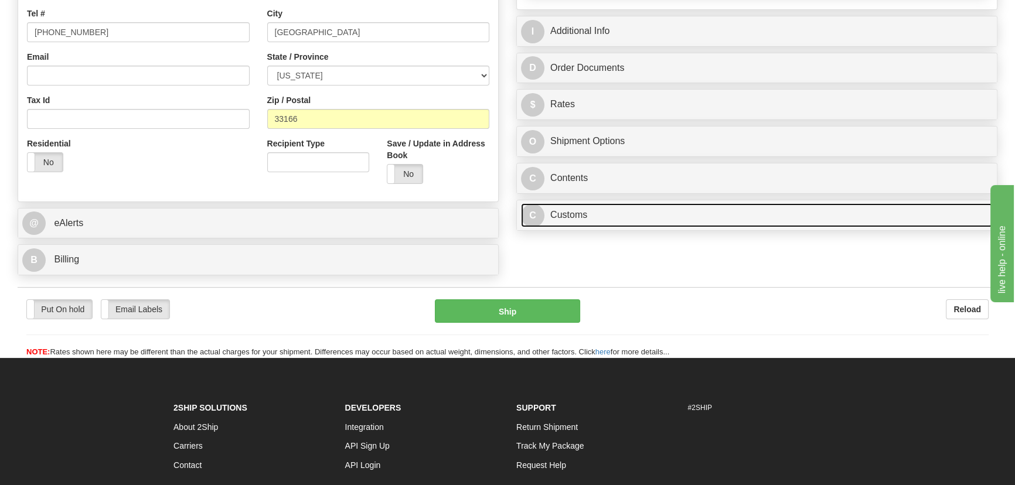
click at [656, 207] on link "C Customs" at bounding box center [757, 215] width 472 height 24
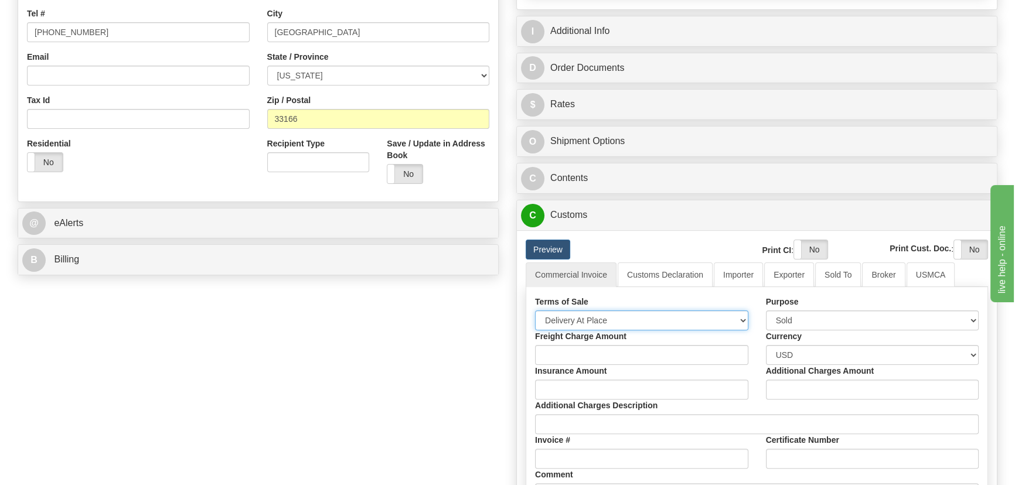
click at [616, 320] on select "Free Carrier Free On Board Ex Works Delivered Duty Unpaid Delivered Duty Paid C…" at bounding box center [641, 320] width 213 height 20
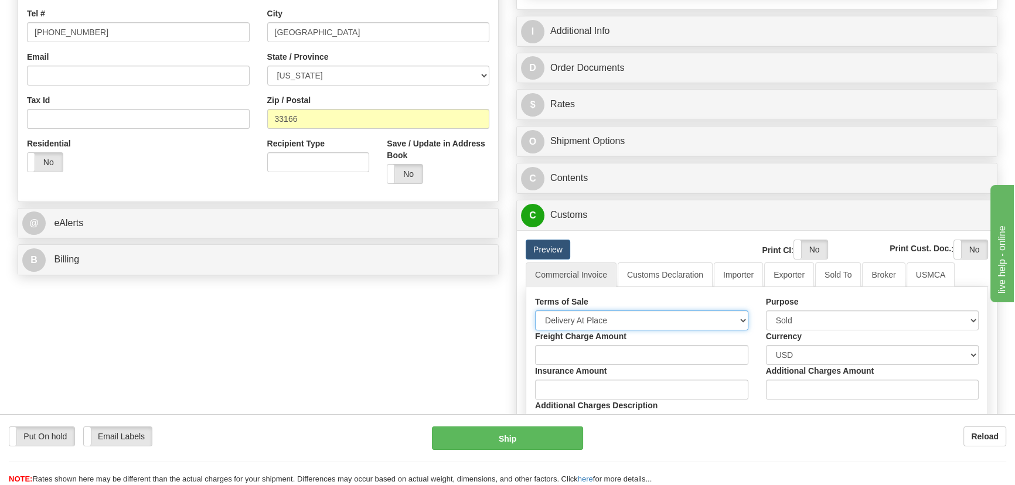
select select "7"
click at [535, 310] on select "Free Carrier Free On Board Ex Works Delivered Duty Unpaid Delivered Duty Paid C…" at bounding box center [641, 320] width 213 height 20
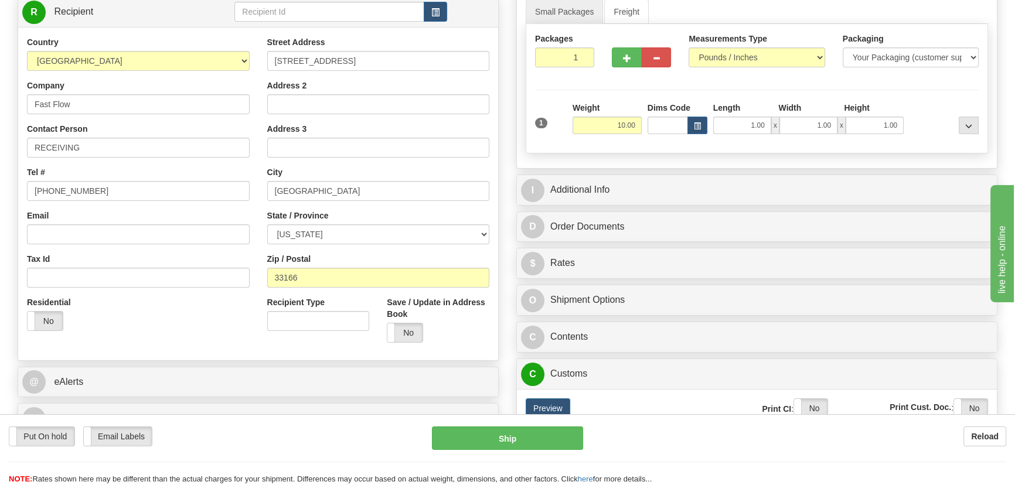
scroll to position [159, 0]
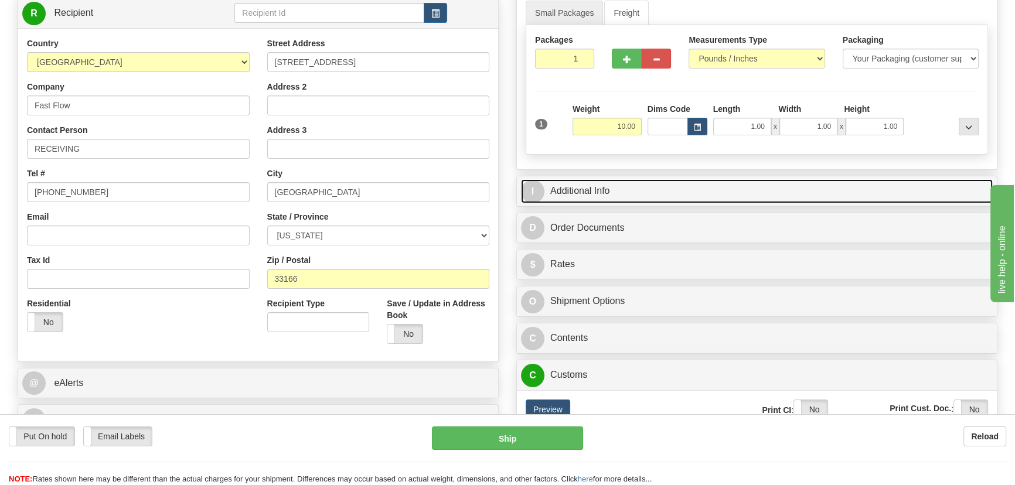
click at [756, 180] on link "I Additional Info" at bounding box center [757, 191] width 472 height 24
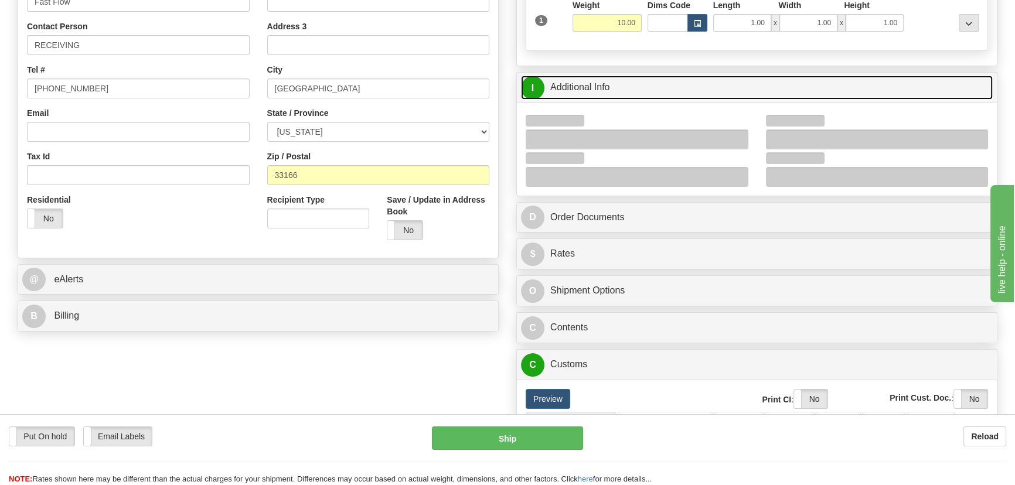
scroll to position [266, 0]
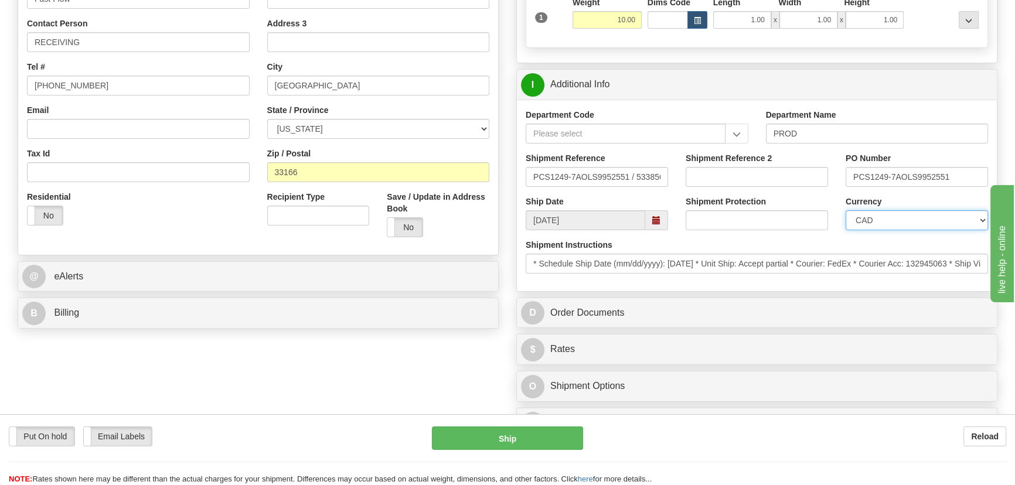
click at [859, 215] on select "CAD USD EUR ZAR [PERSON_NAME] ARN AUD AUS AWG BBD BFR BGN BHD BMD BND BRC BRL C…" at bounding box center [916, 220] width 142 height 20
select select "1"
click at [845, 210] on select "CAD USD EUR ZAR [PERSON_NAME] ARN AUD AUS AWG BBD BFR BGN BHD BMD BND BRC BRL C…" at bounding box center [916, 220] width 142 height 20
click at [784, 176] on input "Shipment Reference 2" at bounding box center [756, 177] width 142 height 20
drag, startPoint x: 784, startPoint y: 176, endPoint x: 584, endPoint y: 206, distance: 202.7
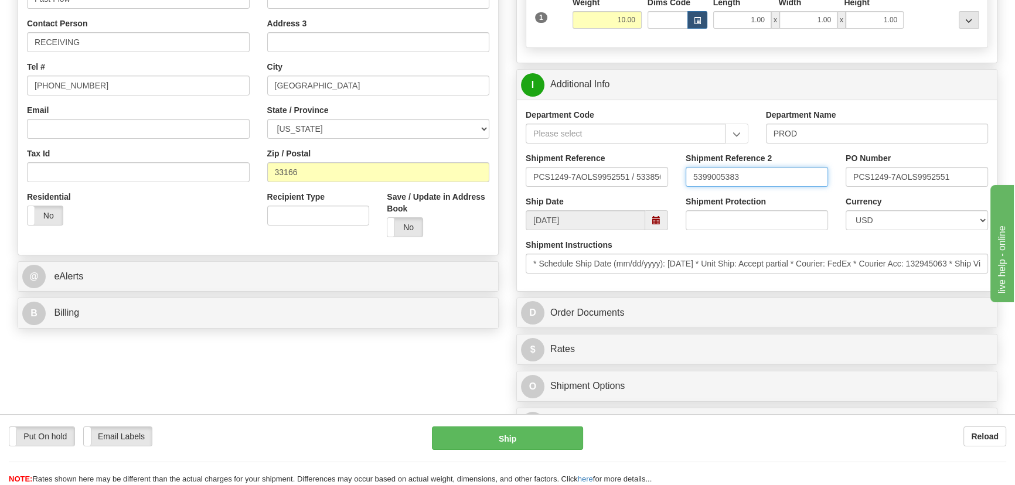
click at [584, 206] on div "Department Code Department Name PROD Shipment Reference PCS1249-7AOLS9952551 / …" at bounding box center [757, 196] width 480 height 192
type input "5399005383"
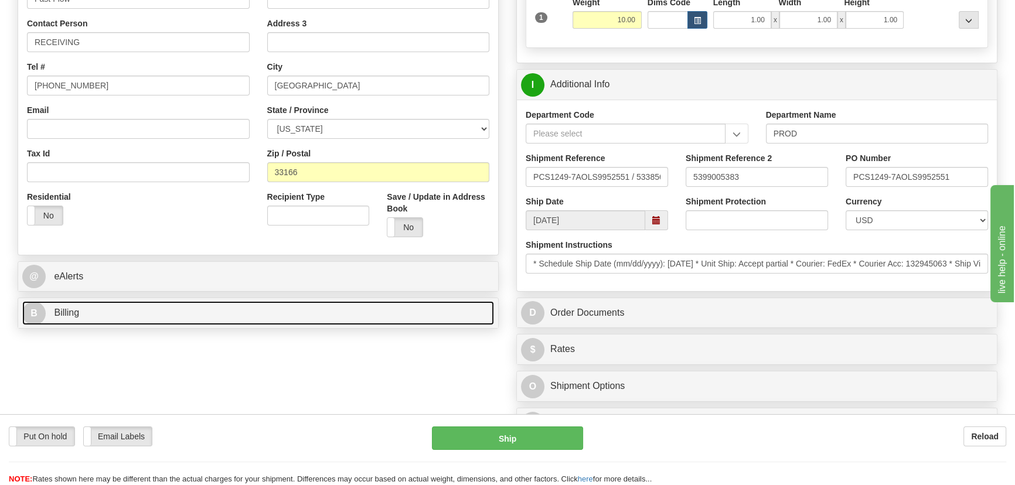
click at [271, 312] on link "B Billing" at bounding box center [258, 313] width 472 height 24
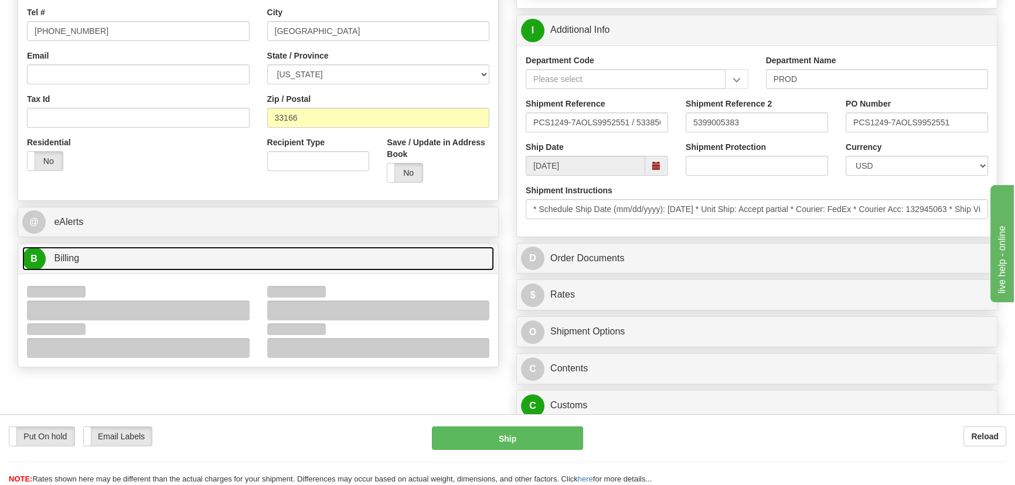
scroll to position [373, 0]
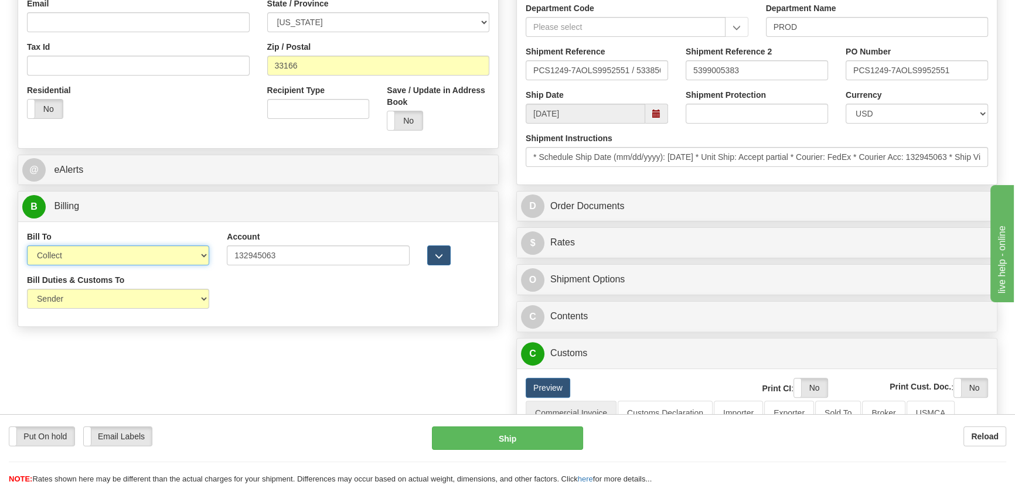
click at [172, 255] on select "Sender Recipient Third Party Collect" at bounding box center [118, 255] width 182 height 20
select select "2"
click at [27, 245] on select "Sender Recipient Third Party Collect" at bounding box center [118, 255] width 182 height 20
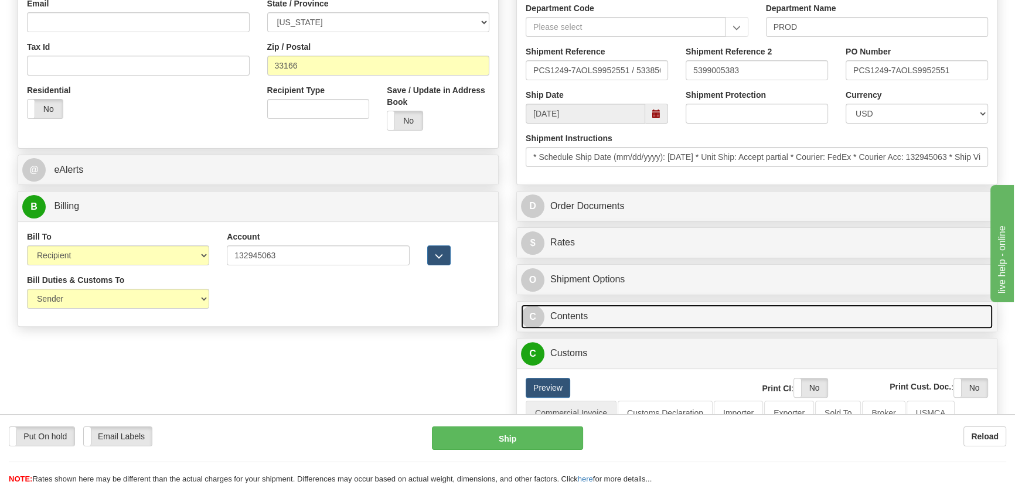
click at [738, 312] on link "C Contents" at bounding box center [757, 317] width 472 height 24
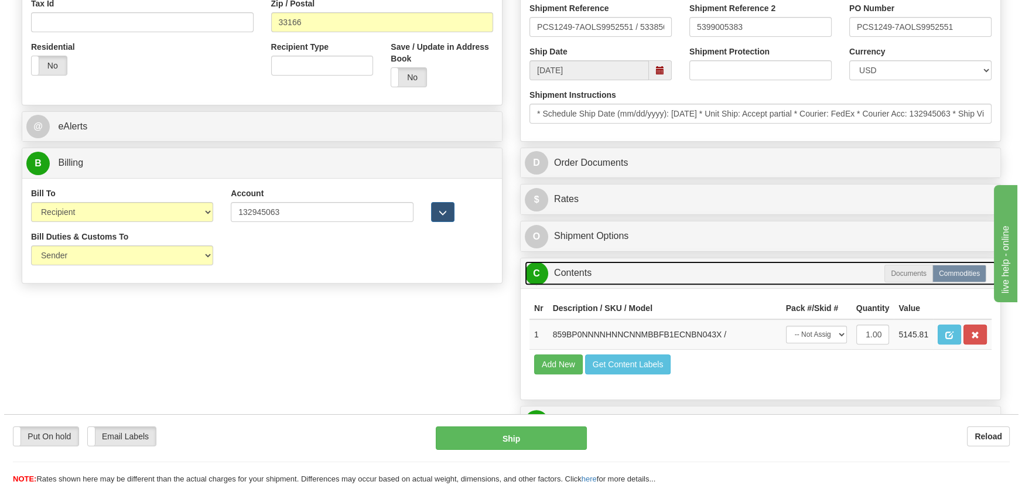
scroll to position [479, 0]
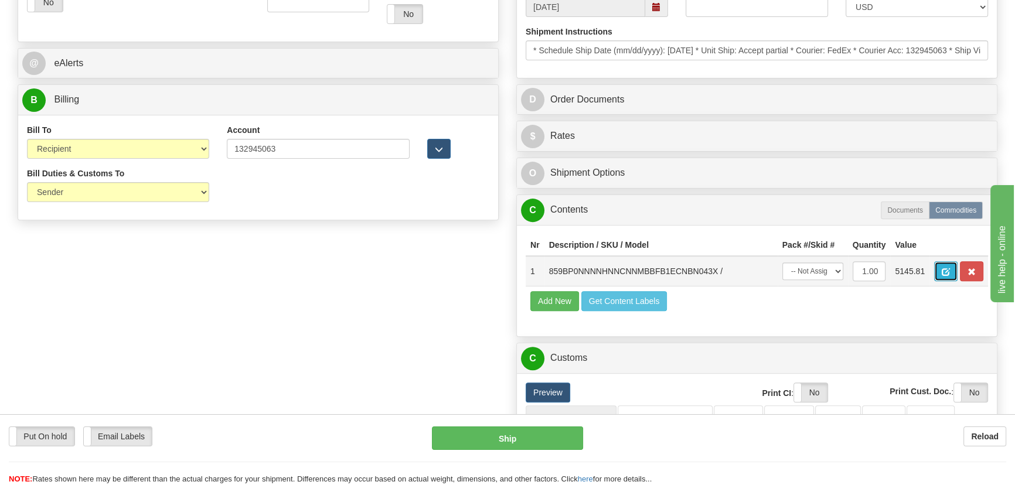
click at [943, 269] on span "button" at bounding box center [945, 272] width 8 height 8
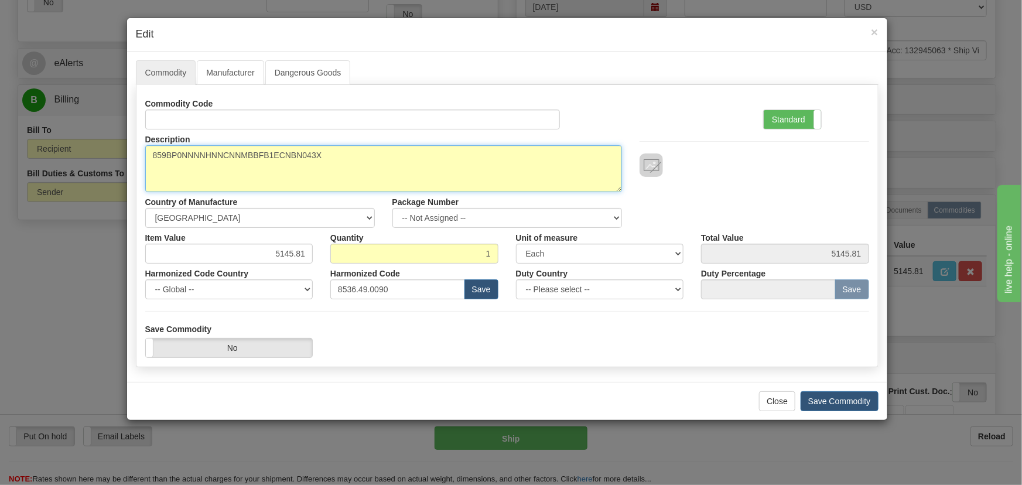
drag, startPoint x: 119, startPoint y: 153, endPoint x: 30, endPoint y: 152, distance: 89.1
click at [30, 152] on div "× Edit Commodity Manufacturer Dangerous Goods Commodity Code Standard Advanced …" at bounding box center [511, 242] width 1022 height 485
paste textarea "E859-00349-"
click at [172, 158] on textarea "859BP0NNNNHNNCNNMBBFB1ECNBN043X" at bounding box center [383, 168] width 477 height 47
type textarea "E859-00349-043X"
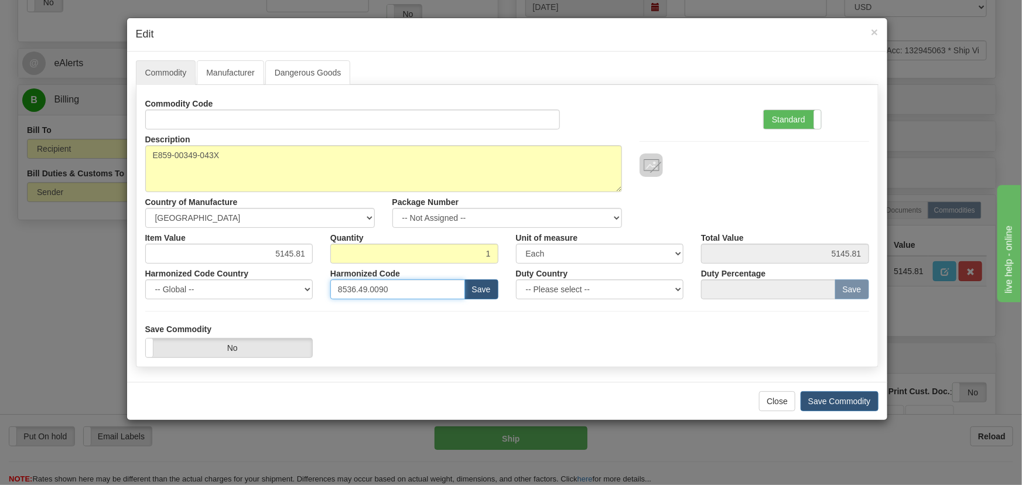
drag, startPoint x: 409, startPoint y: 293, endPoint x: 260, endPoint y: 267, distance: 152.4
click at [259, 267] on div "Harmonized Code Country -- Global -- AFGHANISTAN ALAND ISLANDS ALBANIA ALGERIA …" at bounding box center [507, 282] width 742 height 36
paste input "7.10.916"
type input "8537.10.9160"
click at [780, 120] on label "Standard" at bounding box center [792, 119] width 57 height 19
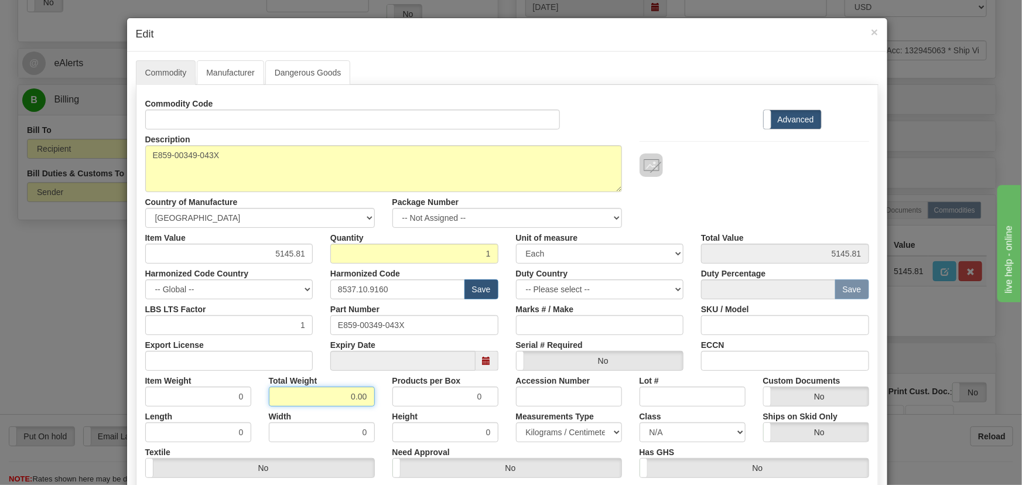
drag, startPoint x: 348, startPoint y: 393, endPoint x: 370, endPoint y: 403, distance: 24.6
click at [370, 403] on div "0.00" at bounding box center [322, 397] width 106 height 20
type input "1"
type input "1.0000"
click at [370, 402] on div "1" at bounding box center [322, 397] width 106 height 20
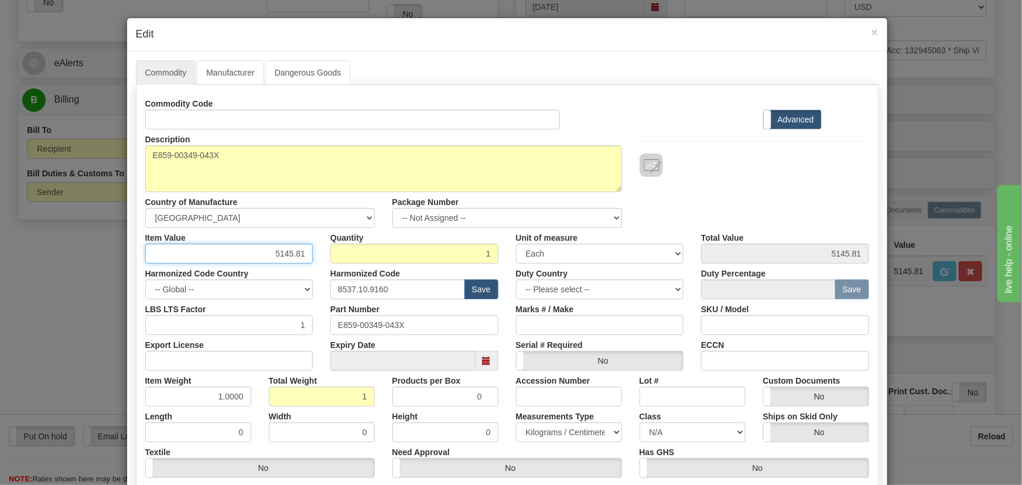
drag, startPoint x: 268, startPoint y: 251, endPoint x: 321, endPoint y: 268, distance: 55.2
click at [321, 268] on div "Commodity Code Standard Advanced Description 859BP0NNNNHNNCNNMBBFB1ECNBN043X Co…" at bounding box center [507, 304] width 724 height 420
paste input "3.465,41"
type input "3465.41"
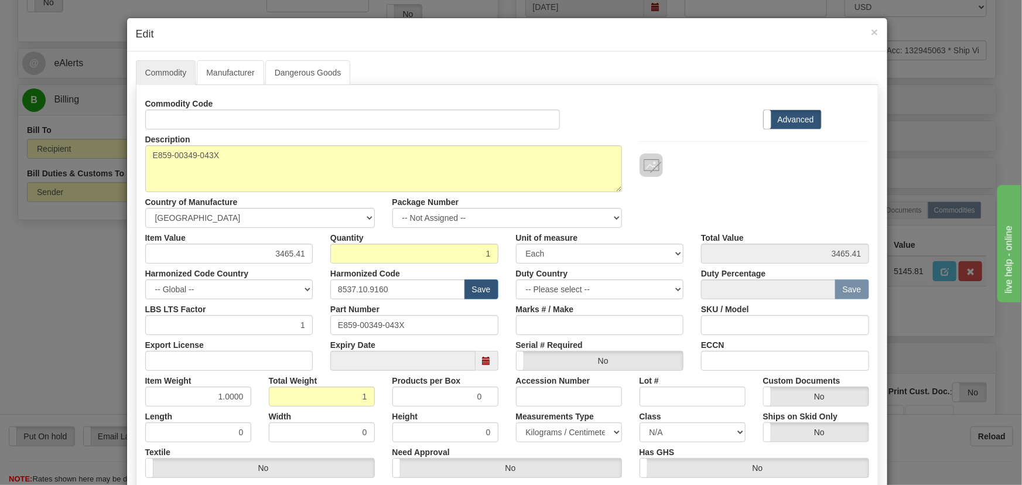
click at [743, 178] on div "Description 859BP0NNNNHNNCNNMBBFB1ECNBN043X Country of Manufacture -- Unknown -…" at bounding box center [507, 178] width 742 height 98
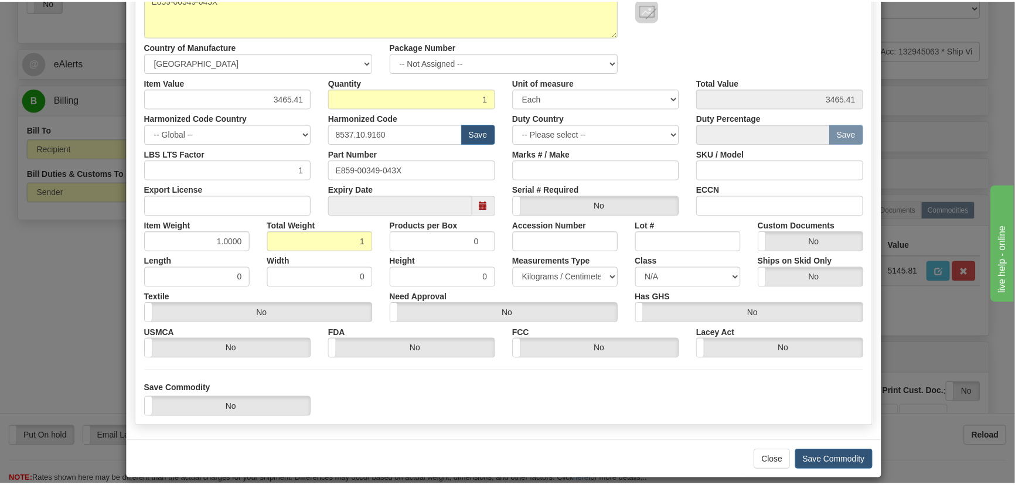
scroll to position [166, 0]
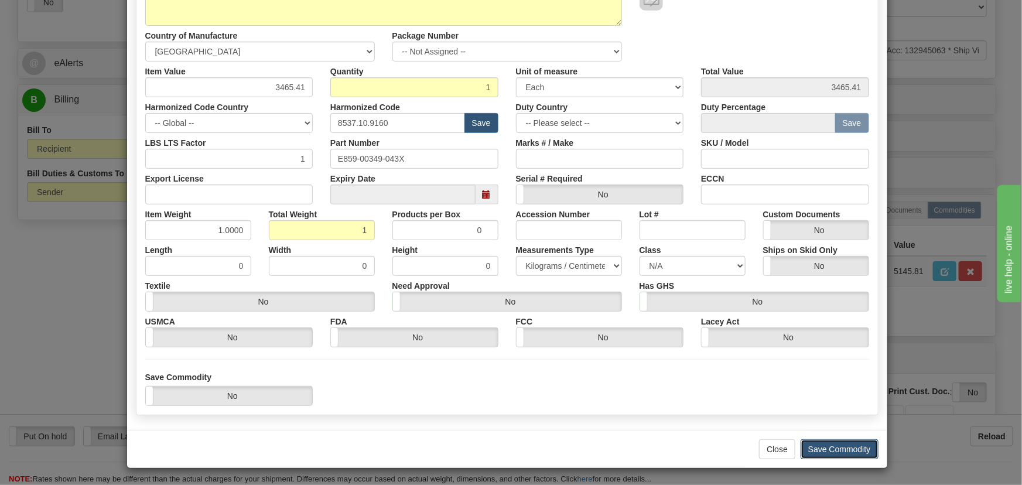
click at [837, 443] on button "Save Commodity" at bounding box center [840, 449] width 78 height 20
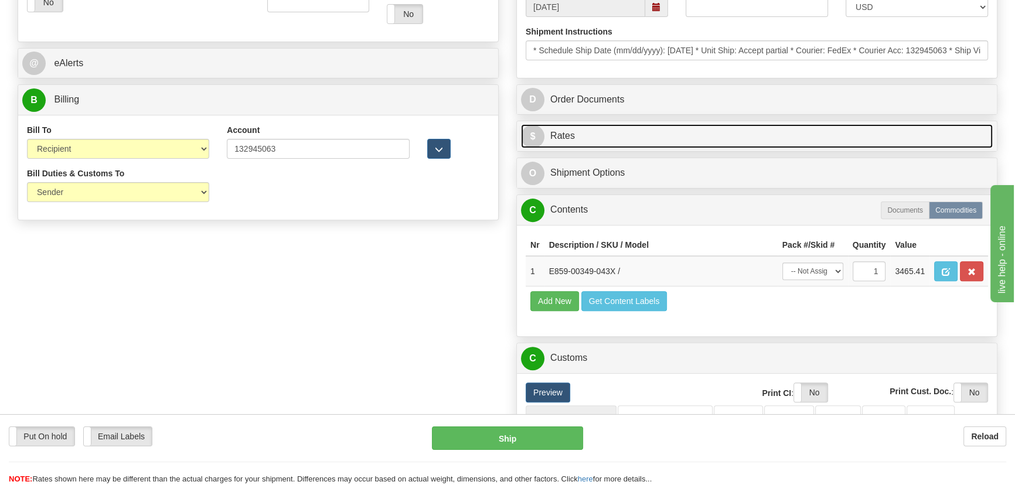
click at [861, 134] on link "$ Rates" at bounding box center [757, 136] width 472 height 24
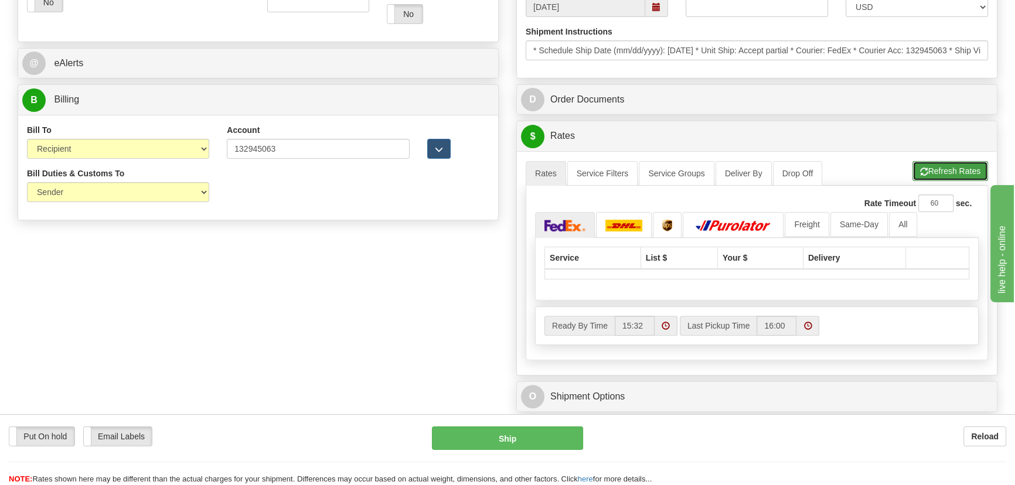
click at [950, 174] on button "Refresh Rates" at bounding box center [950, 171] width 76 height 20
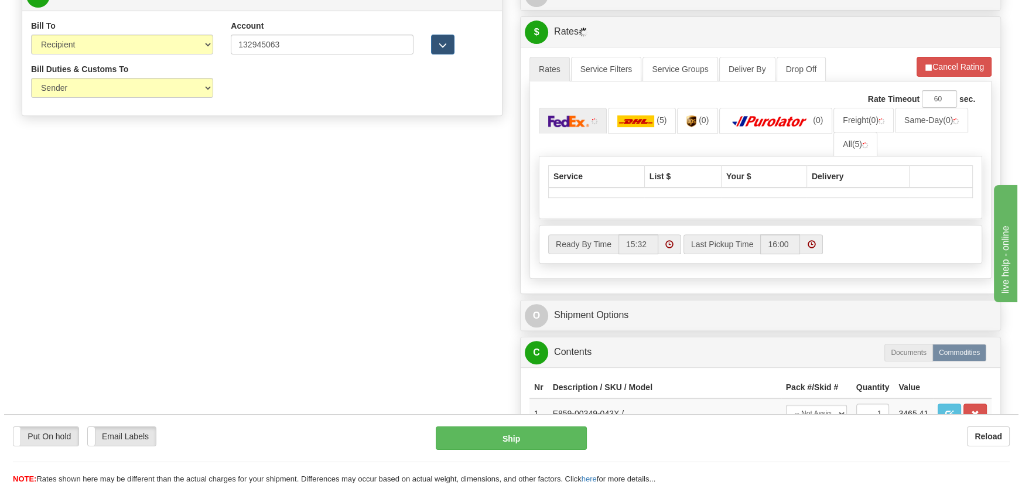
scroll to position [586, 0]
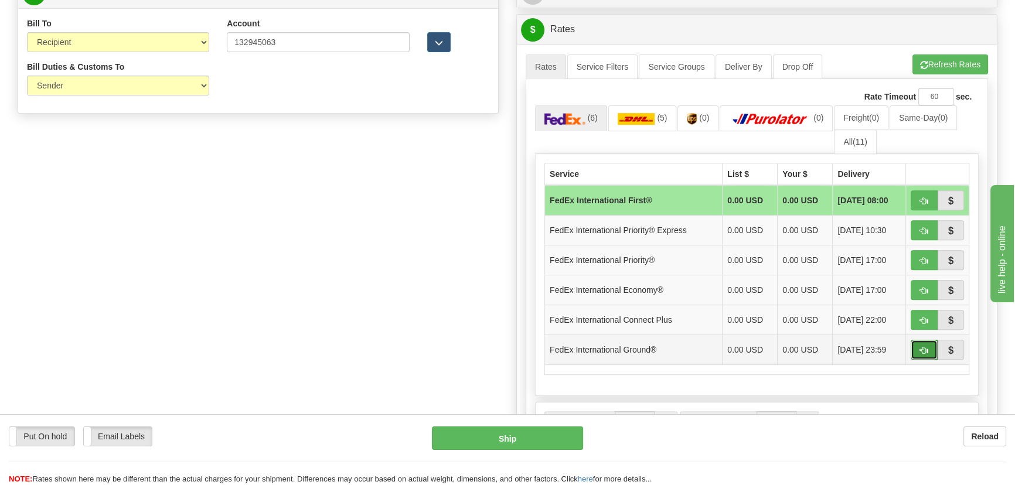
click at [916, 346] on button "button" at bounding box center [923, 350] width 27 height 20
type input "92"
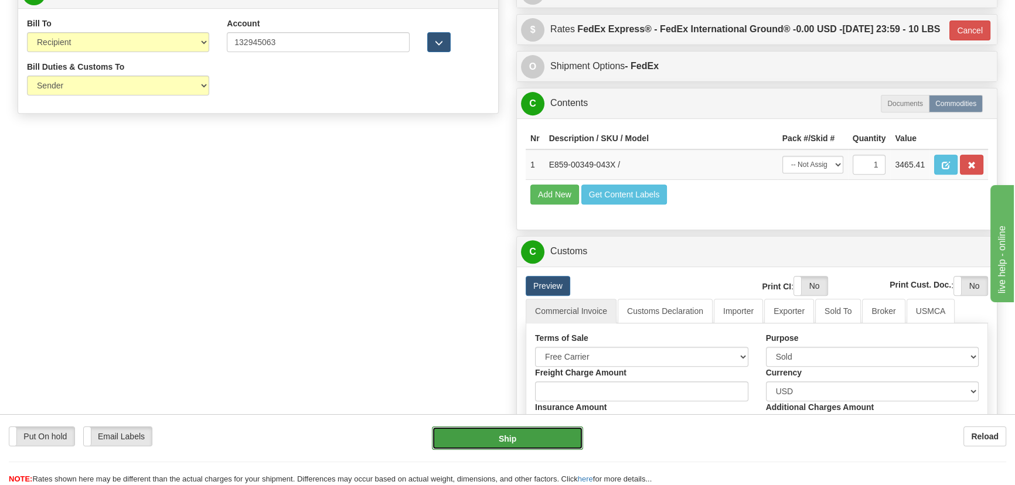
click at [537, 435] on button "Ship" at bounding box center [508, 437] width 152 height 23
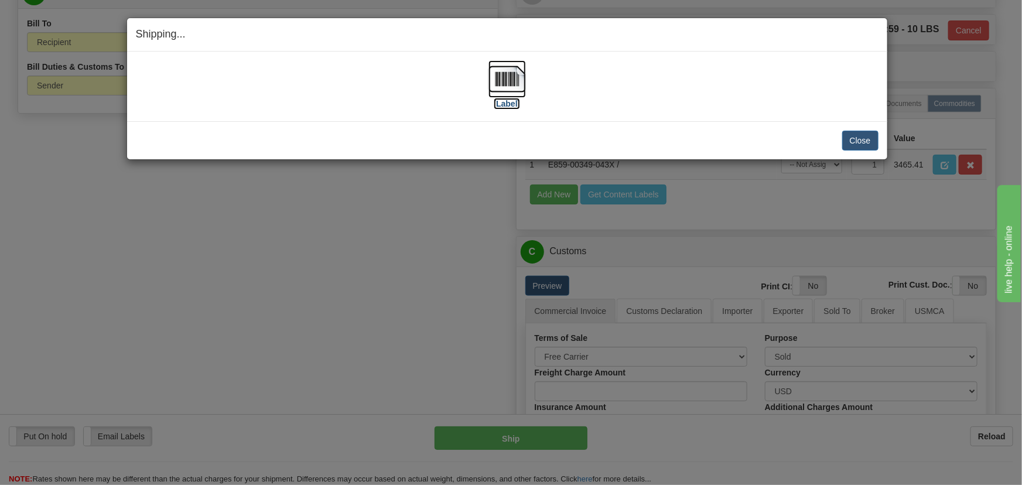
click at [509, 84] on img at bounding box center [507, 78] width 37 height 37
click at [858, 141] on button "Close" at bounding box center [860, 141] width 36 height 20
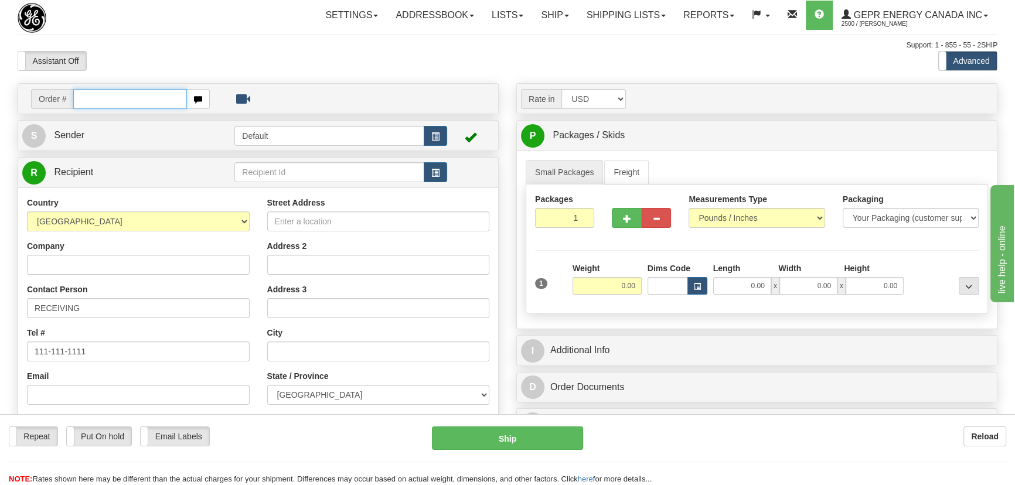
paste input "0086681266"
click at [88, 96] on input "0086681266" at bounding box center [130, 99] width 114 height 20
type input "86681266"
click at [151, 54] on body "Training Course Close Toggle navigation Settings Shipping Preferences New Recip…" at bounding box center [507, 242] width 1015 height 485
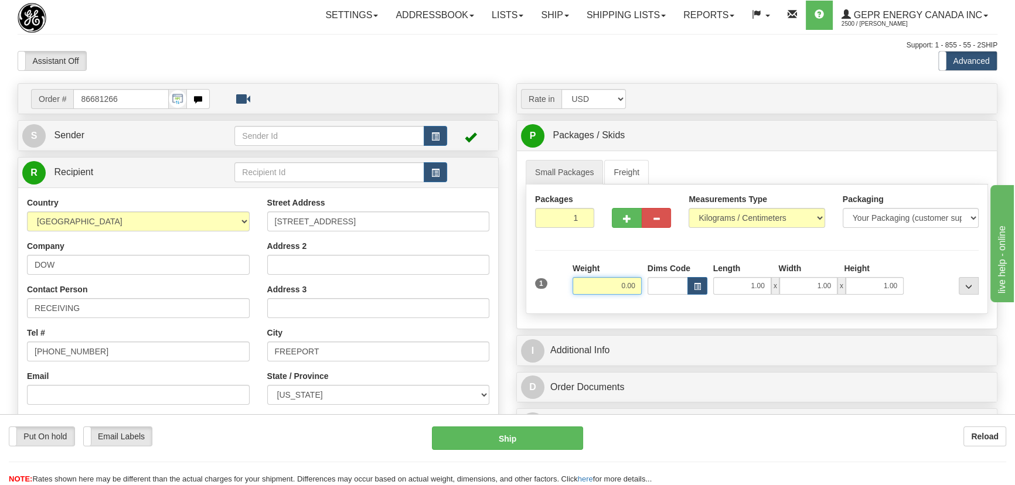
drag, startPoint x: 598, startPoint y: 288, endPoint x: 650, endPoint y: 306, distance: 55.8
click at [648, 308] on div "Packages 1 1 Measurements Type" at bounding box center [756, 249] width 462 height 129
type input "10.00"
click at [739, 216] on select "Pounds / Inches Kilograms / Centimeters" at bounding box center [756, 218] width 136 height 20
select select "0"
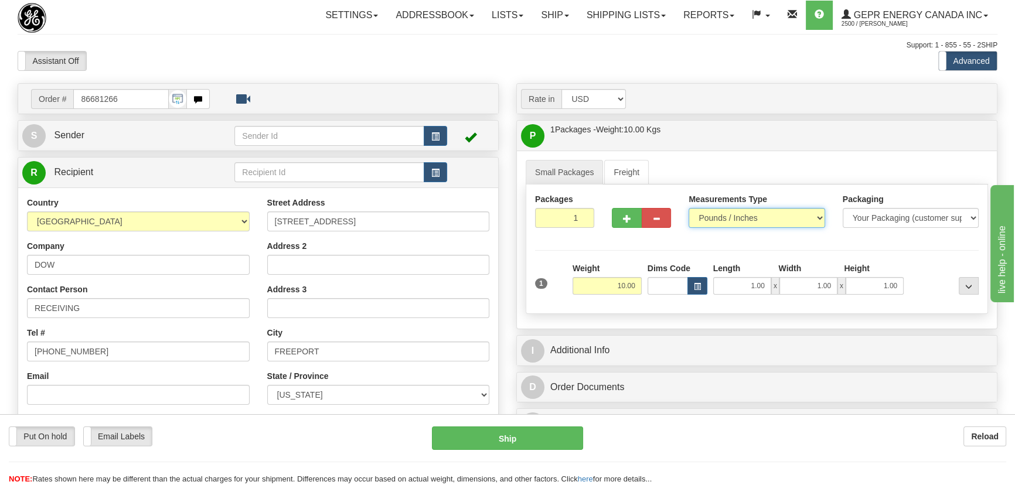
click at [688, 208] on select "Pounds / Inches Kilograms / Centimeters" at bounding box center [756, 218] width 136 height 20
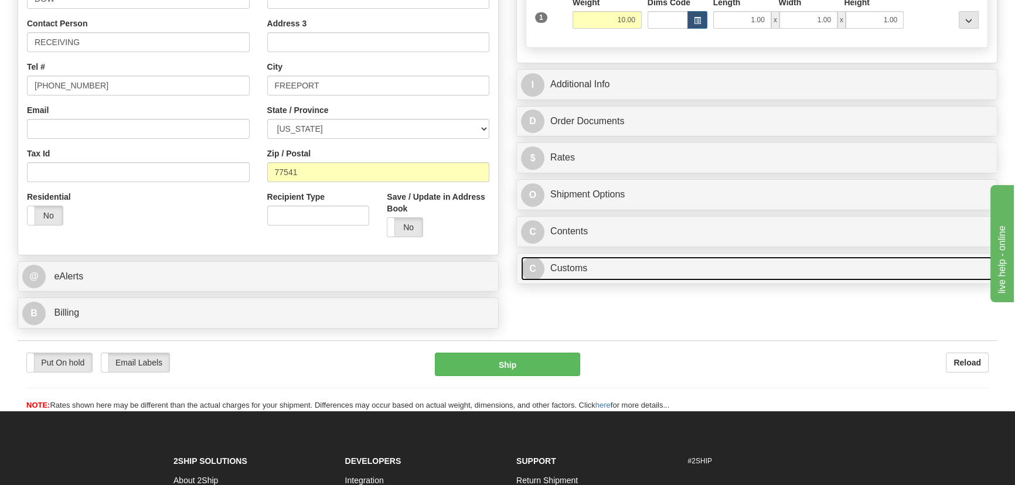
click at [701, 267] on link "C Customs" at bounding box center [757, 269] width 472 height 24
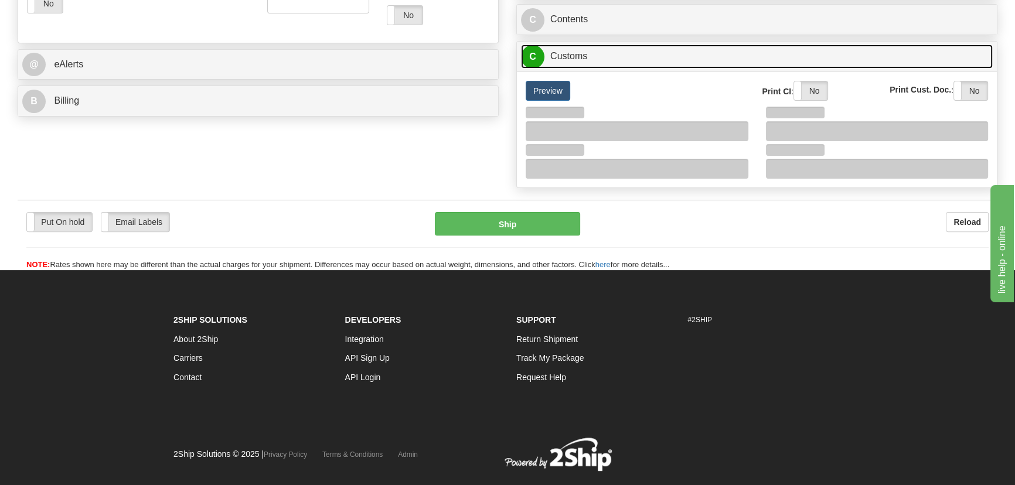
scroll to position [479, 0]
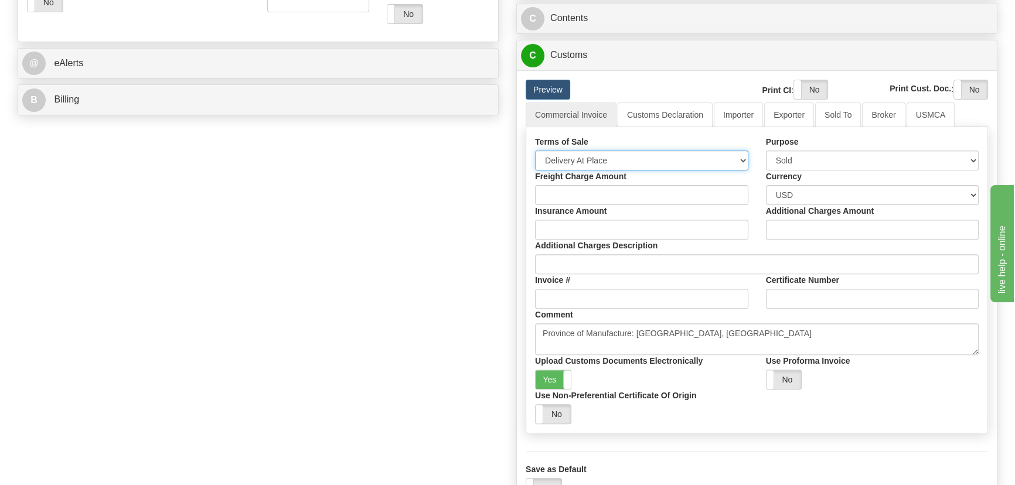
click at [610, 155] on select "Free Carrier Free On Board Ex Works Delivered Duty Unpaid Delivered Duty Paid C…" at bounding box center [641, 161] width 213 height 20
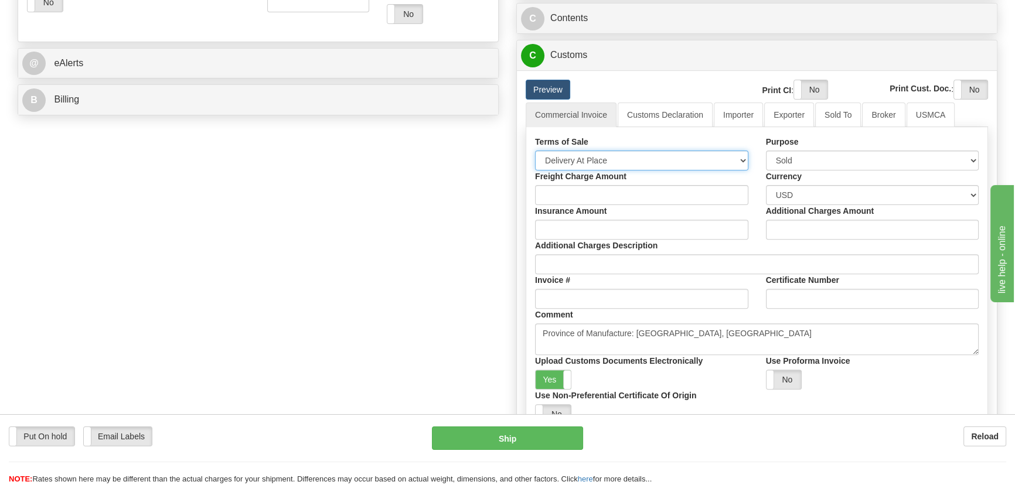
select select "7"
click at [535, 151] on select "Free Carrier Free On Board Ex Works Delivered Duty Unpaid Delivered Duty Paid C…" at bounding box center [641, 161] width 213 height 20
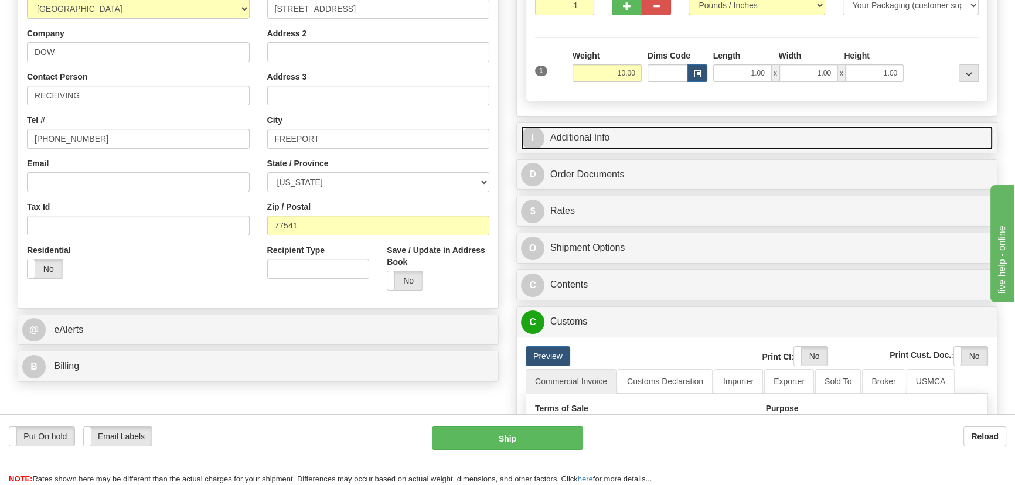
click at [802, 129] on link "I Additional Info" at bounding box center [757, 138] width 472 height 24
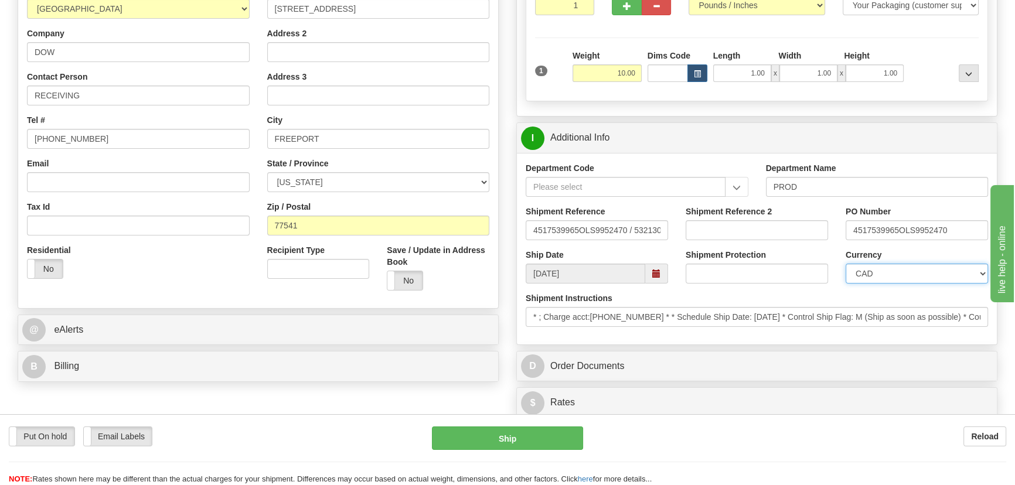
click at [893, 274] on select "CAD USD EUR ZAR RON ANG ARN AUD AUS AWG BBD BFR BGN BHD BMD BND BRC BRL CHP CKZ…" at bounding box center [916, 274] width 142 height 20
select select "1"
click at [845, 264] on select "CAD USD EUR ZAR RON ANG ARN AUD AUS AWG BBD BFR BGN BHD BMD BND BRC BRL CHP CKZ…" at bounding box center [916, 274] width 142 height 20
click at [745, 230] on input "Shipment Reference 2" at bounding box center [756, 230] width 142 height 20
drag, startPoint x: 749, startPoint y: 230, endPoint x: 634, endPoint y: 225, distance: 114.9
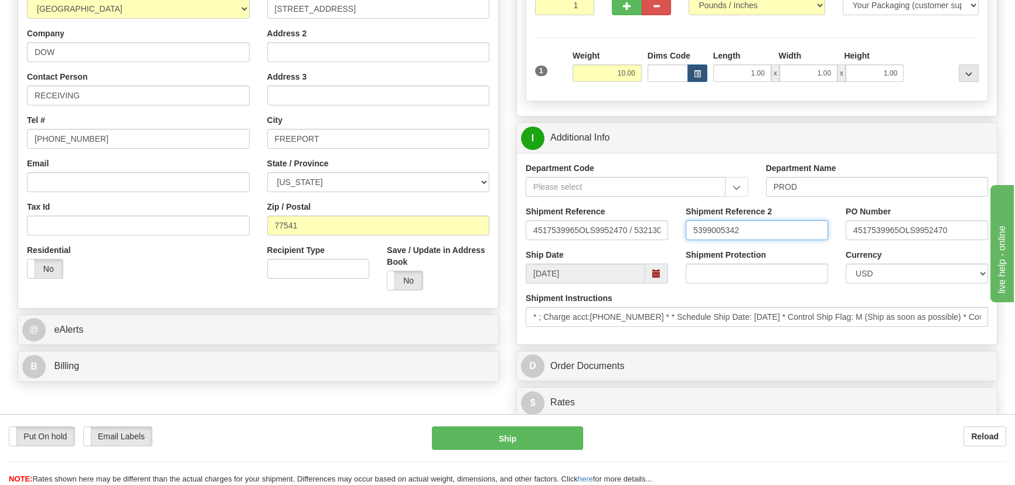
click at [634, 225] on div "Shipment Reference 4517539965OLS9952470 / 532130 Shipment Reference 2 539900534…" at bounding box center [757, 227] width 480 height 43
type input "5399005342"
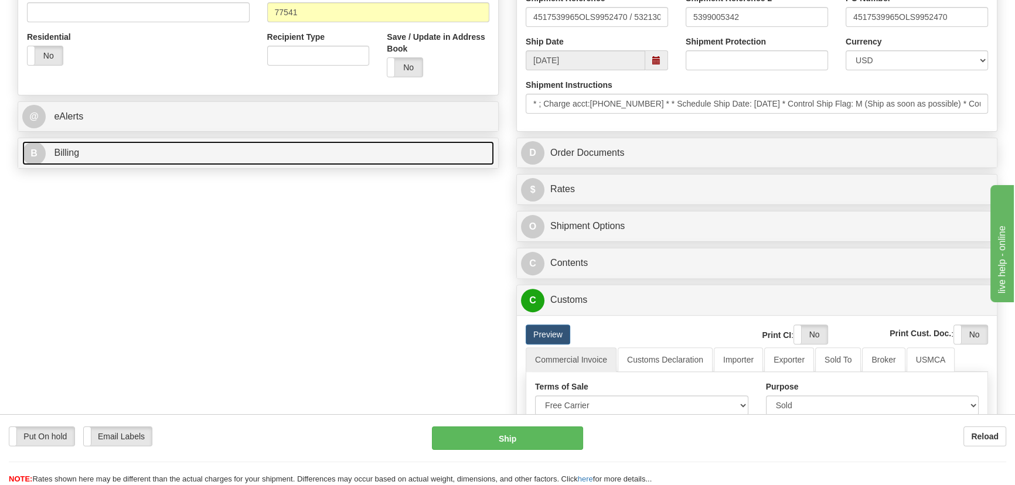
click at [236, 153] on link "B Billing" at bounding box center [258, 153] width 472 height 24
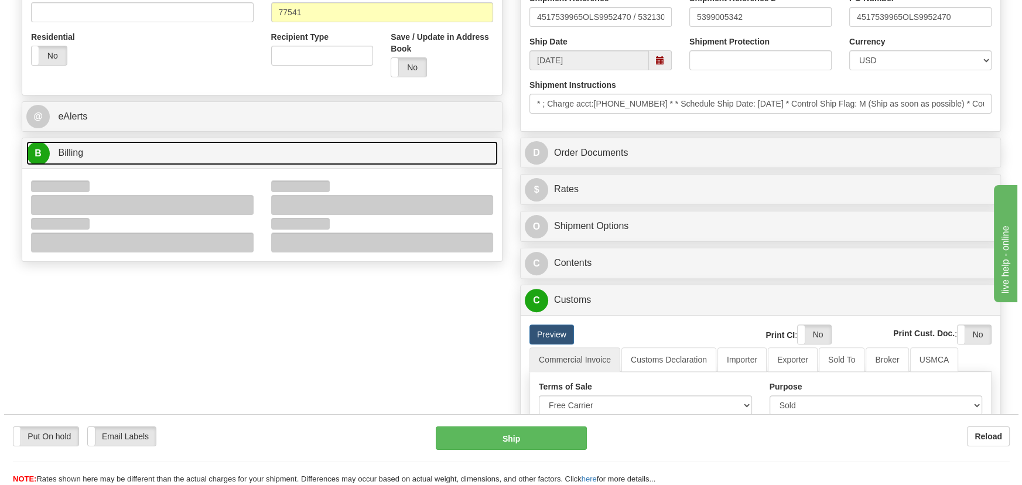
scroll to position [479, 0]
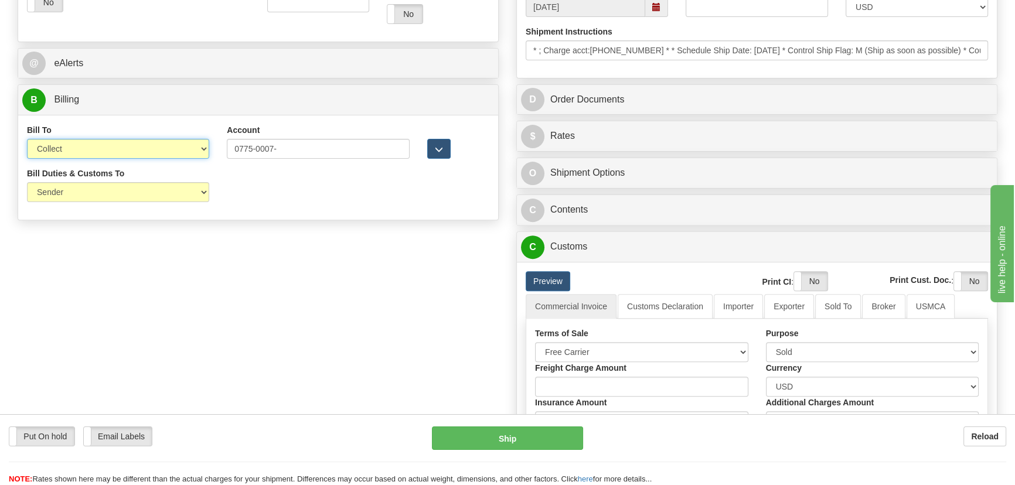
click at [166, 146] on select "Sender Recipient Third Party Collect" at bounding box center [118, 149] width 182 height 20
select select "2"
click at [27, 139] on select "Sender Recipient Third Party Collect" at bounding box center [118, 149] width 182 height 20
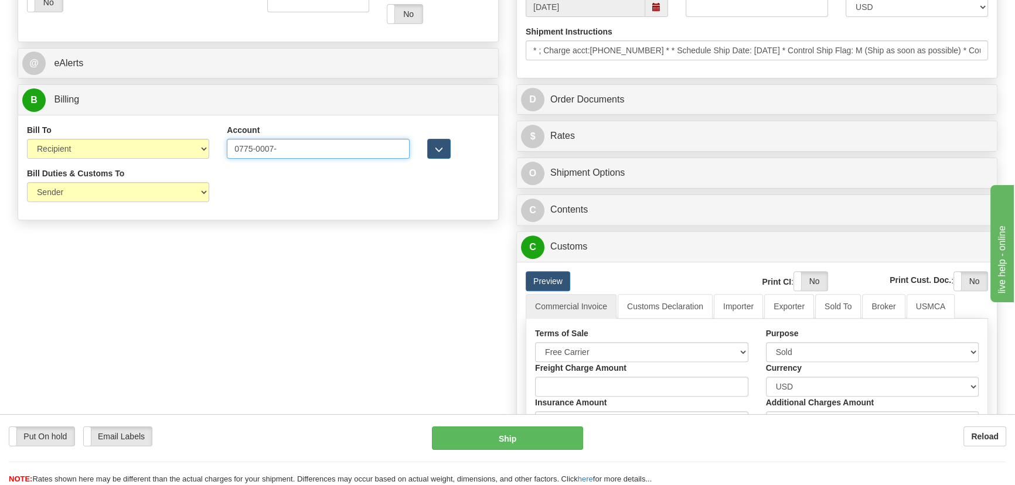
drag, startPoint x: 292, startPoint y: 149, endPoint x: 138, endPoint y: 153, distance: 153.5
click at [141, 155] on div "Bill To Sender Recipient Third Party Collect Account 0775-0007- 3rd Party Accou…" at bounding box center [258, 145] width 480 height 43
paste input "3"
type input "077500073"
drag, startPoint x: 304, startPoint y: 274, endPoint x: 310, endPoint y: 272, distance: 6.7
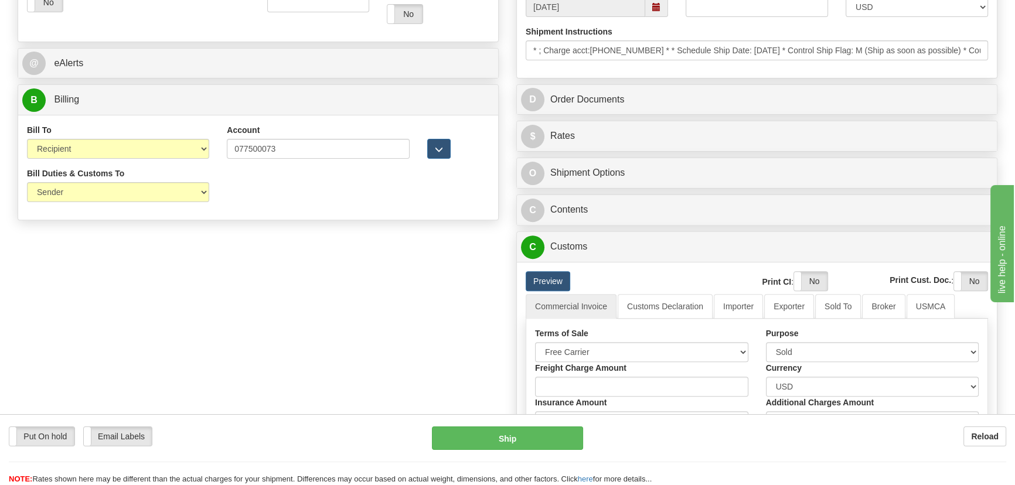
click at [305, 274] on div "Order # 86681266 S Sender" at bounding box center [507, 158] width 997 height 1109
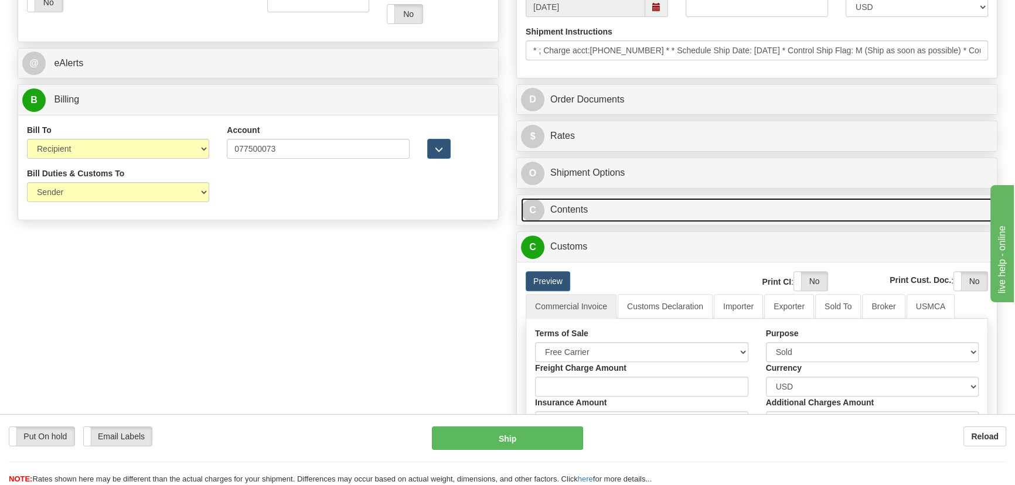
click at [846, 205] on link "C Contents" at bounding box center [757, 210] width 472 height 24
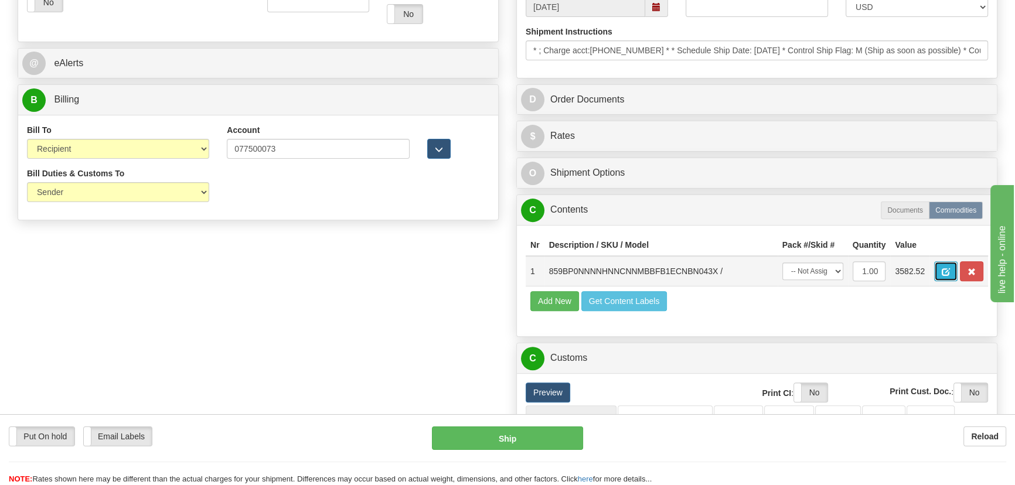
click at [943, 268] on span "button" at bounding box center [945, 272] width 8 height 8
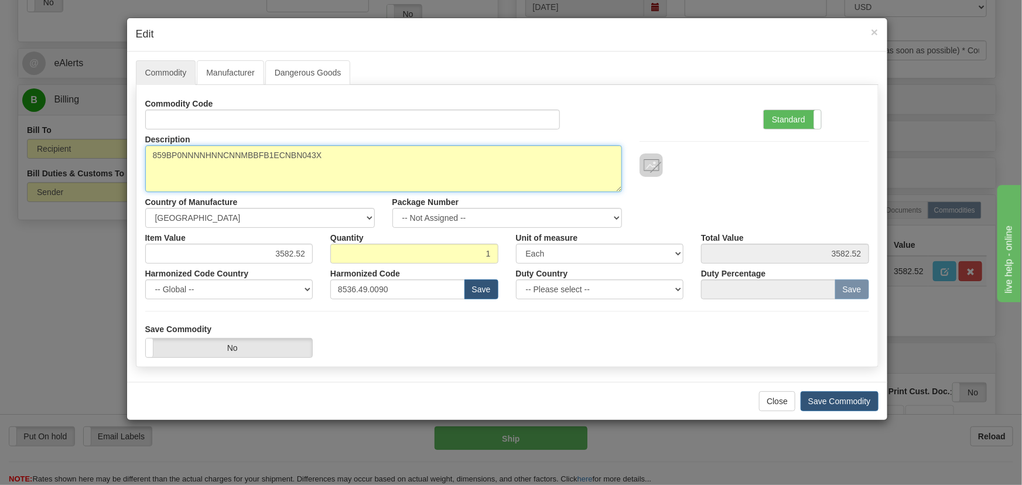
drag, startPoint x: 322, startPoint y: 162, endPoint x: 36, endPoint y: 156, distance: 285.9
click at [36, 156] on div "× Edit Commodity Manufacturer Dangerous Goods Commodity Code Standard Advanced …" at bounding box center [511, 242] width 1022 height 485
paste textarea "E859-00349-"
type textarea "E859-00349-043X"
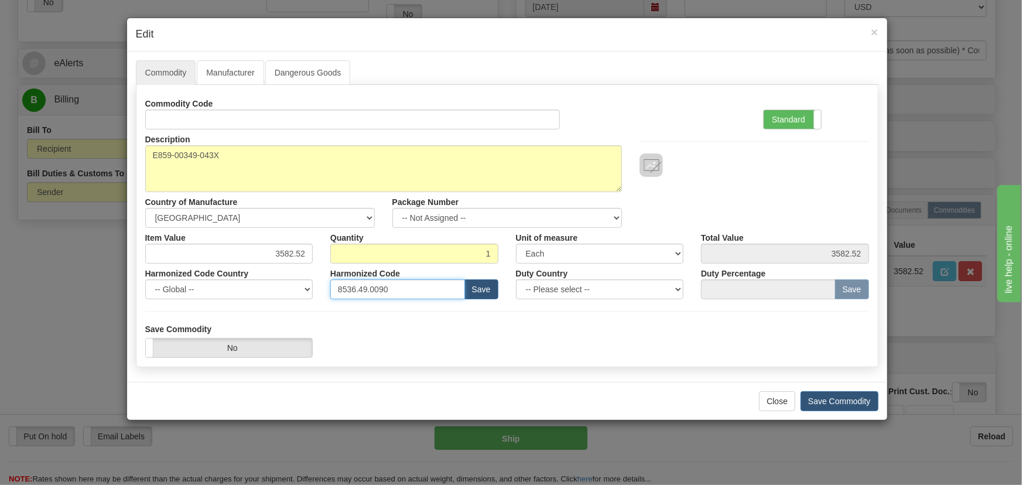
drag, startPoint x: 404, startPoint y: 295, endPoint x: 191, endPoint y: 262, distance: 215.1
click at [190, 262] on div "Commodity Code Standard Advanced Description 859BP0NNNNHNNCNNMBBFB1ECNBN043X Co…" at bounding box center [507, 197] width 724 height 206
paste input "7.10.916"
type input "8537.10.9160"
click at [772, 125] on label "Standard" at bounding box center [792, 119] width 57 height 19
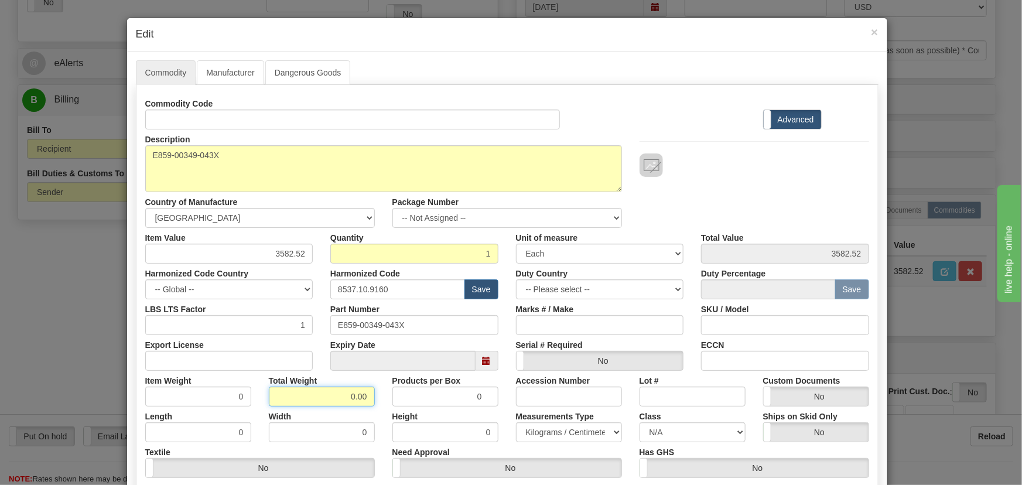
drag, startPoint x: 328, startPoint y: 394, endPoint x: 381, endPoint y: 404, distance: 53.7
click at [371, 401] on div "Total Weight 0.00" at bounding box center [322, 389] width 124 height 36
type input "1"
type input "1.0000"
drag, startPoint x: 272, startPoint y: 256, endPoint x: 310, endPoint y: 262, distance: 39.1
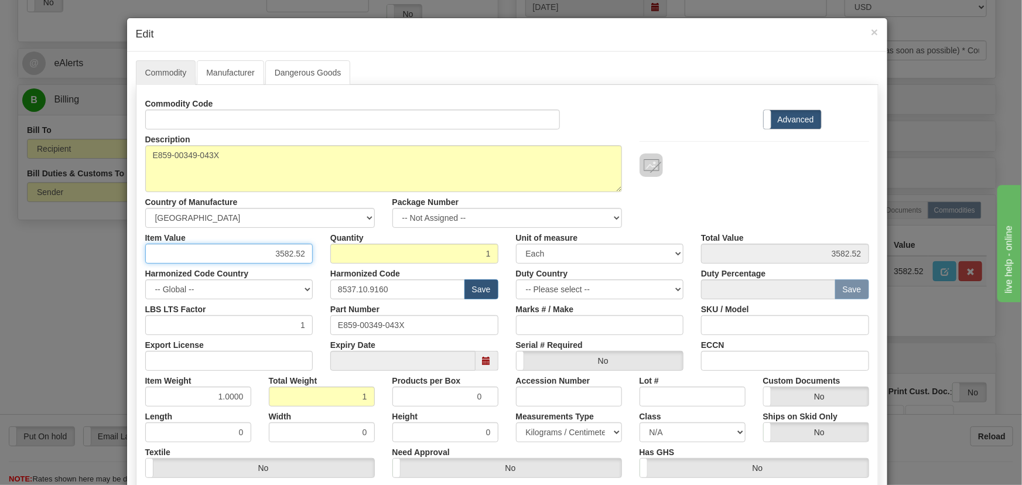
click at [310, 262] on div "Item Value 3582.52" at bounding box center [229, 246] width 186 height 36
paste input ".465,41"
type input "3465.41"
click at [633, 120] on div "Commodity Code Standard Advanced" at bounding box center [507, 112] width 742 height 36
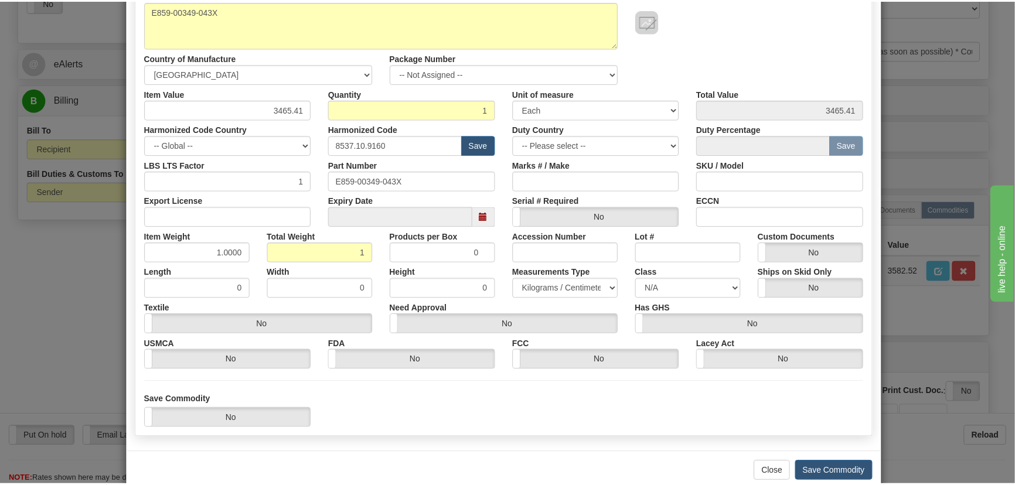
scroll to position [159, 0]
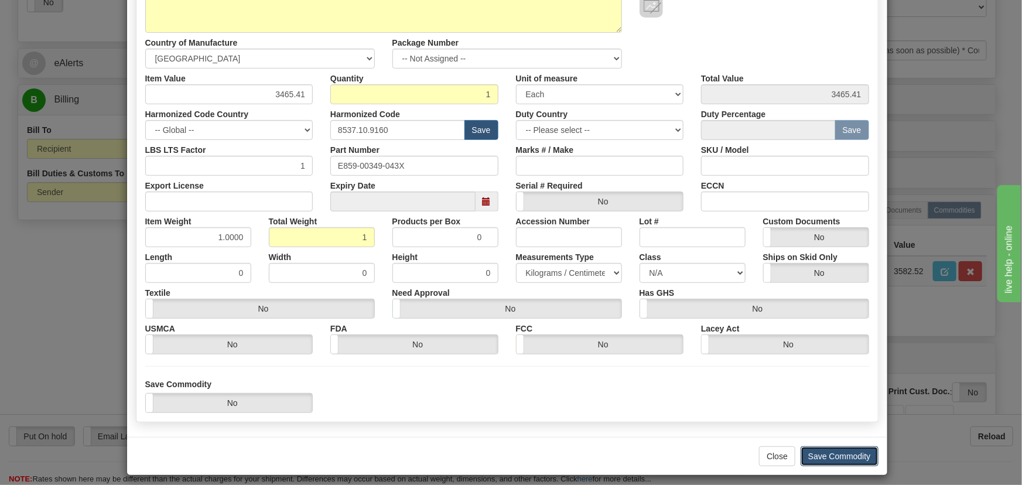
click at [838, 455] on button "Save Commodity" at bounding box center [840, 456] width 78 height 20
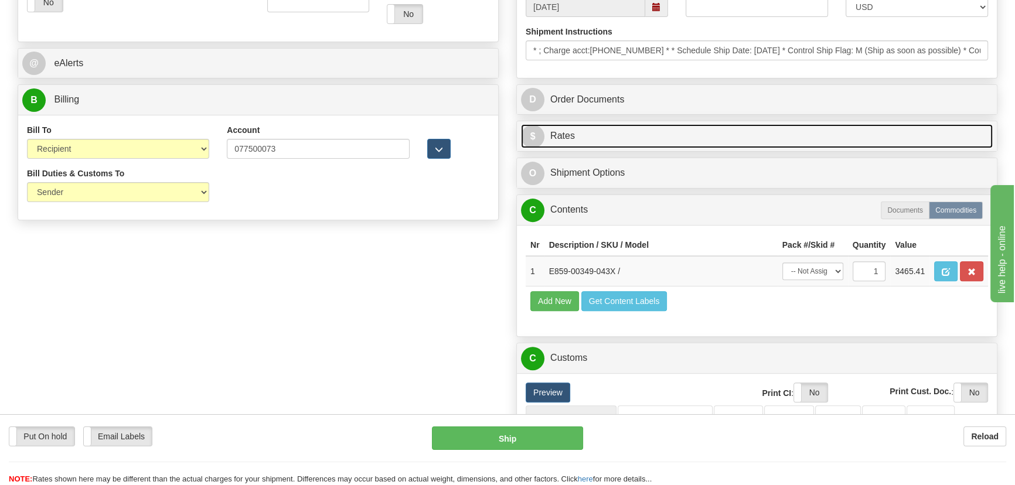
click at [824, 132] on link "$ Rates" at bounding box center [757, 136] width 472 height 24
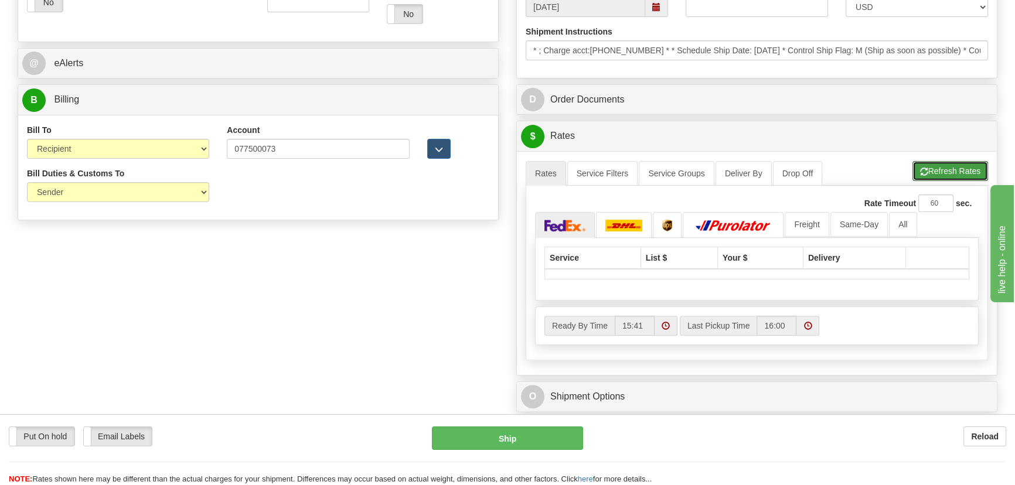
drag, startPoint x: 951, startPoint y: 175, endPoint x: 946, endPoint y: 173, distance: 6.3
click at [951, 175] on button "Refresh Rates" at bounding box center [950, 171] width 76 height 20
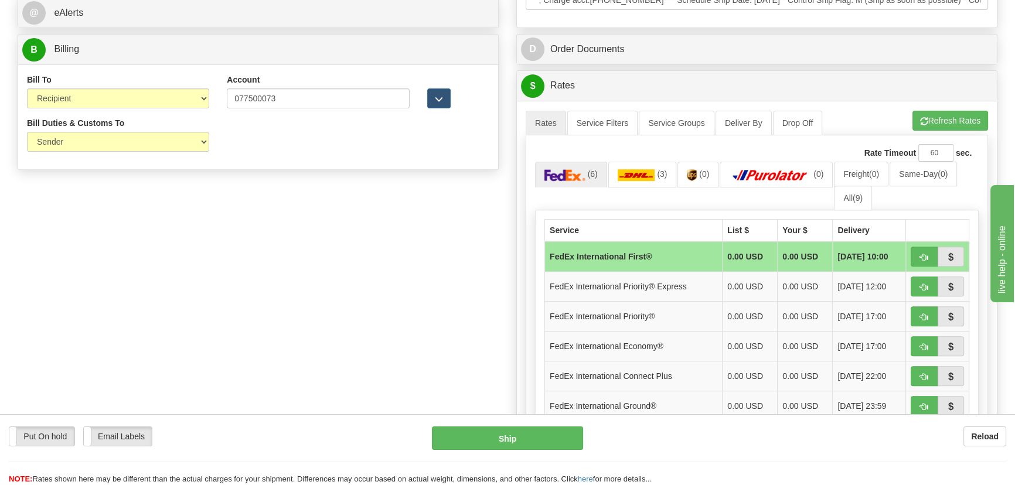
scroll to position [639, 0]
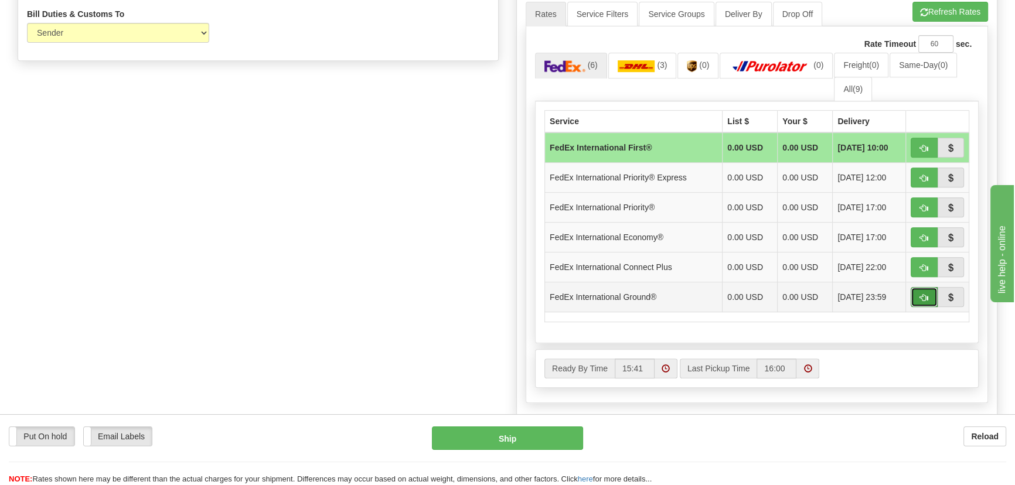
click at [922, 298] on span "button" at bounding box center [924, 298] width 8 height 8
type input "92"
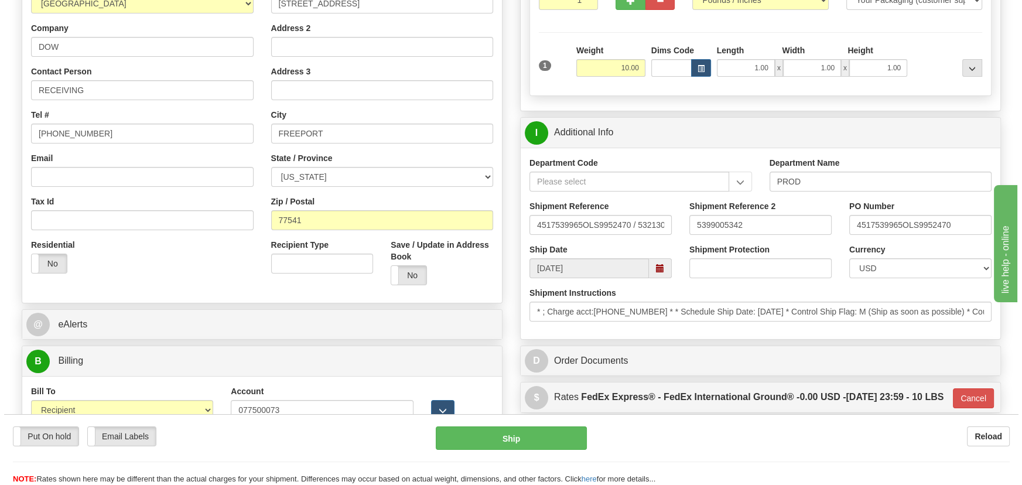
scroll to position [213, 0]
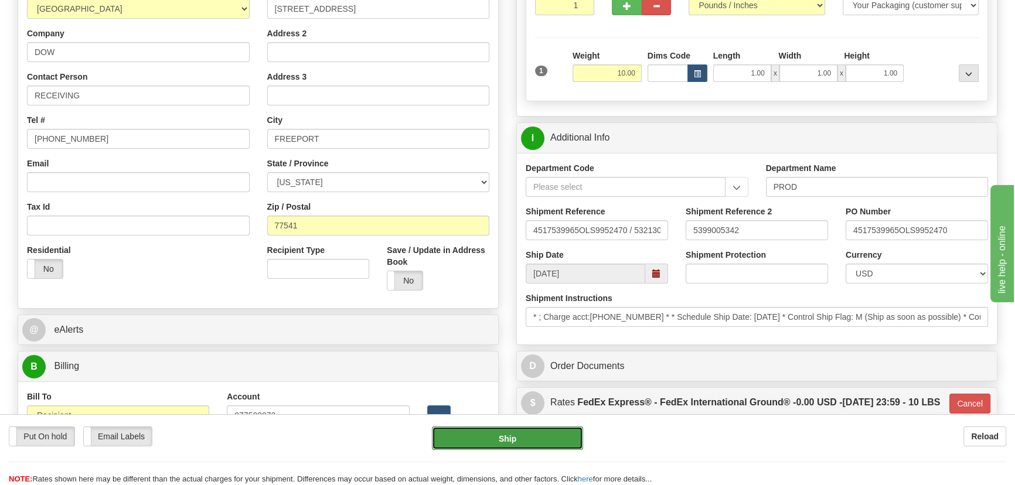
click at [519, 443] on button "Ship" at bounding box center [508, 437] width 152 height 23
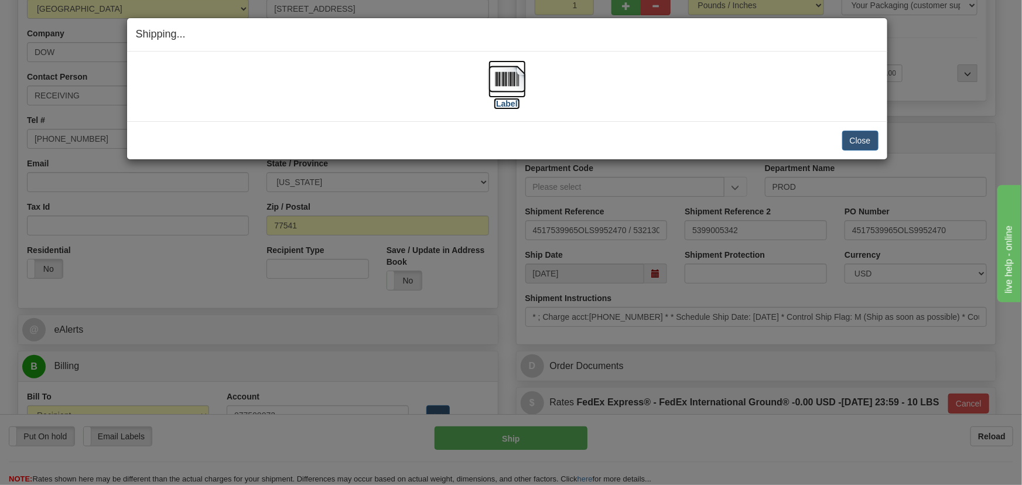
click at [507, 80] on img at bounding box center [507, 78] width 37 height 37
click at [857, 141] on button "Close" at bounding box center [860, 141] width 36 height 20
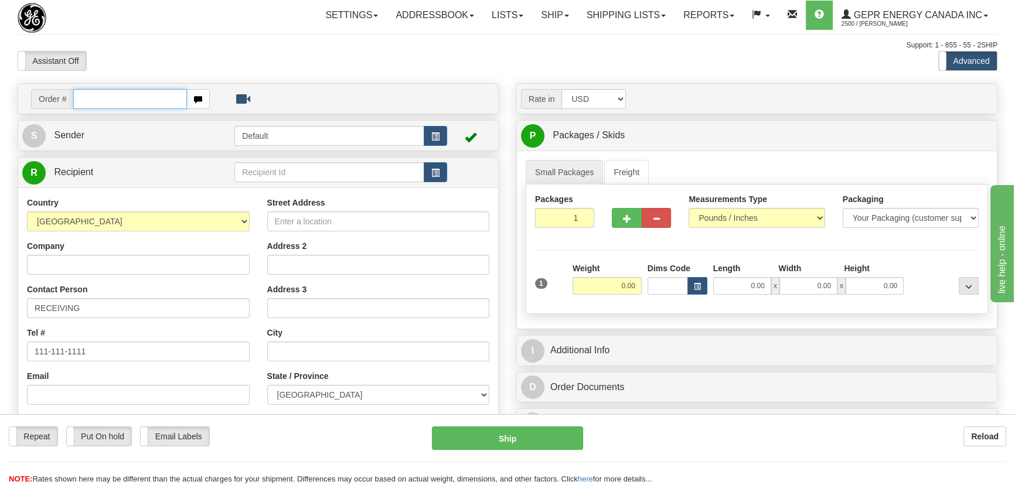
paste input "0086681265"
click at [89, 100] on input "0086681265" at bounding box center [130, 99] width 114 height 20
type input "86681265"
click at [249, 61] on body "Training Course Close Toggle navigation Settings Shipping Preferences New Recip…" at bounding box center [507, 242] width 1015 height 485
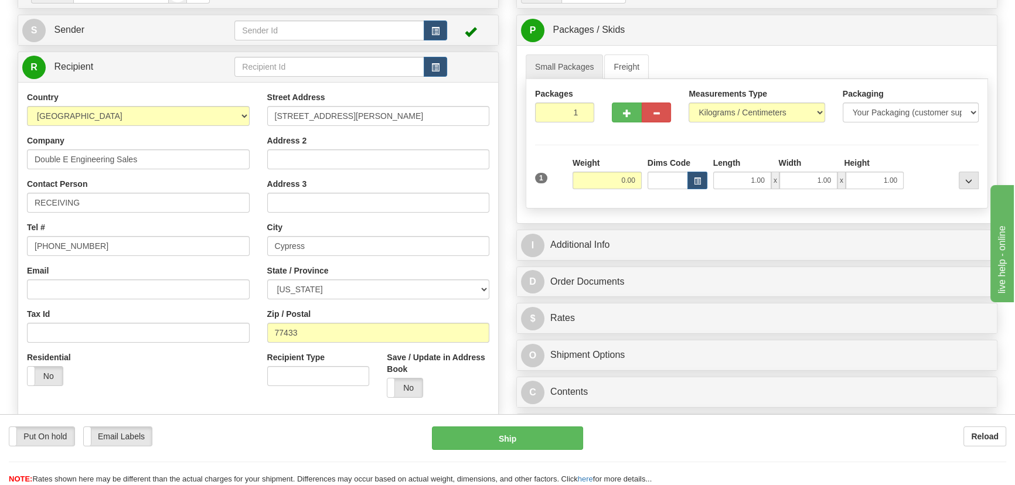
scroll to position [106, 0]
drag, startPoint x: 614, startPoint y: 184, endPoint x: 632, endPoint y: 193, distance: 20.4
click at [639, 193] on div "Weight 0.00" at bounding box center [606, 176] width 75 height 41
type input "10.00"
drag, startPoint x: 756, startPoint y: 121, endPoint x: 757, endPoint y: 114, distance: 6.5
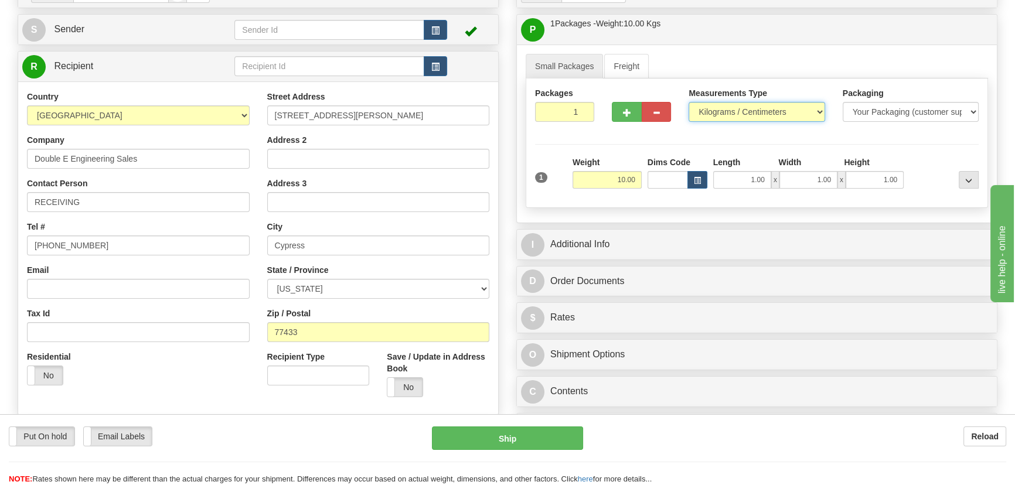
click at [757, 117] on select "Pounds / Inches Kilograms / Centimeters" at bounding box center [756, 112] width 136 height 20
select select "0"
click at [688, 102] on select "Pounds / Inches Kilograms / Centimeters" at bounding box center [756, 112] width 136 height 20
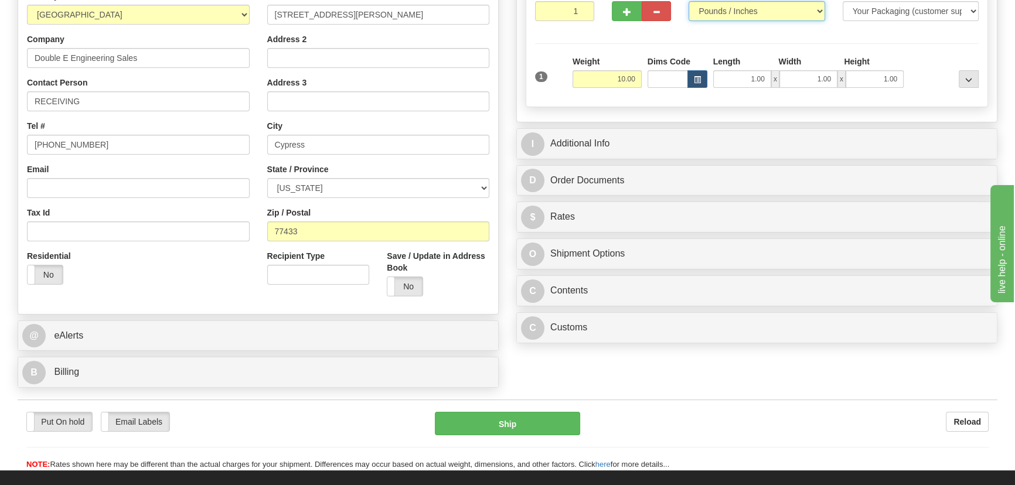
scroll to position [319, 0]
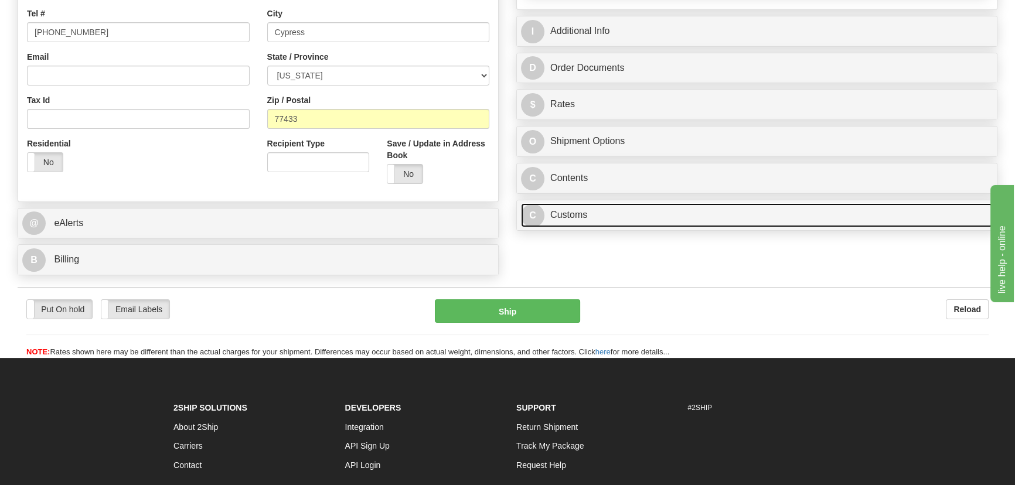
click at [714, 217] on link "C Customs" at bounding box center [757, 215] width 472 height 24
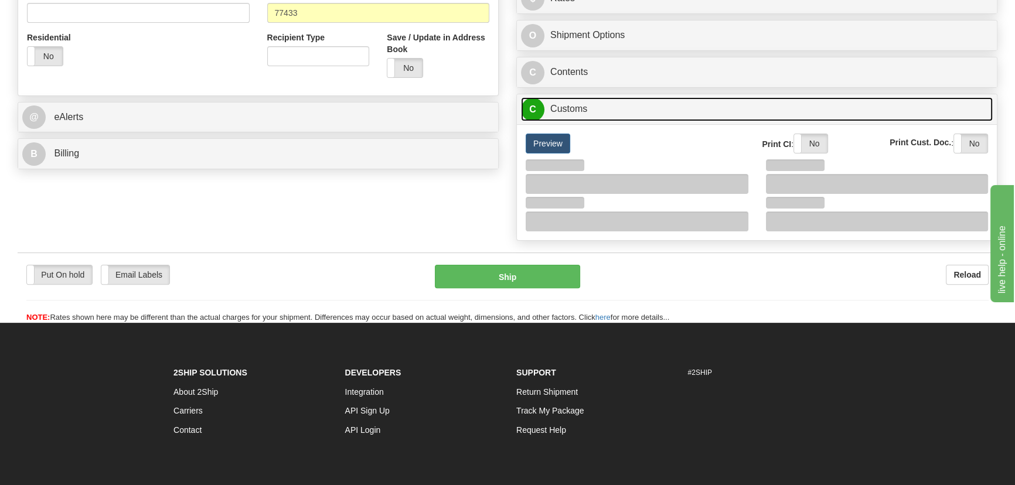
scroll to position [426, 0]
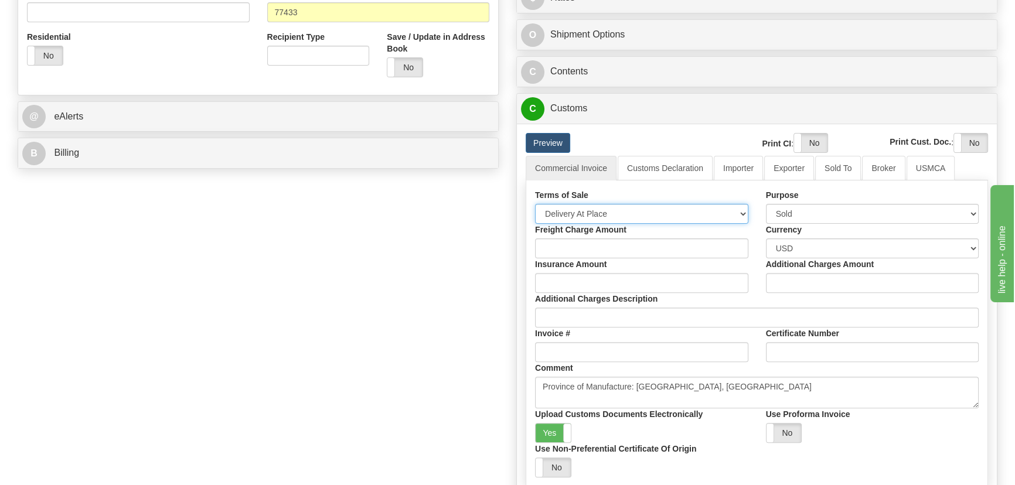
click at [636, 212] on select "Free Carrier Free On Board Ex Works Delivered Duty Unpaid Delivered Duty Paid C…" at bounding box center [641, 214] width 213 height 20
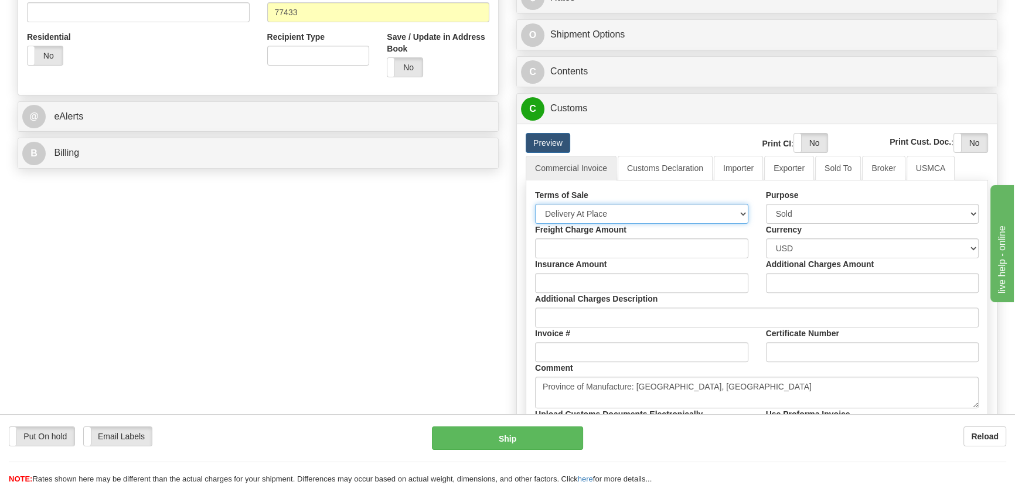
select select "7"
click at [535, 204] on select "Free Carrier Free On Board Ex Works Delivered Duty Unpaid Delivered Duty Paid C…" at bounding box center [641, 214] width 213 height 20
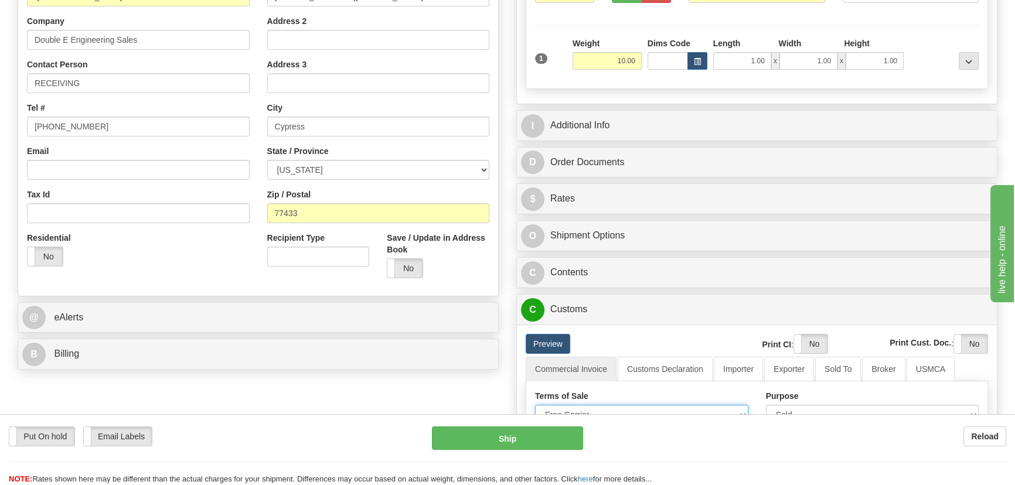
scroll to position [213, 0]
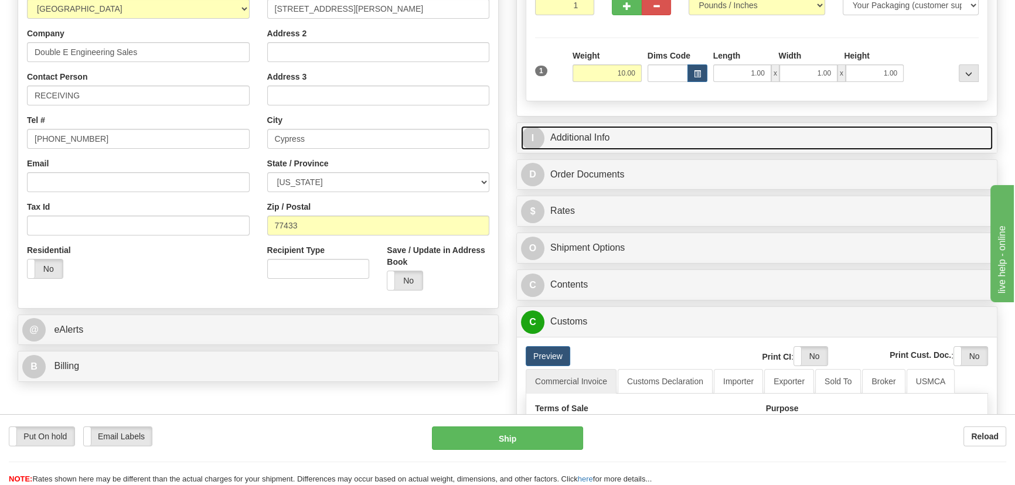
click at [801, 136] on link "I Additional Info" at bounding box center [757, 138] width 472 height 24
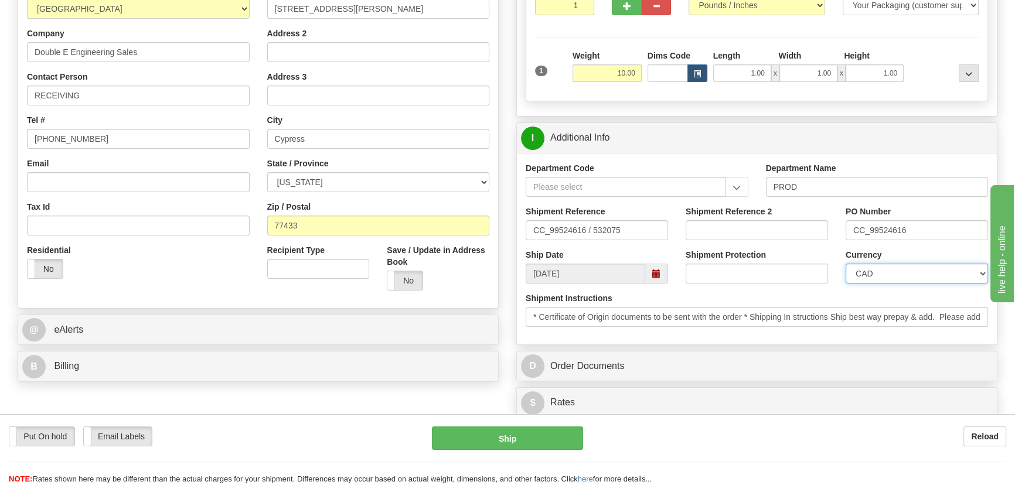
click at [879, 271] on select "CAD USD EUR ZAR RON ANG ARN AUD AUS AWG BBD BFR BGN BHD BMD BND BRC BRL CHP CKZ…" at bounding box center [916, 274] width 142 height 20
select select "1"
click at [845, 264] on select "CAD USD EUR ZAR RON ANG ARN AUD AUS AWG BBD BFR BGN BHD BMD BND BRC BRL CHP CKZ…" at bounding box center [916, 274] width 142 height 20
click at [767, 225] on input "Shipment Reference 2" at bounding box center [756, 230] width 142 height 20
type input "5399005339"
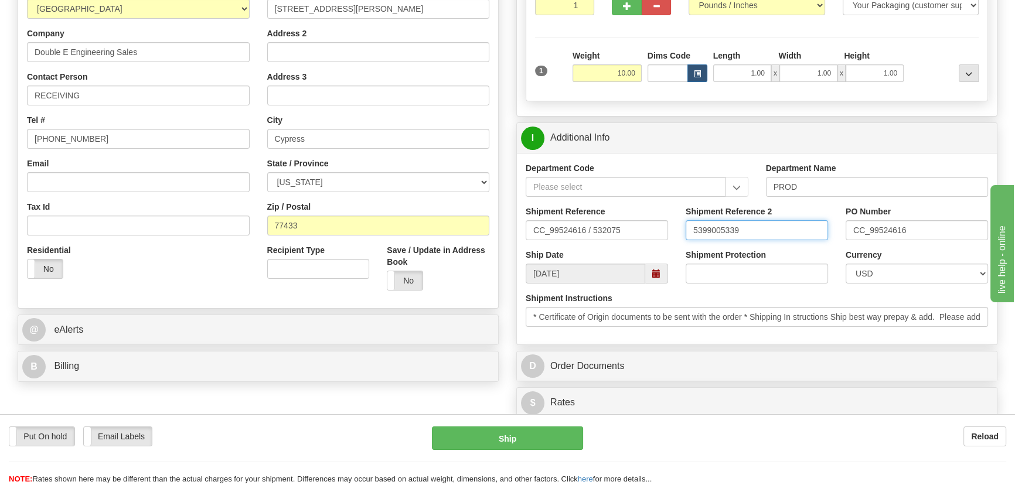
drag, startPoint x: 760, startPoint y: 223, endPoint x: 582, endPoint y: 211, distance: 177.9
click at [582, 211] on div "Shipment Reference CC_99524616 / 532075 Shipment Reference 2 5399005339 PO Numb…" at bounding box center [757, 227] width 480 height 43
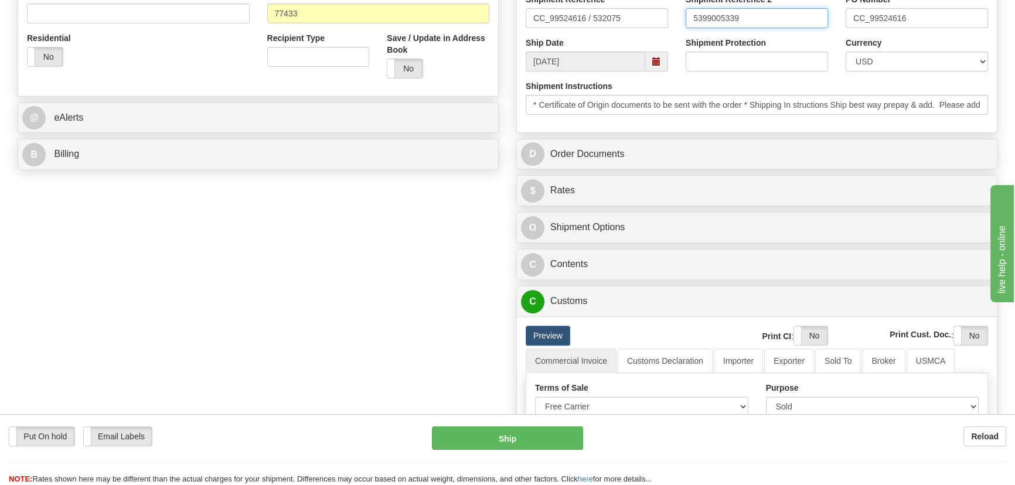
scroll to position [426, 0]
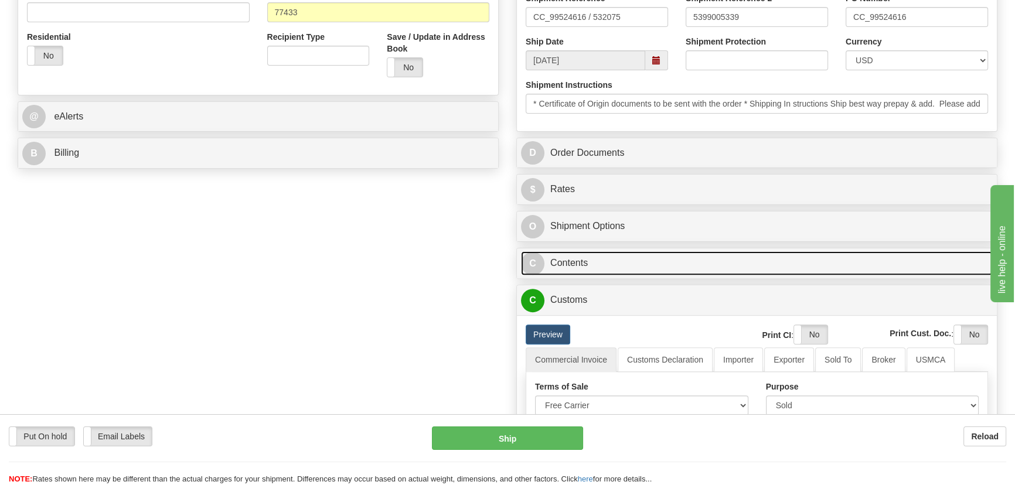
click at [722, 265] on link "C Contents" at bounding box center [757, 263] width 472 height 24
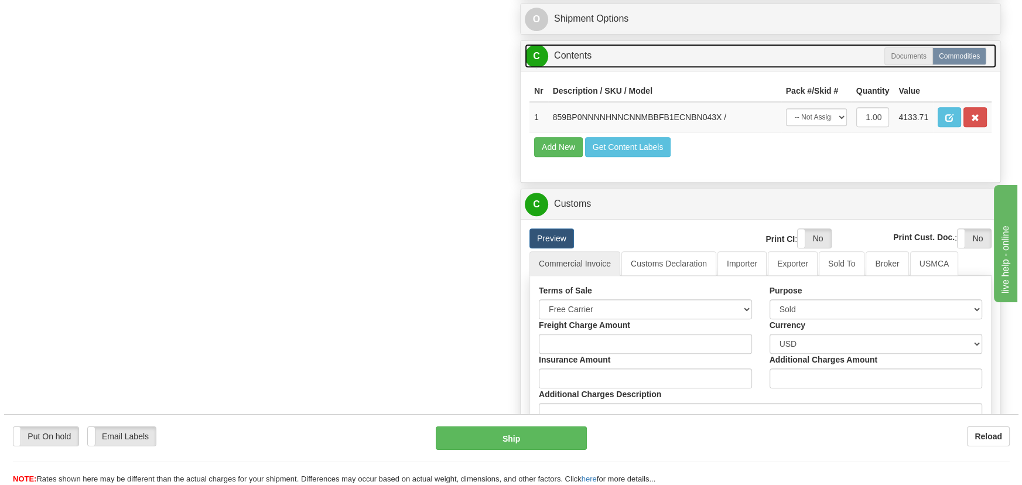
scroll to position [639, 0]
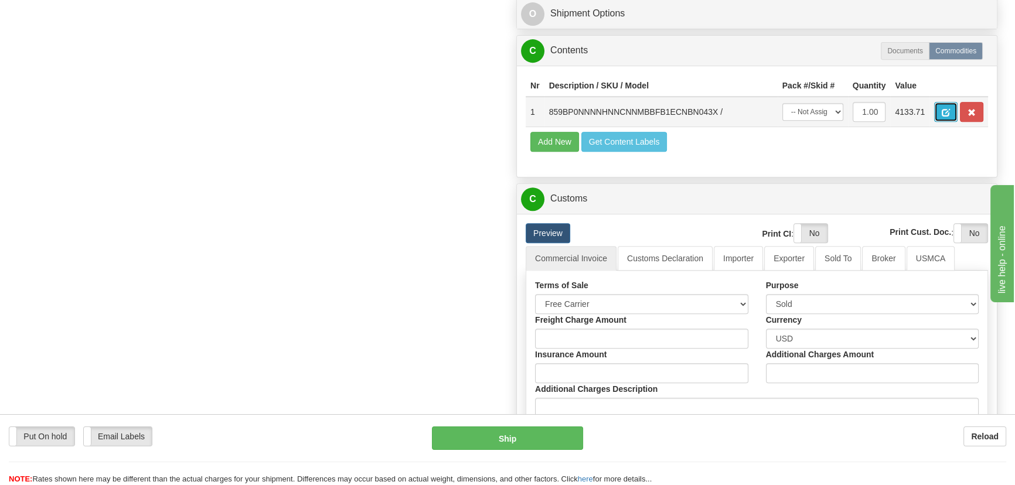
click at [950, 111] on button "button" at bounding box center [945, 112] width 23 height 20
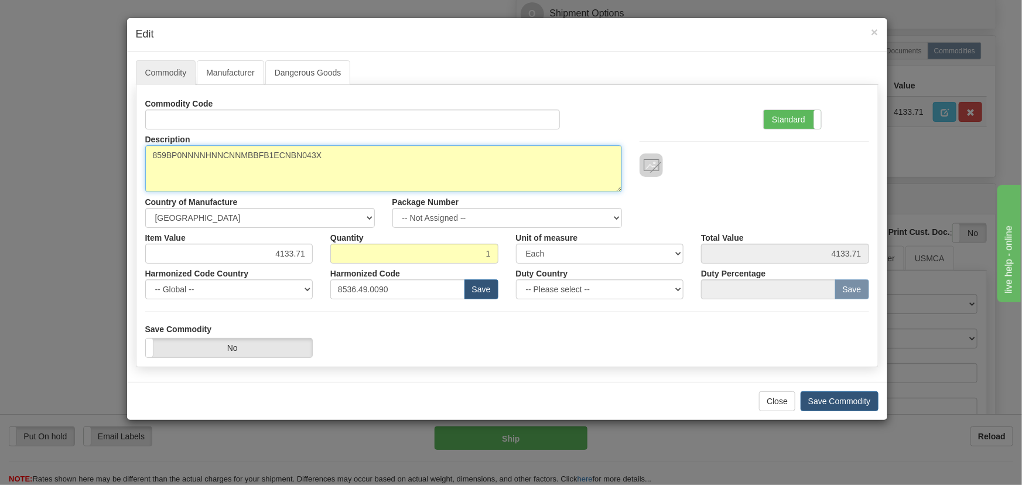
drag, startPoint x: 336, startPoint y: 158, endPoint x: 5, endPoint y: 158, distance: 330.4
click at [5, 158] on div "× Edit Commodity Manufacturer Dangerous Goods Commodity Code Standard Advanced …" at bounding box center [511, 242] width 1022 height 485
paste textarea "E859-00349-"
click at [170, 157] on textarea "859BP0NNNNHNNCNNMBBFB1ECNBN043X" at bounding box center [383, 168] width 477 height 47
type textarea "E859-00349-043X"
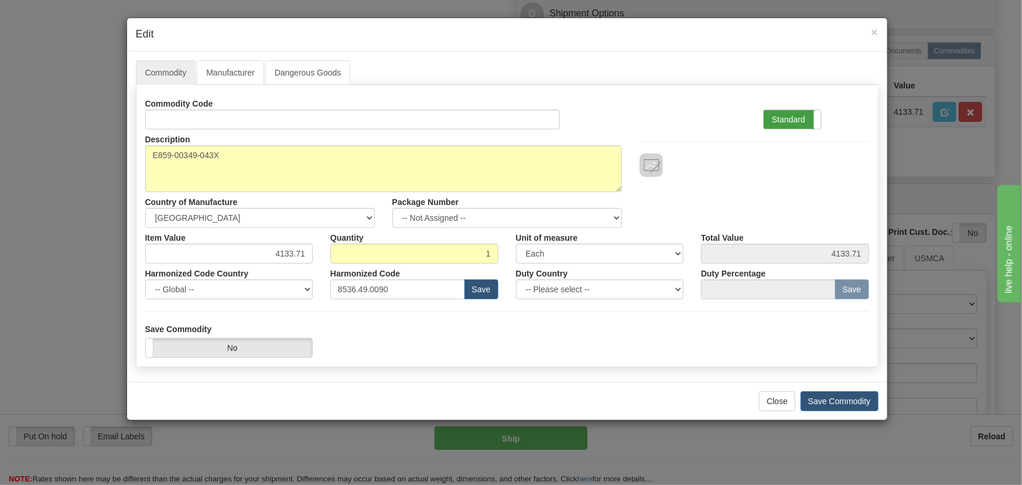
click at [800, 118] on label "Standard" at bounding box center [792, 119] width 57 height 19
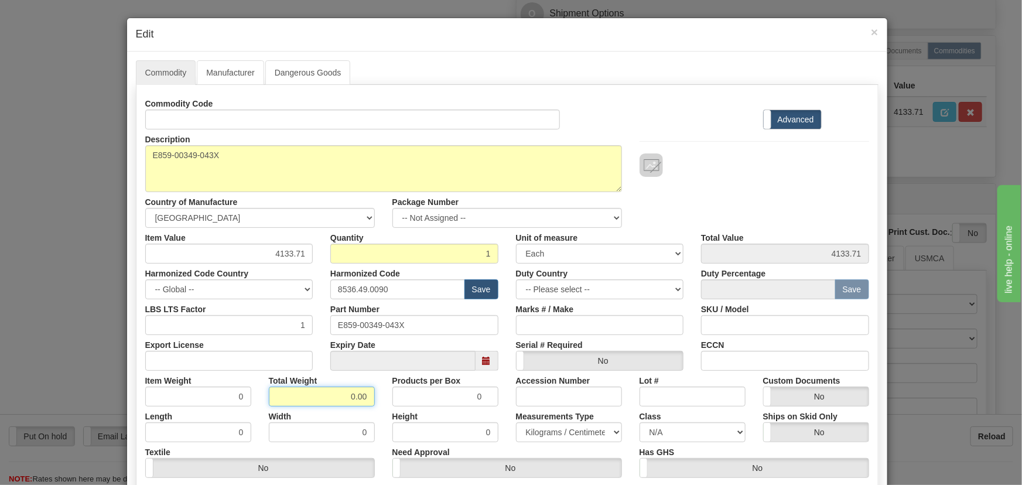
drag, startPoint x: 336, startPoint y: 398, endPoint x: 393, endPoint y: 410, distance: 57.6
click at [389, 411] on div "Commodity Code Standard Advanced Description 859BP0NNNNHNNCNNMBBFB1ECNBN043X Co…" at bounding box center [507, 304] width 724 height 420
type input "1"
type input "1.0000"
drag, startPoint x: 402, startPoint y: 293, endPoint x: 199, endPoint y: 275, distance: 203.6
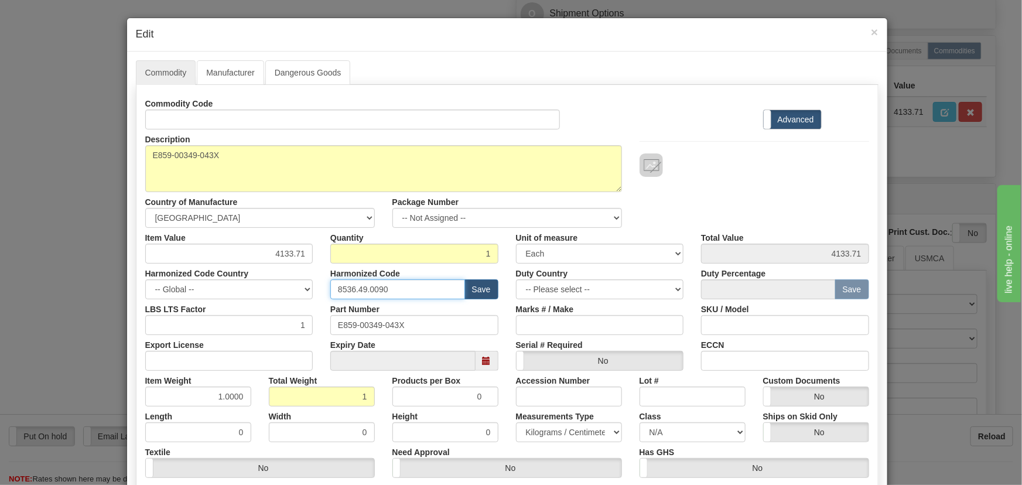
click at [199, 275] on div "Harmonized Code Country -- Global -- AFGHANISTAN ALAND ISLANDS ALBANIA ALGERIA …" at bounding box center [507, 282] width 742 height 36
paste input "7.10.916"
type input "8537.10.9160"
drag, startPoint x: 268, startPoint y: 254, endPoint x: 337, endPoint y: 273, distance: 71.1
click at [337, 273] on div "Commodity Code Standard Advanced Description 859BP0NNNNHNNCNNMBBFB1ECNBN043X Co…" at bounding box center [507, 304] width 724 height 420
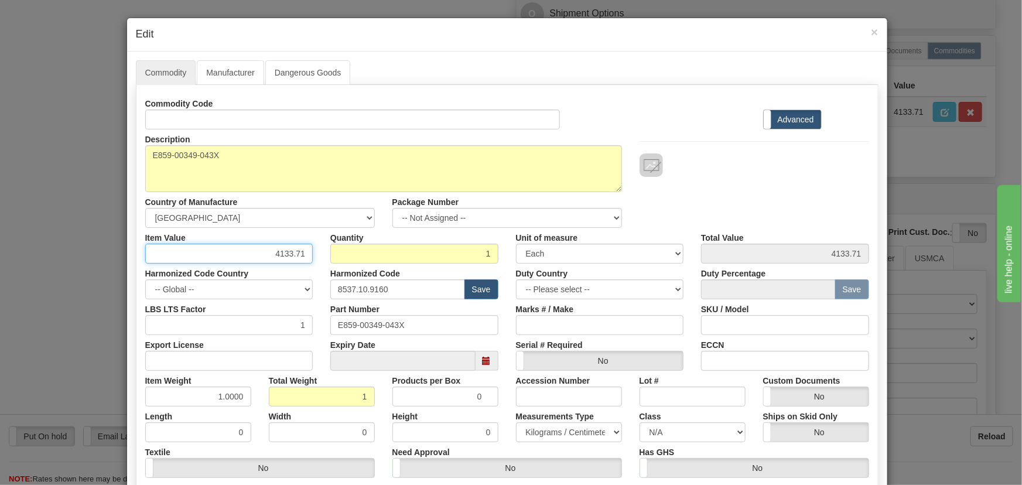
paste input "3.465,4"
type input "3465.41"
click at [729, 171] on div at bounding box center [755, 164] width 230 height 23
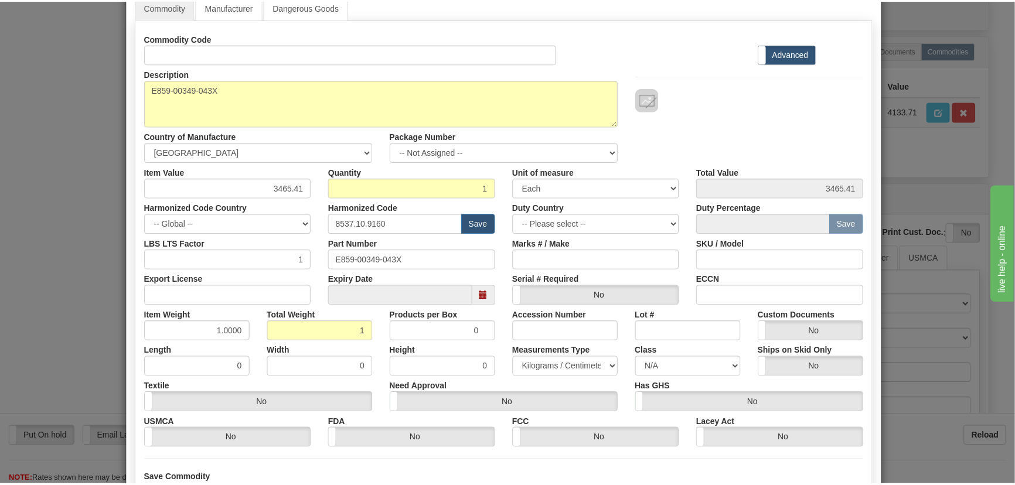
scroll to position [166, 0]
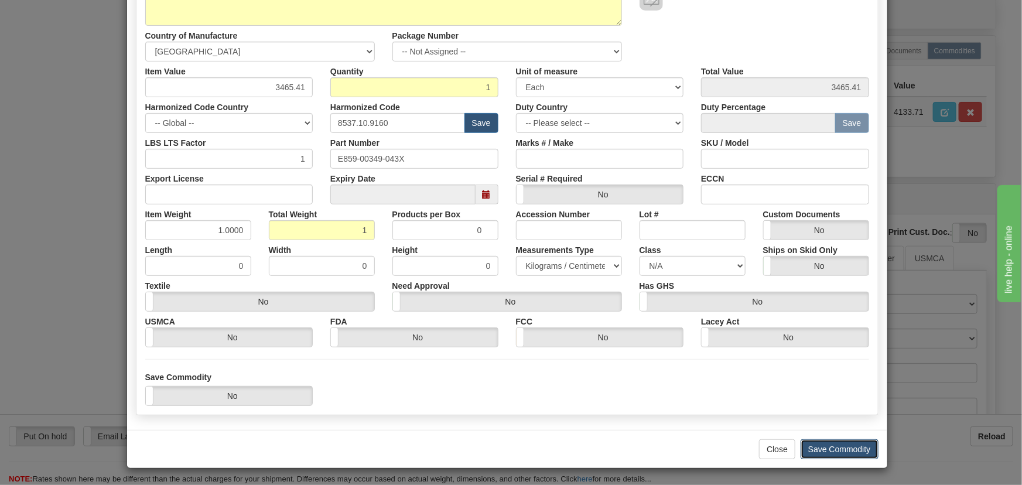
click at [845, 449] on button "Save Commodity" at bounding box center [840, 449] width 78 height 20
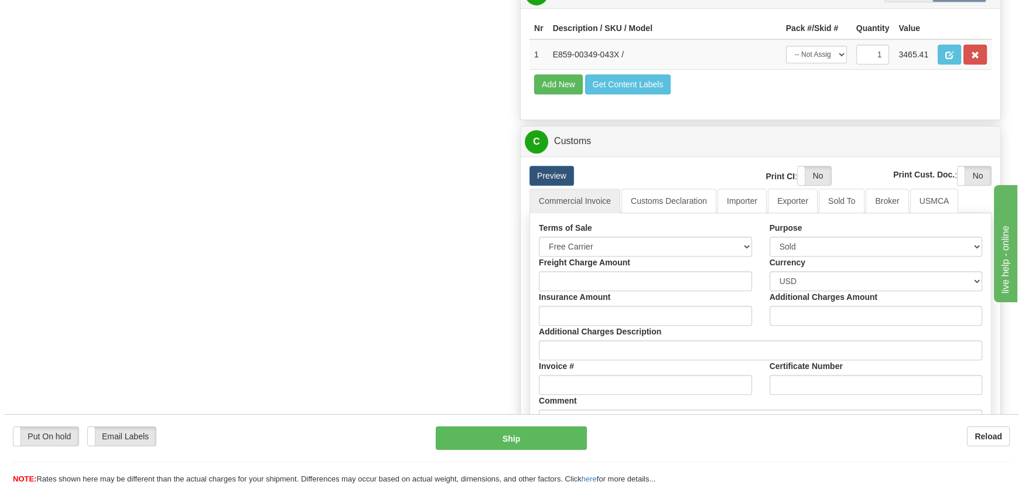
scroll to position [533, 0]
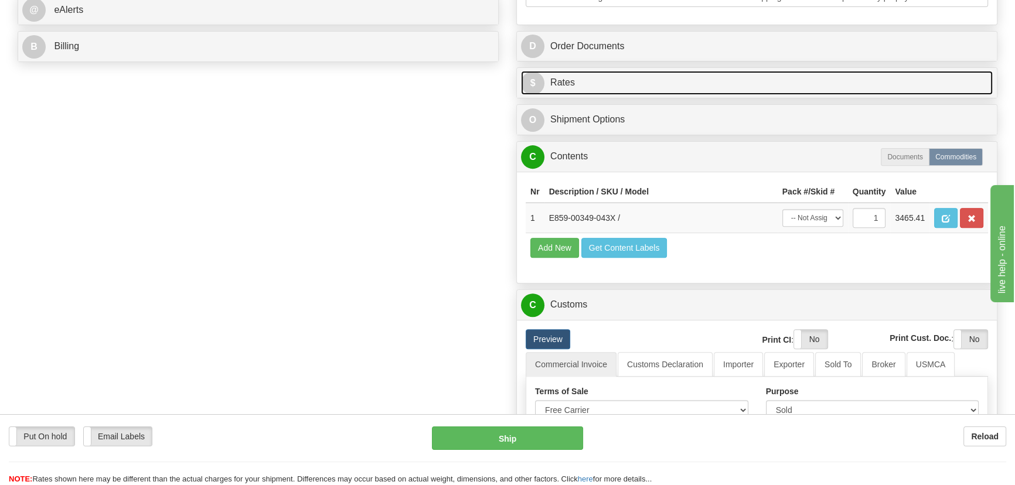
click at [852, 73] on link "$ Rates" at bounding box center [757, 83] width 472 height 24
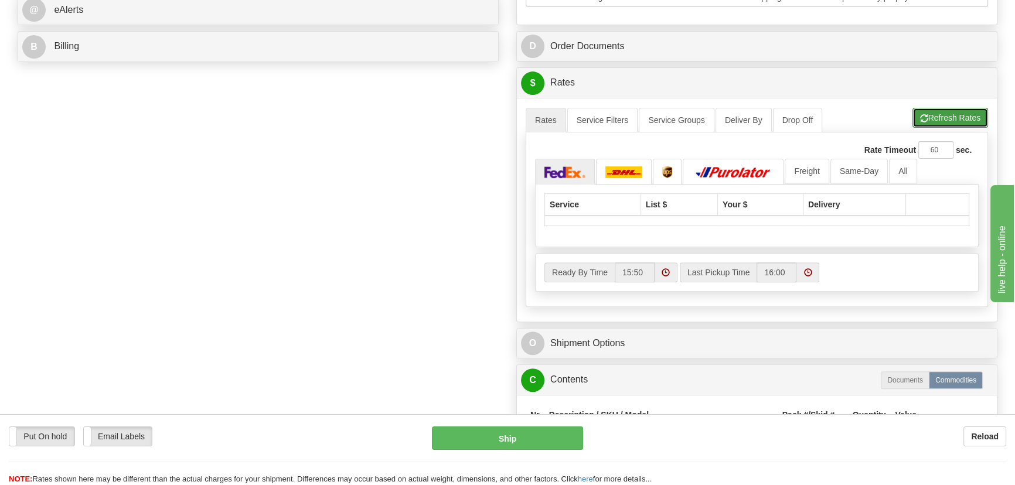
click at [944, 121] on button "Refresh Rates" at bounding box center [950, 118] width 76 height 20
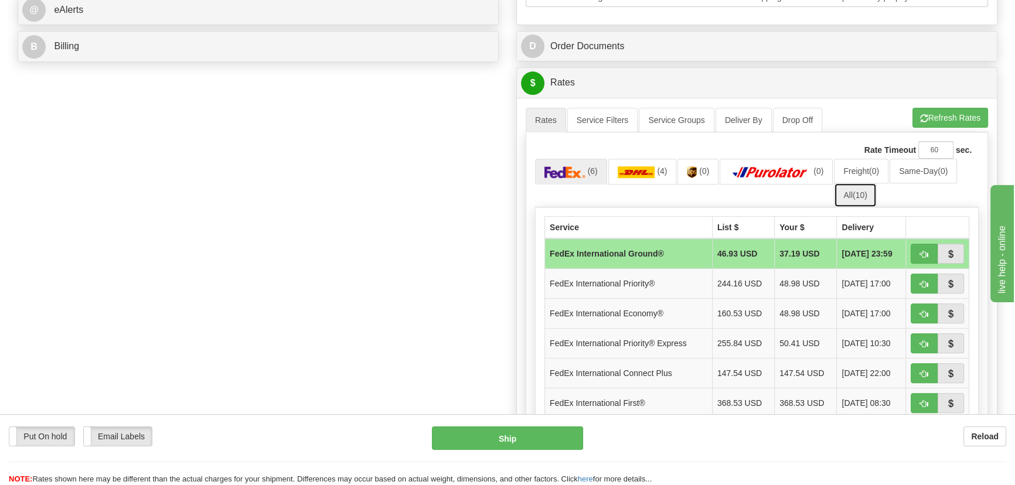
click at [855, 194] on span "(10)" at bounding box center [859, 194] width 15 height 9
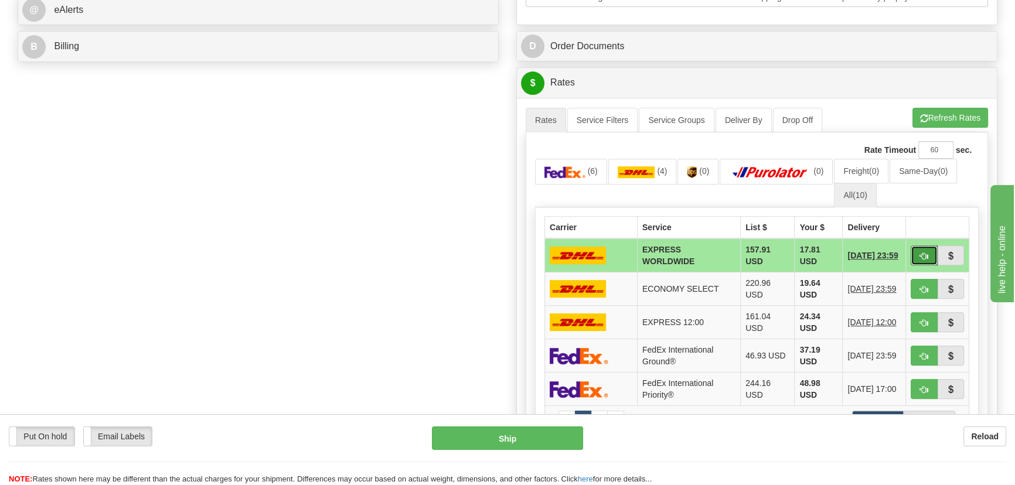
click at [919, 257] on button "button" at bounding box center [923, 255] width 27 height 20
type input "P"
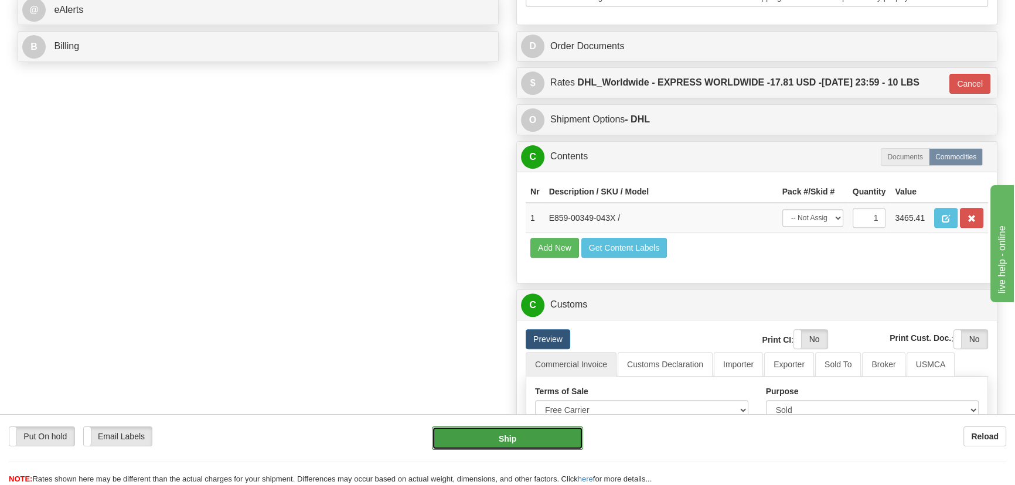
click at [546, 439] on button "Ship" at bounding box center [508, 437] width 152 height 23
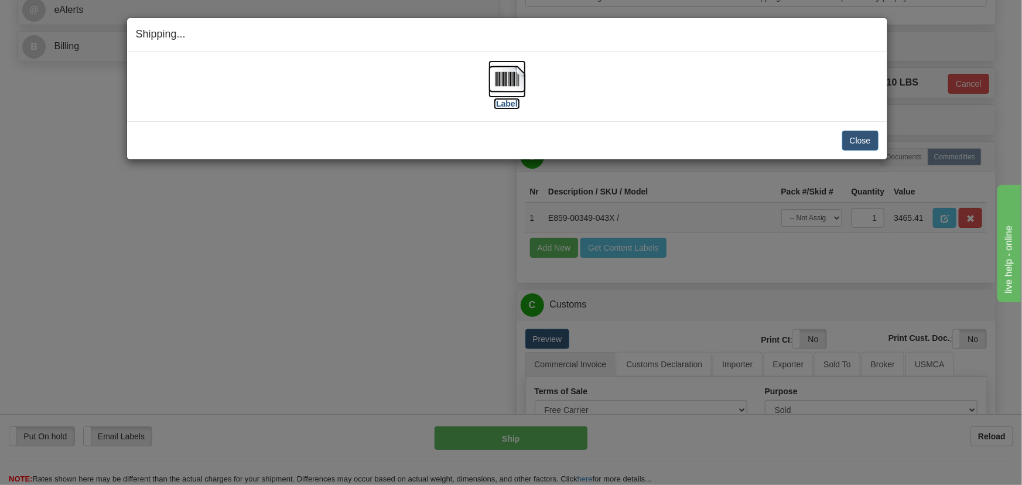
click at [514, 77] on img at bounding box center [507, 78] width 37 height 37
click at [852, 138] on button "Close" at bounding box center [860, 141] width 36 height 20
